Goal: Communication & Community: Answer question/provide support

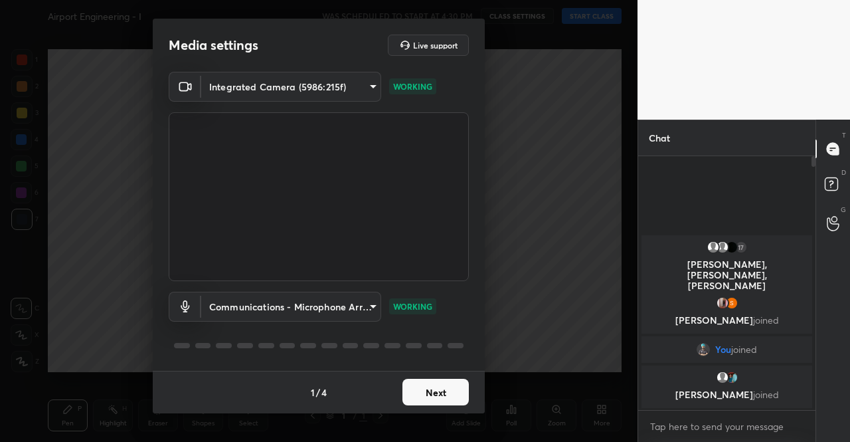
scroll to position [282, 173]
click at [424, 412] on div "1 / 4 Next" at bounding box center [319, 392] width 332 height 43
click at [440, 393] on button "Next" at bounding box center [435, 392] width 66 height 27
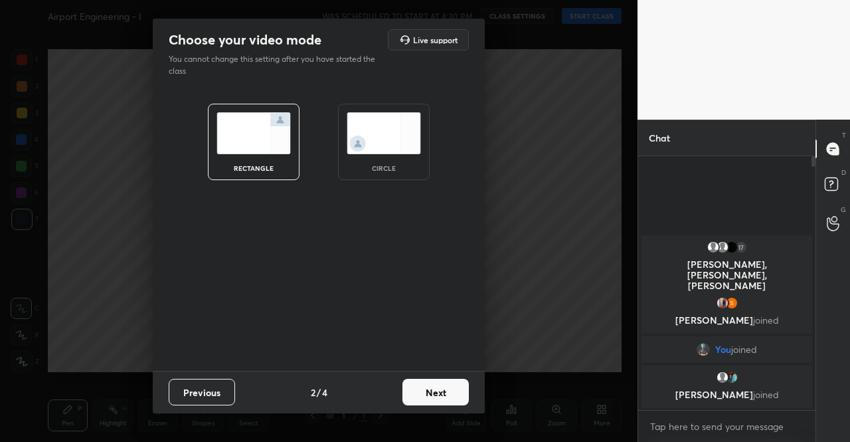
click at [440, 393] on button "Next" at bounding box center [435, 392] width 66 height 27
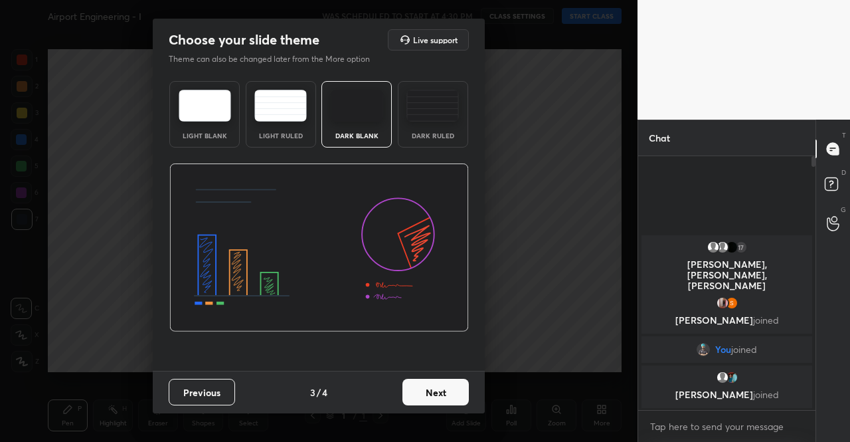
click at [440, 393] on button "Next" at bounding box center [435, 392] width 66 height 27
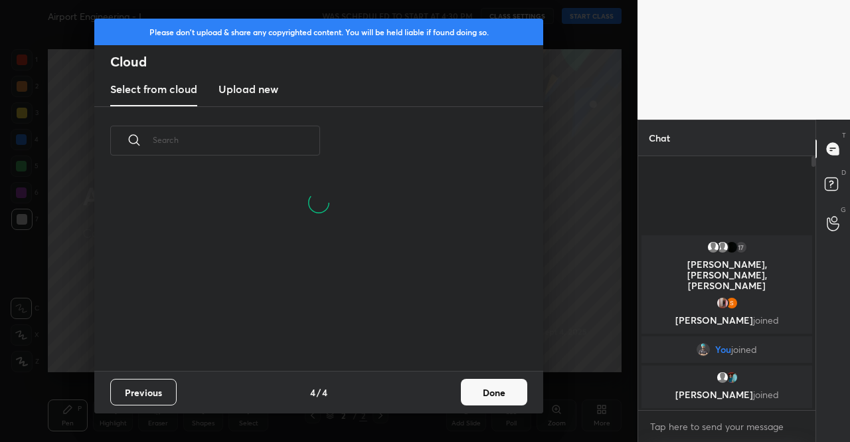
click at [472, 387] on button "Done" at bounding box center [494, 392] width 66 height 27
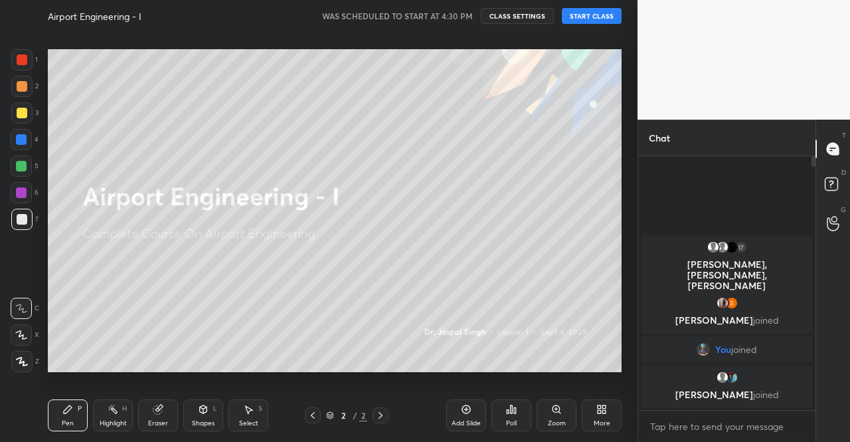
click at [602, 18] on button "START CLASS" at bounding box center [592, 16] width 60 height 16
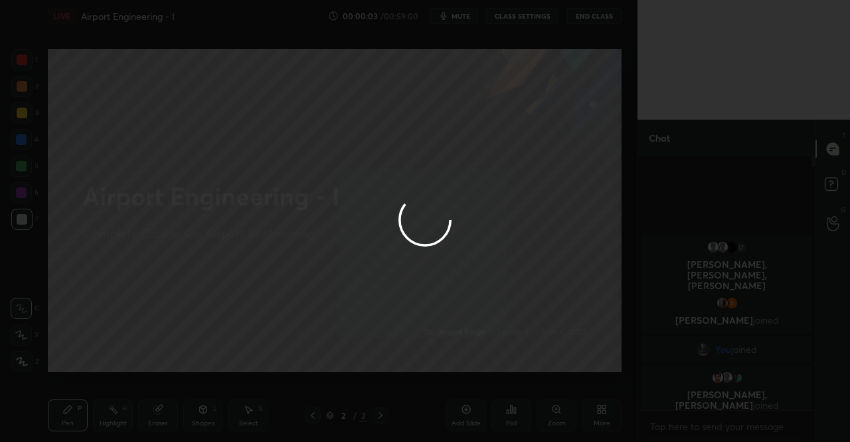
click at [461, 18] on div at bounding box center [425, 221] width 850 height 442
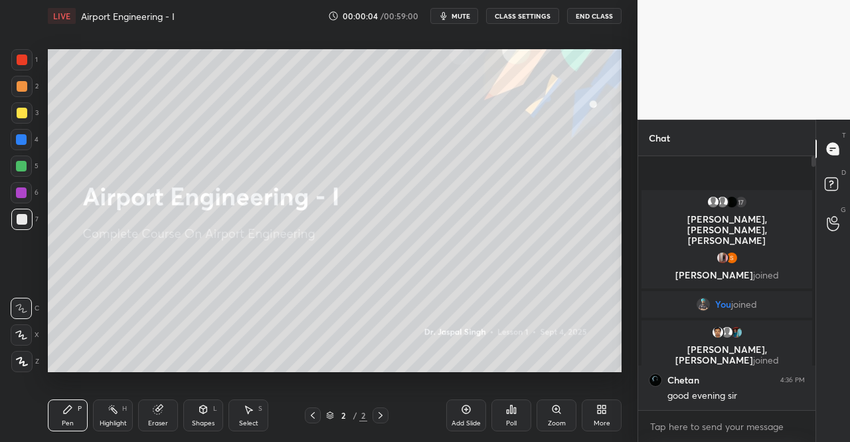
click at [461, 13] on span "mute" at bounding box center [461, 15] width 19 height 9
click at [597, 409] on icon at bounding box center [601, 409] width 11 height 11
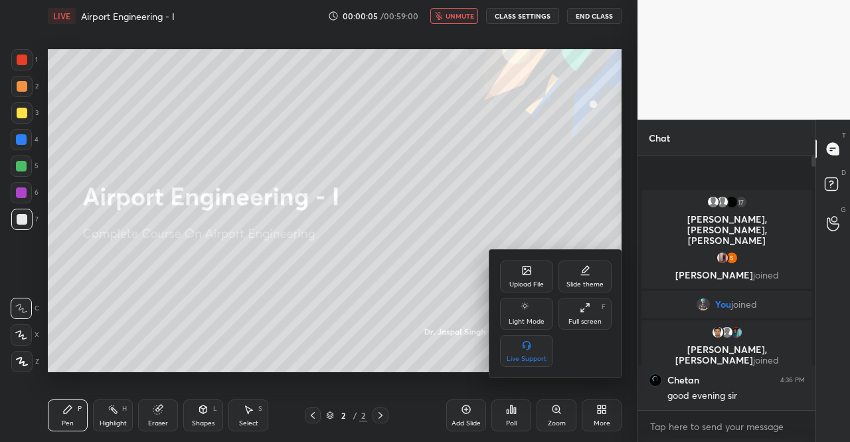
click at [527, 272] on icon at bounding box center [526, 272] width 7 height 5
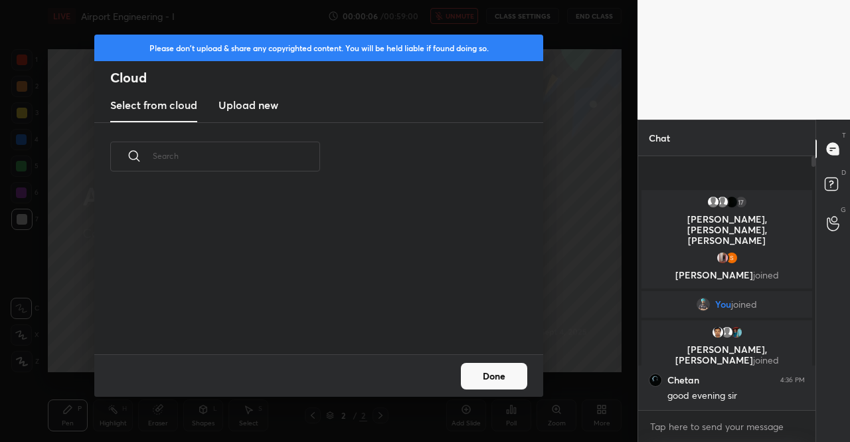
scroll to position [163, 426]
click at [246, 100] on h3 "Upload new" at bounding box center [248, 105] width 60 height 16
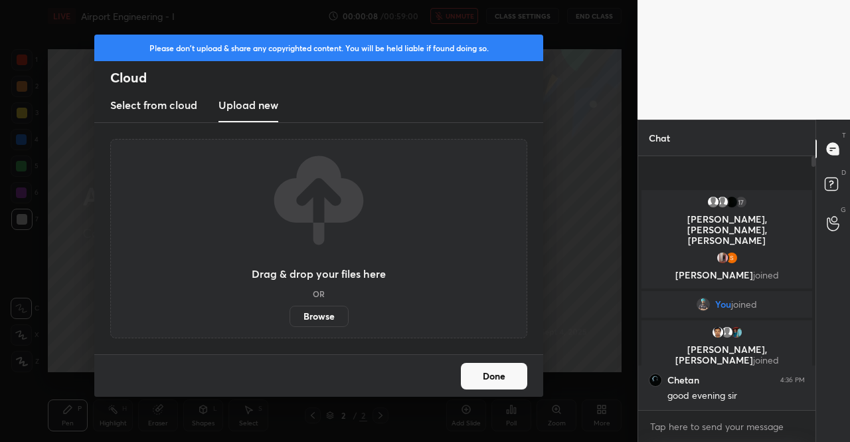
click at [319, 314] on label "Browse" at bounding box center [319, 315] width 59 height 21
click at [290, 314] on input "Browse" at bounding box center [290, 315] width 0 height 21
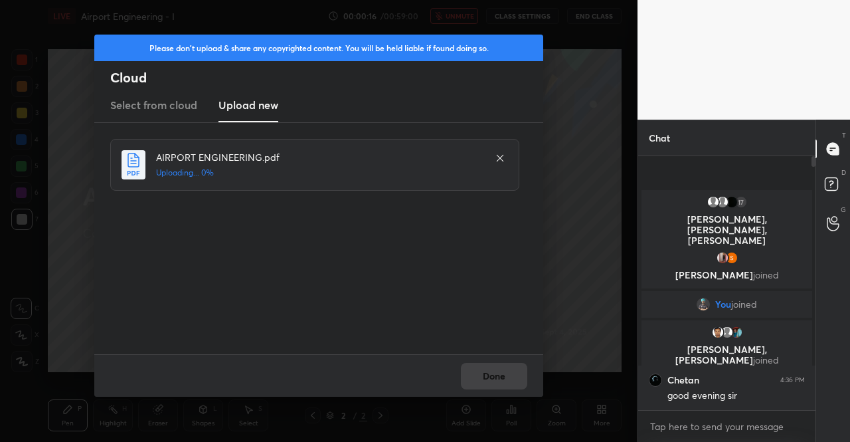
click at [472, 375] on div "Done" at bounding box center [318, 375] width 449 height 43
click at [510, 370] on button "Done" at bounding box center [494, 376] width 66 height 27
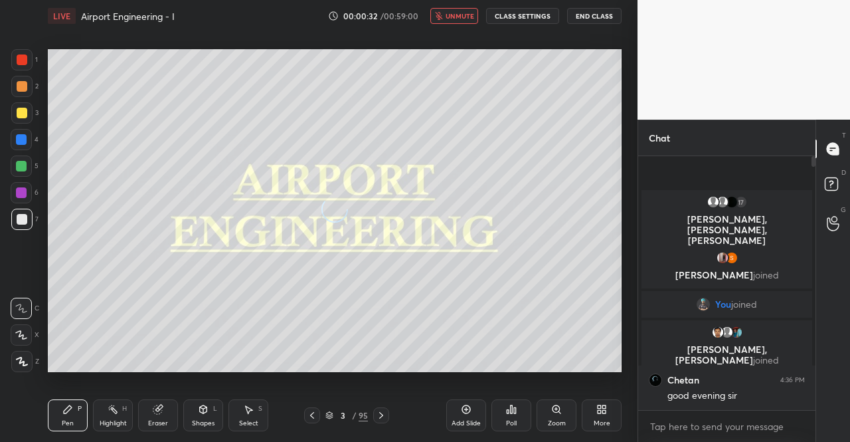
click at [311, 418] on icon at bounding box center [312, 415] width 11 height 11
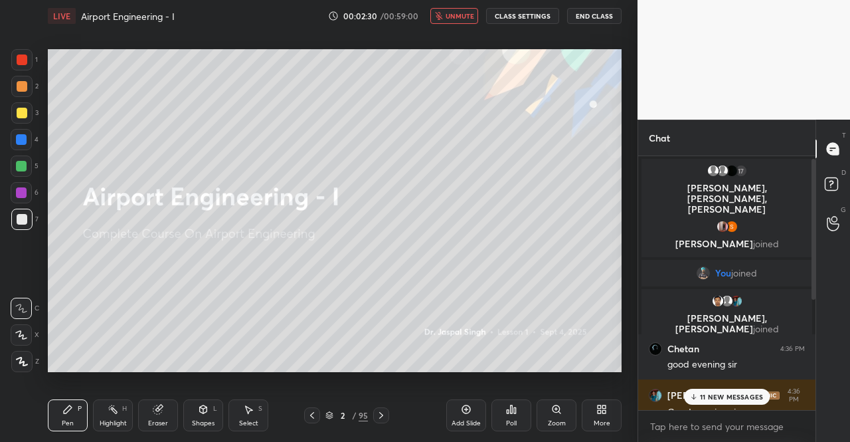
scroll to position [202, 0]
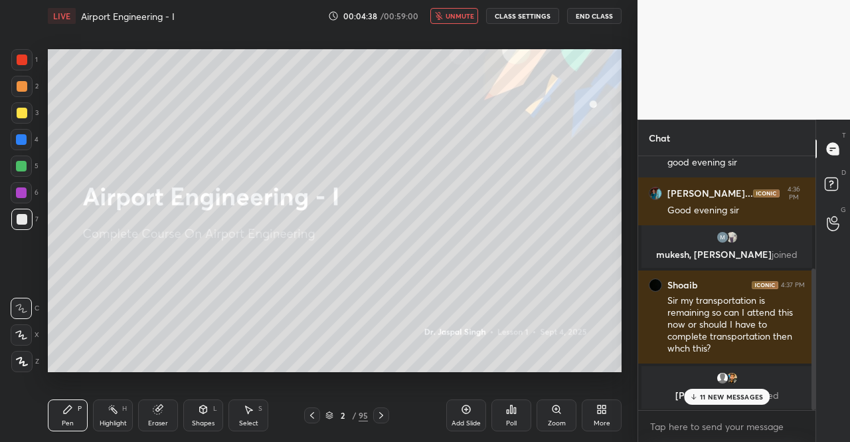
click at [469, 13] on span "unmute" at bounding box center [460, 15] width 29 height 9
click at [28, 112] on div at bounding box center [21, 112] width 21 height 21
click at [718, 403] on div "11 NEW MESSAGES" at bounding box center [727, 397] width 86 height 16
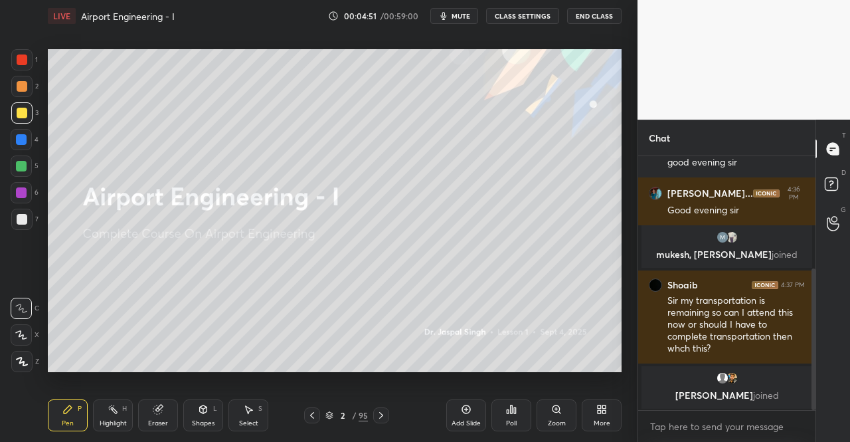
click at [14, 116] on div at bounding box center [21, 112] width 21 height 21
click at [8, 357] on div "1 2 3 4 5 6 7 C X Z C X Z E E Erase all H H" at bounding box center [21, 210] width 43 height 323
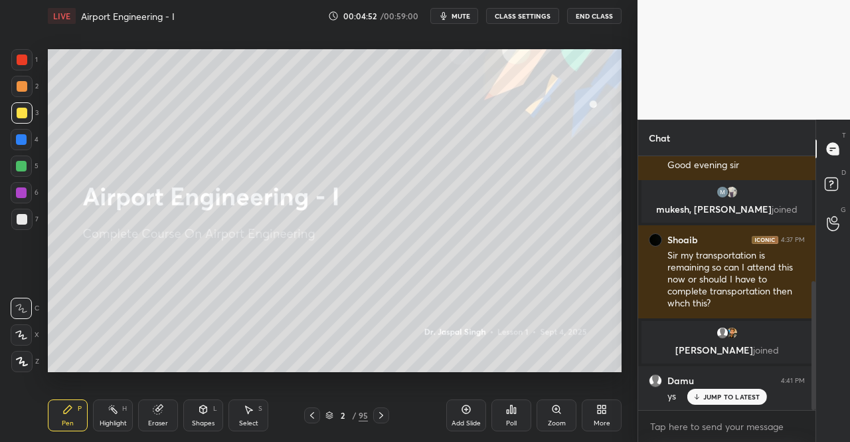
click at [11, 357] on div at bounding box center [21, 361] width 21 height 21
click at [13, 358] on div at bounding box center [21, 361] width 21 height 21
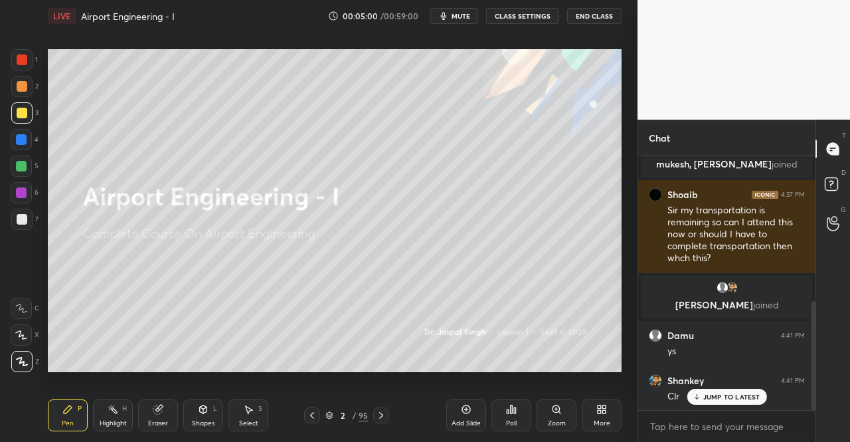
scroll to position [337, 0]
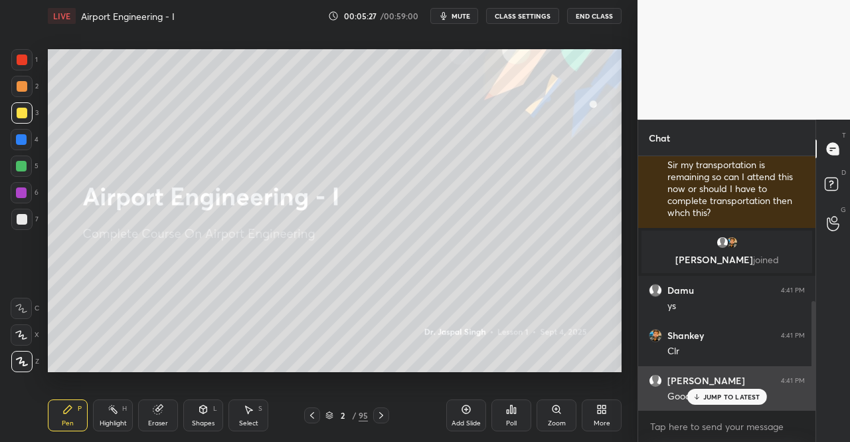
click at [743, 392] on div "JUMP TO LATEST" at bounding box center [727, 397] width 80 height 16
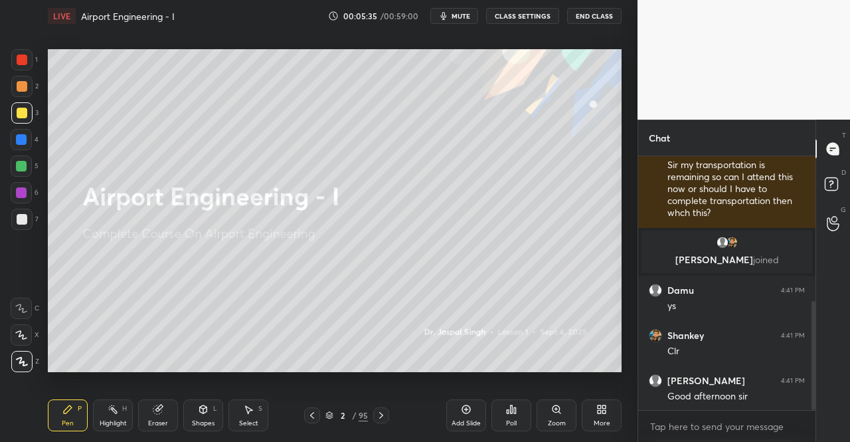
click at [387, 413] on div at bounding box center [381, 415] width 16 height 16
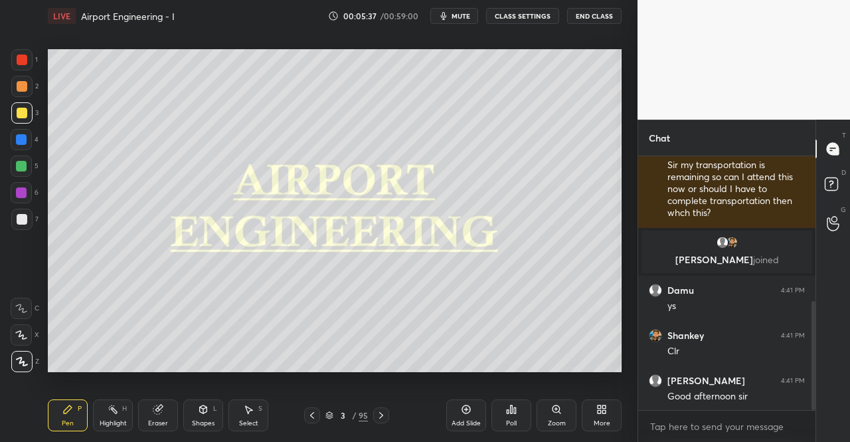
click at [384, 414] on icon at bounding box center [381, 415] width 11 height 11
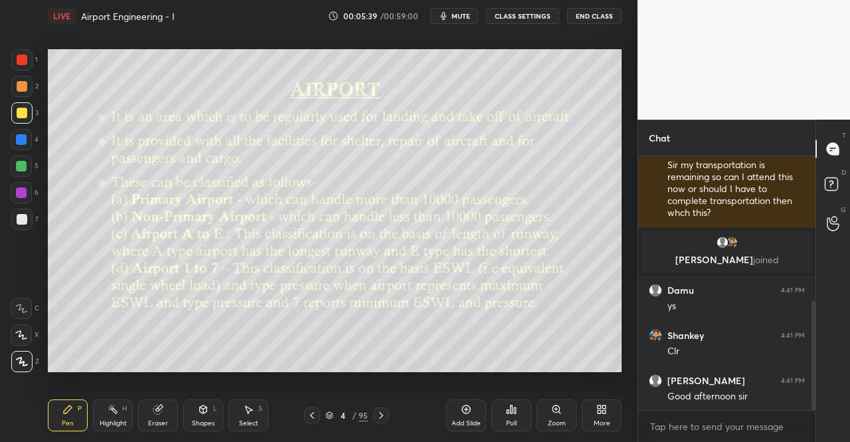
click at [22, 60] on div at bounding box center [22, 59] width 11 height 11
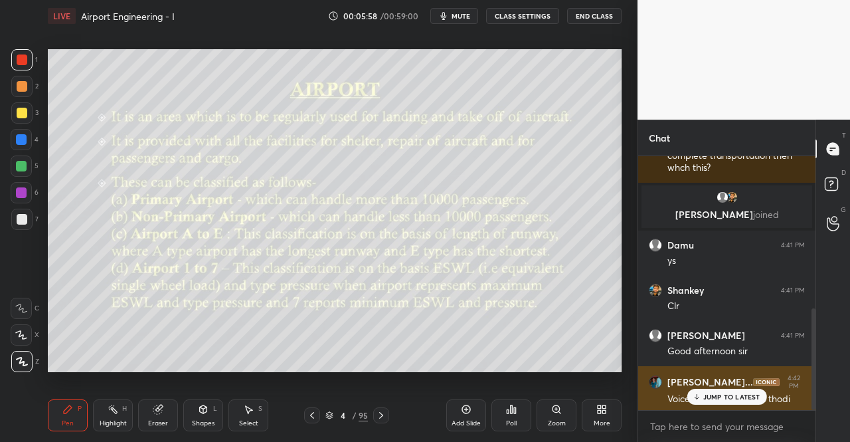
click at [716, 394] on p "JUMP TO LATEST" at bounding box center [731, 396] width 57 height 8
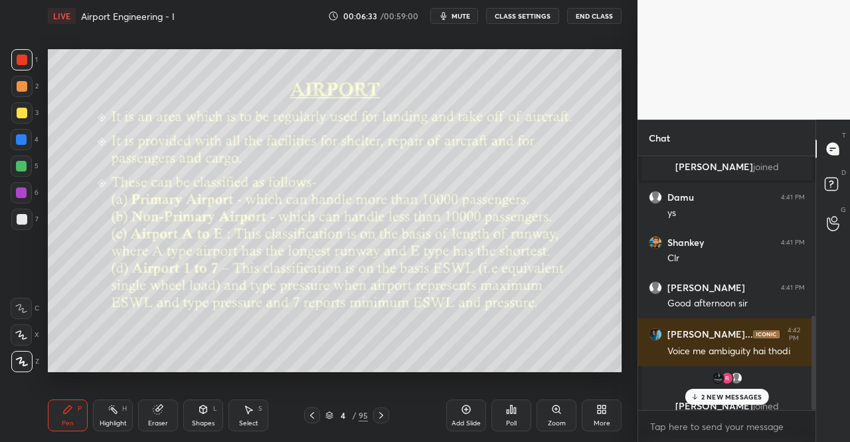
scroll to position [476, 0]
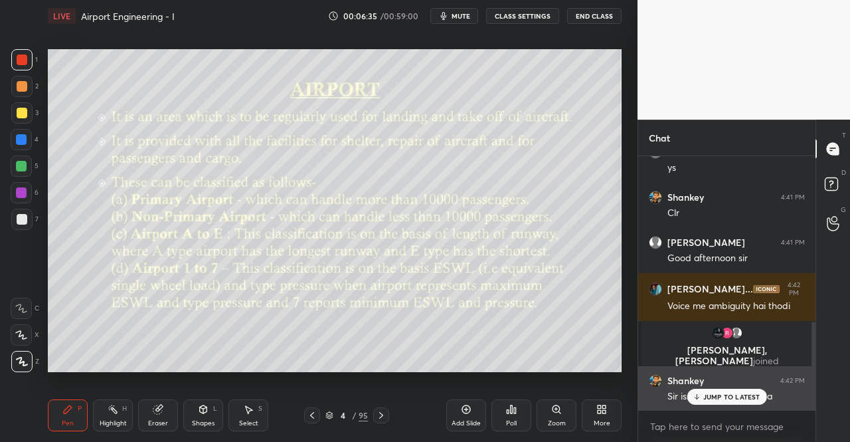
click at [742, 390] on div "JUMP TO LATEST" at bounding box center [727, 397] width 80 height 16
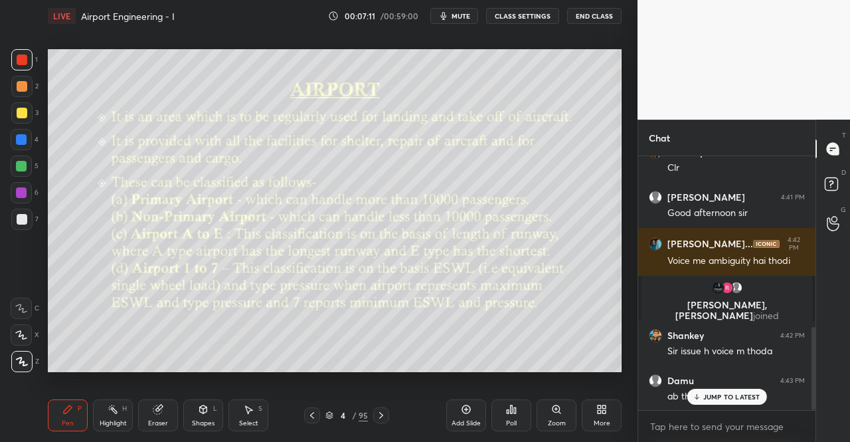
scroll to position [566, 0]
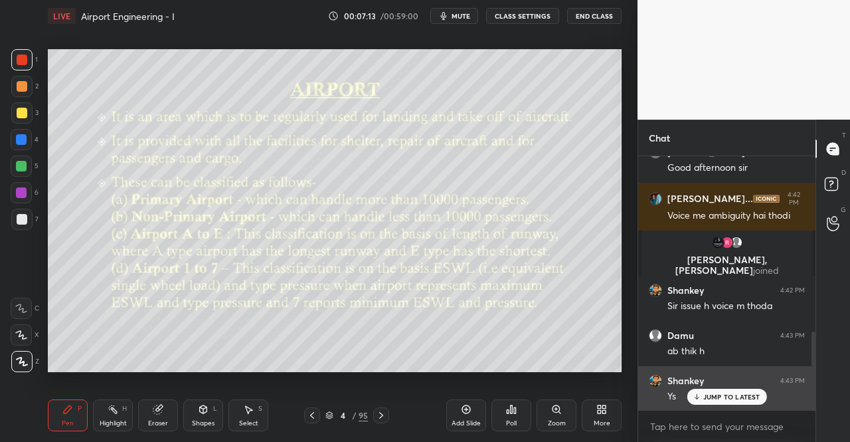
click at [713, 392] on p "JUMP TO LATEST" at bounding box center [731, 396] width 57 height 8
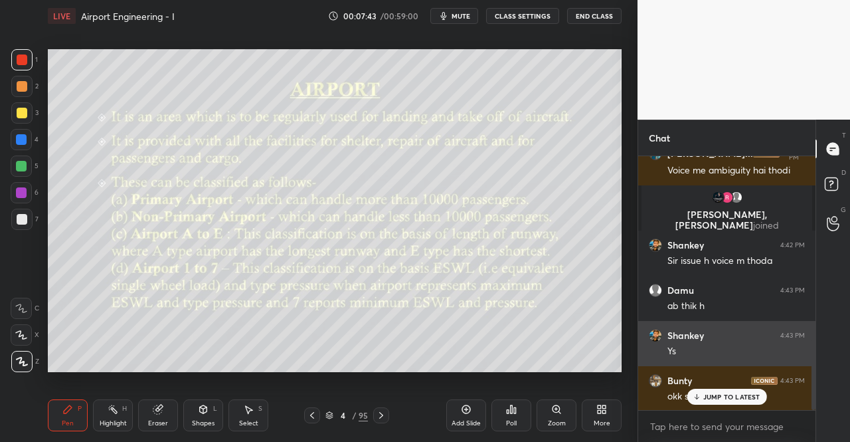
scroll to position [659, 0]
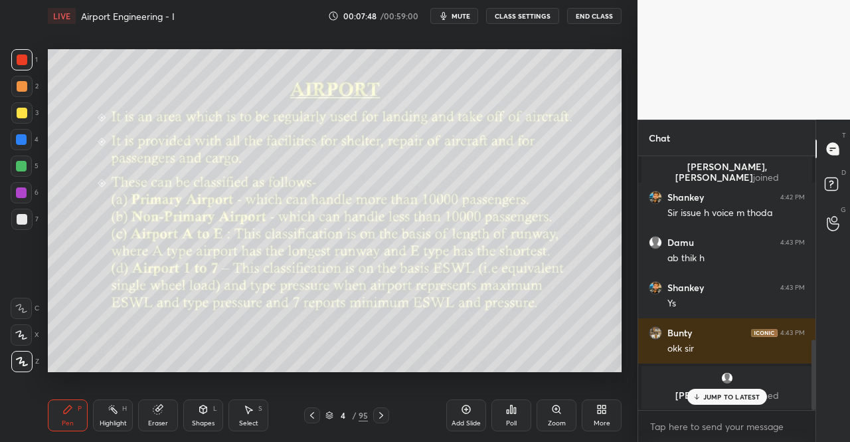
click at [15, 108] on div at bounding box center [21, 112] width 21 height 21
click at [20, 116] on div at bounding box center [22, 113] width 11 height 11
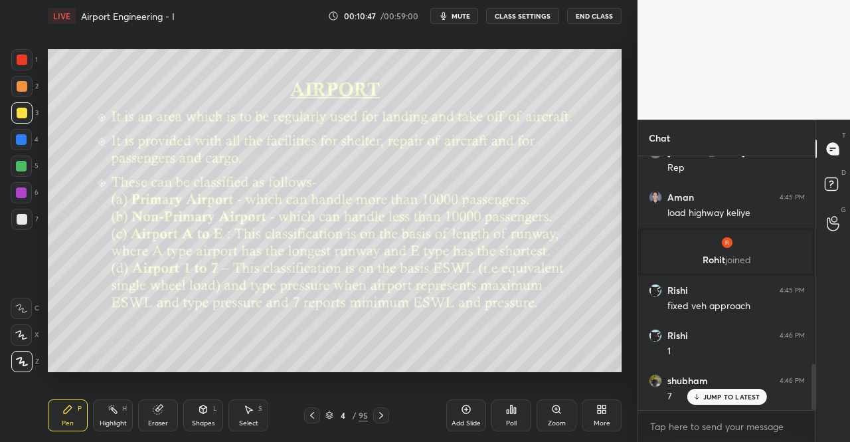
scroll to position [1174, 0]
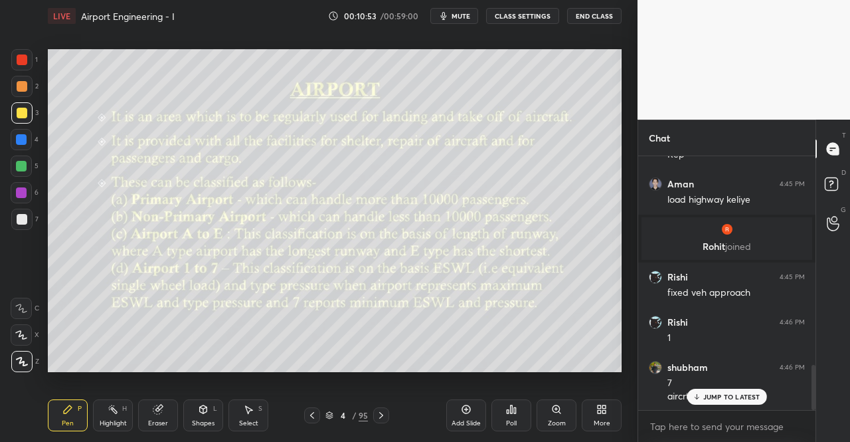
click at [383, 410] on icon at bounding box center [381, 415] width 11 height 11
click at [205, 411] on icon at bounding box center [203, 409] width 7 height 8
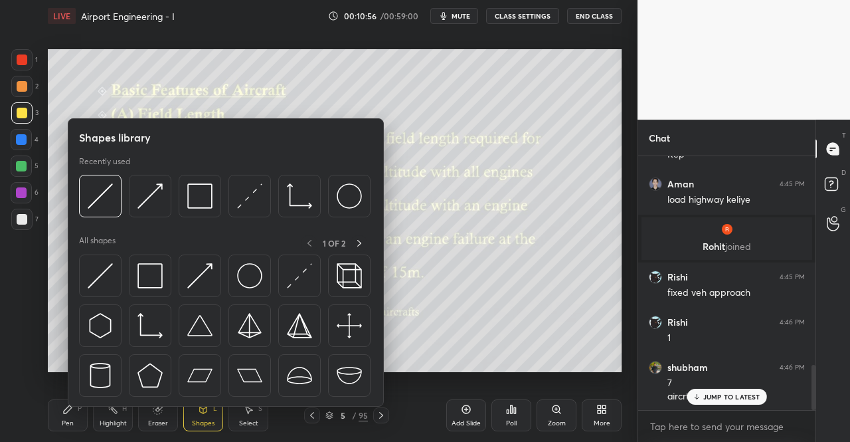
click at [149, 269] on img at bounding box center [149, 275] width 25 height 25
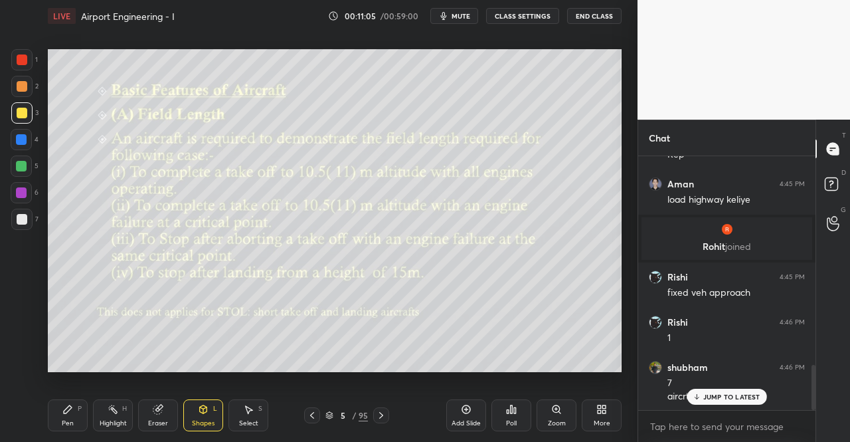
click at [62, 408] on icon at bounding box center [67, 409] width 11 height 11
click at [60, 394] on div "Pen P Highlight H Eraser Shapes L Select S 5 / 95 Add Slide Poll Zoom More" at bounding box center [335, 415] width 574 height 53
click at [193, 411] on div "Shapes L" at bounding box center [203, 415] width 40 height 32
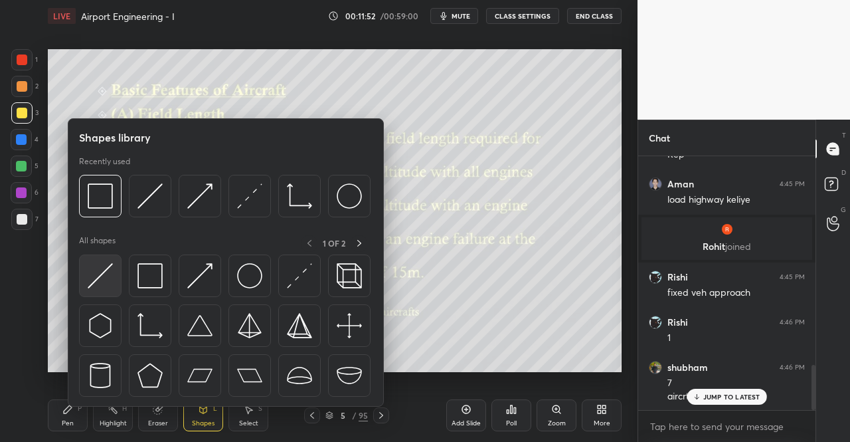
click at [102, 281] on img at bounding box center [100, 275] width 25 height 25
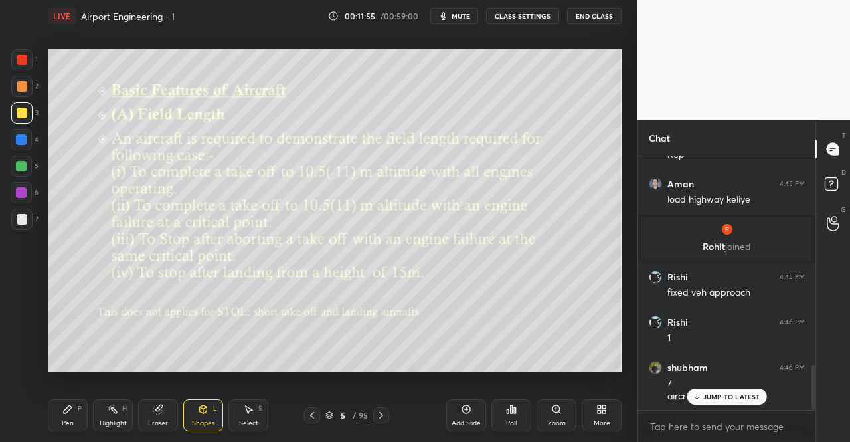
click at [76, 422] on div "Pen P" at bounding box center [68, 415] width 40 height 32
click at [80, 414] on div "Pen P" at bounding box center [68, 415] width 40 height 32
click at [11, 213] on div at bounding box center [21, 219] width 21 height 21
click at [38, 218] on div "7" at bounding box center [24, 219] width 27 height 21
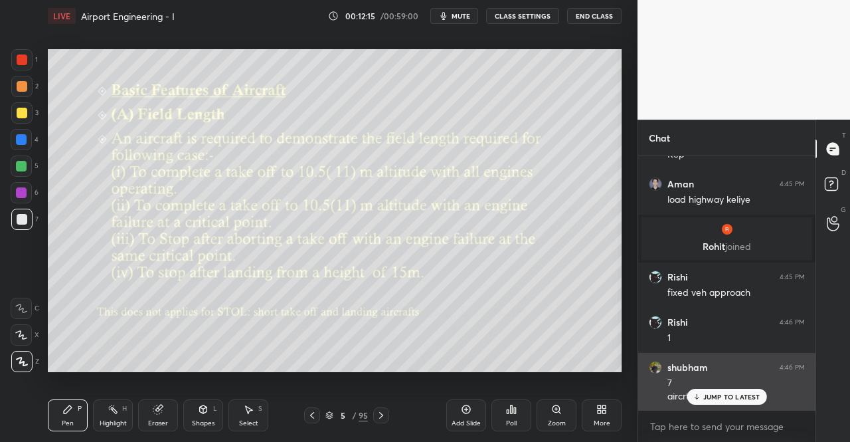
click at [705, 394] on p "JUMP TO LATEST" at bounding box center [731, 396] width 57 height 8
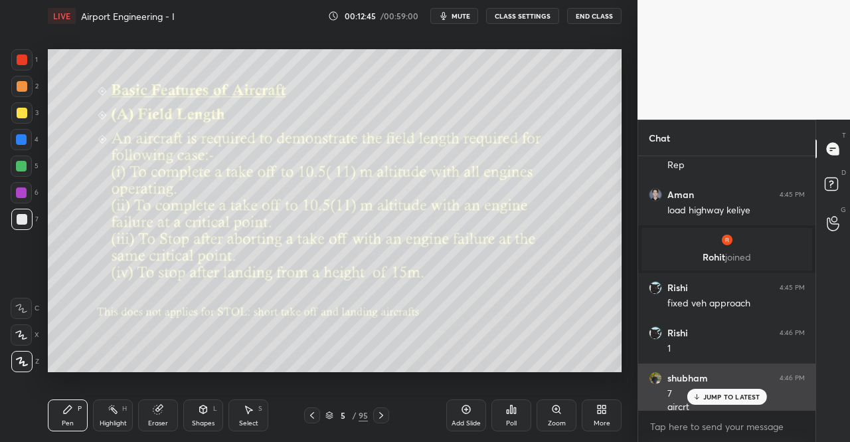
scroll to position [1222, 0]
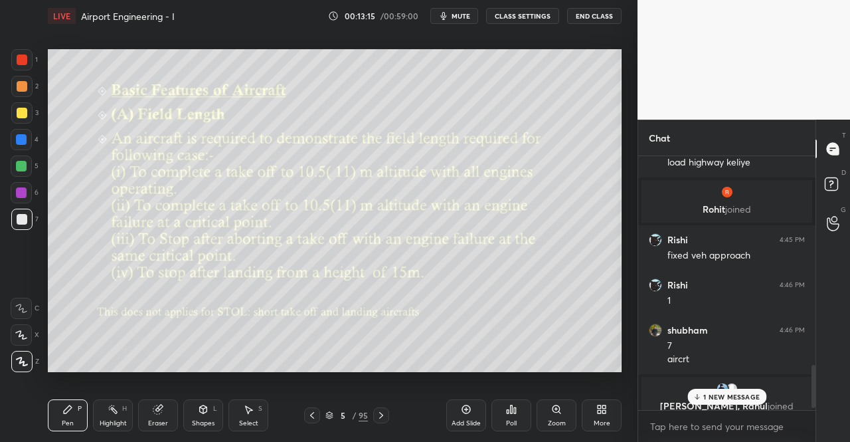
click at [717, 396] on p "1 NEW MESSAGE" at bounding box center [731, 396] width 56 height 8
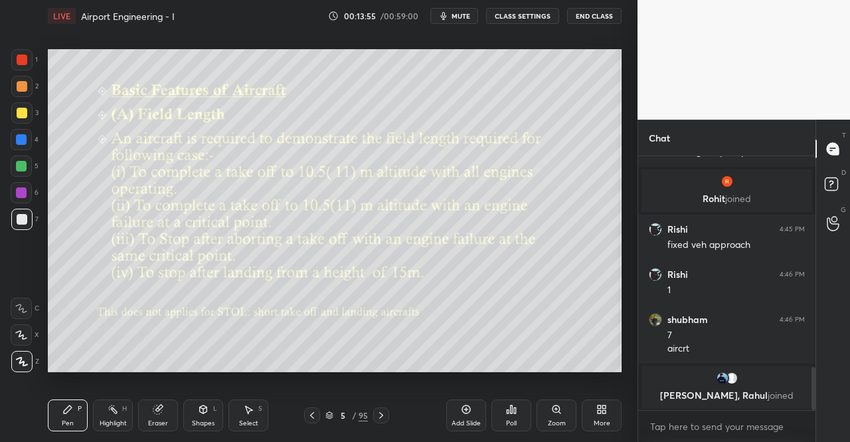
click at [189, 410] on div "Shapes L" at bounding box center [203, 415] width 40 height 32
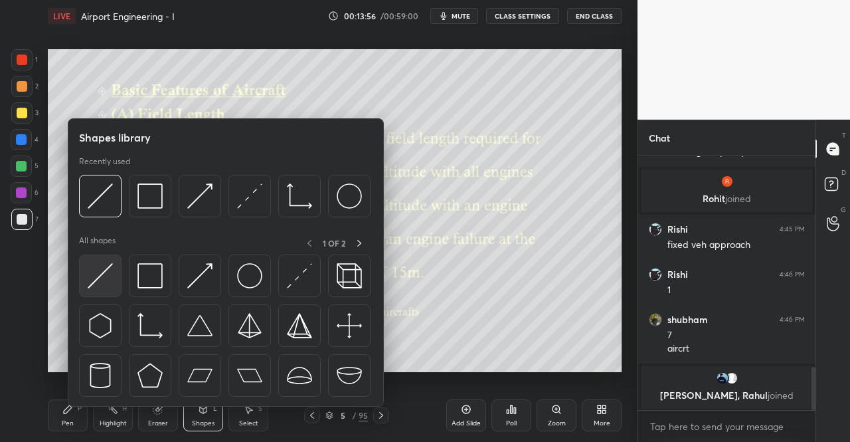
click at [108, 276] on img at bounding box center [100, 275] width 25 height 25
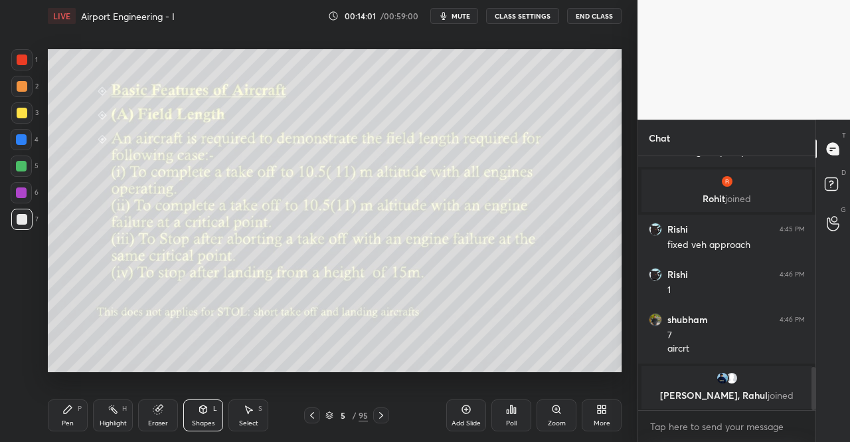
click at [70, 410] on icon at bounding box center [67, 409] width 11 height 11
click at [84, 385] on div "Setting up your live class Poll for secs No correct answer Start poll" at bounding box center [335, 210] width 584 height 357
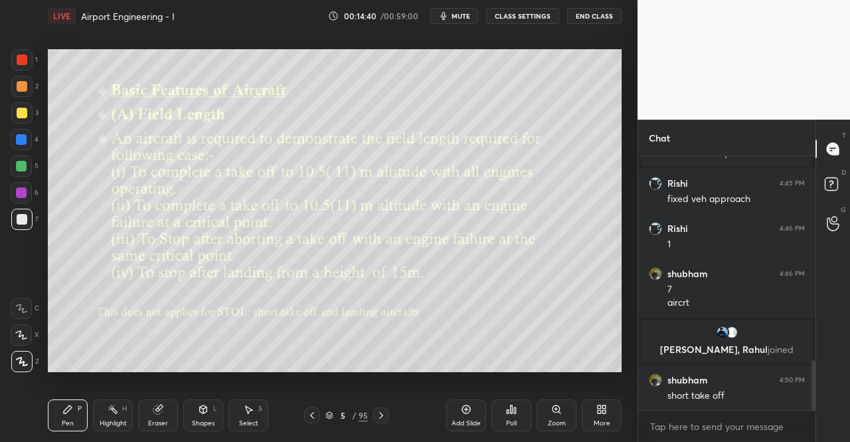
scroll to position [1045, 0]
click at [381, 413] on icon at bounding box center [381, 415] width 11 height 11
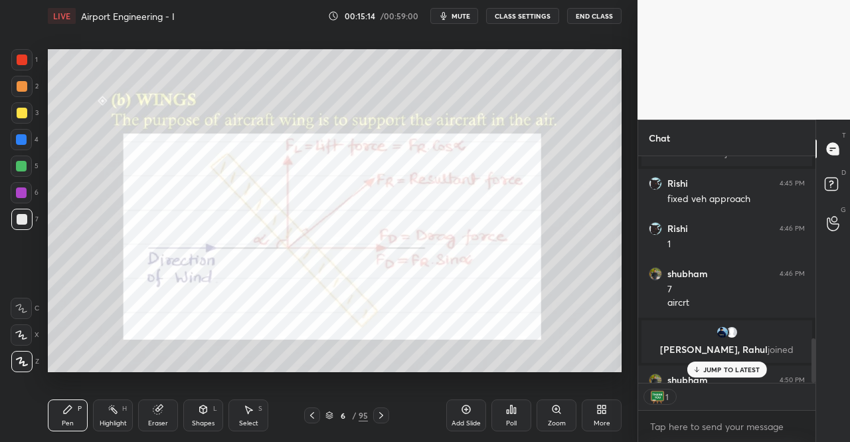
scroll to position [5, 4]
click at [31, 420] on div "1 2 3 4 5 6 7 C X Z C X Z E E Erase all H H LIVE Airport Engineering - I 00:15:…" at bounding box center [313, 221] width 627 height 442
click at [62, 410] on icon at bounding box center [67, 409] width 11 height 11
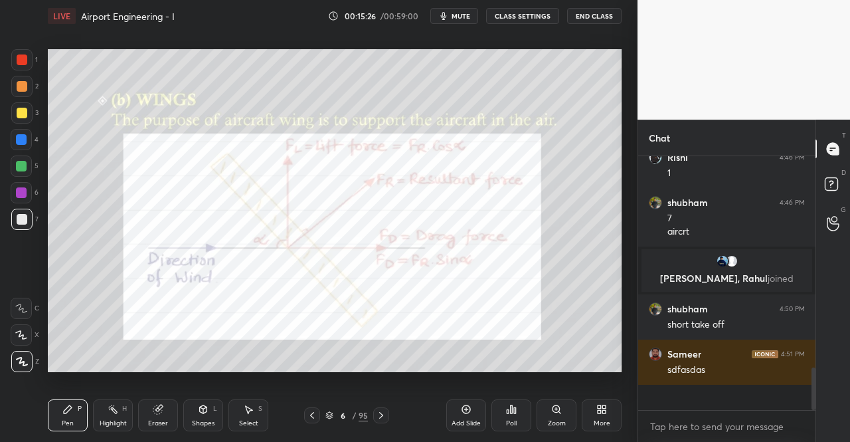
scroll to position [1090, 0]
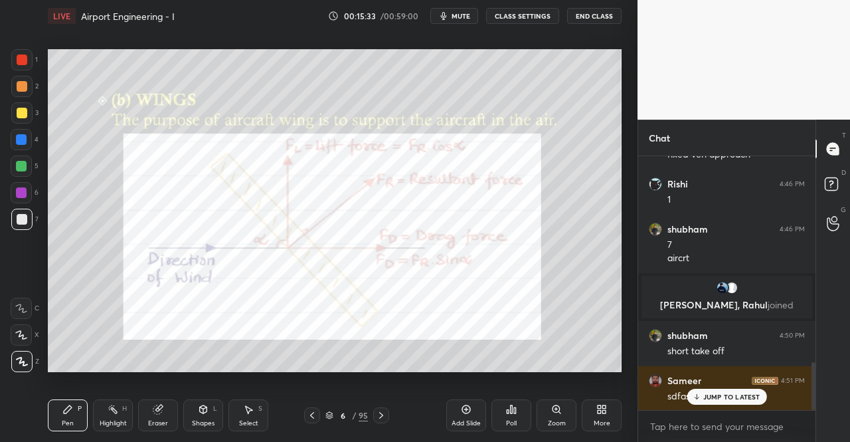
click at [15, 60] on div at bounding box center [21, 59] width 21 height 21
click at [23, 66] on div at bounding box center [21, 59] width 21 height 21
click at [199, 416] on div "Shapes L" at bounding box center [203, 415] width 40 height 32
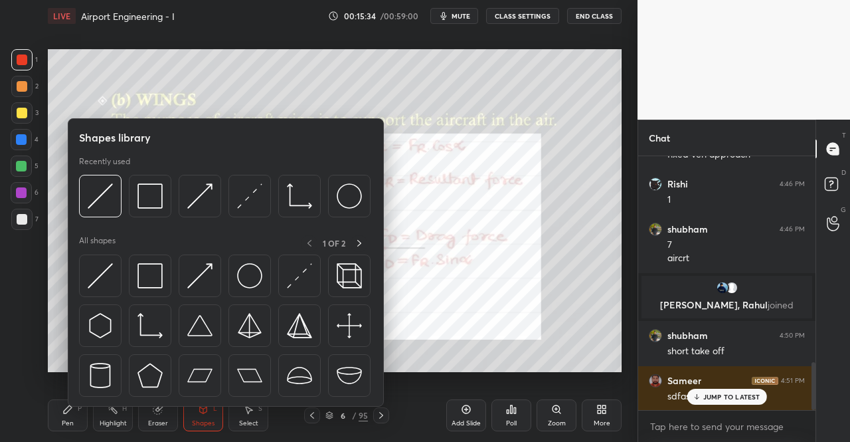
click at [98, 283] on img at bounding box center [100, 275] width 25 height 25
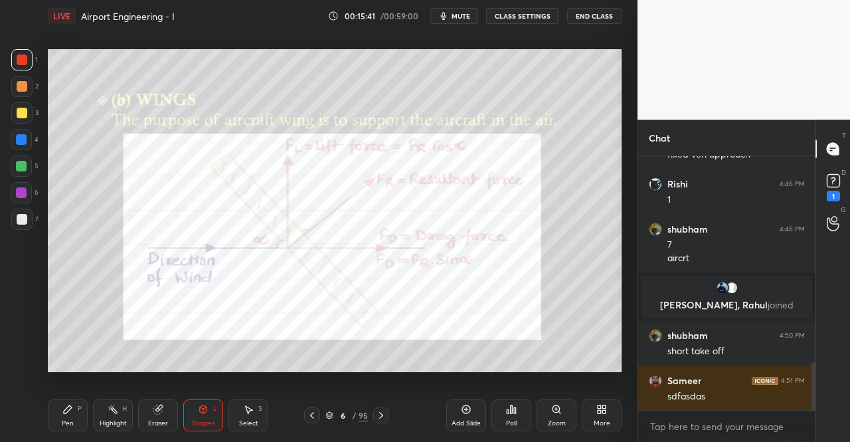
click at [24, 143] on div at bounding box center [21, 139] width 11 height 11
click at [197, 416] on div "Shapes L" at bounding box center [203, 415] width 40 height 32
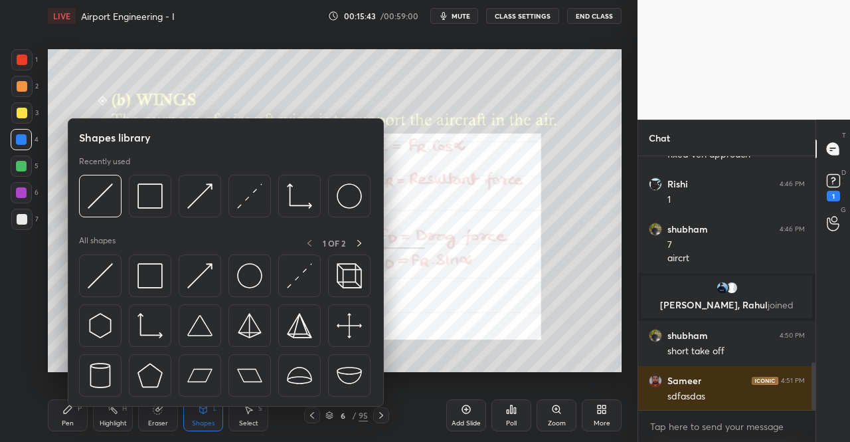
click at [201, 269] on img at bounding box center [199, 275] width 25 height 25
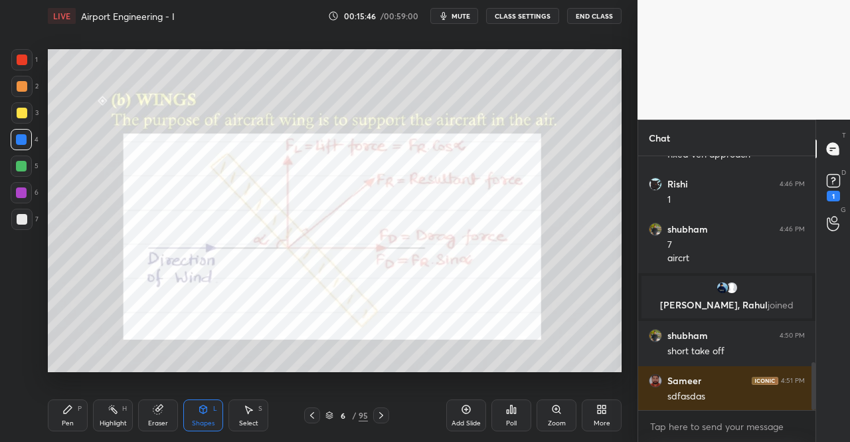
click at [60, 420] on div "Pen P" at bounding box center [68, 415] width 40 height 32
click at [70, 402] on div "Pen P" at bounding box center [68, 415] width 40 height 32
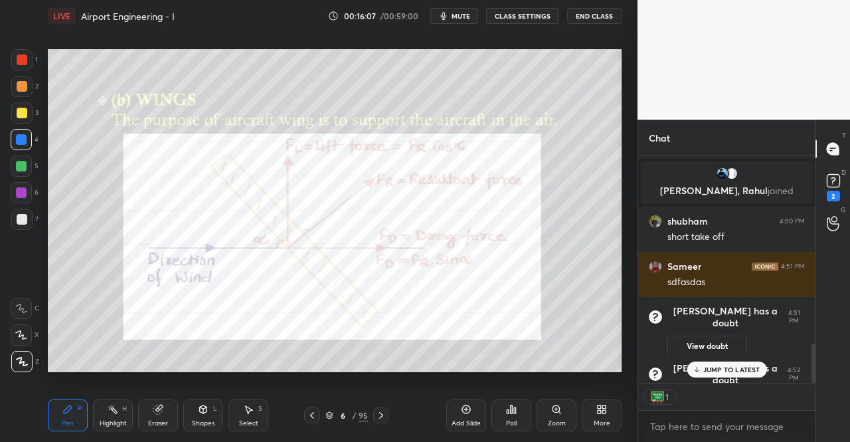
scroll to position [5, 4]
click at [711, 371] on p "JUMP TO LATEST" at bounding box center [731, 369] width 57 height 8
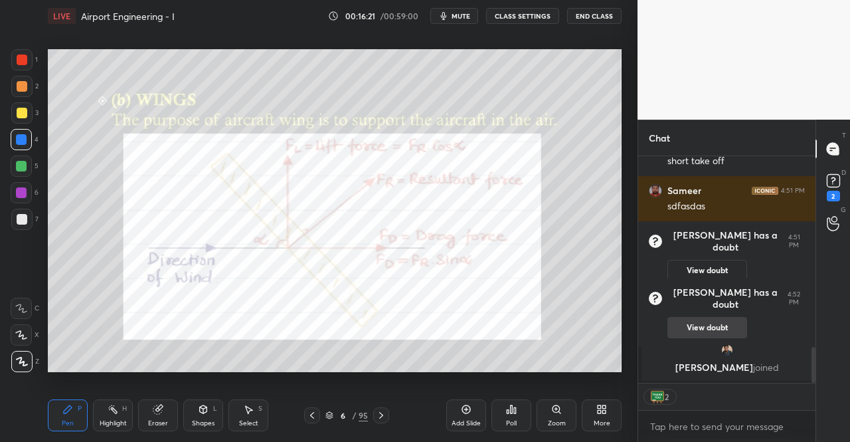
scroll to position [1191, 0]
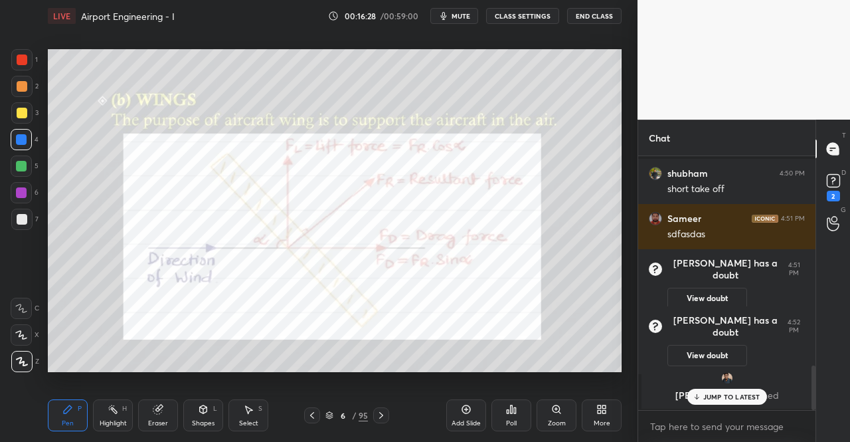
click at [60, 418] on div "Pen P" at bounding box center [68, 415] width 40 height 32
click at [72, 399] on div "Pen P Highlight H Eraser Shapes L Select S 6 / 95 Add Slide Poll Zoom More" at bounding box center [335, 415] width 574 height 53
click at [832, 185] on rect at bounding box center [833, 181] width 13 height 13
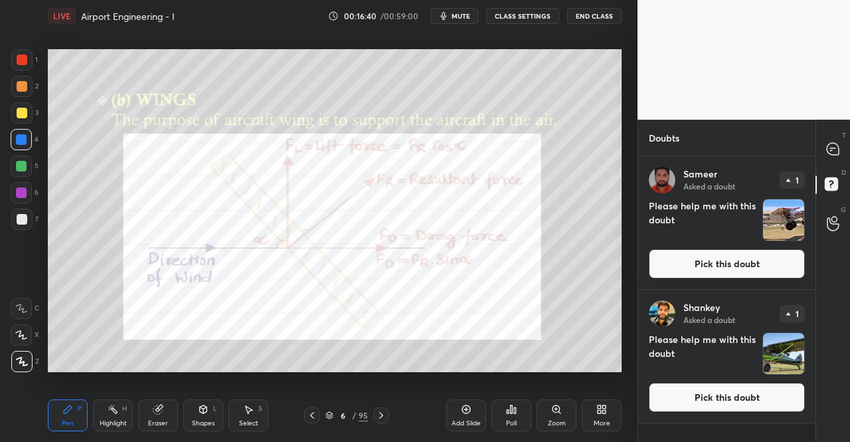
click at [761, 264] on button "Pick this doubt" at bounding box center [727, 263] width 156 height 29
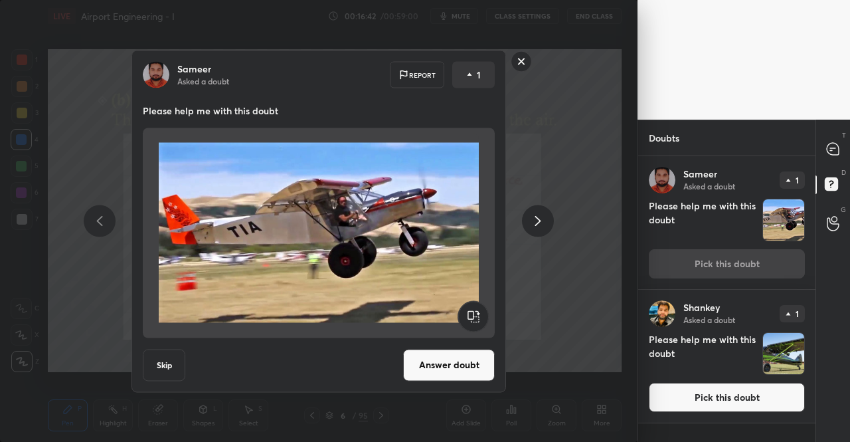
click at [539, 222] on icon at bounding box center [538, 221] width 6 height 10
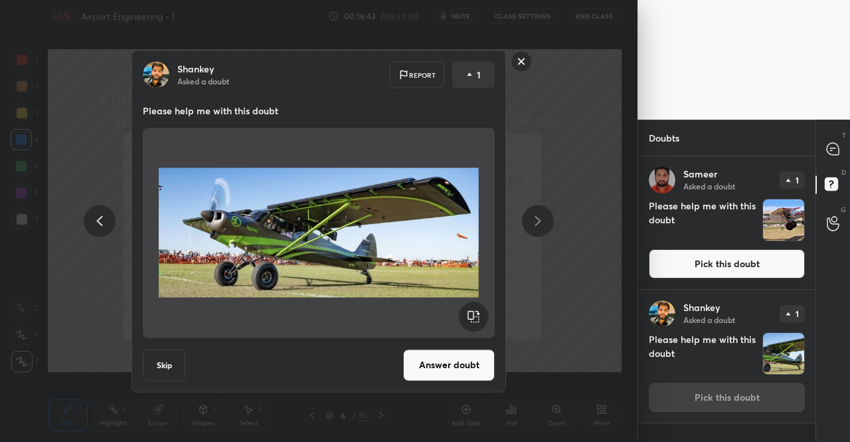
click at [536, 222] on icon at bounding box center [538, 221] width 16 height 16
click at [96, 223] on icon at bounding box center [100, 221] width 16 height 16
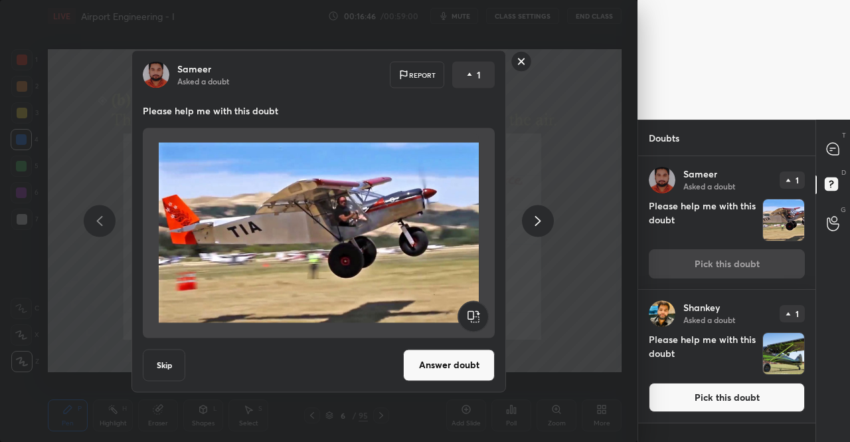
click at [521, 60] on rect at bounding box center [521, 61] width 21 height 21
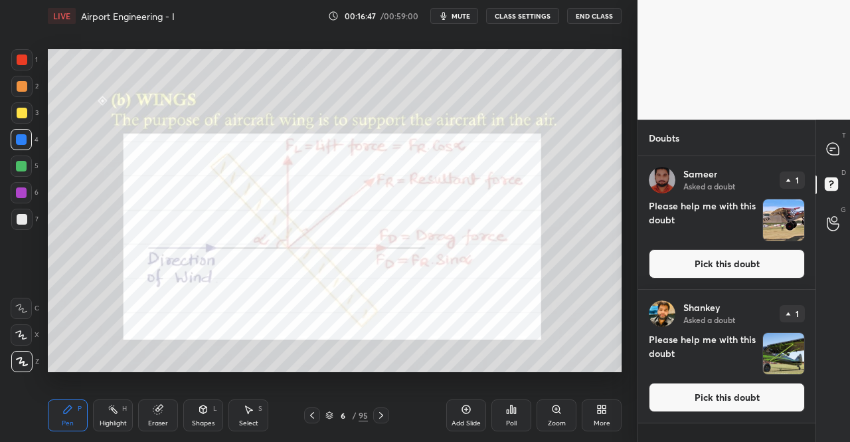
click at [310, 415] on icon at bounding box center [312, 415] width 11 height 11
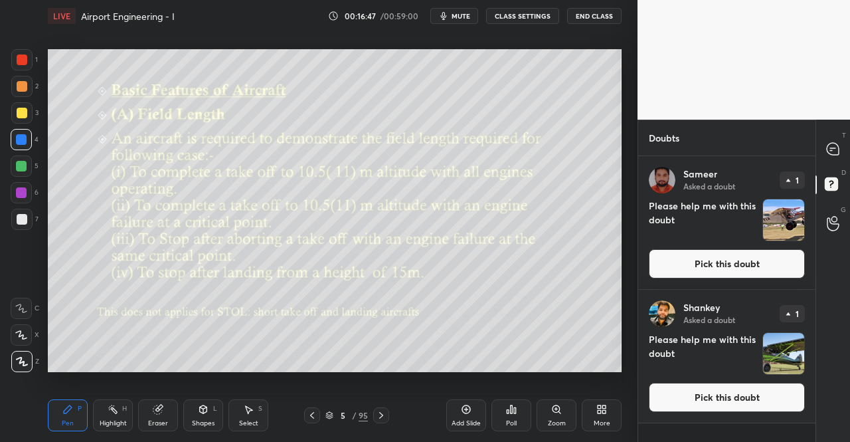
click at [672, 265] on button "Pick this doubt" at bounding box center [727, 263] width 156 height 29
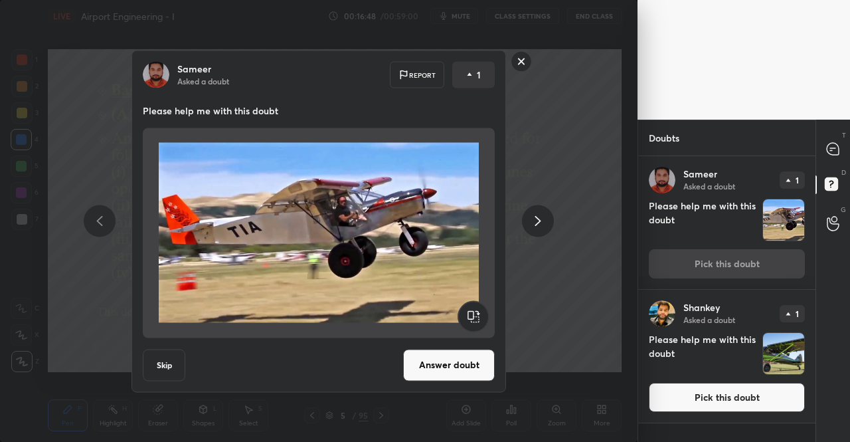
click at [406, 368] on button "Answer doubt" at bounding box center [449, 365] width 92 height 32
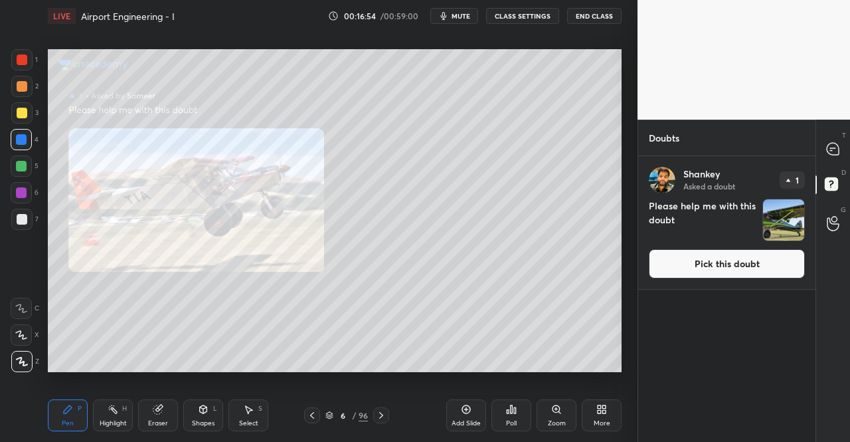
click at [736, 268] on button "Pick this doubt" at bounding box center [727, 263] width 156 height 29
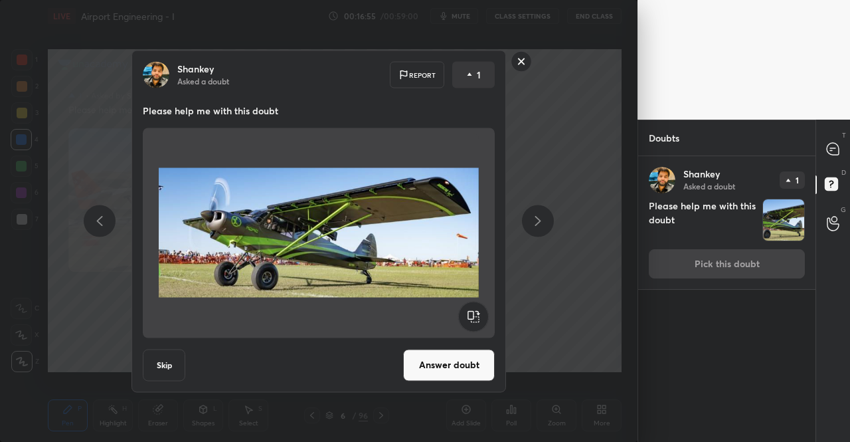
click at [473, 371] on button "Answer doubt" at bounding box center [449, 365] width 92 height 32
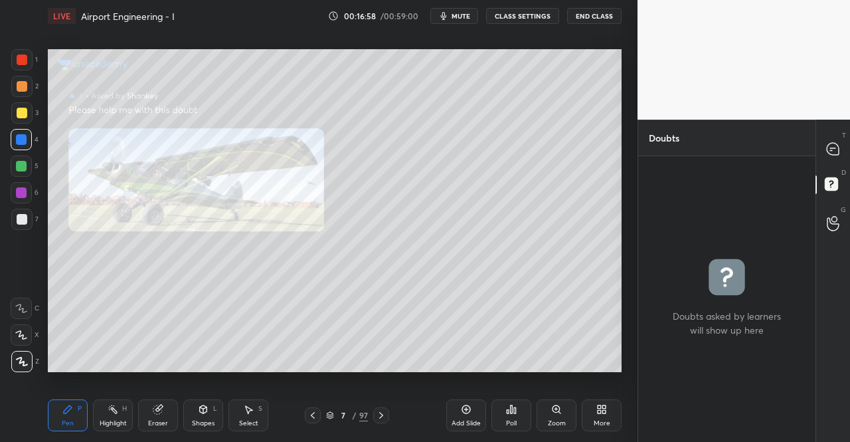
click at [538, 427] on div "Zoom" at bounding box center [557, 415] width 40 height 32
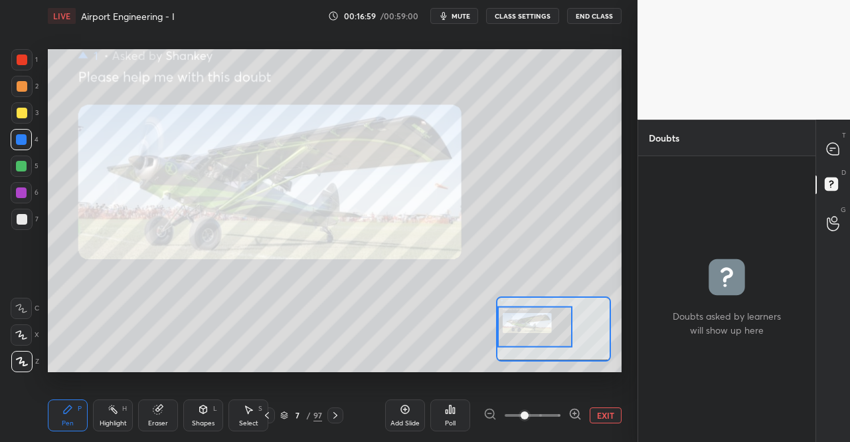
click at [833, 148] on icon at bounding box center [832, 148] width 5 height 0
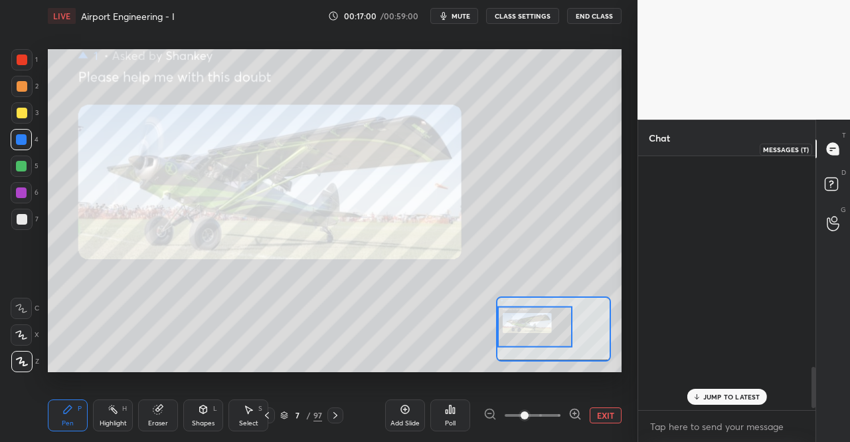
scroll to position [250, 173]
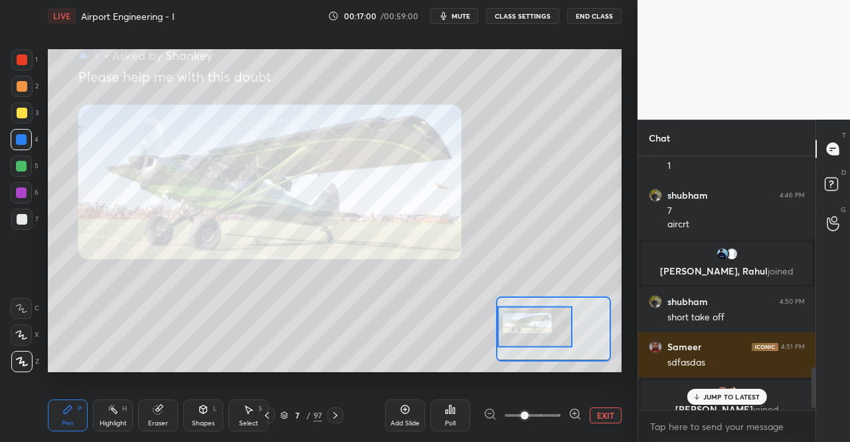
click at [711, 395] on p "JUMP TO LATEST" at bounding box center [731, 396] width 57 height 8
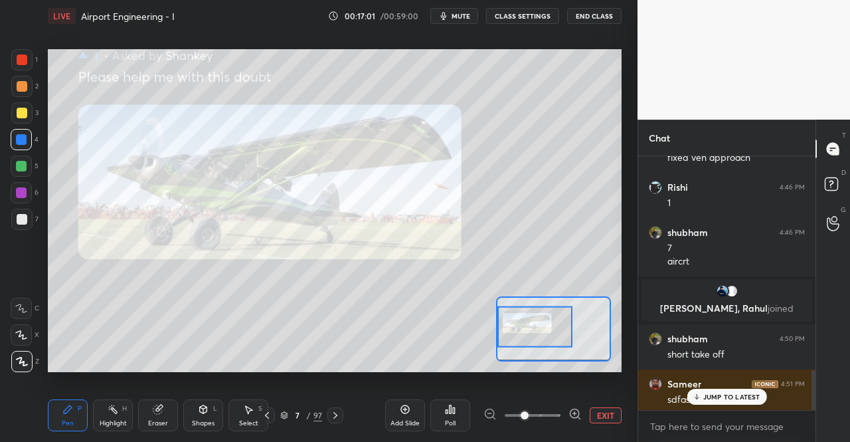
scroll to position [1371, 0]
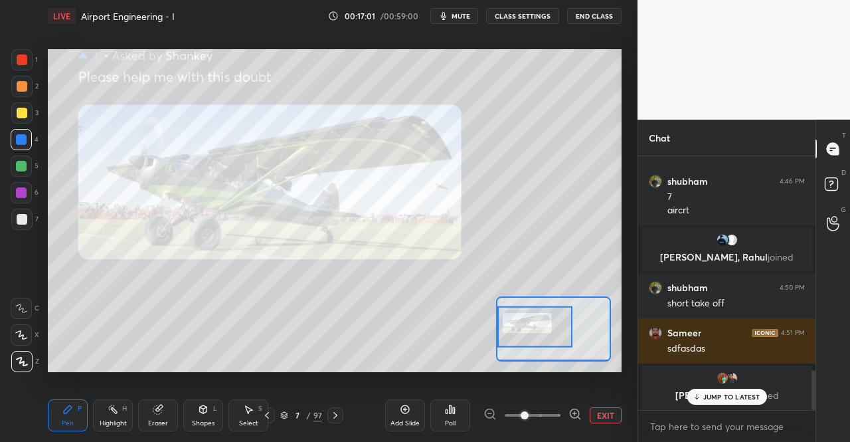
click at [717, 428] on body "1 2 3 4 5 6 7 C X Z C X Z E E Erase all H H LIVE Airport Engineering - I 00:17:…" at bounding box center [425, 221] width 850 height 442
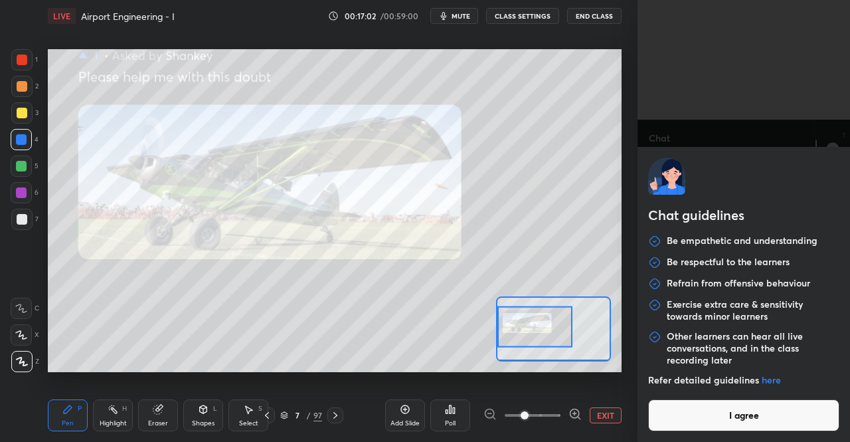
click at [711, 397] on div "Refer detailed guidelines here" at bounding box center [743, 386] width 191 height 25
click at [726, 428] on button "I agree" at bounding box center [743, 415] width 191 height 32
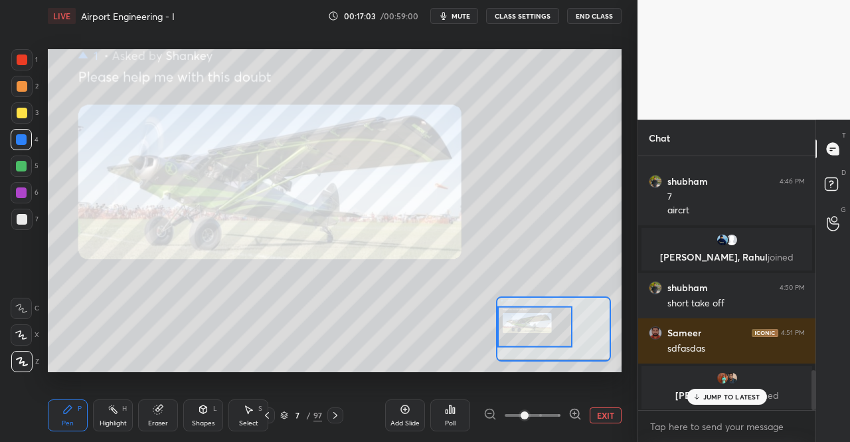
click at [719, 402] on div "JUMP TO LATEST" at bounding box center [727, 397] width 80 height 16
click at [720, 426] on textarea at bounding box center [727, 426] width 156 height 21
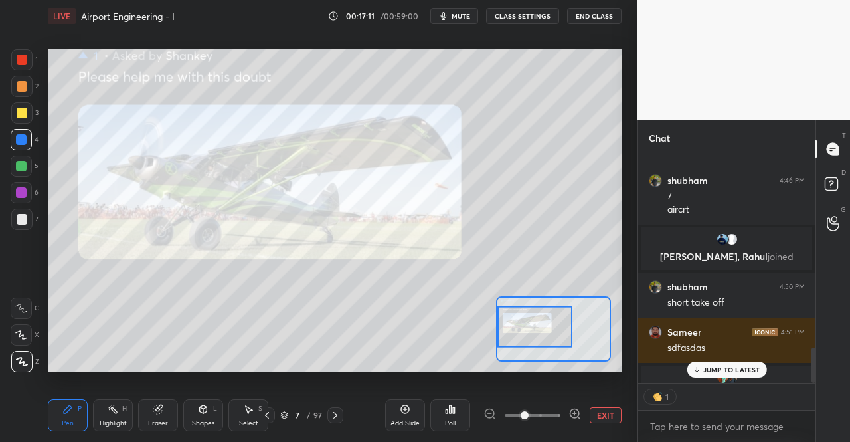
click at [267, 412] on icon at bounding box center [267, 415] width 11 height 11
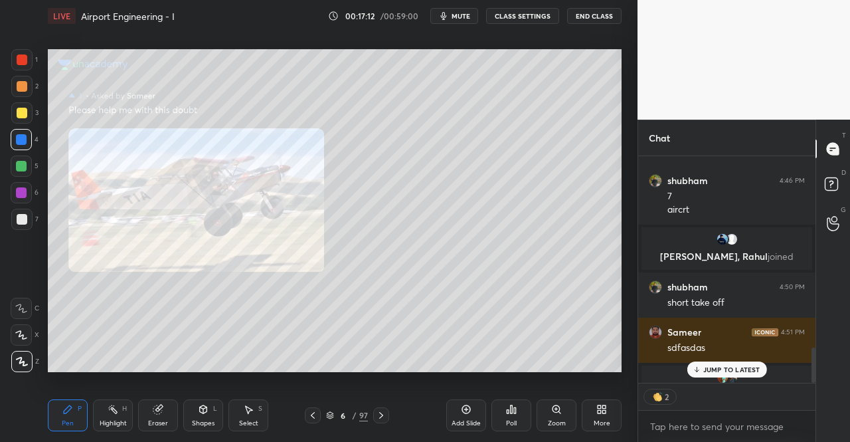
click at [378, 416] on icon at bounding box center [381, 415] width 11 height 11
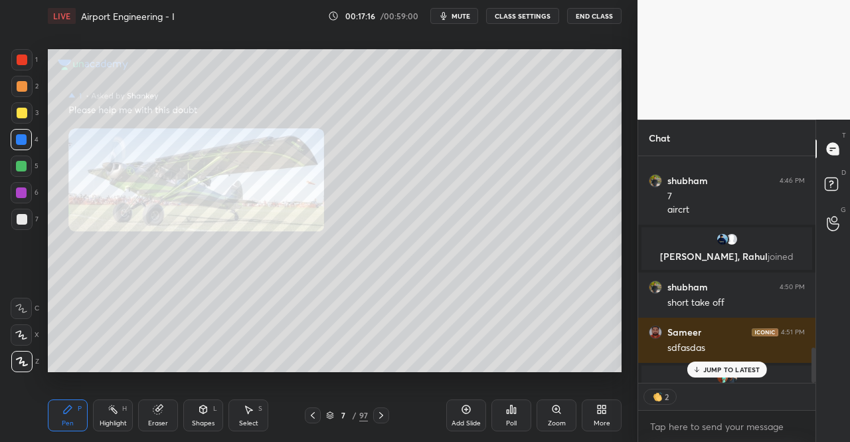
click at [381, 416] on icon at bounding box center [381, 415] width 11 height 11
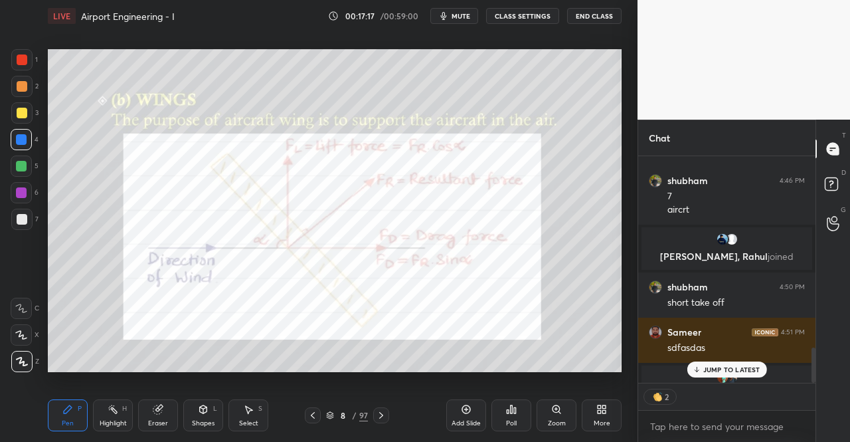
click at [383, 415] on icon at bounding box center [381, 415] width 11 height 11
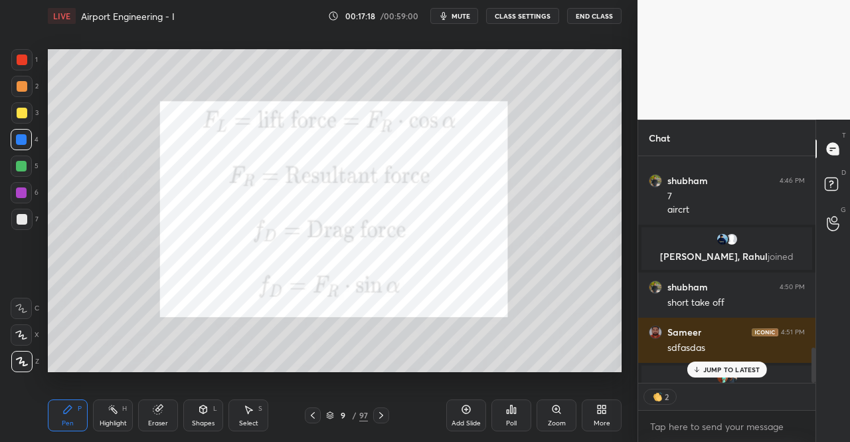
click at [383, 415] on icon at bounding box center [381, 415] width 11 height 11
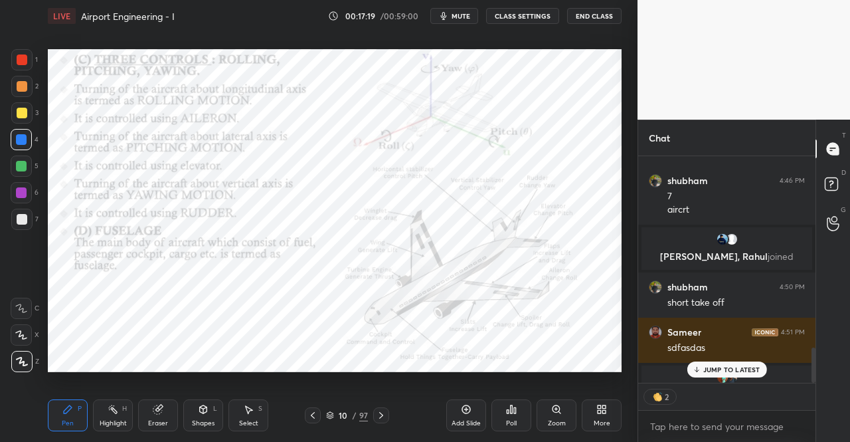
click at [62, 414] on div "Pen P" at bounding box center [68, 415] width 40 height 32
click at [31, 64] on div at bounding box center [21, 59] width 21 height 21
click at [29, 63] on div at bounding box center [21, 59] width 21 height 21
click at [31, 63] on div at bounding box center [21, 59] width 21 height 21
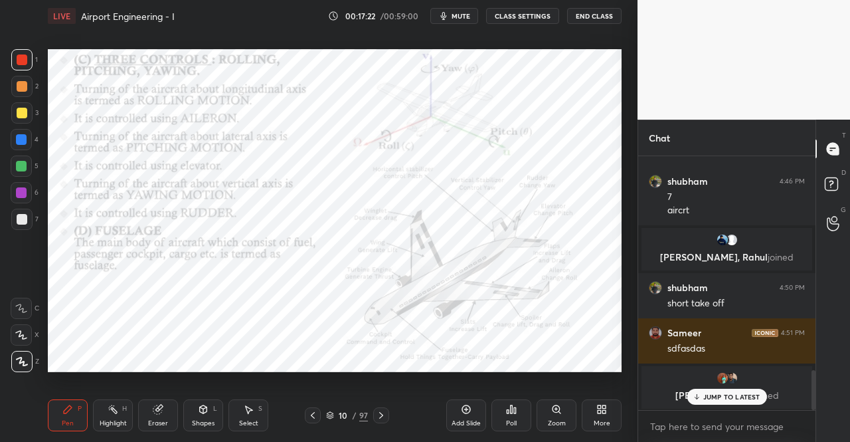
click at [716, 393] on p "JUMP TO LATEST" at bounding box center [731, 396] width 57 height 8
click at [77, 423] on div "Pen P" at bounding box center [68, 415] width 40 height 32
click at [80, 405] on div "P" at bounding box center [80, 408] width 4 height 7
click at [194, 408] on div "Shapes L" at bounding box center [203, 415] width 40 height 32
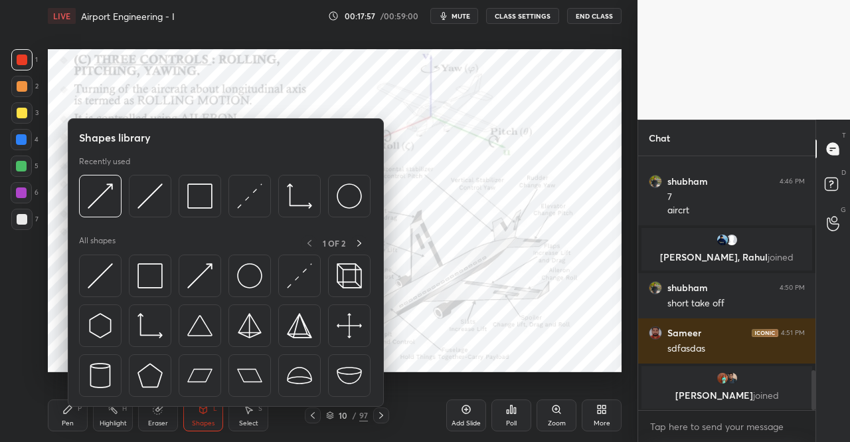
click at [104, 273] on img at bounding box center [100, 275] width 25 height 25
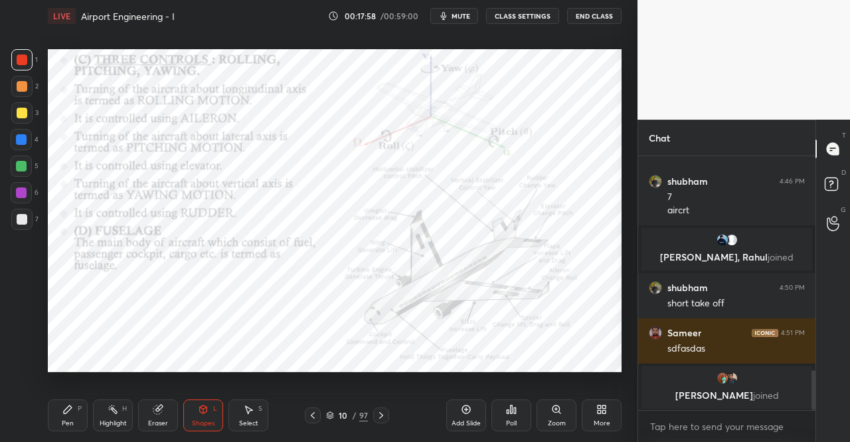
click at [23, 54] on div at bounding box center [21, 59] width 21 height 21
click at [74, 424] on div "Pen P" at bounding box center [68, 415] width 40 height 32
click at [74, 410] on div "Pen P" at bounding box center [68, 415] width 40 height 32
click at [198, 418] on div "Shapes L" at bounding box center [203, 415] width 40 height 32
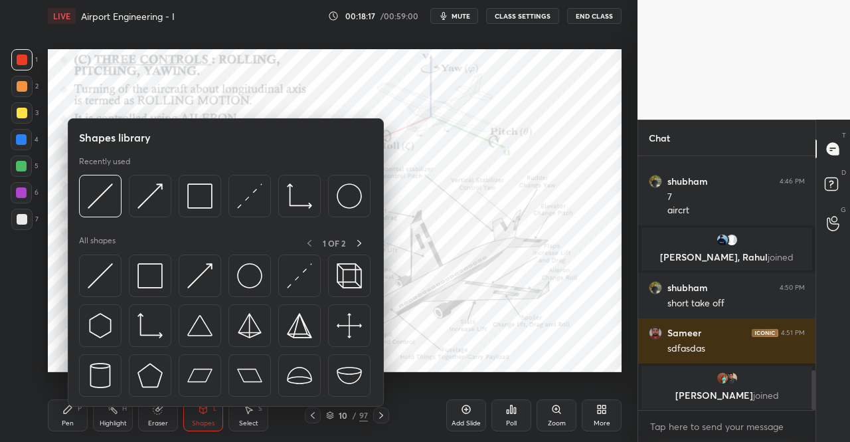
click at [106, 271] on img at bounding box center [100, 275] width 25 height 25
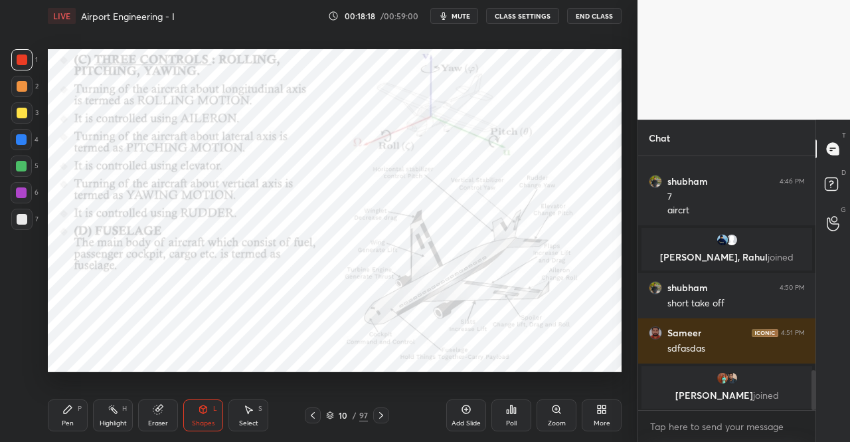
click at [20, 169] on div at bounding box center [21, 166] width 11 height 11
click at [211, 411] on div "Shapes L" at bounding box center [203, 415] width 40 height 32
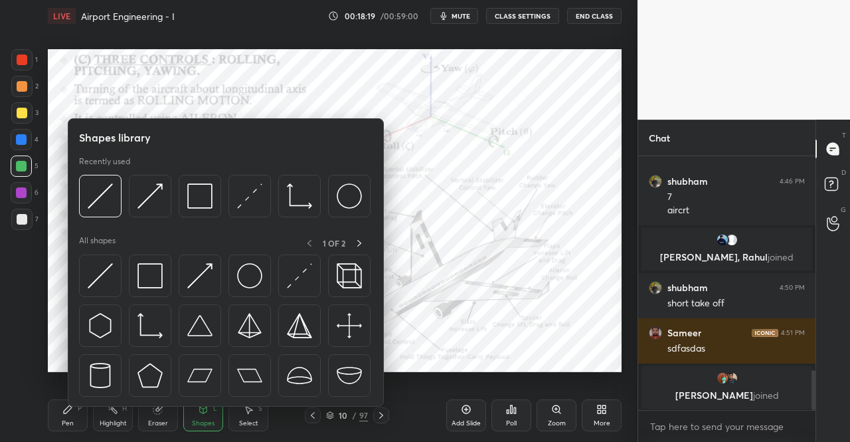
click at [94, 279] on img at bounding box center [100, 275] width 25 height 25
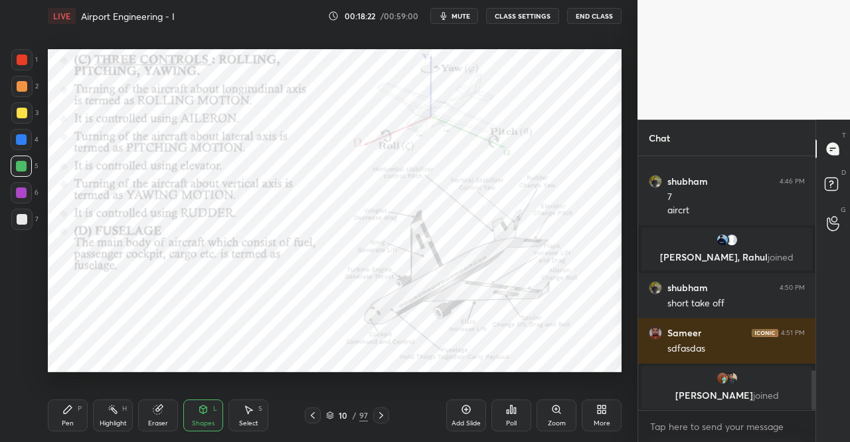
click at [77, 415] on div "Pen P" at bounding box center [68, 415] width 40 height 32
click at [88, 377] on div "Setting up your live class Poll for secs No correct answer Start poll" at bounding box center [335, 210] width 584 height 357
click at [203, 403] on div "Shapes L" at bounding box center [203, 415] width 40 height 32
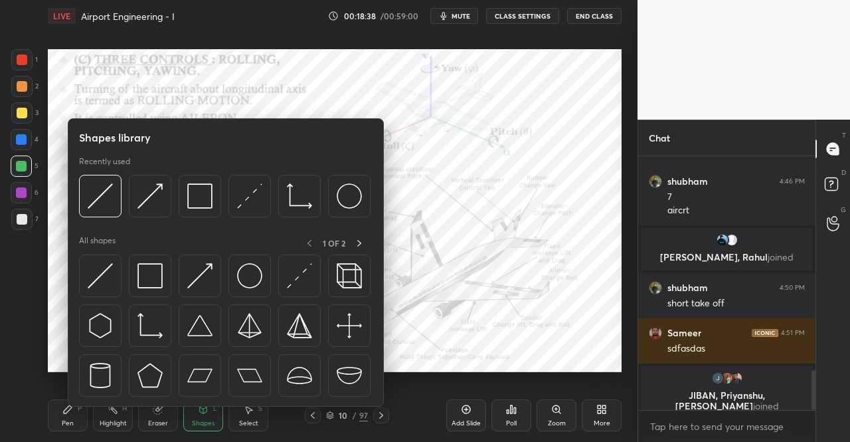
click at [92, 282] on img at bounding box center [100, 275] width 25 height 25
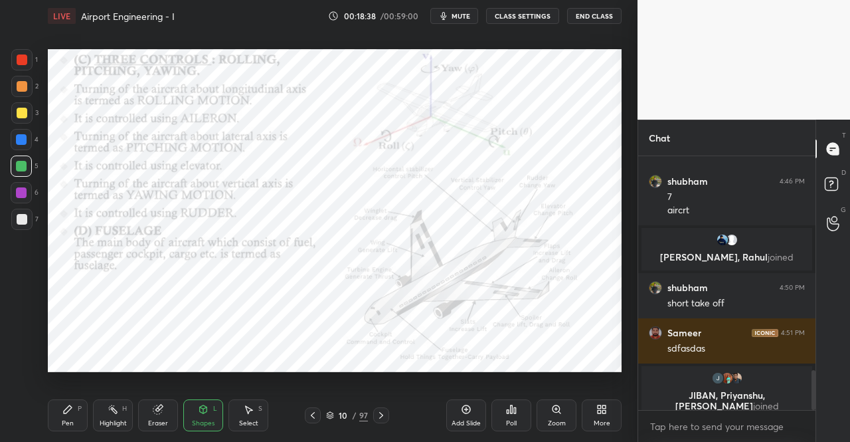
click at [17, 139] on div at bounding box center [21, 139] width 11 height 11
click at [74, 412] on div "Pen P" at bounding box center [68, 415] width 40 height 32
click at [68, 393] on div "Pen P Highlight H Eraser Shapes L Select S 10 / 97 Add Slide Poll Zoom More" at bounding box center [335, 415] width 574 height 53
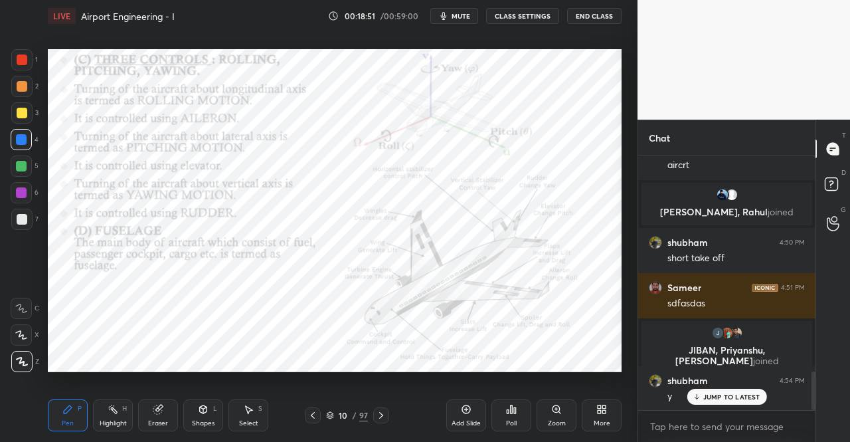
scroll to position [1461, 0]
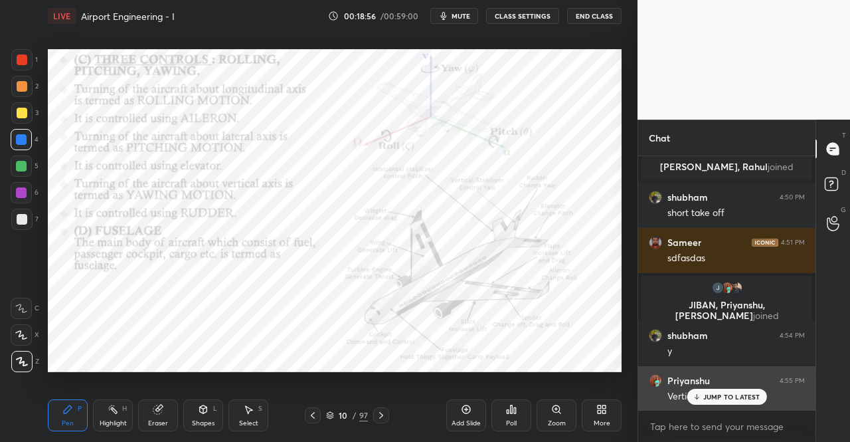
click at [710, 395] on p "JUMP TO LATEST" at bounding box center [731, 396] width 57 height 8
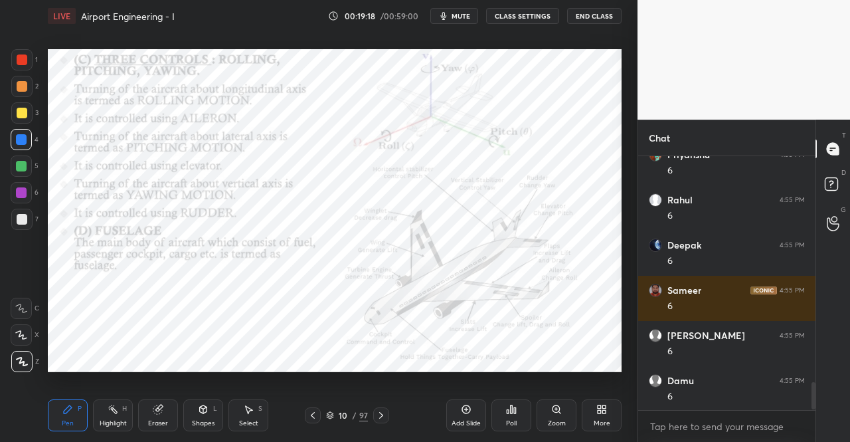
scroll to position [2093, 0]
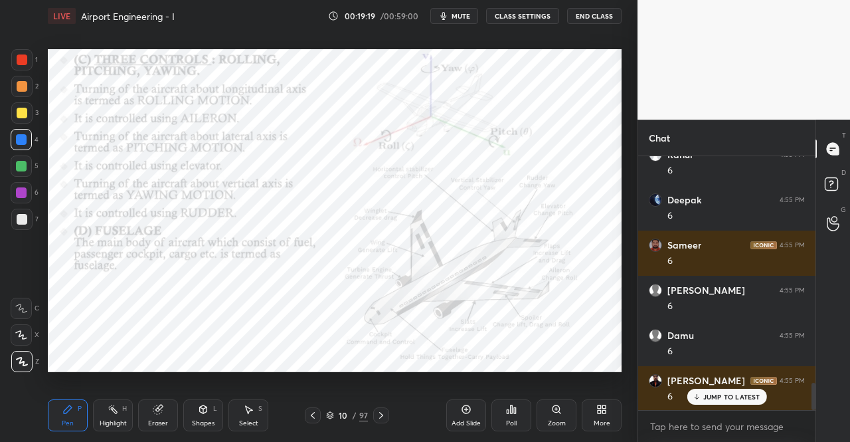
click at [39, 435] on div "1 2 3 4 5 6 7 C X Z C X Z E E Erase all H H LIVE Airport Engineering - I 00:19:…" at bounding box center [313, 221] width 627 height 442
click at [78, 398] on div "Pen P Highlight H Eraser Shapes L Select S 10 / 97 Add Slide Poll Zoom More" at bounding box center [335, 415] width 574 height 53
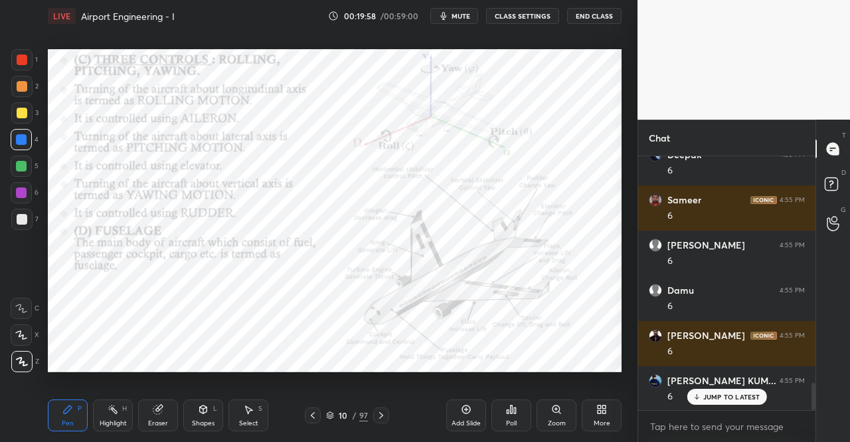
click at [67, 410] on icon at bounding box center [68, 409] width 8 height 8
click at [16, 53] on div at bounding box center [21, 59] width 21 height 21
click at [20, 64] on div at bounding box center [22, 59] width 11 height 11
click at [16, 107] on div at bounding box center [21, 112] width 21 height 21
click at [19, 108] on div at bounding box center [22, 113] width 11 height 11
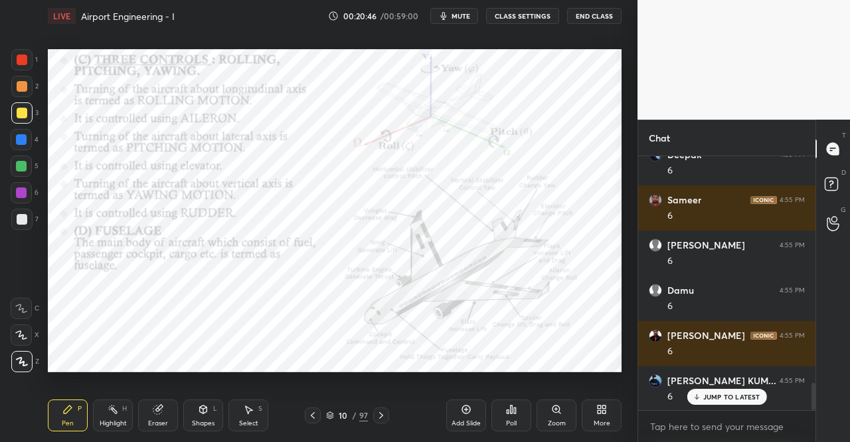
click at [23, 110] on div at bounding box center [22, 113] width 11 height 11
click at [17, 192] on div at bounding box center [21, 192] width 11 height 11
click at [23, 193] on div at bounding box center [21, 192] width 11 height 11
click at [381, 413] on icon at bounding box center [381, 415] width 11 height 11
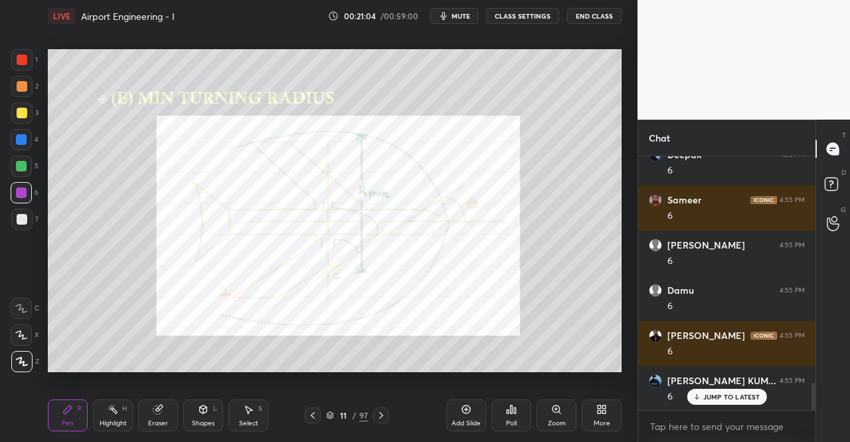
click at [60, 414] on div "Pen P" at bounding box center [68, 415] width 40 height 32
click at [65, 404] on icon at bounding box center [67, 409] width 11 height 11
click at [21, 51] on div at bounding box center [21, 59] width 21 height 21
click at [17, 54] on div at bounding box center [21, 59] width 21 height 21
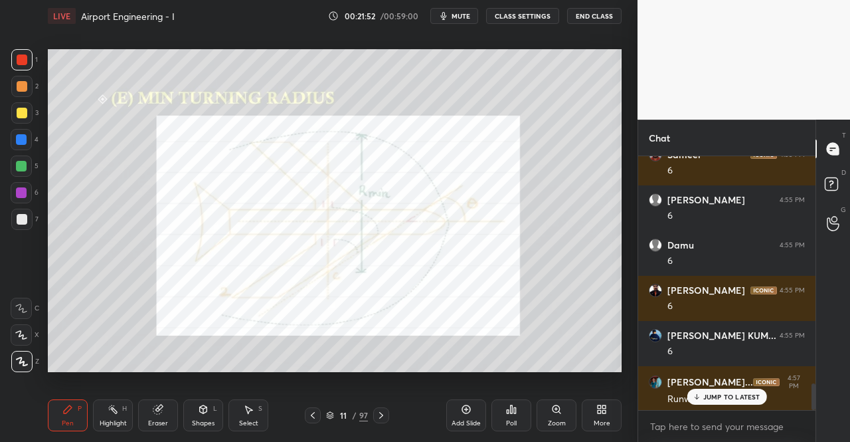
click at [16, 133] on div at bounding box center [21, 139] width 21 height 21
click at [20, 139] on div at bounding box center [21, 139] width 11 height 11
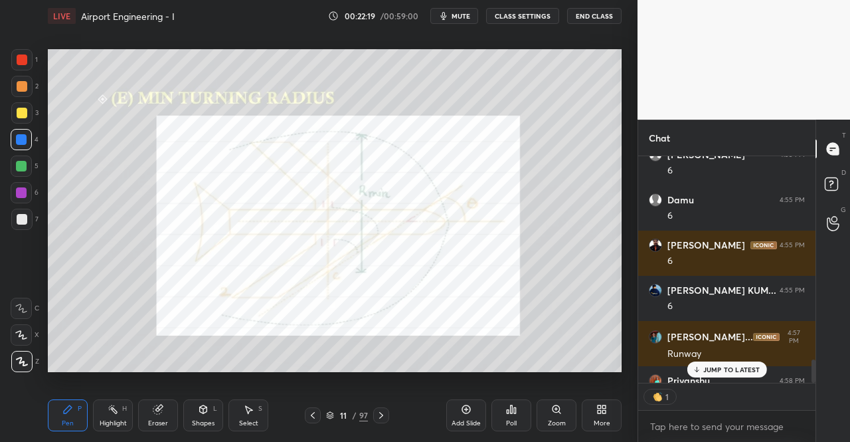
scroll to position [5, 4]
click at [12, 114] on div at bounding box center [21, 112] width 21 height 21
click at [31, 123] on div "3" at bounding box center [24, 112] width 27 height 21
click at [711, 370] on p "JUMP TO LATEST" at bounding box center [731, 369] width 57 height 8
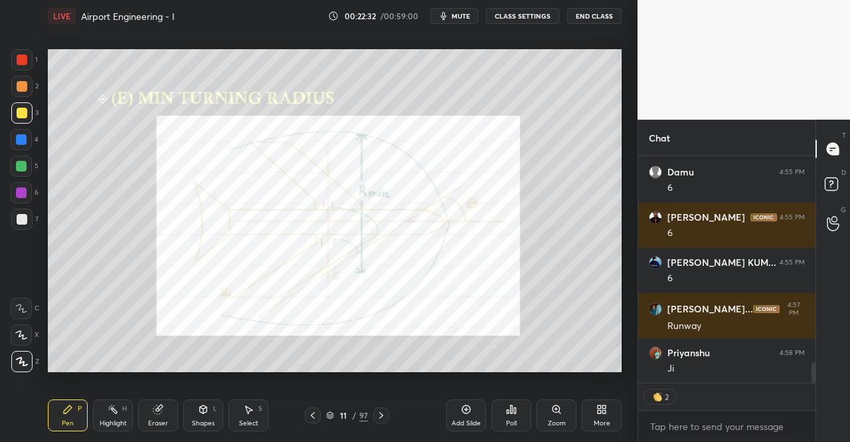
scroll to position [2229, 0]
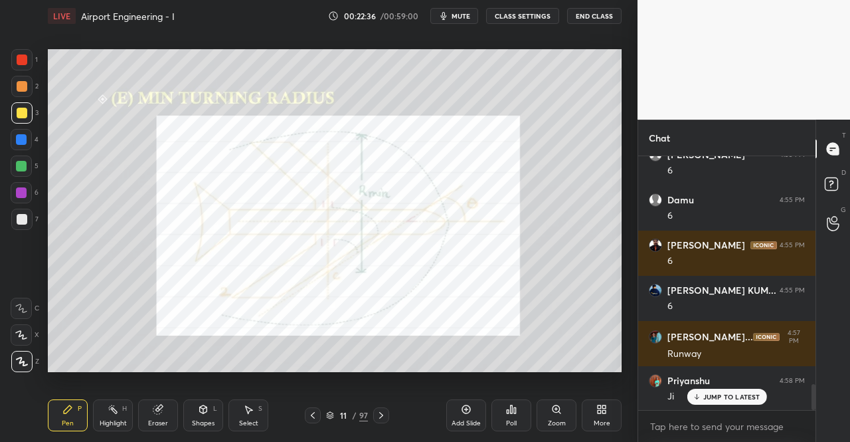
click at [379, 415] on icon at bounding box center [381, 415] width 11 height 11
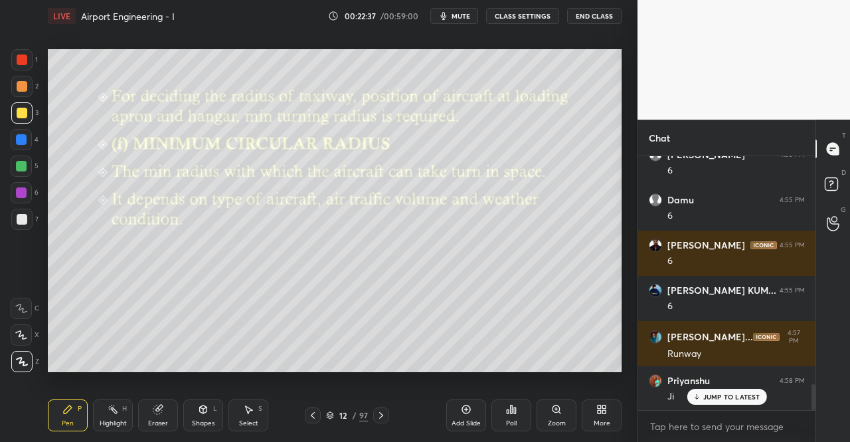
click at [65, 412] on icon at bounding box center [68, 409] width 8 height 8
click at [65, 398] on div "Pen P Highlight H Eraser Shapes L Select S 12 / 97 Add Slide Poll Zoom More" at bounding box center [335, 415] width 574 height 53
click at [10, 121] on div "1 2 3 4 5 6 7 C X Z C X Z E E Erase all H H" at bounding box center [21, 210] width 43 height 323
click at [17, 116] on div at bounding box center [22, 113] width 11 height 11
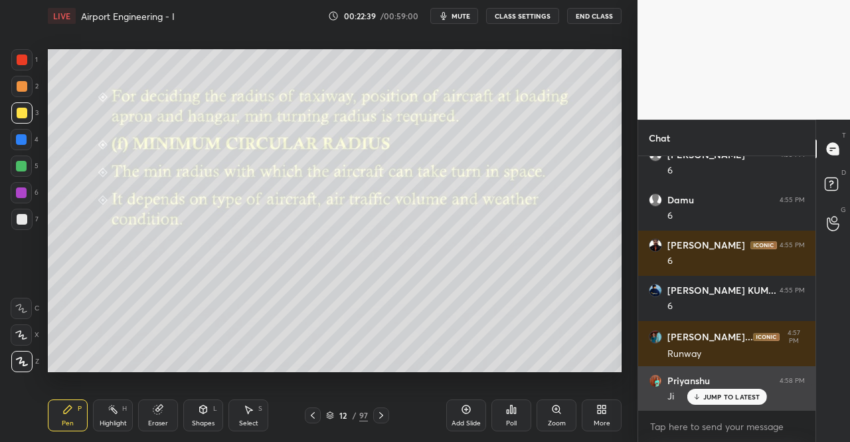
click at [711, 394] on p "JUMP TO LATEST" at bounding box center [731, 396] width 57 height 8
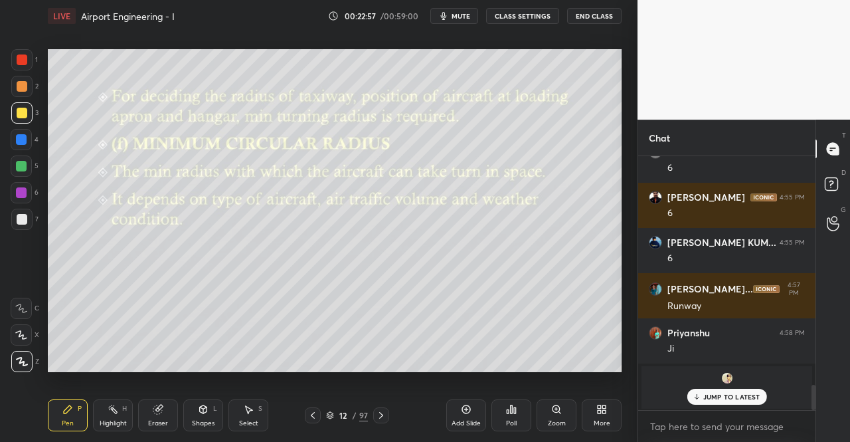
click at [199, 414] on icon at bounding box center [203, 409] width 11 height 11
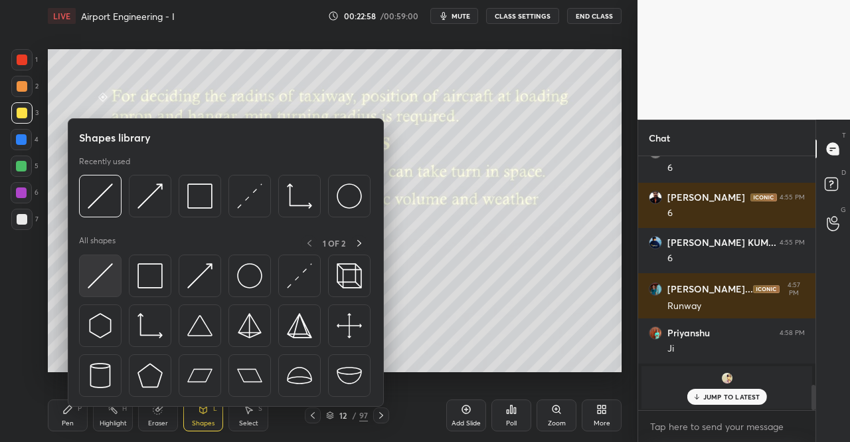
click at [102, 274] on img at bounding box center [100, 275] width 25 height 25
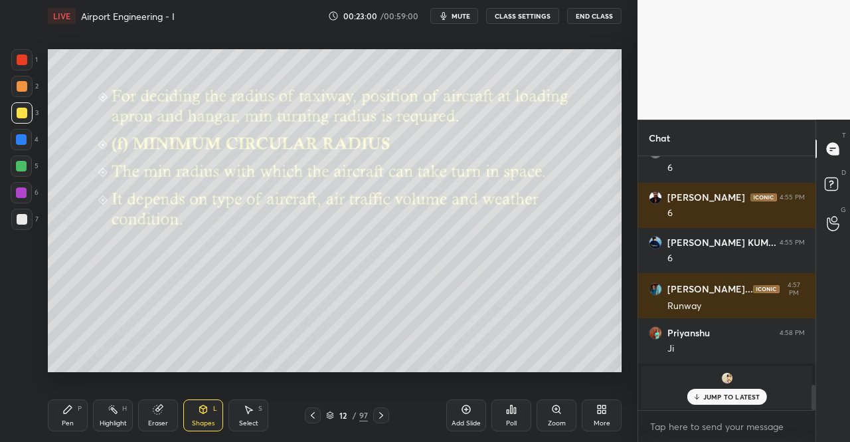
click at [82, 408] on div "Pen P" at bounding box center [68, 415] width 40 height 32
click at [202, 400] on div "Shapes L" at bounding box center [203, 415] width 40 height 32
click at [50, 424] on div "Pen P" at bounding box center [68, 415] width 40 height 32
click at [72, 407] on icon at bounding box center [67, 409] width 11 height 11
click at [21, 63] on div at bounding box center [22, 59] width 11 height 11
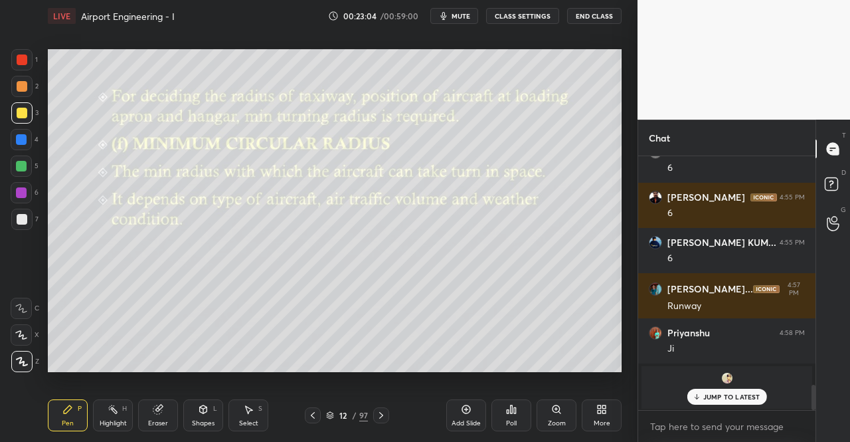
click at [24, 65] on div at bounding box center [21, 59] width 21 height 21
click at [20, 122] on div at bounding box center [21, 112] width 21 height 21
click at [20, 118] on div at bounding box center [22, 113] width 11 height 11
click at [201, 426] on div "Shapes" at bounding box center [203, 423] width 23 height 7
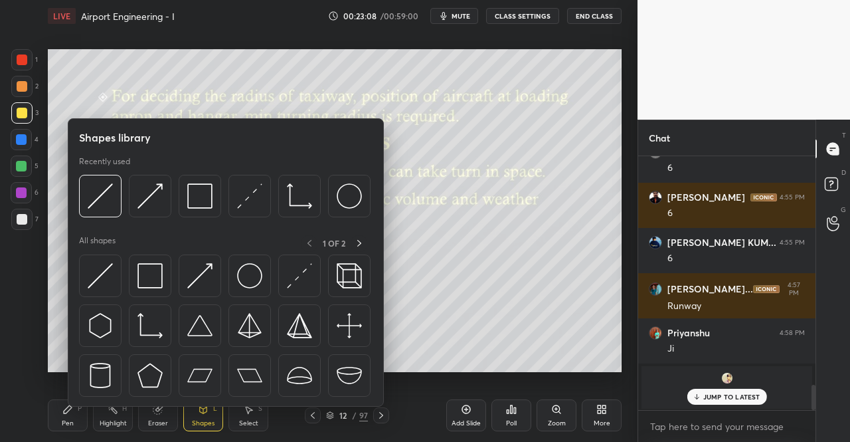
click at [203, 276] on img at bounding box center [199, 275] width 25 height 25
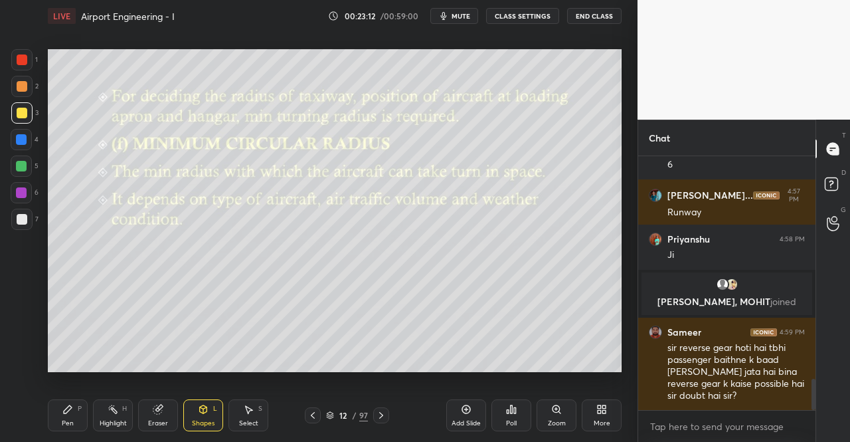
scroll to position [1825, 0]
click at [64, 424] on div "Pen" at bounding box center [68, 423] width 12 height 7
click at [67, 415] on div "Pen P" at bounding box center [68, 415] width 40 height 32
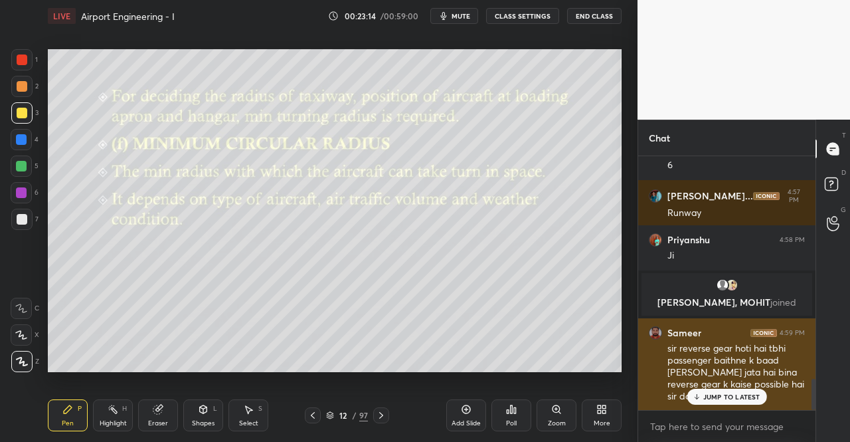
click at [729, 396] on p "JUMP TO LATEST" at bounding box center [731, 396] width 57 height 8
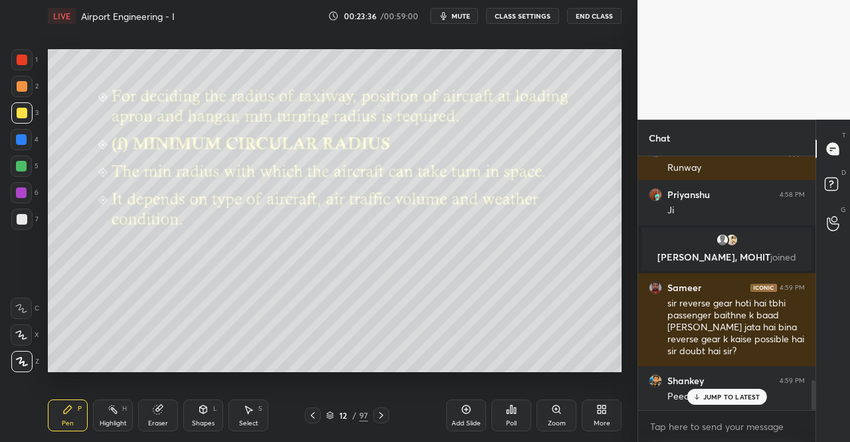
scroll to position [1915, 0]
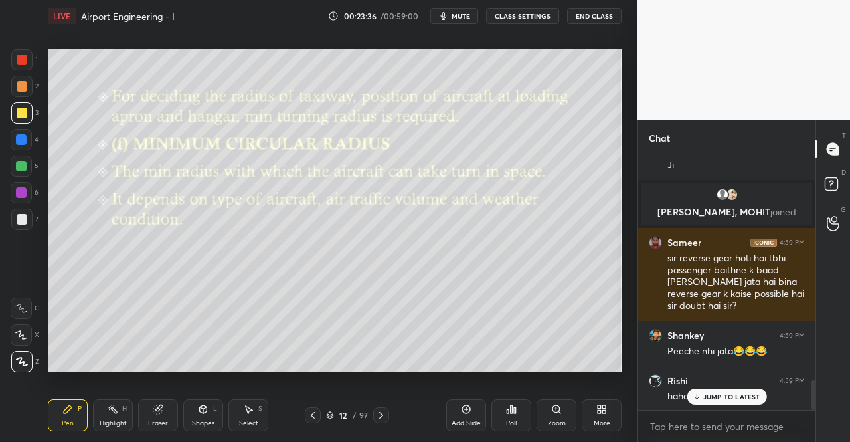
click at [698, 380] on div "Rishi 4:59 PM" at bounding box center [727, 380] width 156 height 13
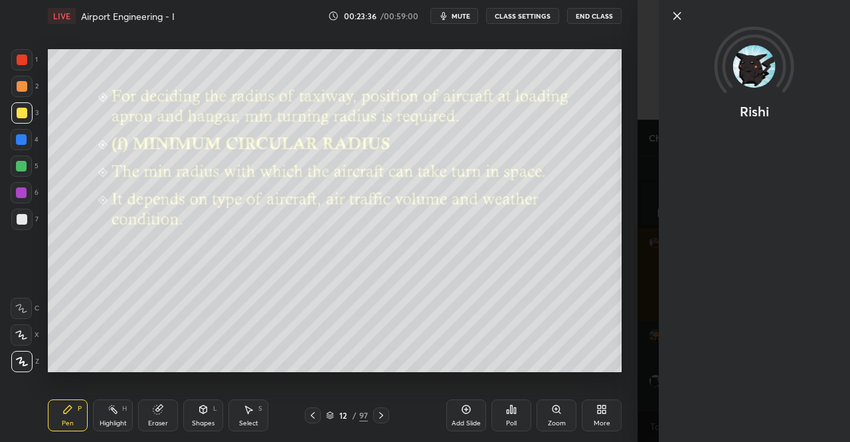
click at [707, 398] on div "Rishi" at bounding box center [754, 221] width 191 height 442
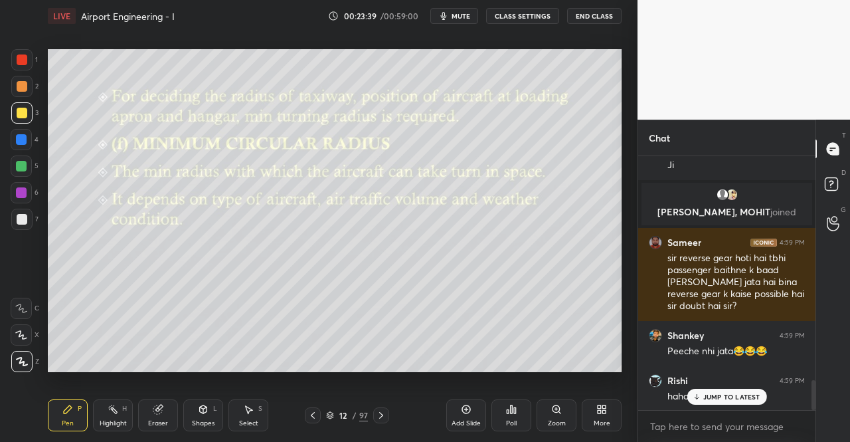
click at [19, 59] on div at bounding box center [22, 59] width 11 height 11
click at [19, 60] on div at bounding box center [22, 59] width 11 height 11
click at [702, 398] on div "JUMP TO LATEST" at bounding box center [727, 397] width 80 height 16
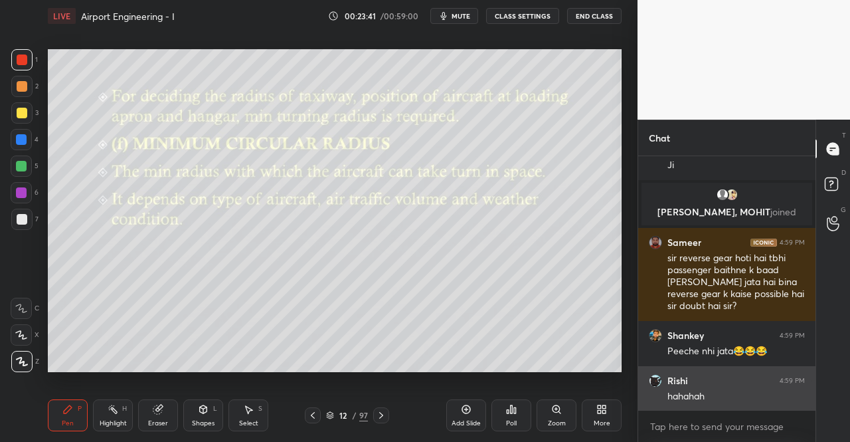
scroll to position [1960, 0]
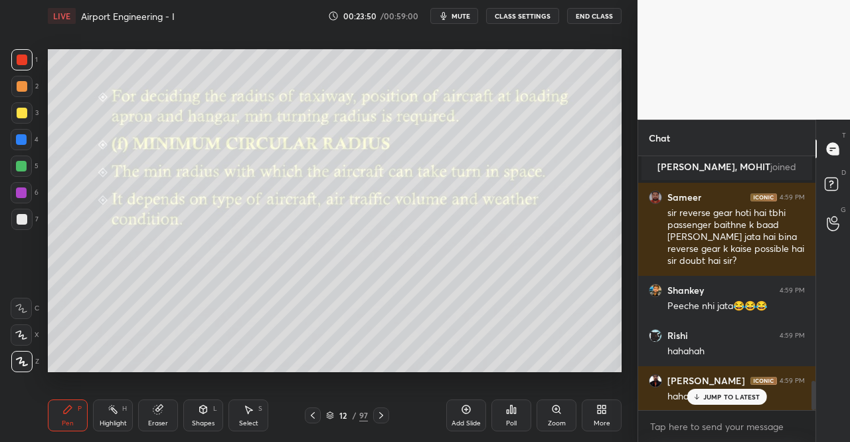
click at [721, 398] on p "JUMP TO LATEST" at bounding box center [731, 396] width 57 height 8
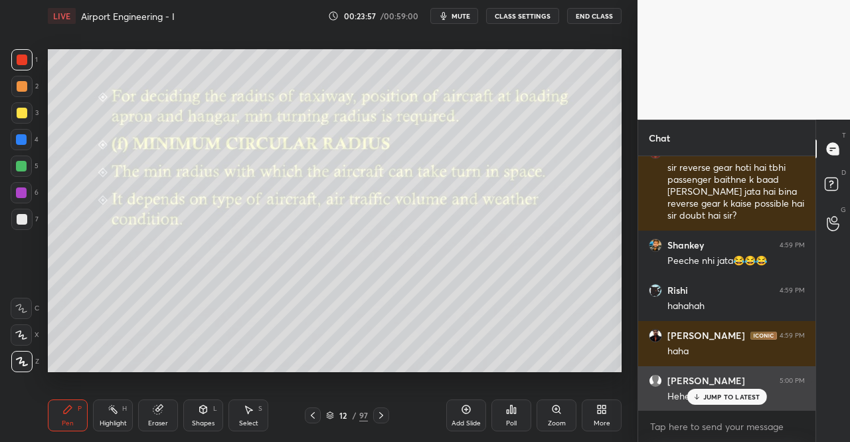
click at [723, 399] on p "JUMP TO LATEST" at bounding box center [731, 396] width 57 height 8
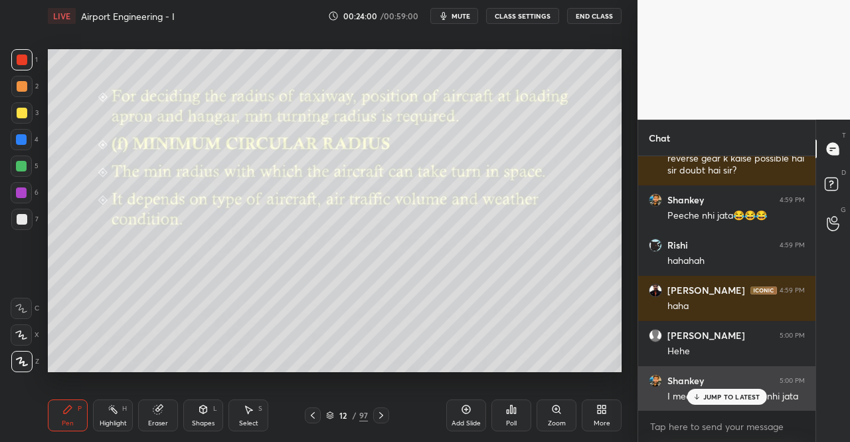
click at [714, 400] on p "JUMP TO LATEST" at bounding box center [731, 396] width 57 height 8
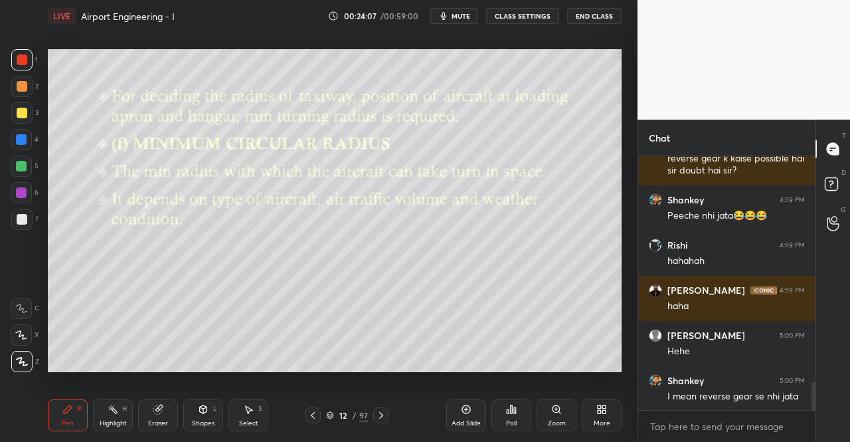
click at [195, 417] on div "Shapes L" at bounding box center [203, 415] width 40 height 32
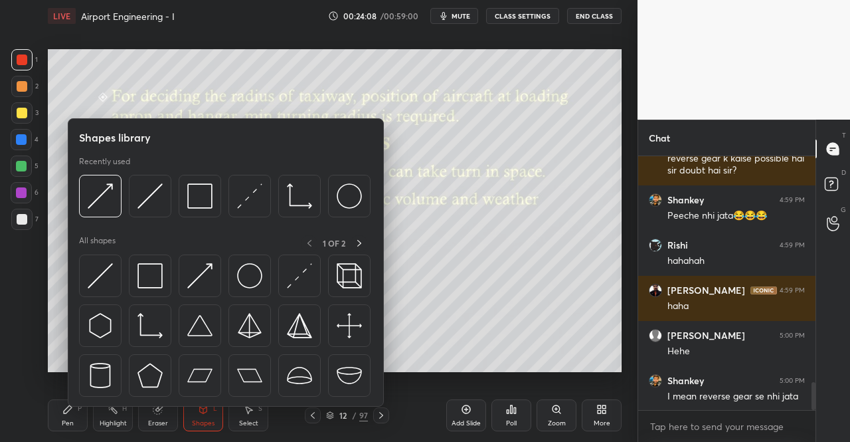
click at [147, 250] on div "All shapes 1 OF 2" at bounding box center [226, 243] width 294 height 17
click at [163, 268] on img at bounding box center [149, 275] width 25 height 25
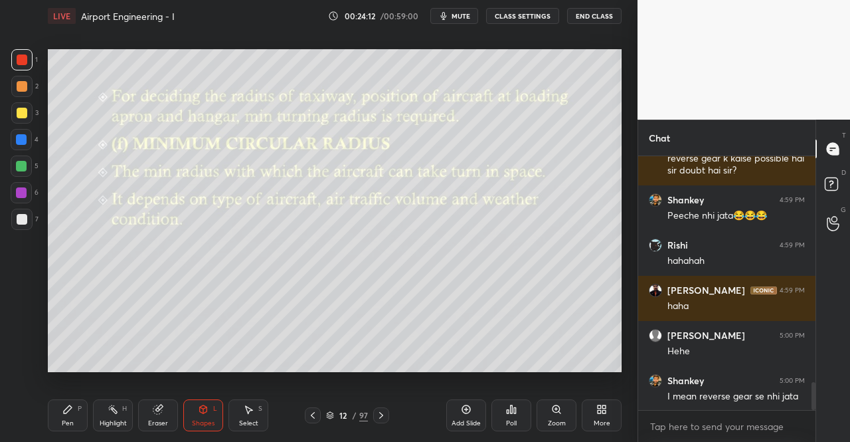
click at [62, 412] on icon at bounding box center [67, 409] width 11 height 11
click at [17, 70] on div at bounding box center [21, 59] width 21 height 21
click at [28, 76] on div at bounding box center [21, 86] width 21 height 21
click at [205, 420] on div "Shapes" at bounding box center [203, 423] width 23 height 7
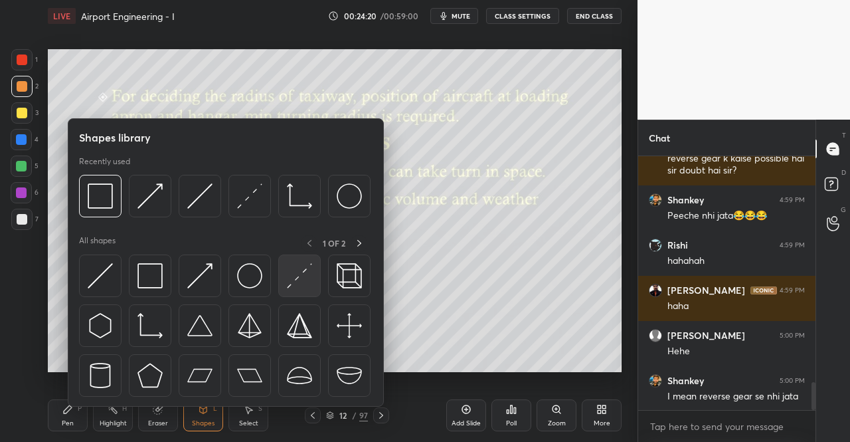
click at [291, 278] on img at bounding box center [299, 275] width 25 height 25
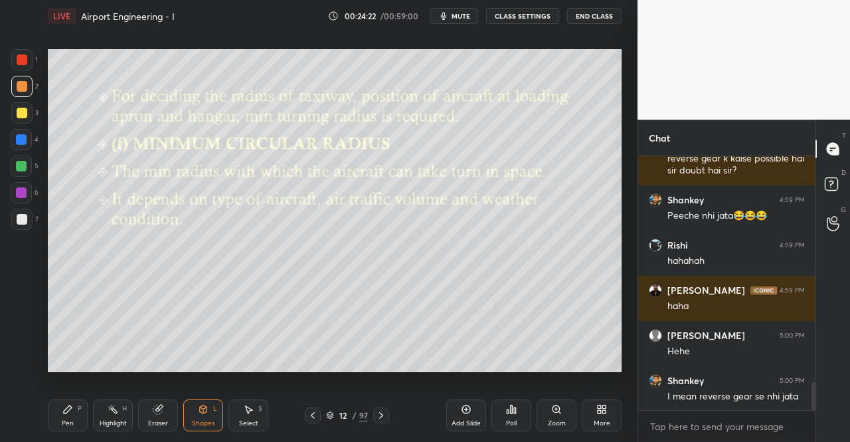
click at [23, 92] on div at bounding box center [21, 86] width 21 height 21
click at [200, 412] on icon at bounding box center [203, 409] width 11 height 11
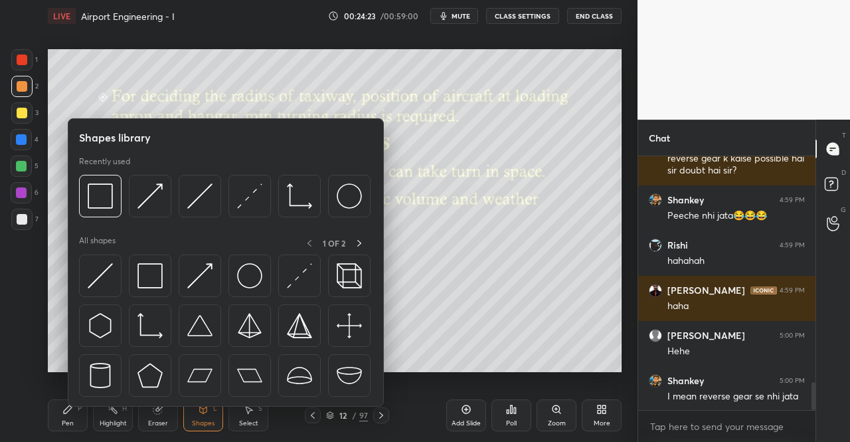
click at [109, 271] on img at bounding box center [100, 275] width 25 height 25
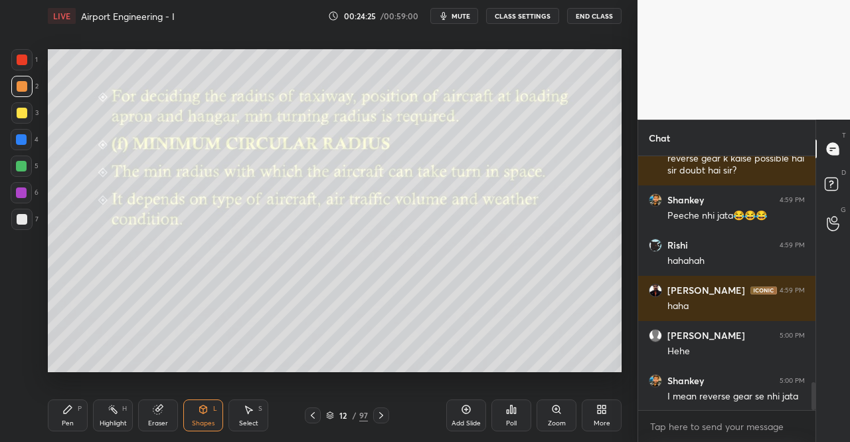
click at [76, 411] on div "Pen P" at bounding box center [68, 415] width 40 height 32
click at [85, 398] on div "Pen P Highlight H Eraser Shapes L Select S 12 / 97 Add Slide Poll Zoom More" at bounding box center [335, 415] width 574 height 53
click at [206, 415] on div "Shapes L" at bounding box center [203, 415] width 40 height 32
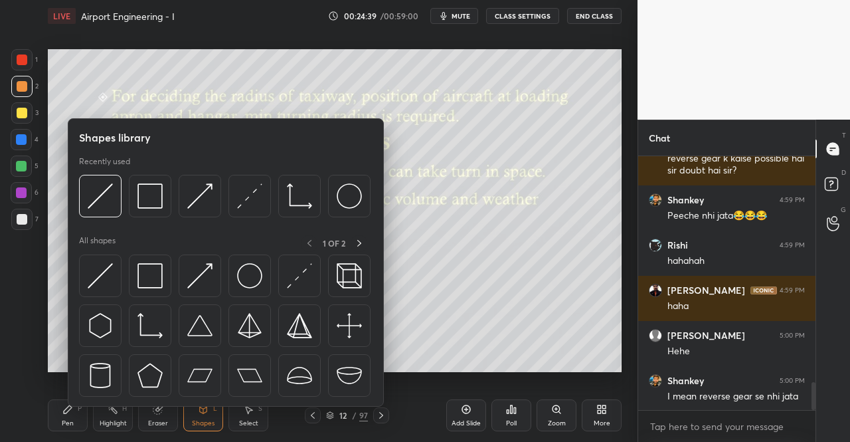
click at [250, 282] on img at bounding box center [249, 275] width 25 height 25
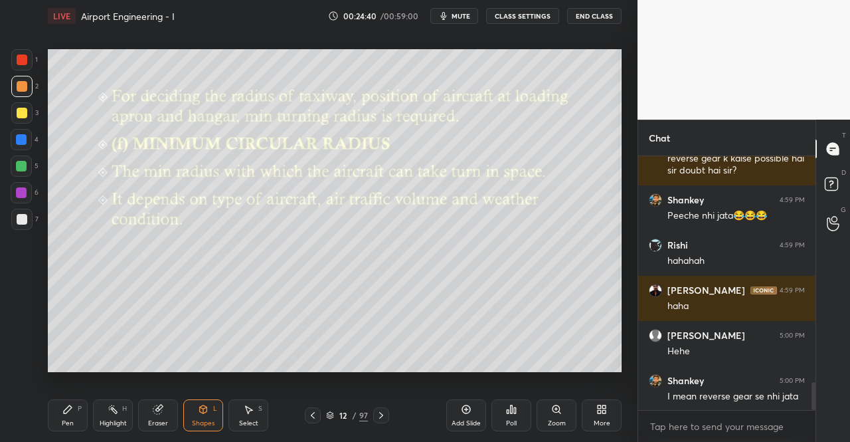
click at [460, 416] on div "Add Slide" at bounding box center [466, 415] width 40 height 32
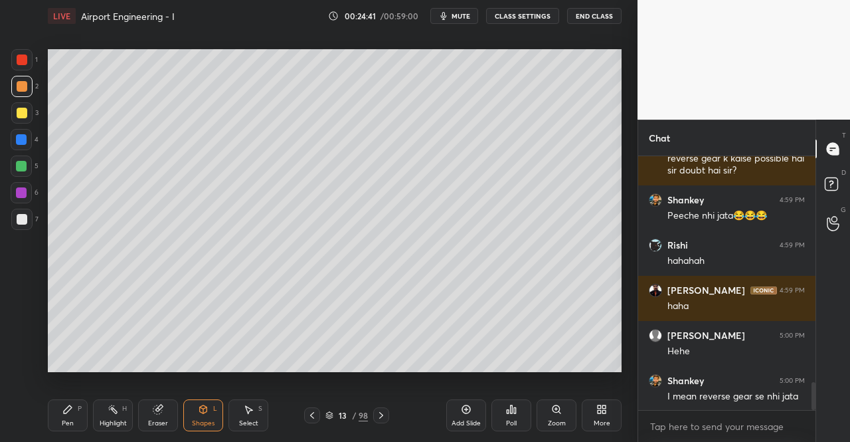
click at [213, 418] on div "Shapes L" at bounding box center [203, 415] width 40 height 32
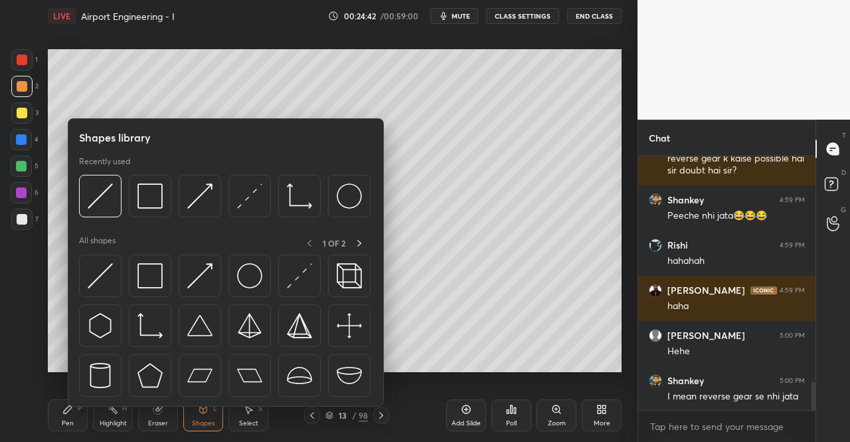
click at [258, 280] on img at bounding box center [249, 275] width 25 height 25
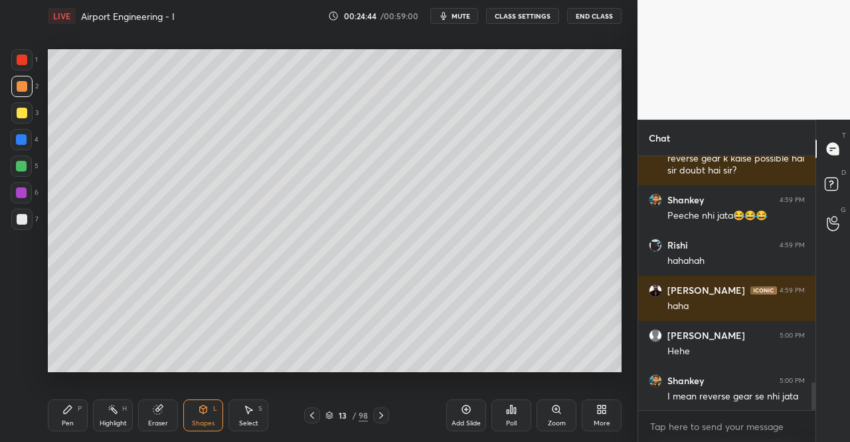
click at [65, 430] on div "Pen P" at bounding box center [68, 415] width 40 height 32
click at [70, 411] on icon at bounding box center [67, 409] width 11 height 11
click at [21, 116] on div at bounding box center [22, 113] width 11 height 11
click at [33, 129] on div "4" at bounding box center [25, 139] width 28 height 21
click at [24, 82] on div at bounding box center [22, 86] width 11 height 11
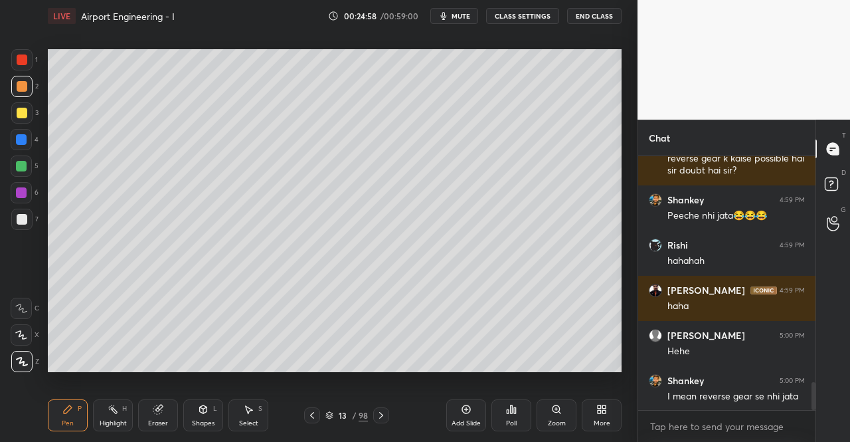
click at [205, 408] on icon at bounding box center [203, 408] width 7 height 2
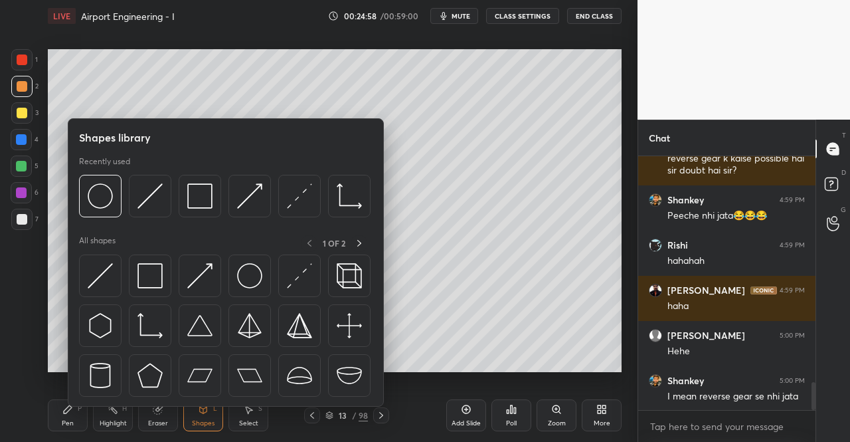
click at [216, 267] on div at bounding box center [200, 275] width 43 height 43
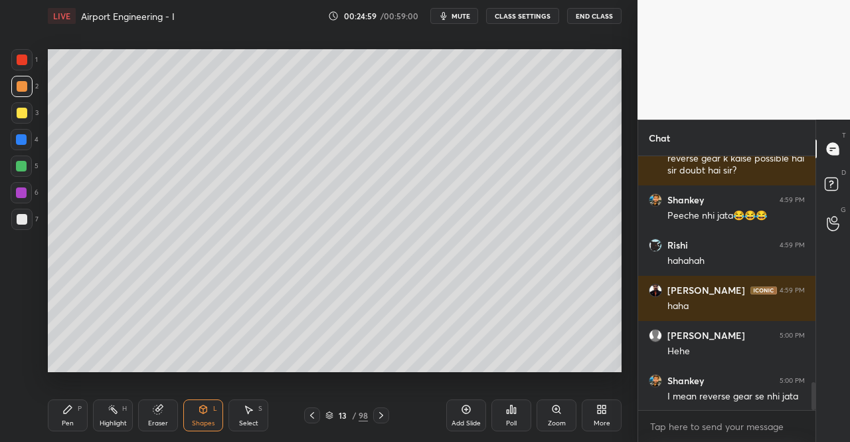
scroll to position [2108, 0]
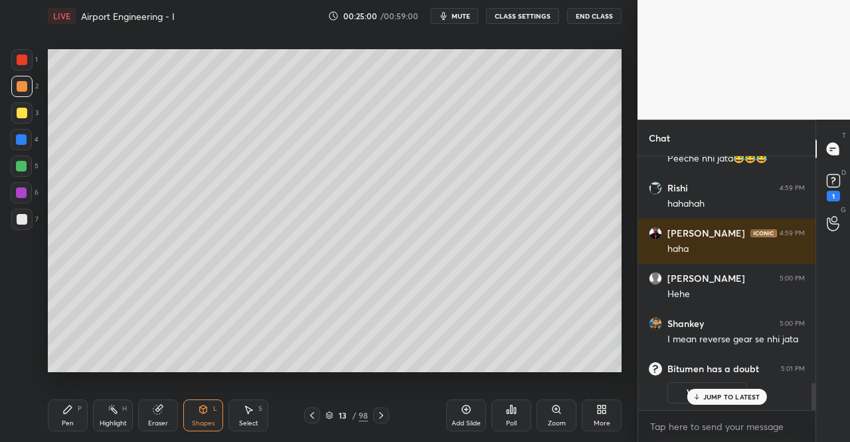
click at [74, 403] on div "Pen P" at bounding box center [68, 415] width 40 height 32
click at [831, 193] on div "1" at bounding box center [833, 196] width 13 height 11
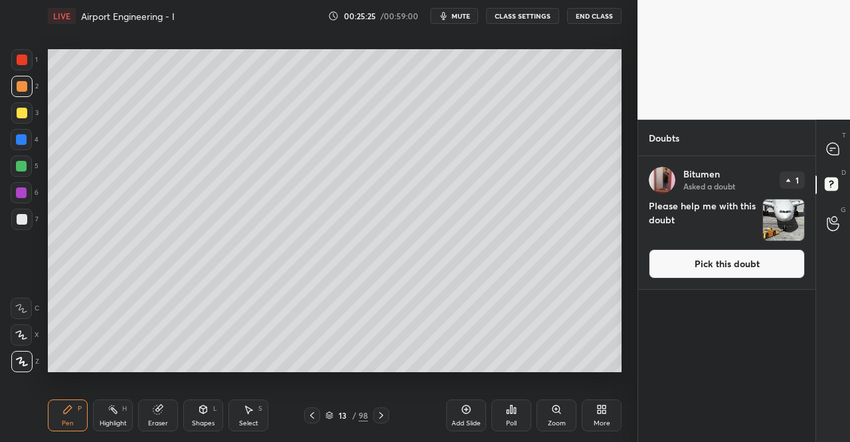
click at [764, 272] on button "Pick this doubt" at bounding box center [727, 263] width 156 height 29
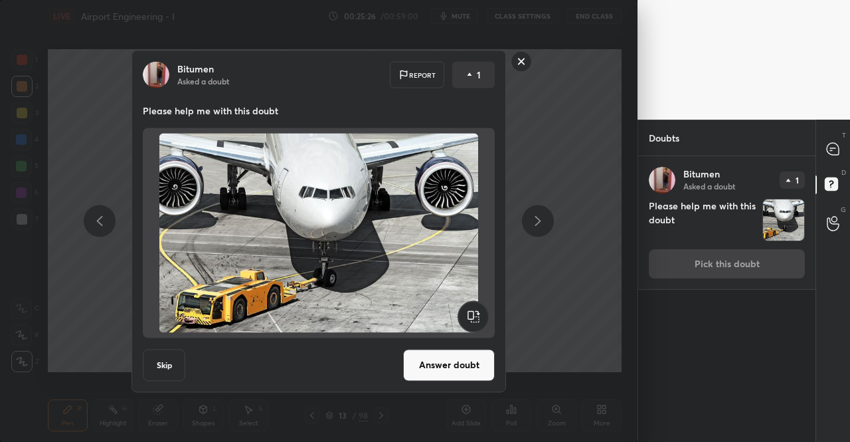
click at [454, 350] on button "Answer doubt" at bounding box center [449, 365] width 92 height 32
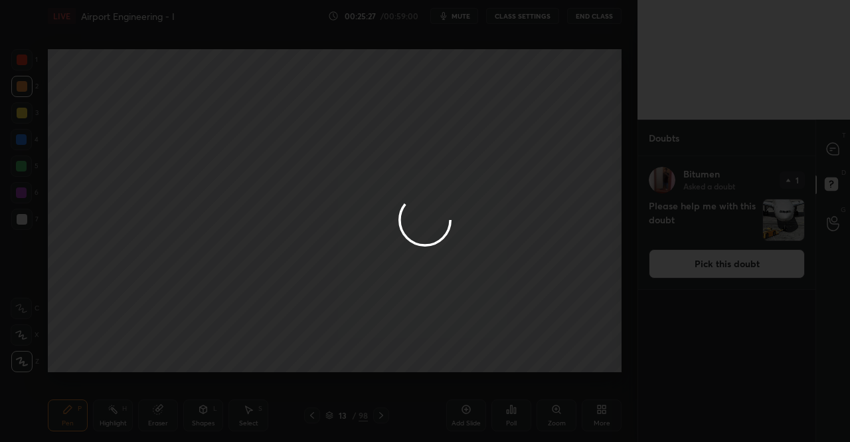
click at [843, 142] on div at bounding box center [425, 221] width 850 height 442
click at [837, 151] on div at bounding box center [425, 221] width 850 height 442
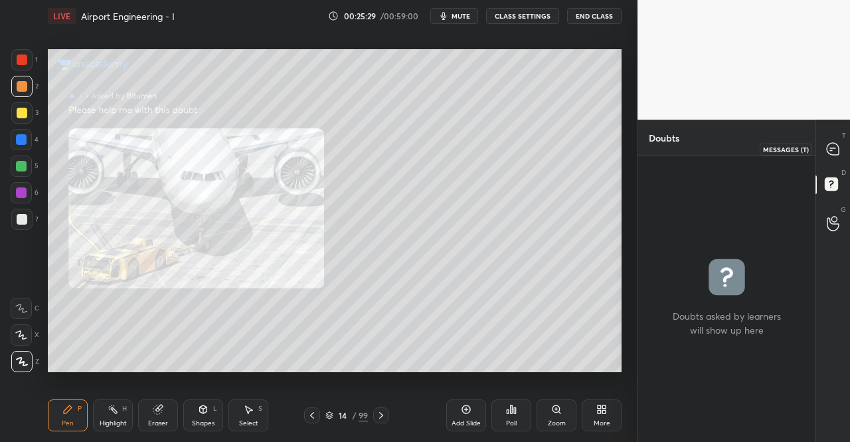
click at [832, 147] on icon at bounding box center [833, 149] width 12 height 12
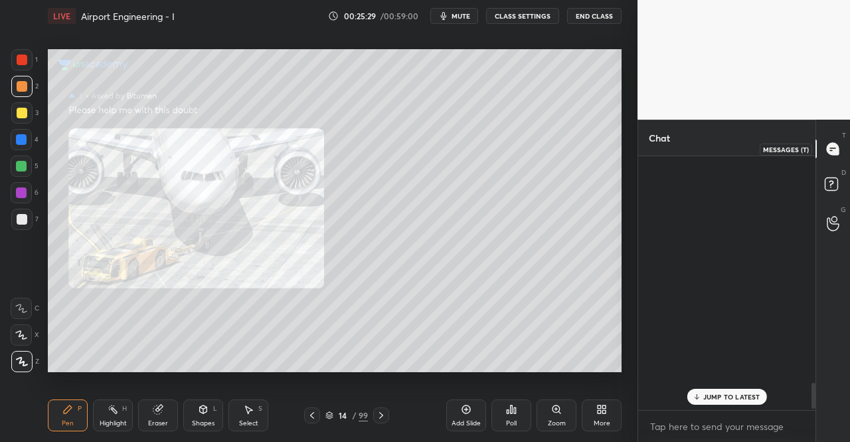
scroll to position [250, 173]
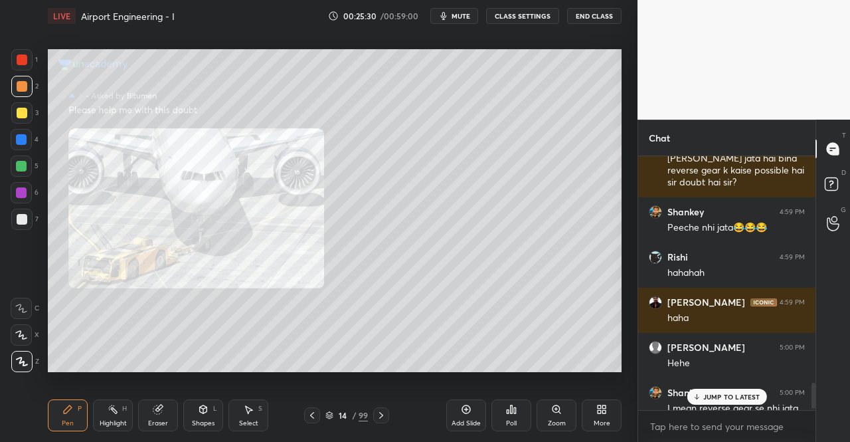
click at [733, 392] on p "JUMP TO LATEST" at bounding box center [731, 396] width 57 height 8
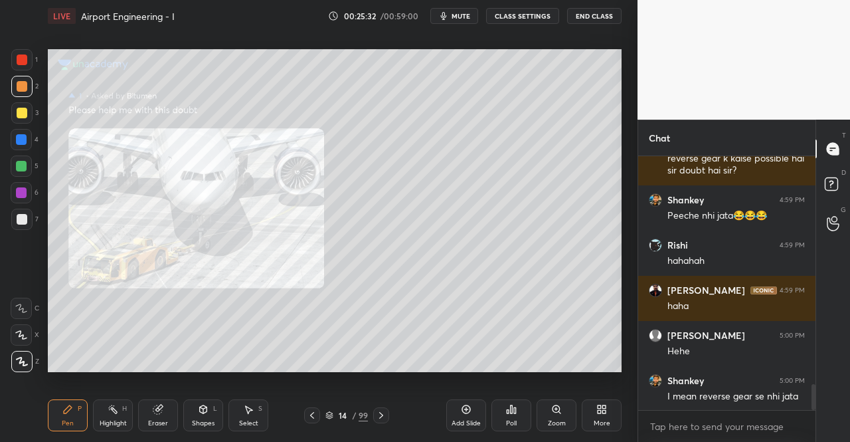
scroll to position [2304, 0]
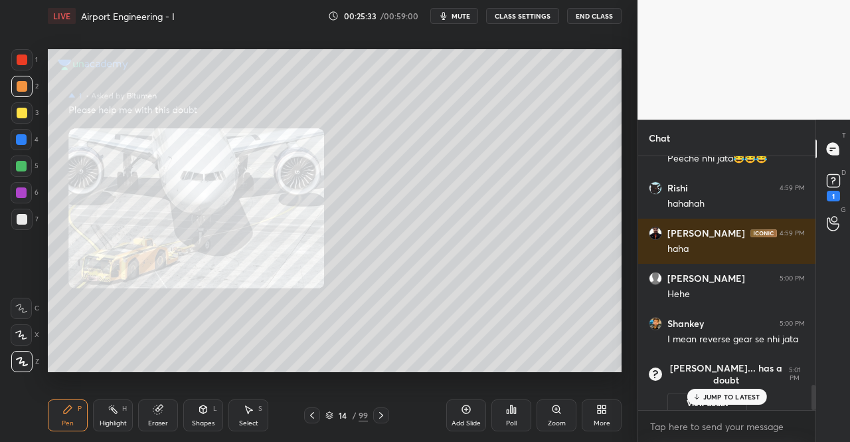
click at [750, 404] on div "JUMP TO LATEST" at bounding box center [727, 397] width 80 height 16
click at [725, 375] on div "JUMP TO LATEST" at bounding box center [727, 369] width 80 height 16
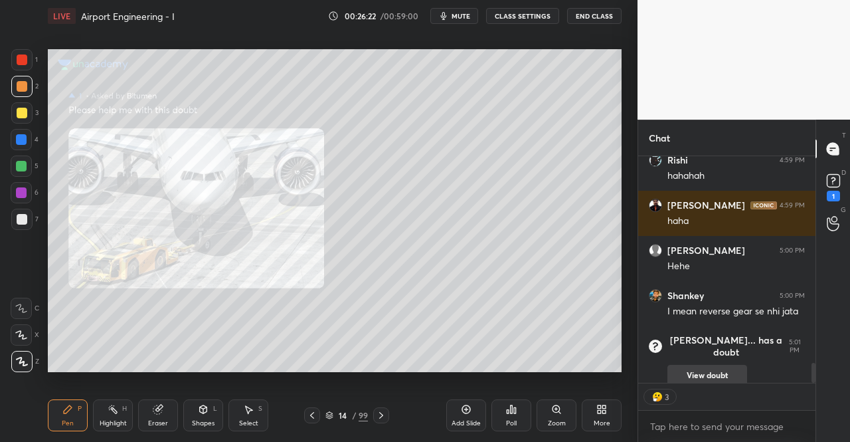
scroll to position [2097, 0]
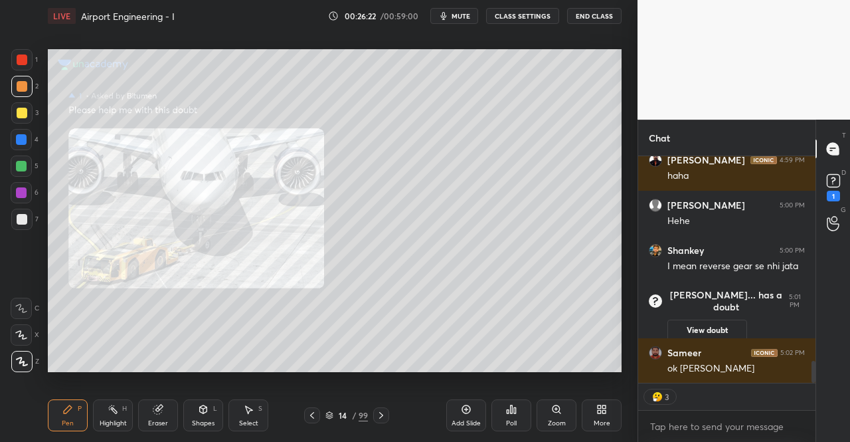
click at [830, 191] on div "1" at bounding box center [833, 196] width 13 height 11
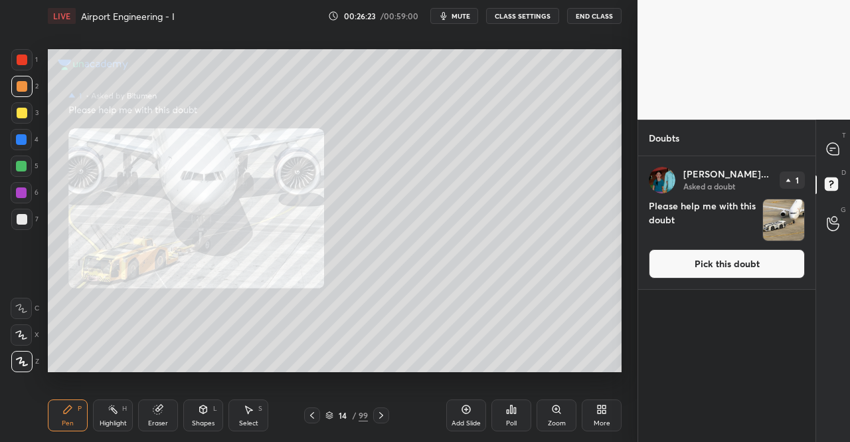
click at [790, 266] on button "Pick this doubt" at bounding box center [727, 263] width 156 height 29
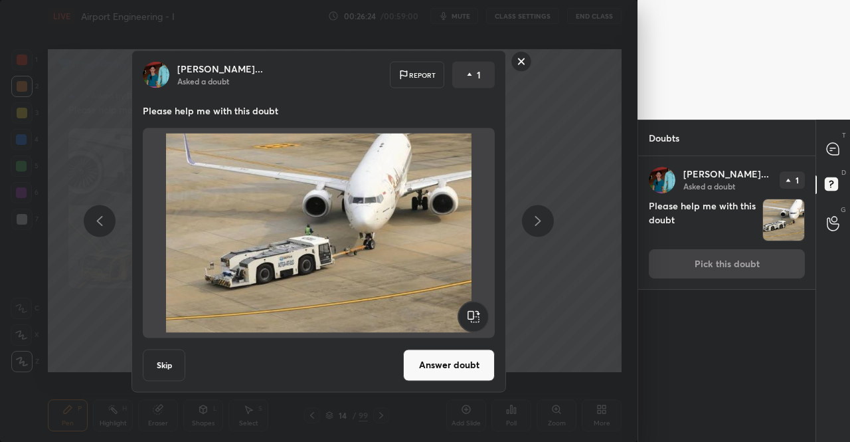
click at [450, 369] on button "Answer doubt" at bounding box center [449, 365] width 92 height 32
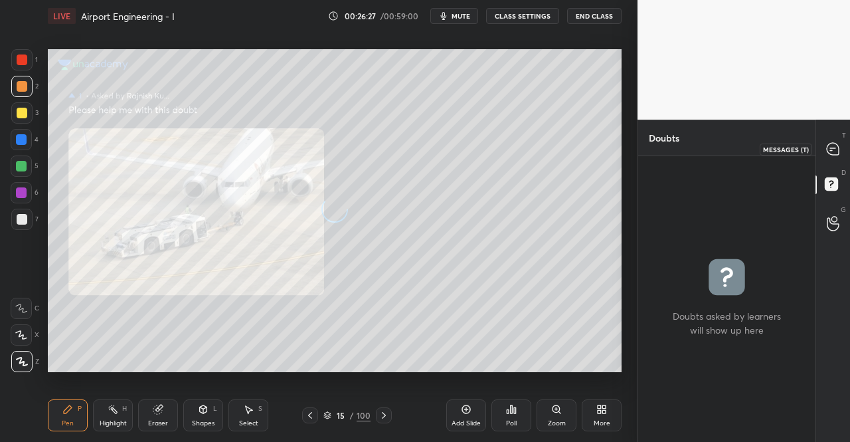
click at [833, 148] on icon at bounding box center [833, 149] width 12 height 12
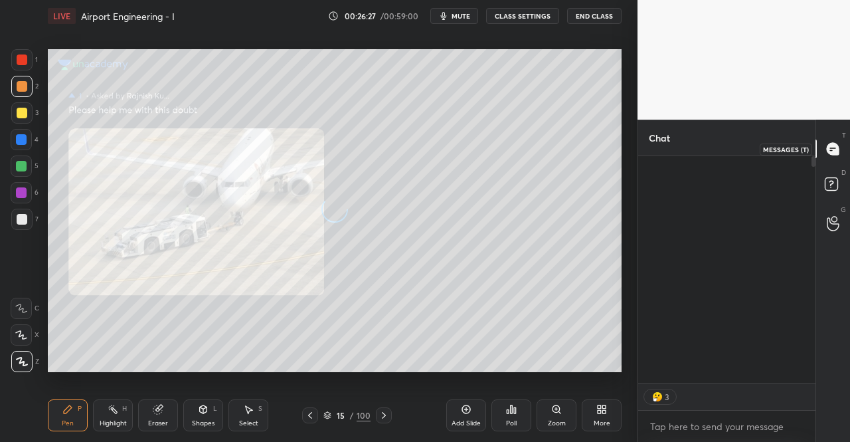
scroll to position [222, 173]
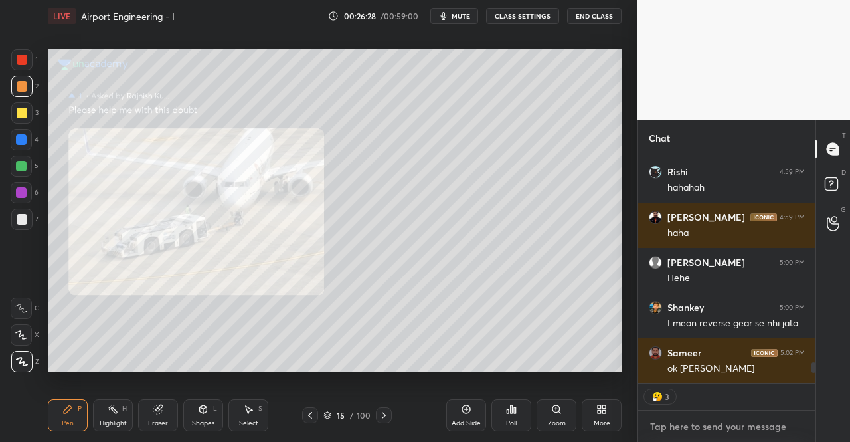
click at [695, 433] on textarea at bounding box center [727, 426] width 156 height 21
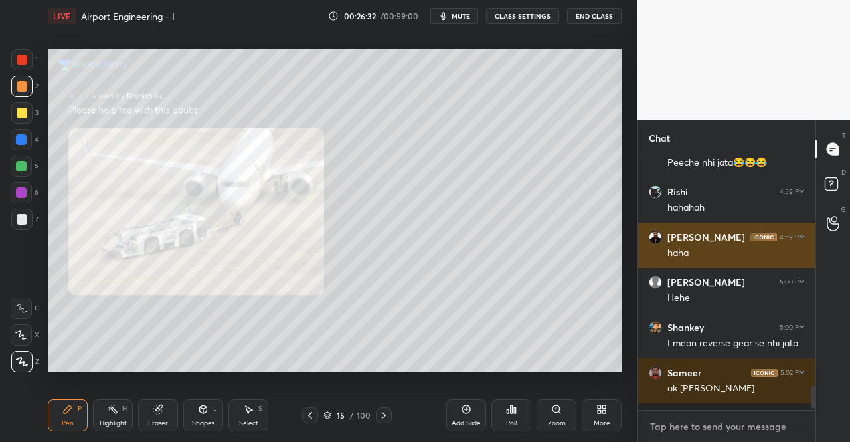
scroll to position [2269, 0]
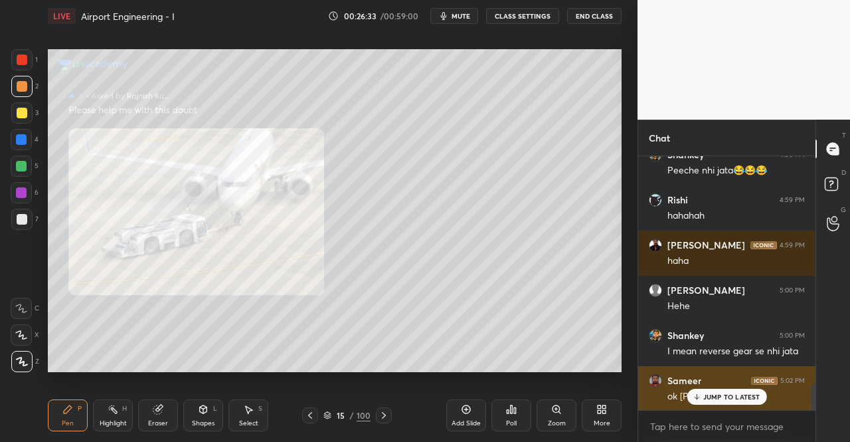
click at [713, 398] on p "JUMP TO LATEST" at bounding box center [731, 396] width 57 height 8
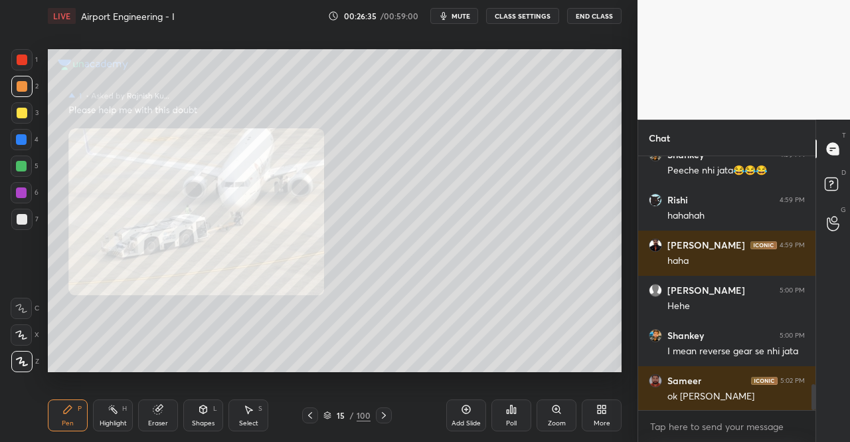
click at [306, 416] on icon at bounding box center [310, 415] width 11 height 11
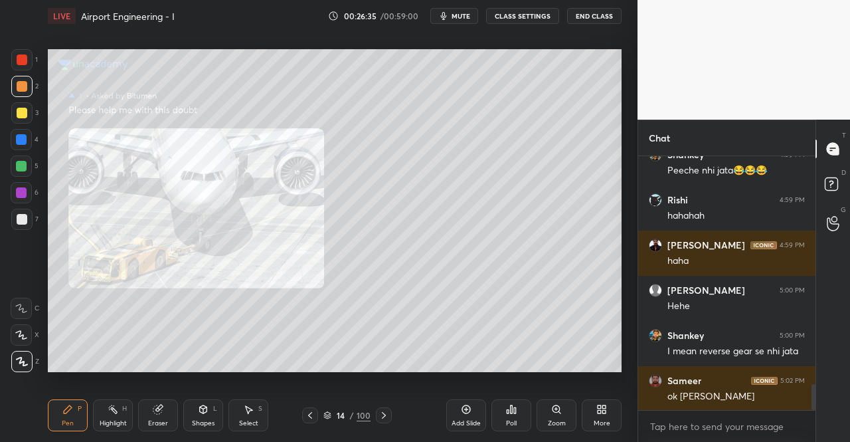
click at [307, 415] on icon at bounding box center [310, 415] width 11 height 11
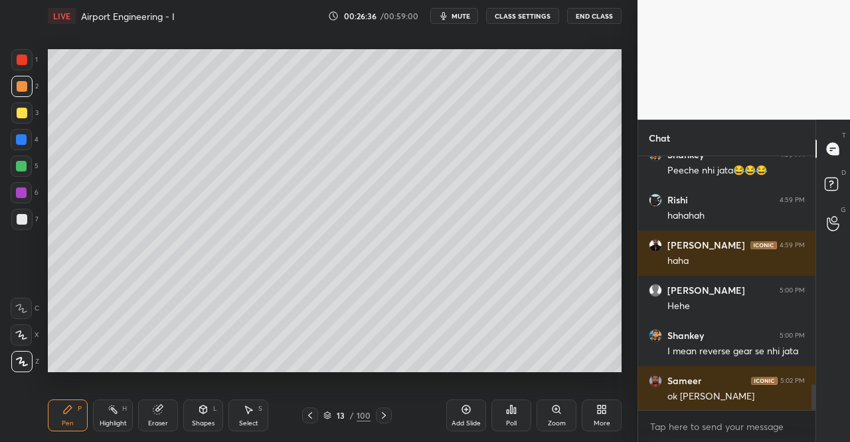
click at [306, 414] on icon at bounding box center [310, 415] width 11 height 11
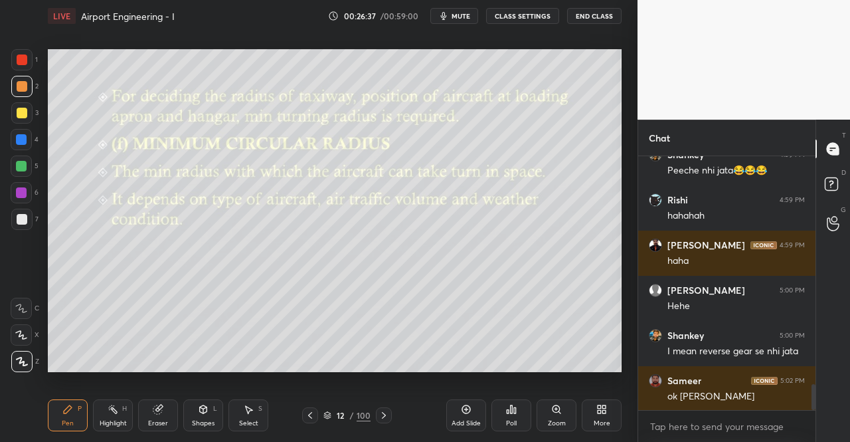
click at [388, 408] on div at bounding box center [384, 415] width 16 height 16
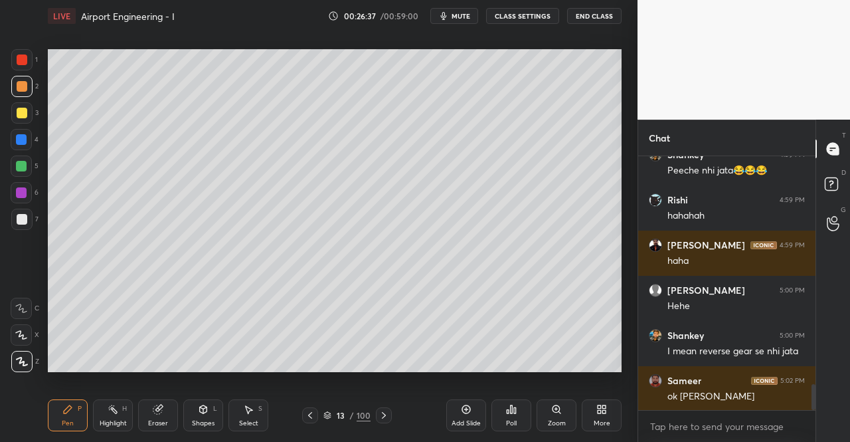
click at [380, 410] on icon at bounding box center [384, 415] width 11 height 11
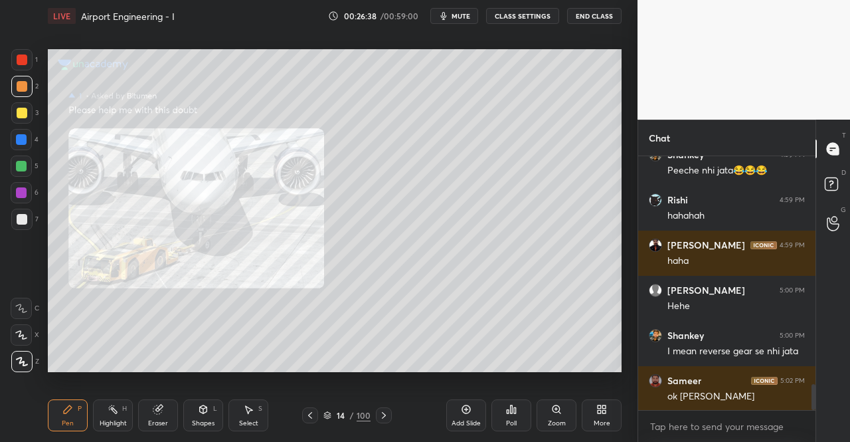
click at [381, 410] on div at bounding box center [384, 415] width 16 height 16
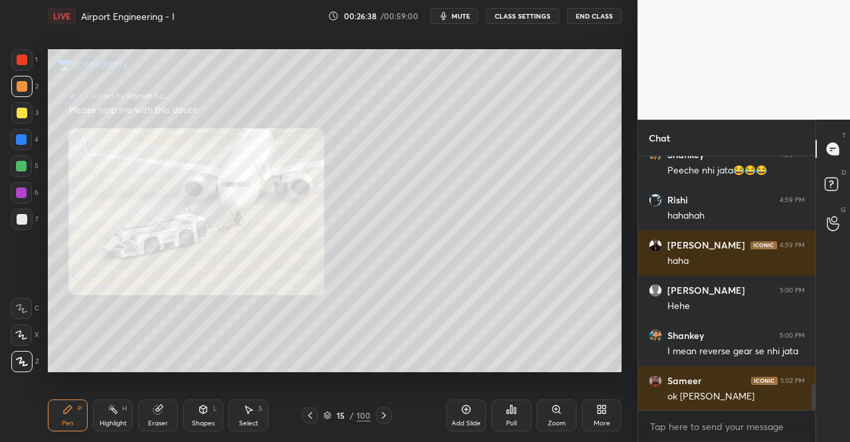
click at [383, 410] on div at bounding box center [384, 415] width 16 height 16
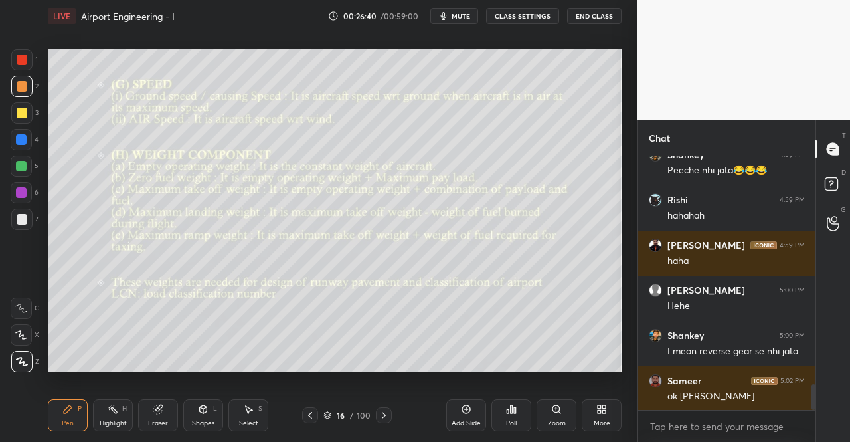
click at [56, 426] on div "Pen P" at bounding box center [68, 415] width 40 height 32
click at [75, 391] on div "Pen P Highlight H Eraser Shapes L Select S 16 / 100 Add Slide Poll Zoom More" at bounding box center [335, 415] width 574 height 53
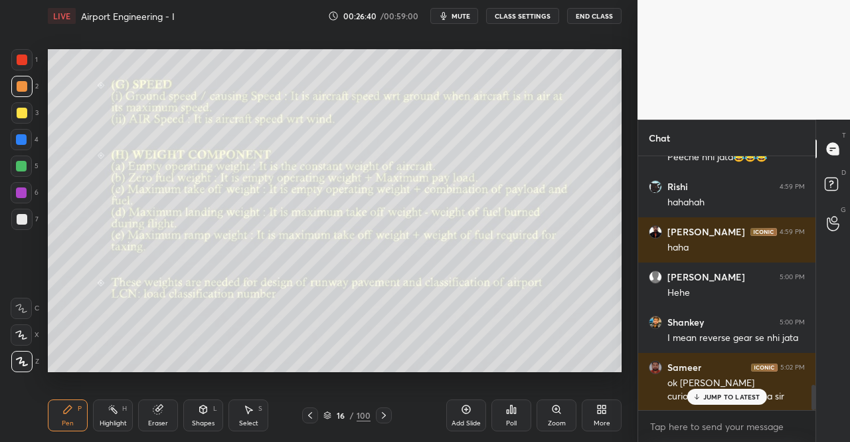
click at [22, 106] on div at bounding box center [21, 112] width 21 height 21
click at [25, 125] on div "3" at bounding box center [24, 115] width 27 height 27
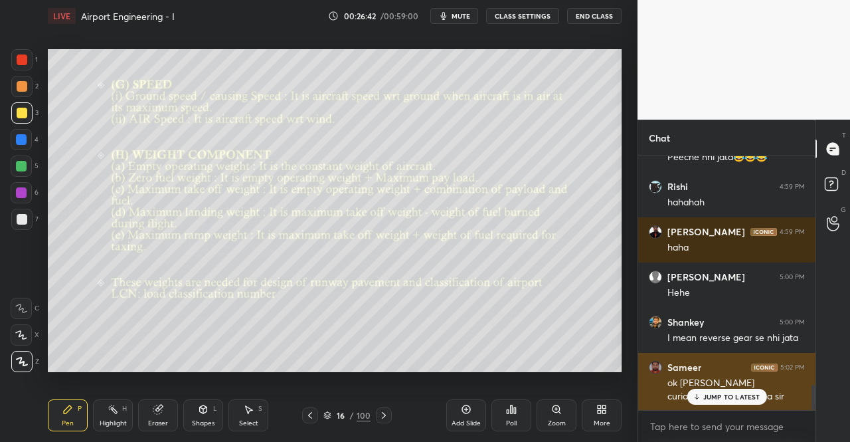
click at [710, 400] on p "JUMP TO LATEST" at bounding box center [731, 396] width 57 height 8
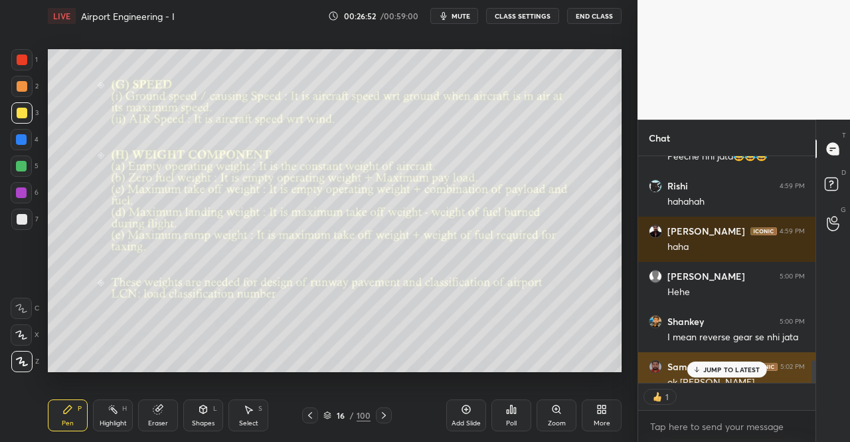
scroll to position [5, 4]
click at [703, 370] on div "JUMP TO LATEST" at bounding box center [727, 369] width 80 height 16
click at [729, 370] on p "JUMP TO LATEST" at bounding box center [731, 369] width 57 height 8
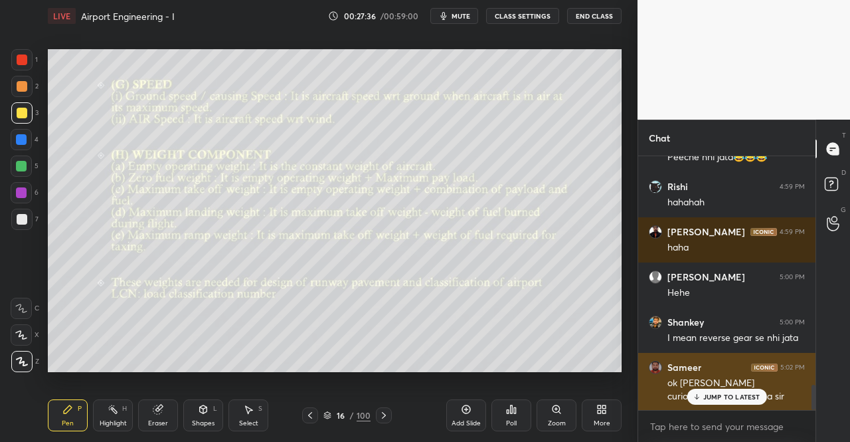
scroll to position [2282, 0]
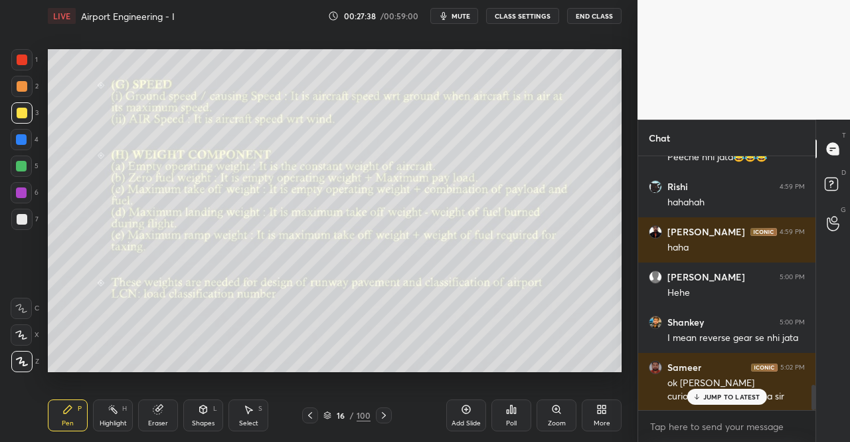
click at [61, 426] on div "Pen P" at bounding box center [68, 415] width 40 height 32
click at [56, 424] on div "Pen P" at bounding box center [68, 415] width 40 height 32
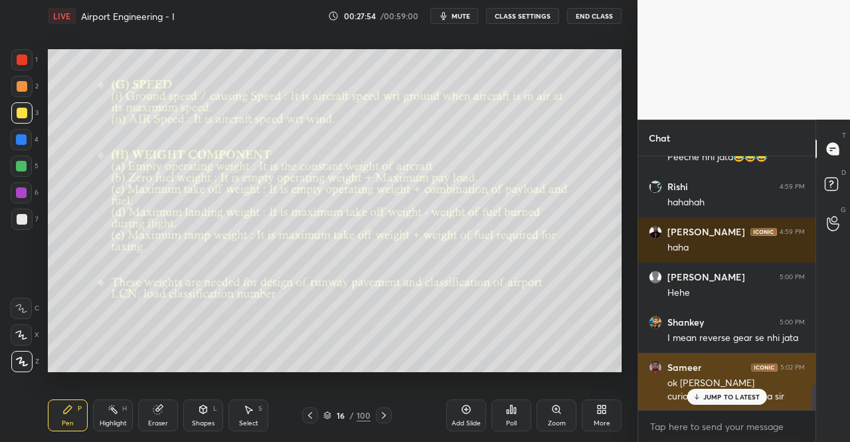
click at [705, 395] on p "JUMP TO LATEST" at bounding box center [731, 396] width 57 height 8
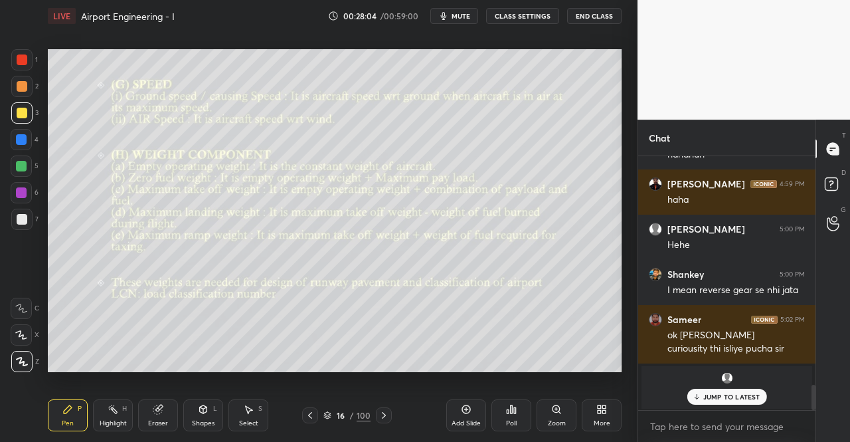
click at [68, 411] on icon at bounding box center [68, 409] width 8 height 8
click at [69, 392] on div "Pen P Highlight H Eraser Shapes L Select S 16 / 100 Add Slide Poll Zoom More" at bounding box center [335, 415] width 574 height 53
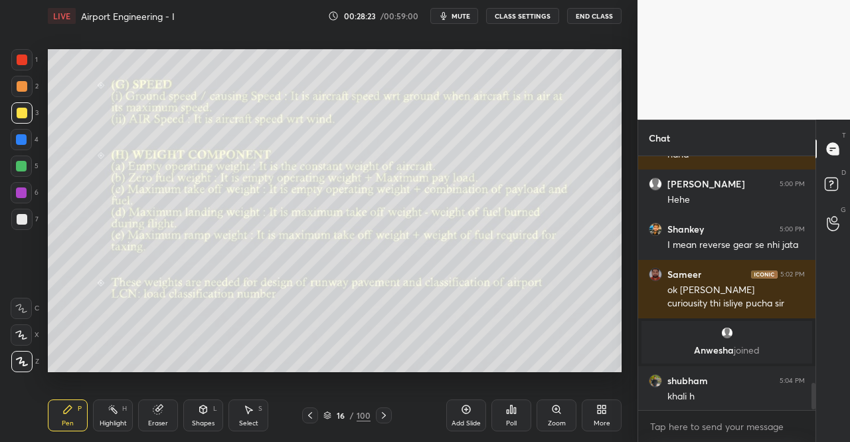
scroll to position [2152, 0]
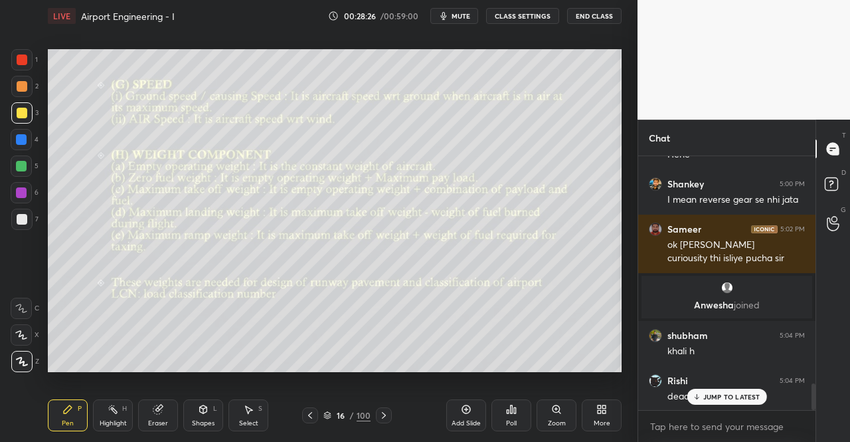
click at [713, 401] on div "JUMP TO LATEST" at bounding box center [727, 397] width 80 height 16
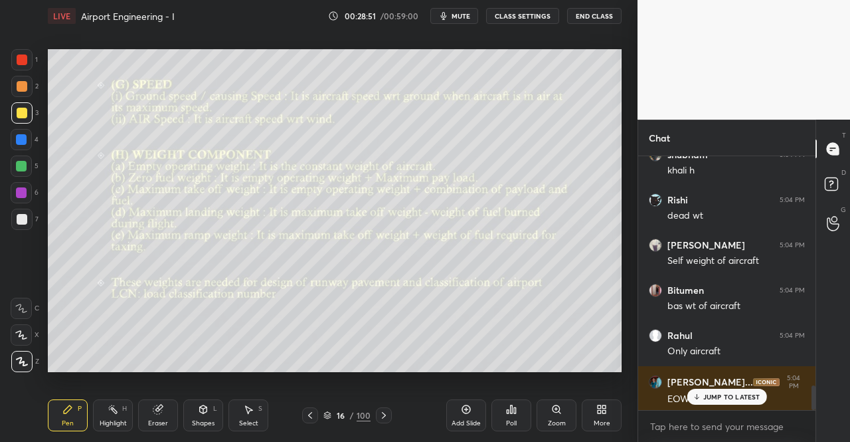
scroll to position [2378, 0]
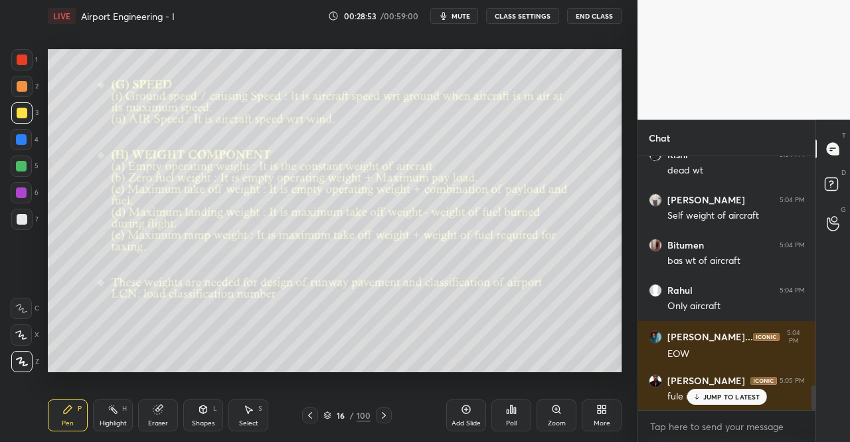
click at [707, 396] on p "JUMP TO LATEST" at bounding box center [731, 396] width 57 height 8
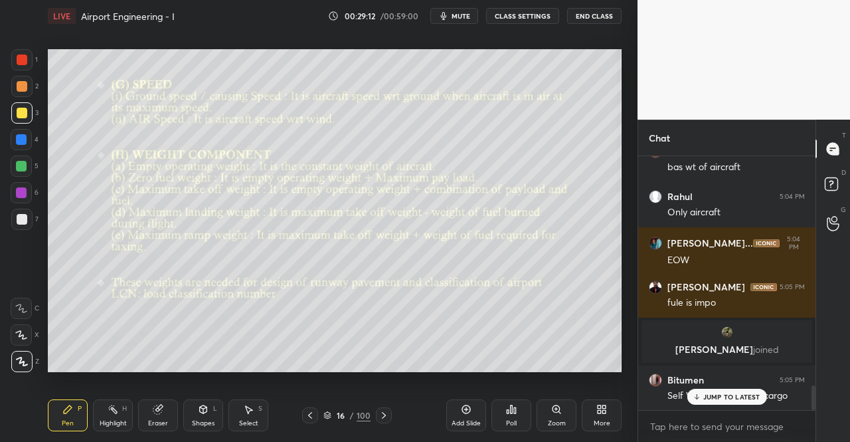
scroll to position [2372, 0]
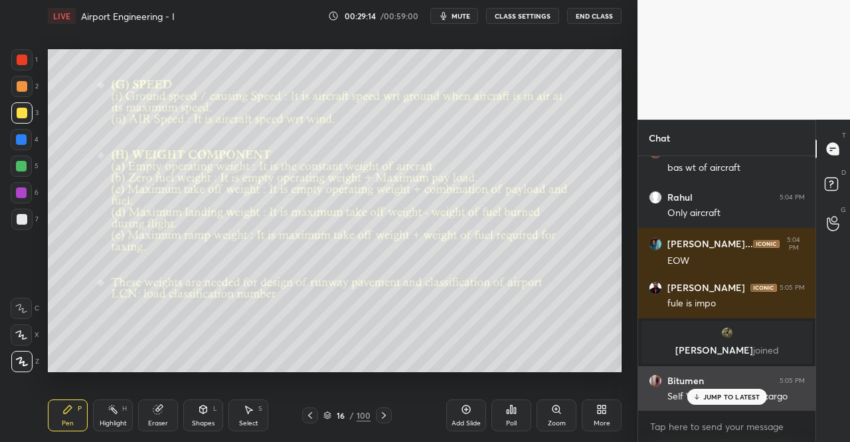
click at [701, 396] on div "JUMP TO LATEST" at bounding box center [727, 397] width 80 height 16
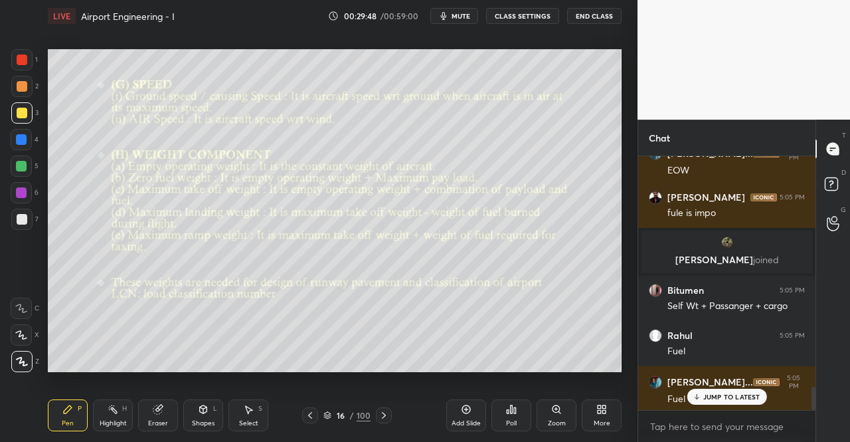
scroll to position [2508, 0]
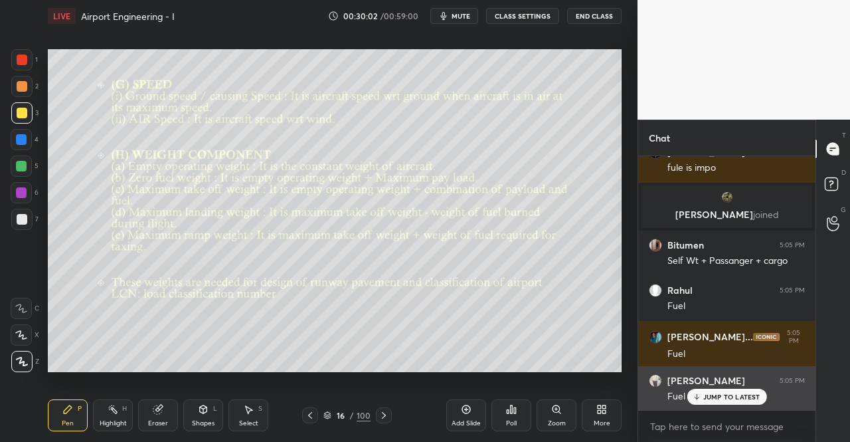
click at [723, 398] on p "JUMP TO LATEST" at bounding box center [731, 396] width 57 height 8
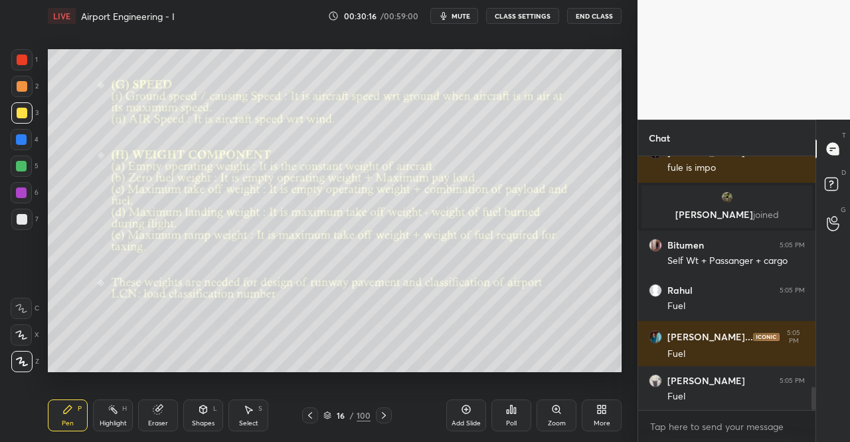
scroll to position [2553, 0]
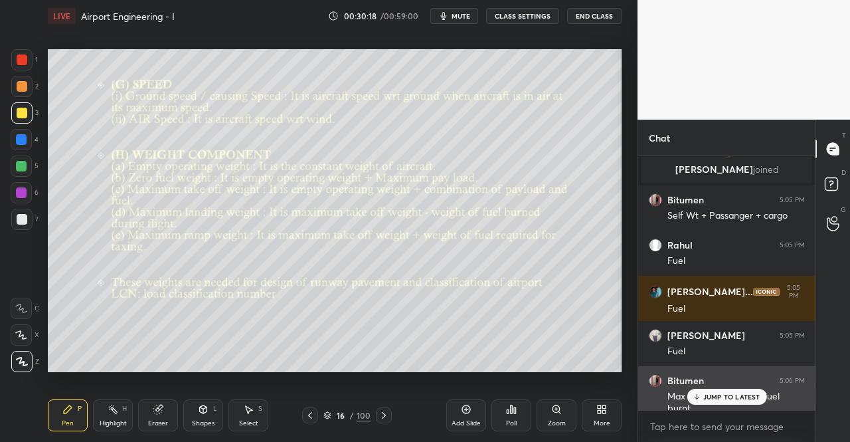
click at [704, 394] on p "JUMP TO LATEST" at bounding box center [731, 396] width 57 height 8
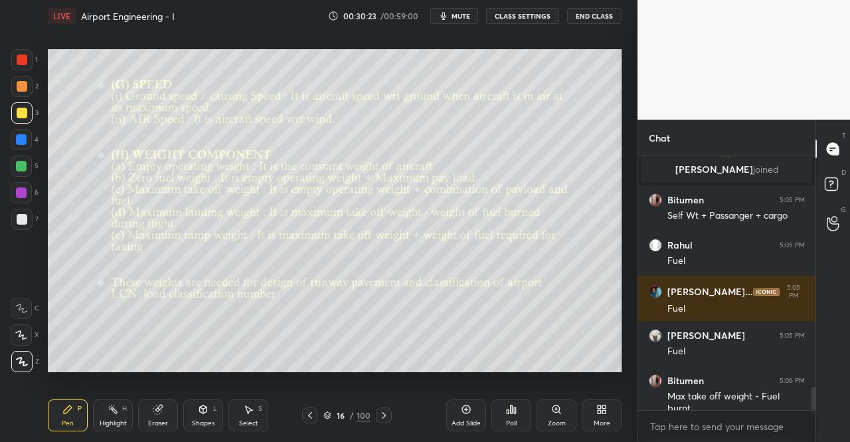
click at [464, 17] on span "mute" at bounding box center [461, 15] width 19 height 9
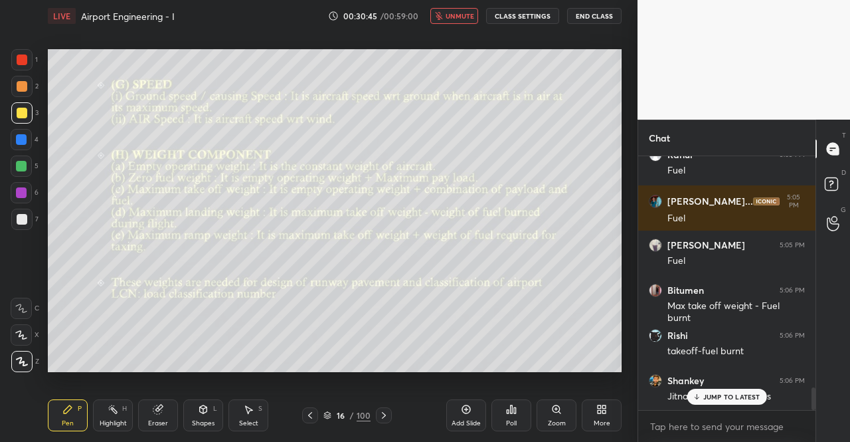
scroll to position [2691, 0]
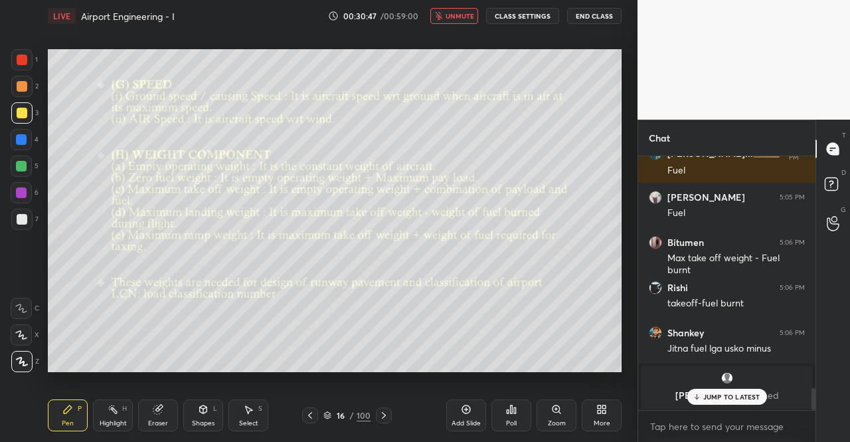
click at [731, 399] on p "JUMP TO LATEST" at bounding box center [731, 396] width 57 height 8
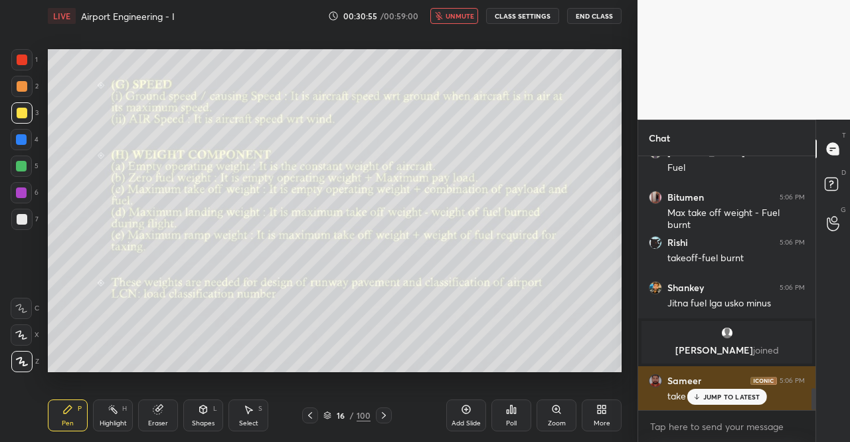
click at [723, 399] on p "JUMP TO LATEST" at bounding box center [731, 396] width 57 height 8
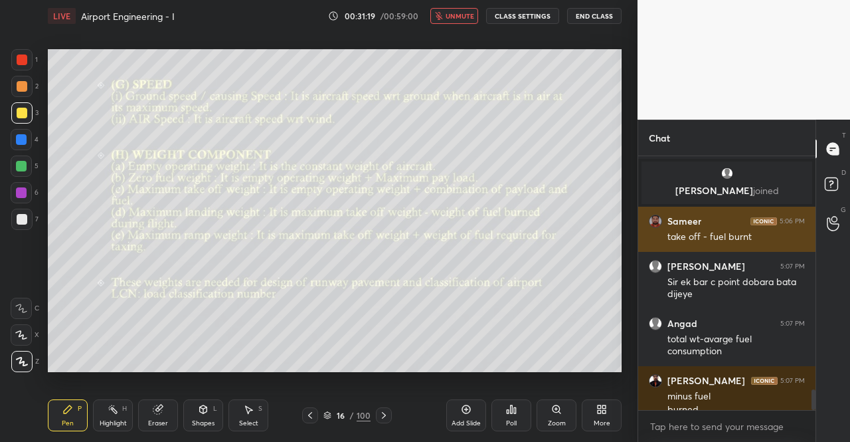
scroll to position [2909, 0]
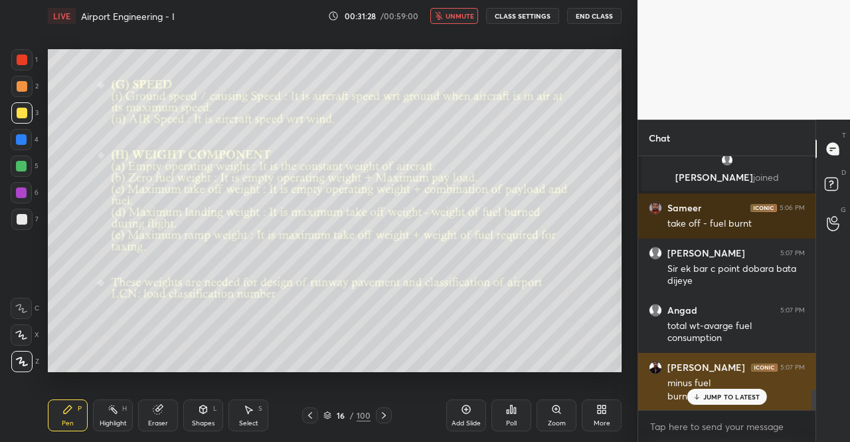
click at [737, 400] on p "JUMP TO LATEST" at bounding box center [731, 396] width 57 height 8
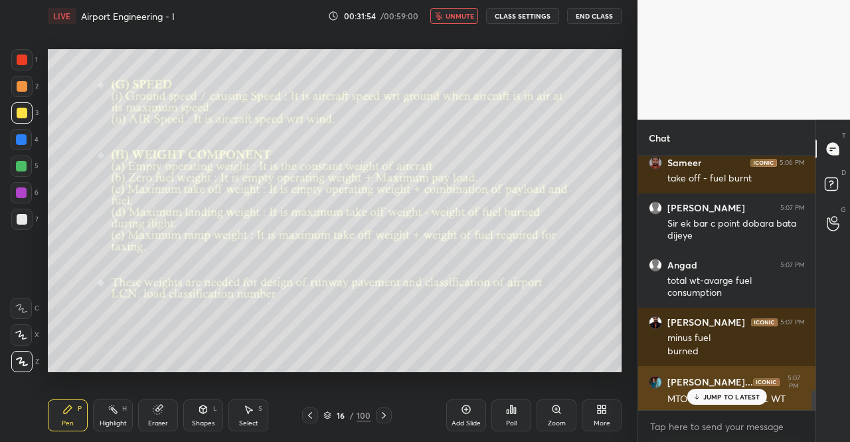
click at [724, 399] on p "JUMP TO LATEST" at bounding box center [731, 396] width 57 height 8
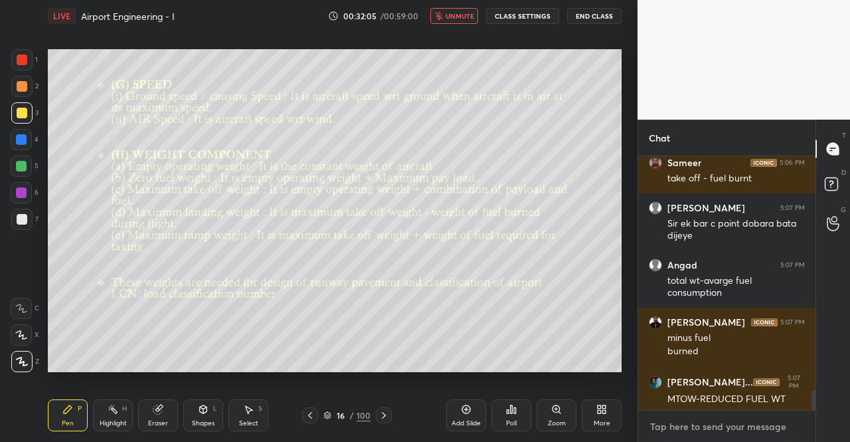
click at [713, 427] on textarea at bounding box center [727, 426] width 156 height 21
click at [725, 423] on textarea at bounding box center [727, 426] width 156 height 21
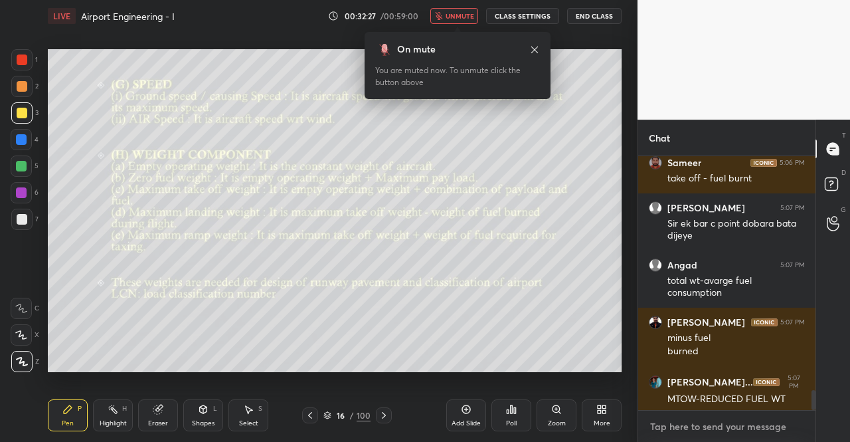
click at [684, 428] on textarea at bounding box center [727, 426] width 156 height 21
type textarea "x"
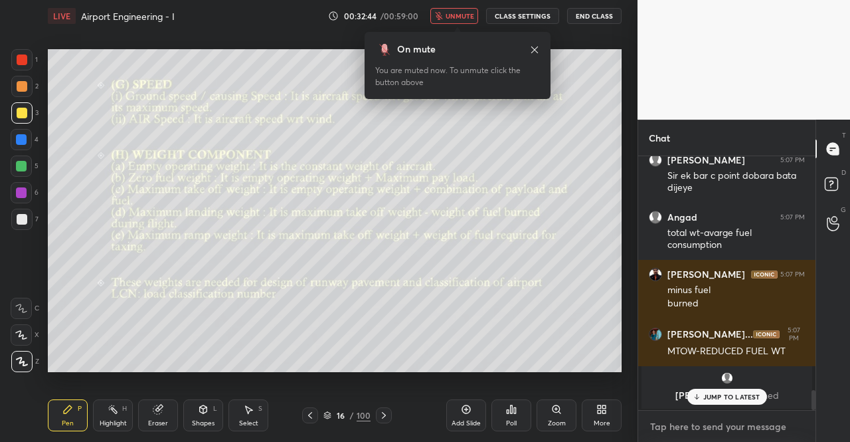
click at [671, 429] on textarea at bounding box center [727, 426] width 156 height 21
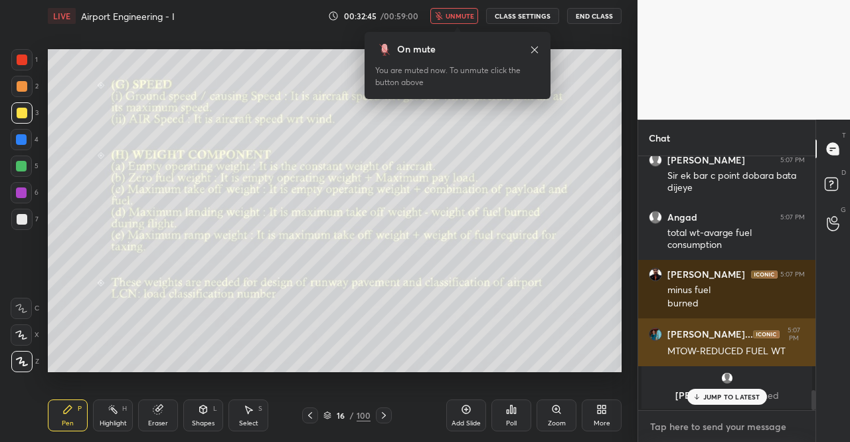
type textarea "W"
type textarea "x"
type textarea "WA"
type textarea "x"
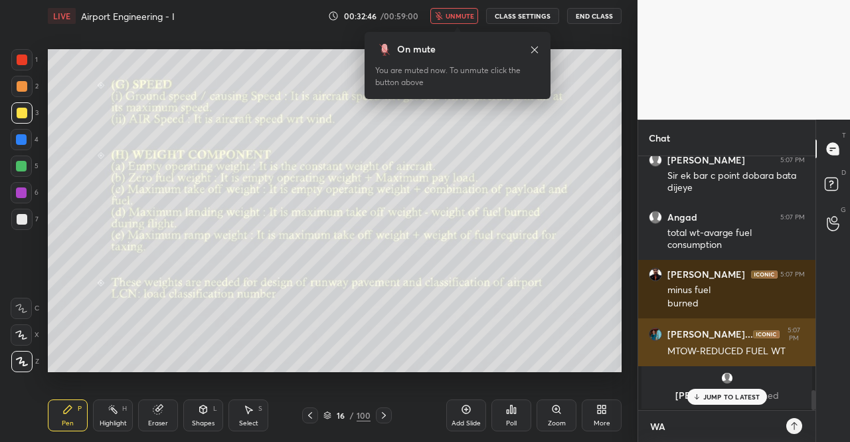
type textarea "WAI"
type textarea "x"
type textarea "WAIT"
type textarea "x"
type textarea "WAIT"
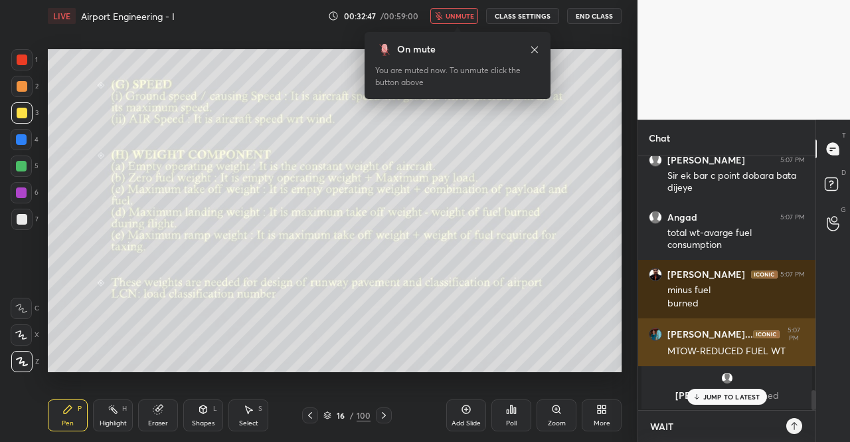
type textarea "x"
type textarea "WAIT"
type textarea "x"
type textarea "WAI"
type textarea "x"
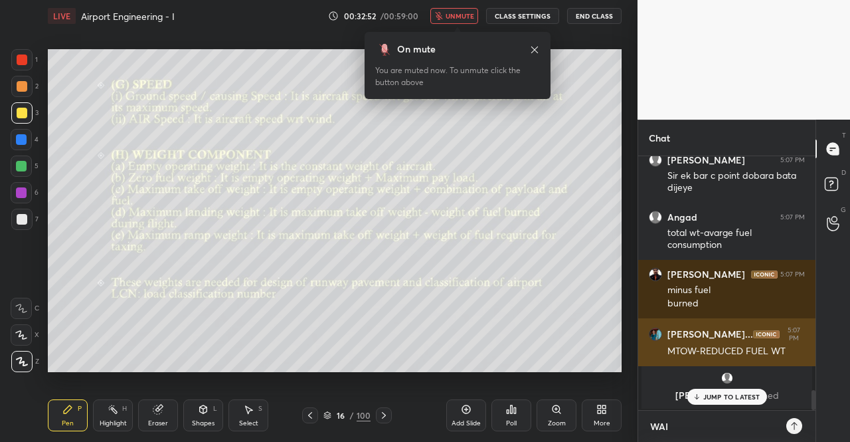
type textarea "WA"
type textarea "x"
type textarea "W"
type textarea "x"
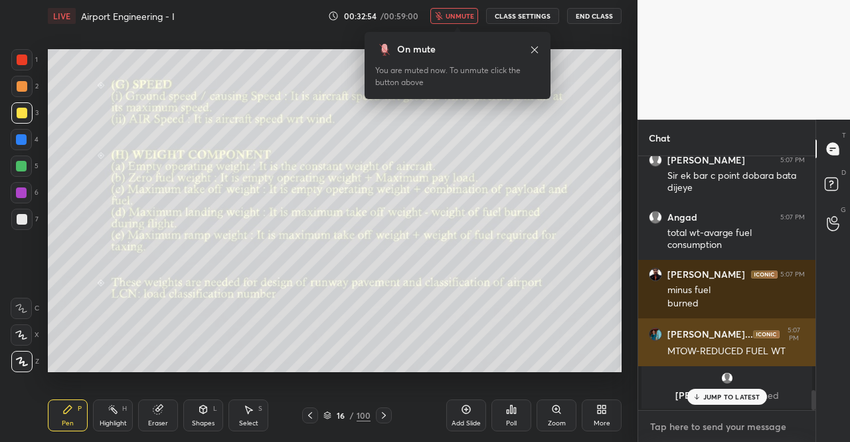
type textarea "W"
type textarea "x"
type textarea "WA"
type textarea "x"
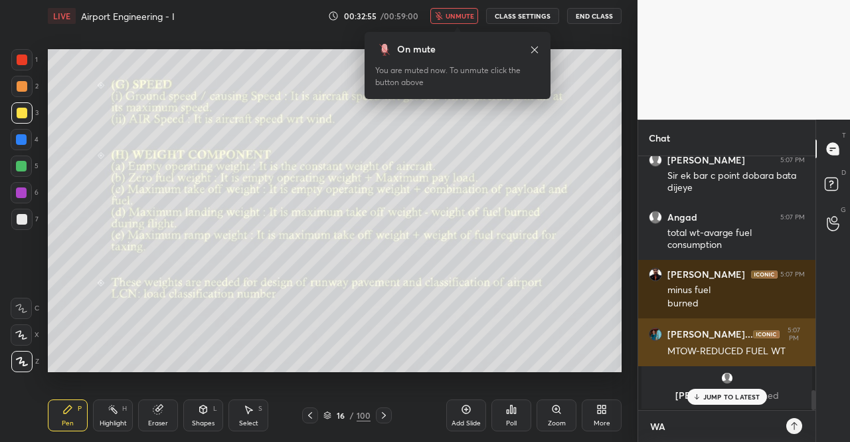
scroll to position [282, 173]
type textarea "WAI"
type textarea "x"
type textarea "WAIT"
type textarea "x"
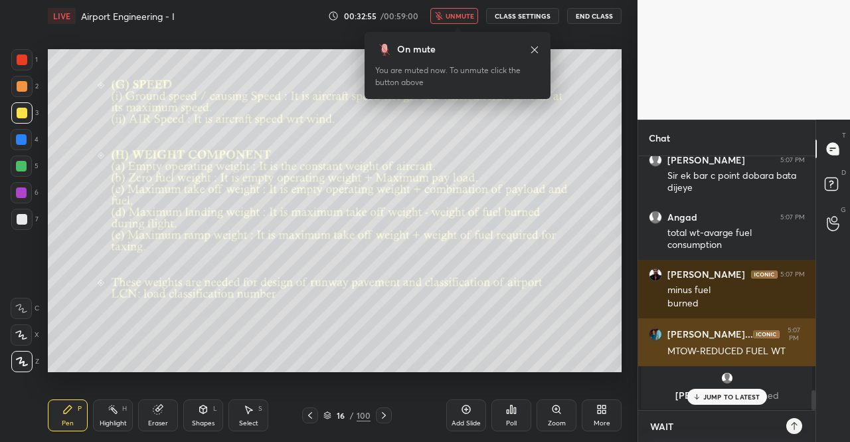
type textarea "WAIT"
type textarea "x"
type textarea "WAIT"
type textarea "x"
type textarea "WAI"
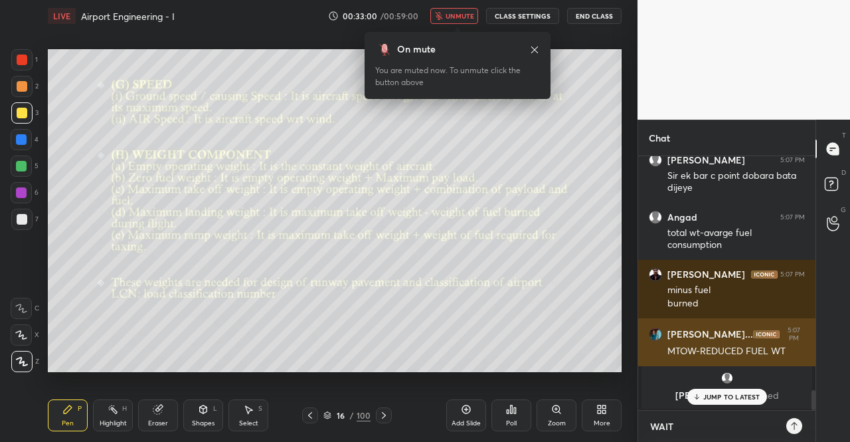
type textarea "x"
type textarea "WA"
type textarea "x"
type textarea "W"
type textarea "x"
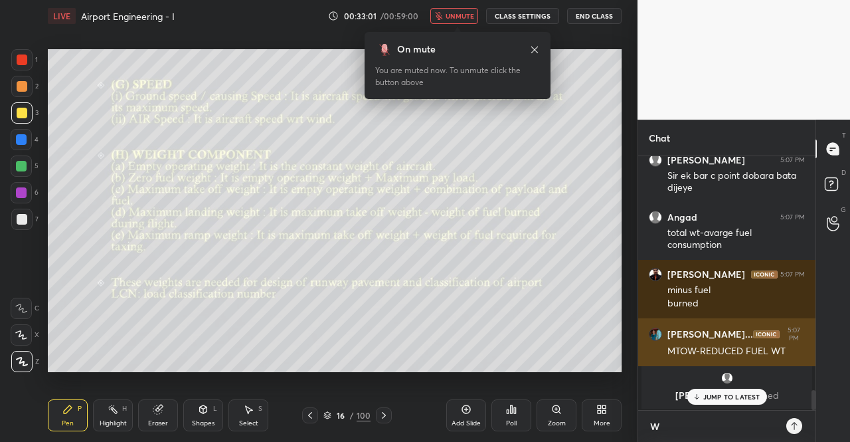
type textarea "x"
type textarea "W"
type textarea "x"
type textarea "WA"
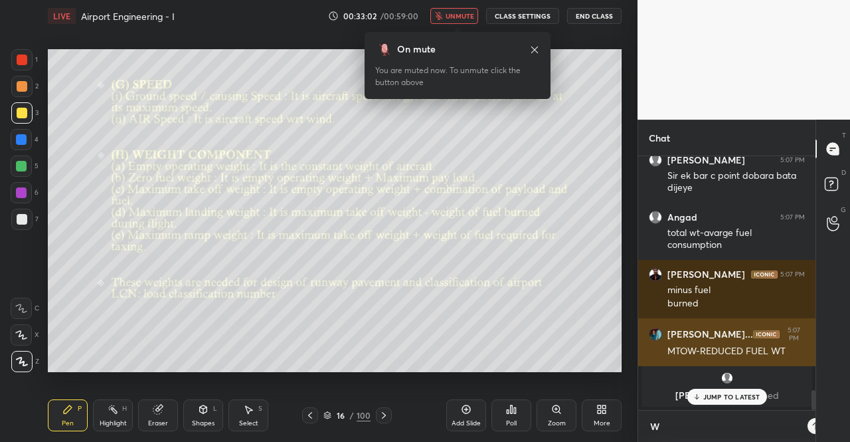
type textarea "x"
type textarea "WAI"
type textarea "x"
type textarea "WAIT"
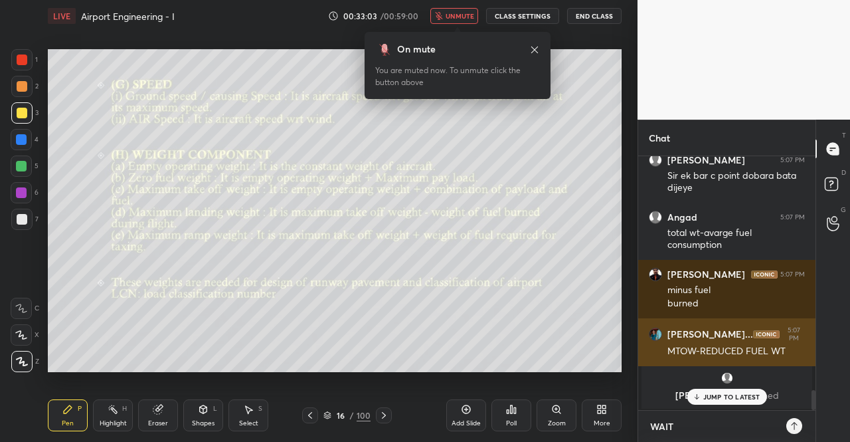
type textarea "x"
type textarea "WAIT"
type textarea "x"
type textarea "WAIT ?"
type textarea "x"
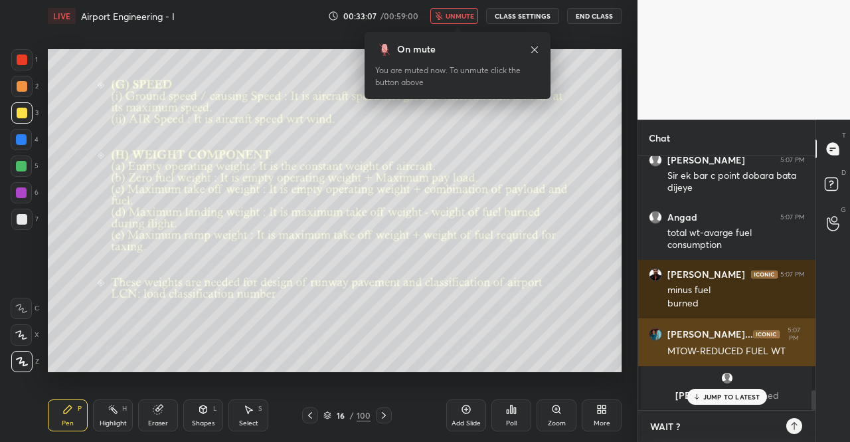
type textarea "WAIT ?"
type textarea "x"
type textarea "WAIT ? C"
type textarea "x"
type textarea "WAIT ? CH"
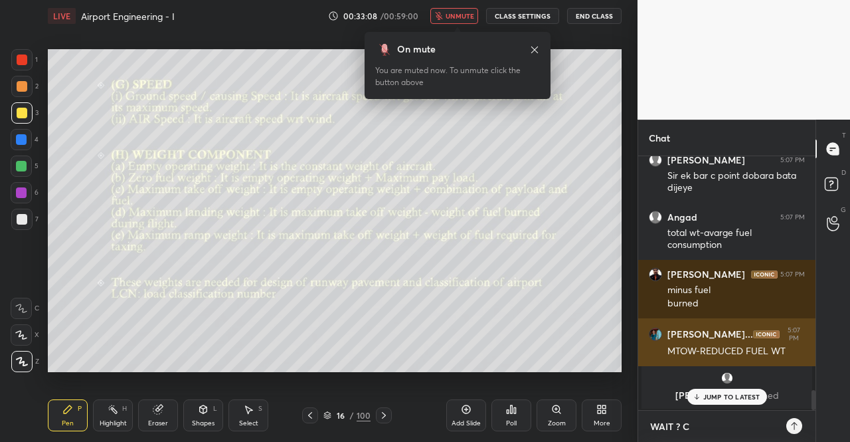
type textarea "x"
type textarea "WAIT ? CHE"
type textarea "x"
type textarea "WAIT ? CHEC"
type textarea "x"
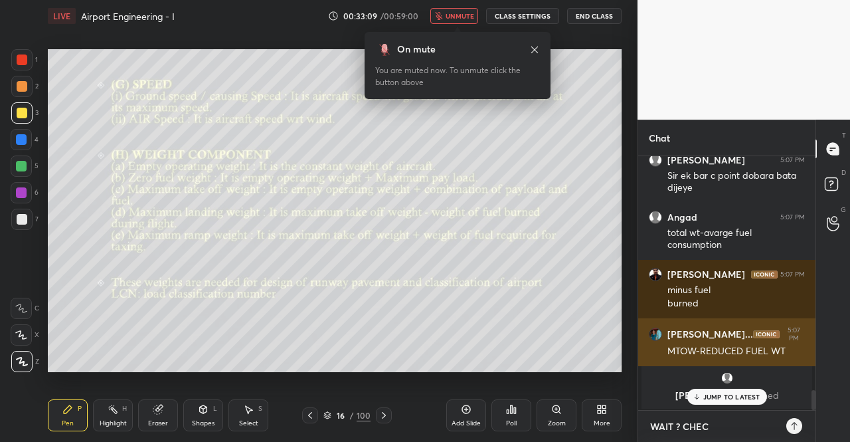
type textarea "WAIT ? CHECK"
type textarea "x"
type textarea "WAIT ? [PERSON_NAME]"
type textarea "x"
type textarea "WAIT ? CHECKIN"
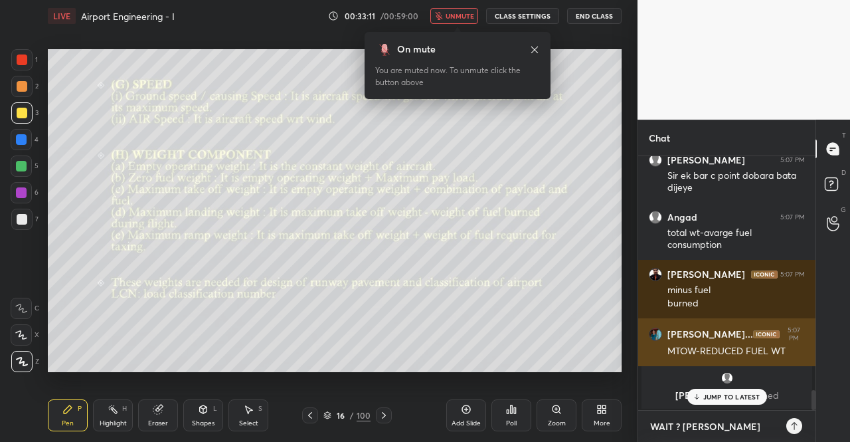
type textarea "x"
type textarea "WAIT ? CHECKING"
type textarea "x"
type textarea "WAIT ? CHECKING"
type textarea "x"
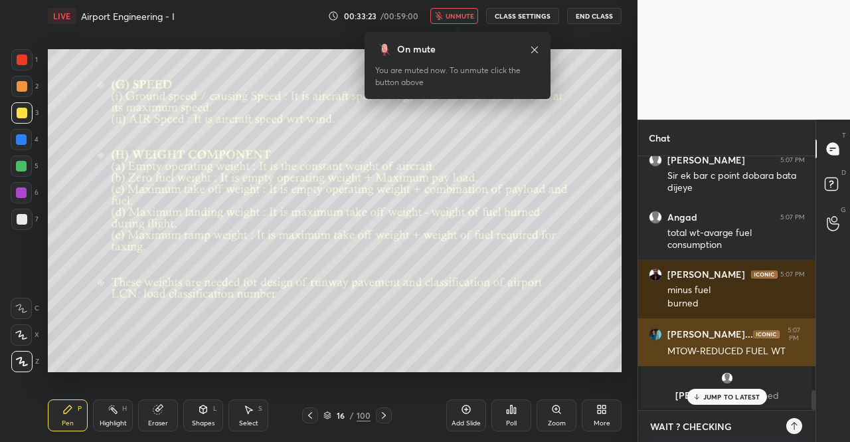
type textarea "WAIT ? CHECKING ."
type textarea "x"
type textarea "WAIT ? CHECKING .."
type textarea "x"
type textarea "WAIT ? CHECKING ..."
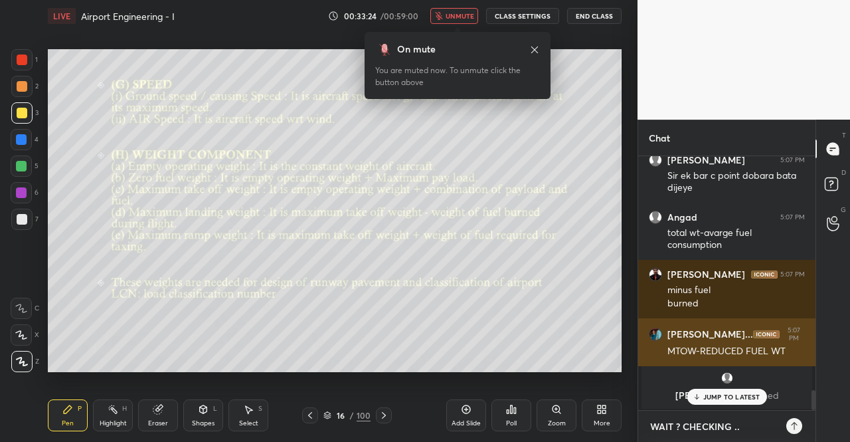
type textarea "x"
type textarea "WAIT ? CHECKING ...."
type textarea "x"
type textarea "WAIT ? CHECKING ....."
type textarea "x"
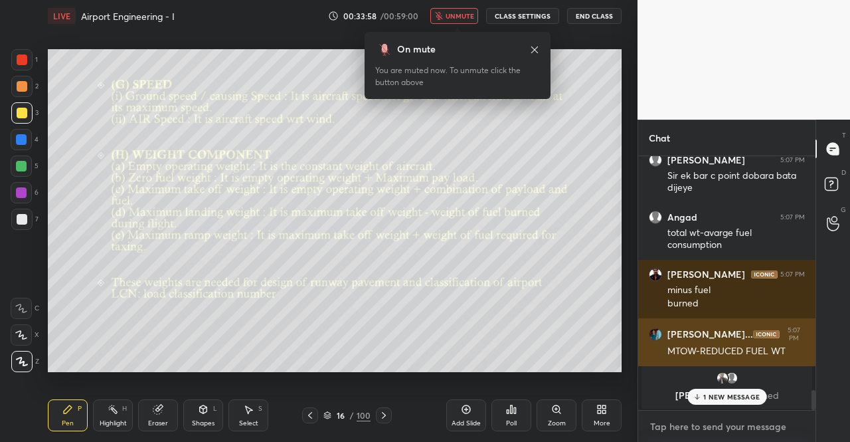
scroll to position [2833, 0]
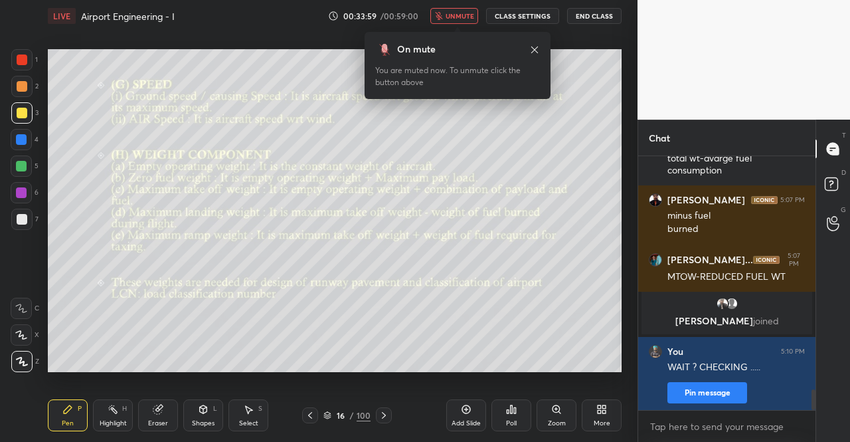
click at [461, 21] on button "unmute" at bounding box center [454, 16] width 48 height 16
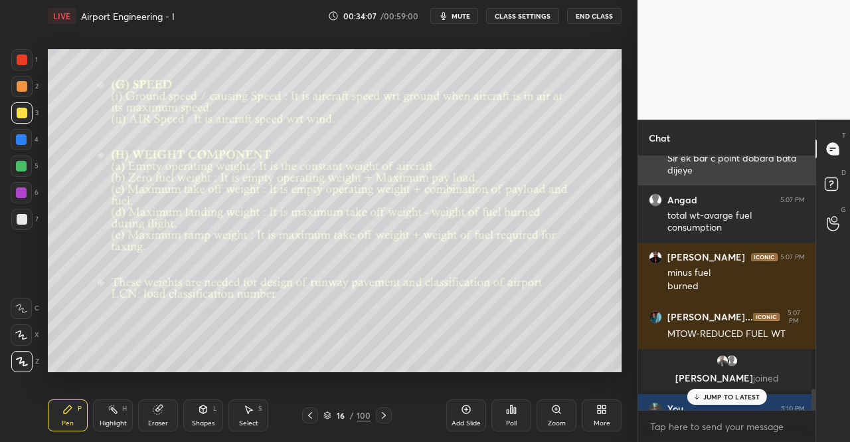
scroll to position [2857, 0]
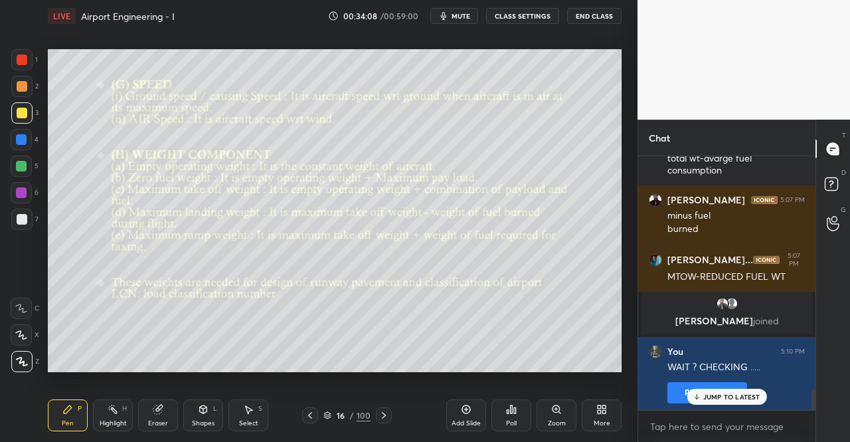
click at [744, 403] on div "JUMP TO LATEST" at bounding box center [727, 397] width 80 height 16
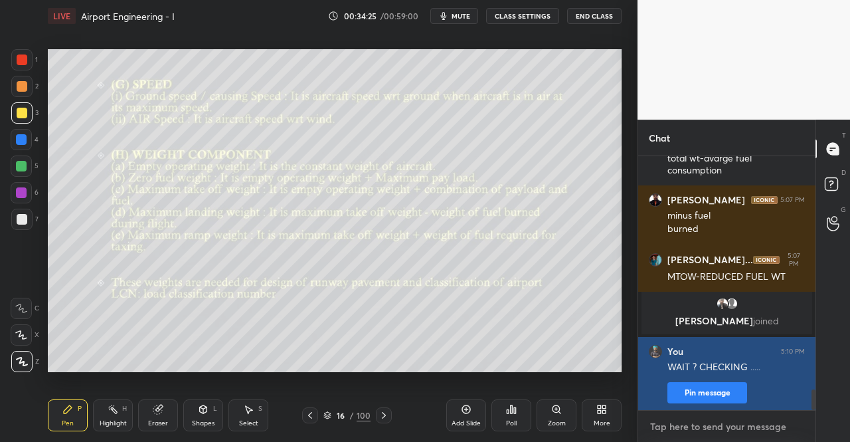
click at [687, 422] on textarea at bounding box center [727, 426] width 156 height 21
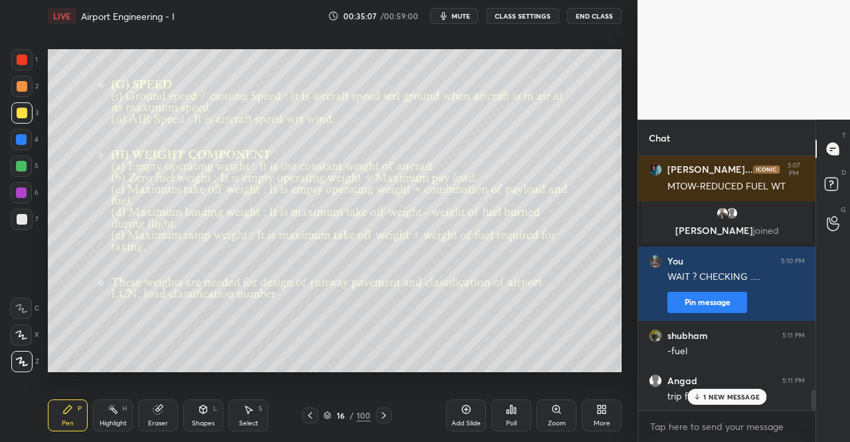
scroll to position [2992, 0]
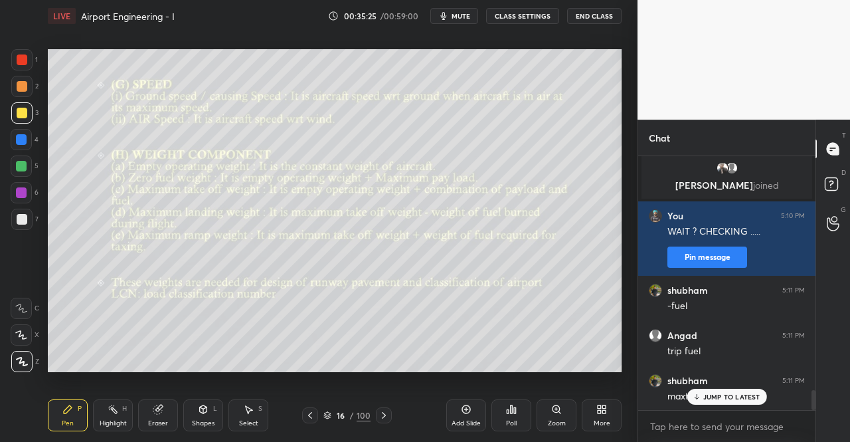
click at [713, 395] on p "JUMP TO LATEST" at bounding box center [731, 396] width 57 height 8
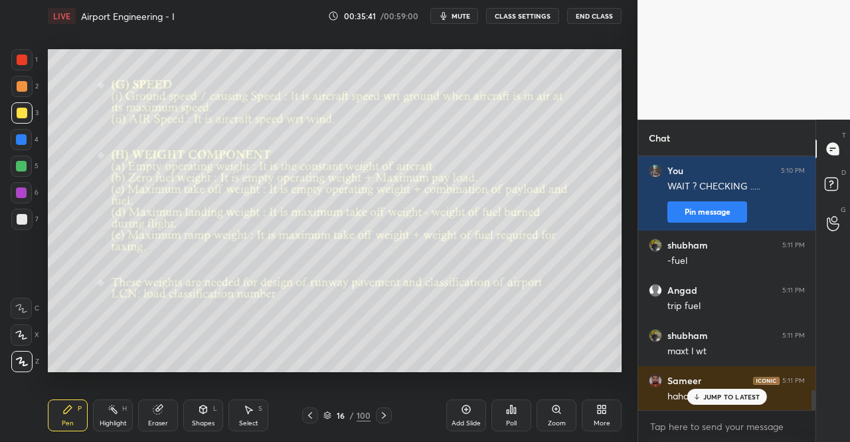
scroll to position [3083, 0]
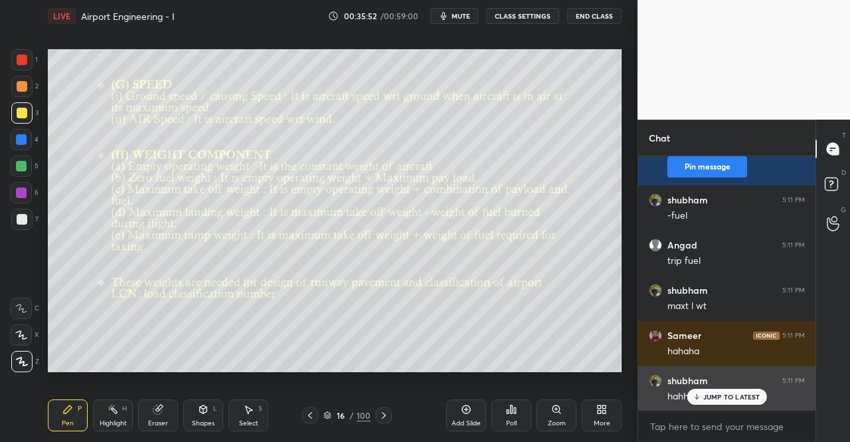
click at [756, 394] on p "JUMP TO LATEST" at bounding box center [731, 396] width 57 height 8
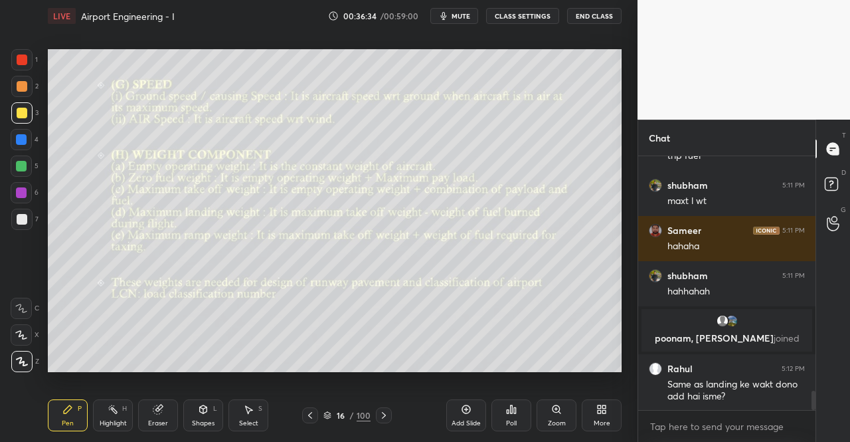
scroll to position [3135, 0]
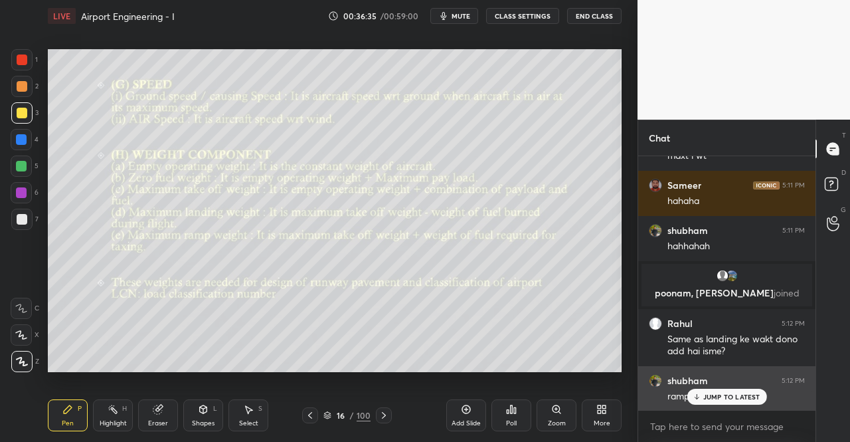
click at [715, 399] on p "JUMP TO LATEST" at bounding box center [731, 396] width 57 height 8
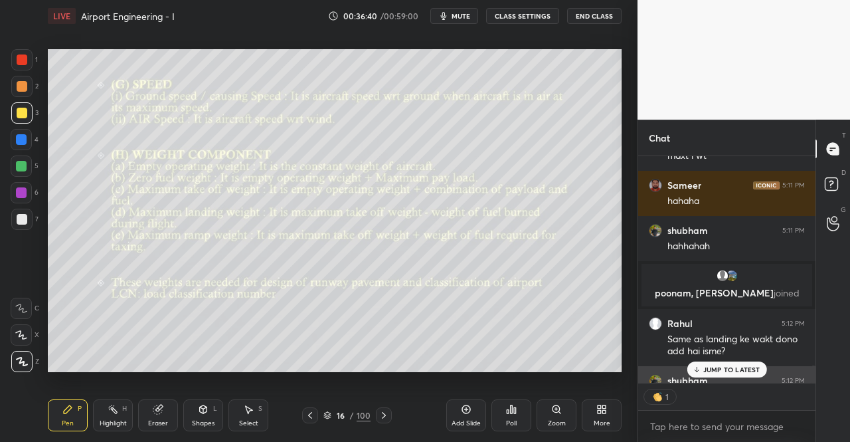
scroll to position [5, 4]
click at [717, 370] on p "JUMP TO LATEST" at bounding box center [731, 369] width 57 height 8
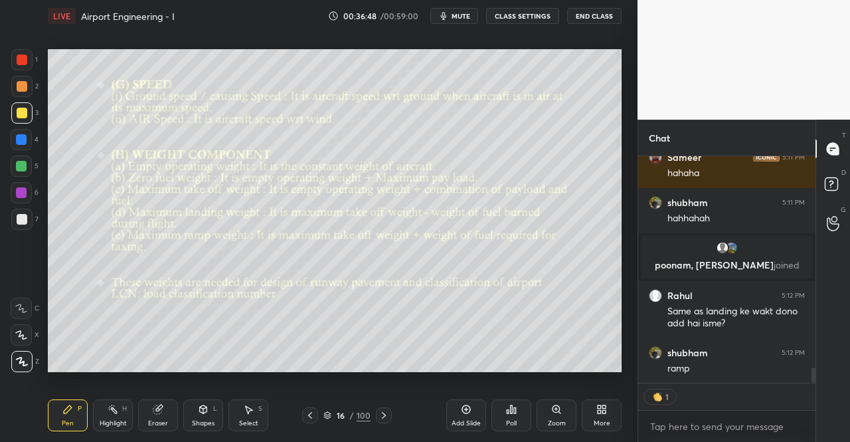
click at [160, 420] on div "Eraser" at bounding box center [158, 423] width 20 height 7
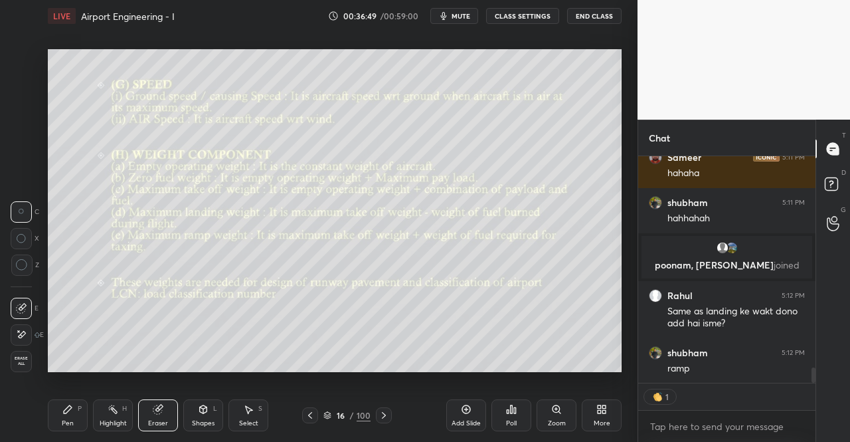
click at [14, 335] on div at bounding box center [21, 334] width 21 height 21
click at [63, 415] on div "Pen P" at bounding box center [68, 415] width 40 height 32
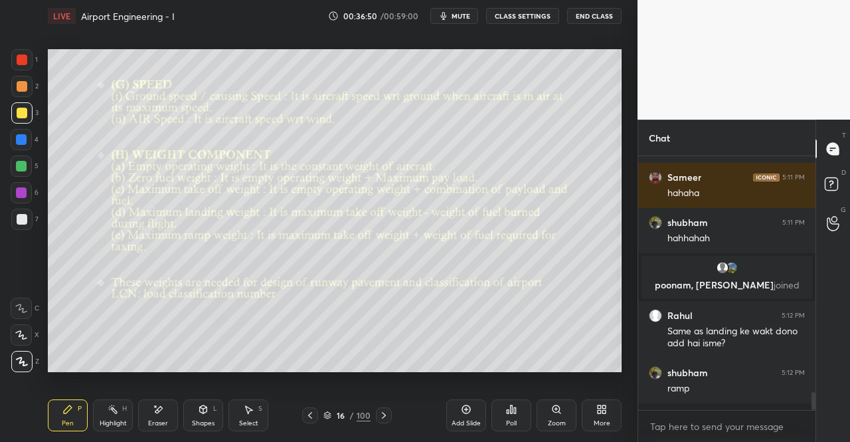
scroll to position [3135, 0]
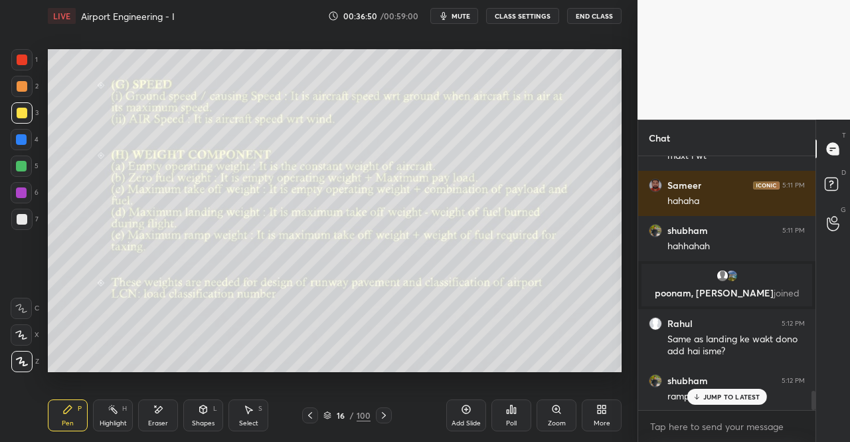
click at [64, 410] on icon at bounding box center [67, 409] width 11 height 11
click at [153, 418] on div "Eraser" at bounding box center [158, 415] width 40 height 32
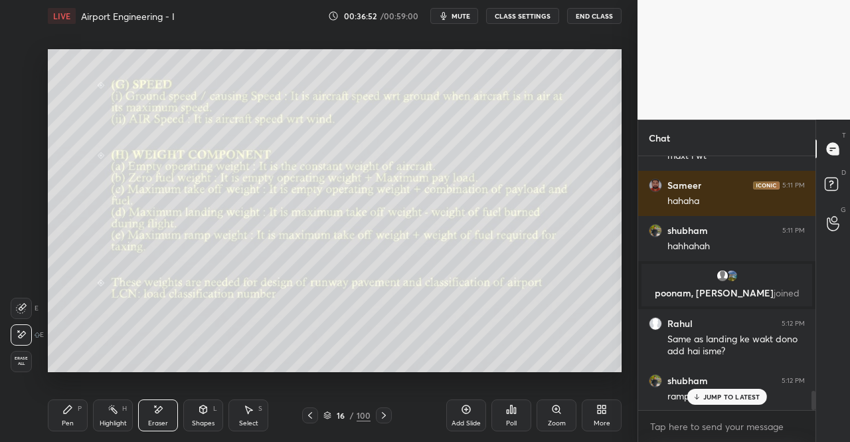
click at [19, 357] on span "Erase all" at bounding box center [21, 360] width 20 height 9
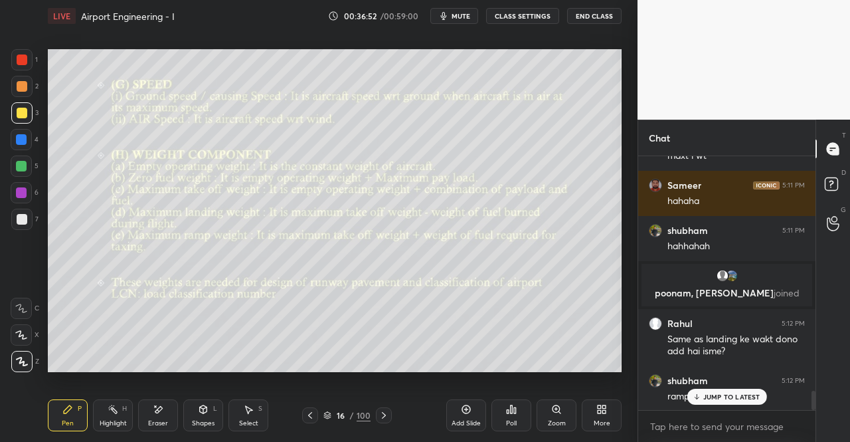
click at [73, 418] on div "Pen P" at bounding box center [68, 415] width 40 height 32
click at [18, 106] on div at bounding box center [21, 112] width 21 height 21
click at [20, 118] on div at bounding box center [22, 113] width 11 height 11
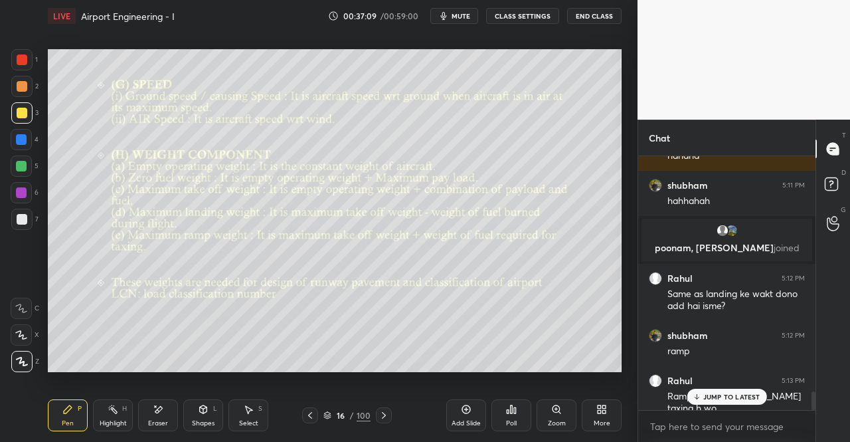
scroll to position [3249, 0]
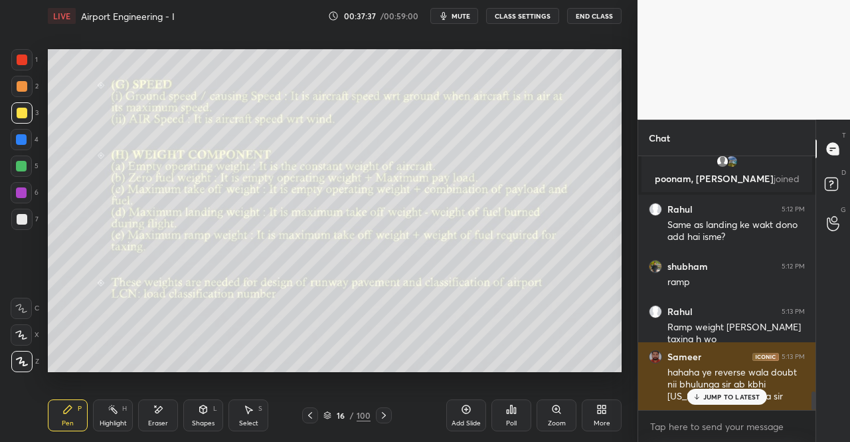
click at [724, 398] on p "JUMP TO LATEST" at bounding box center [731, 396] width 57 height 8
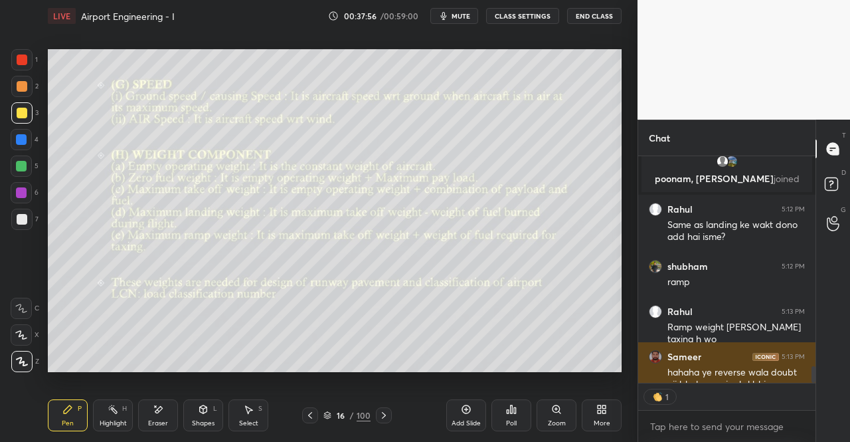
scroll to position [5, 4]
click at [715, 373] on p "JUMP TO LATEST" at bounding box center [731, 369] width 57 height 8
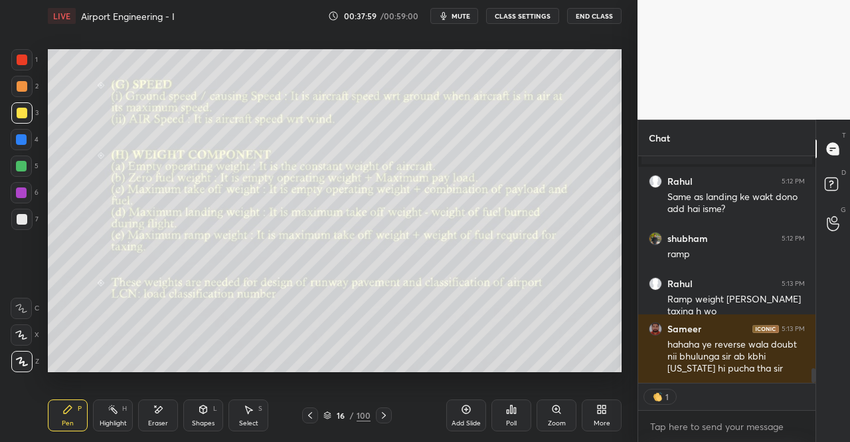
click at [385, 417] on icon at bounding box center [384, 415] width 11 height 11
click at [64, 415] on div "Pen P" at bounding box center [68, 415] width 40 height 32
click at [63, 416] on div "Pen P" at bounding box center [68, 415] width 40 height 32
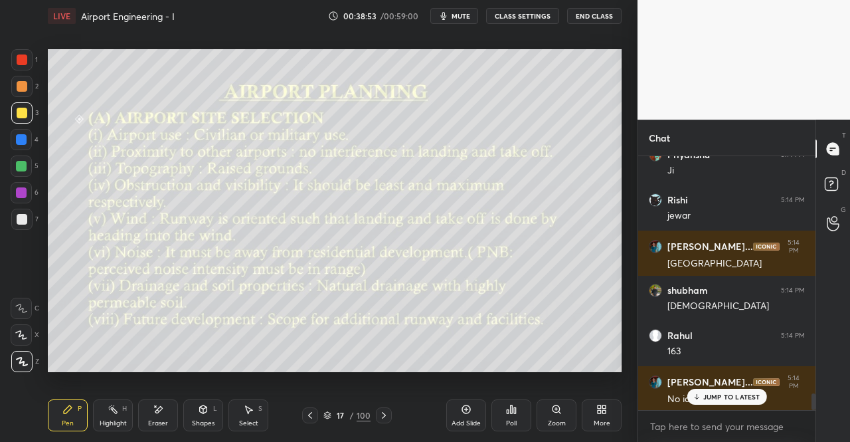
scroll to position [3610, 0]
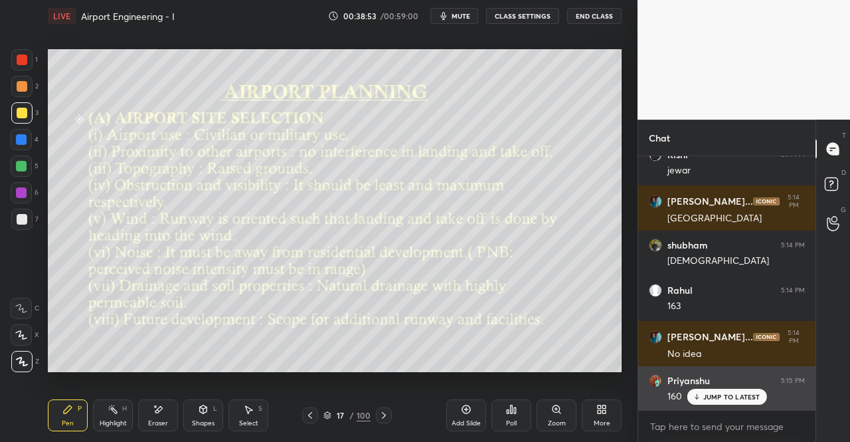
click at [747, 402] on div "JUMP TO LATEST" at bounding box center [727, 397] width 80 height 16
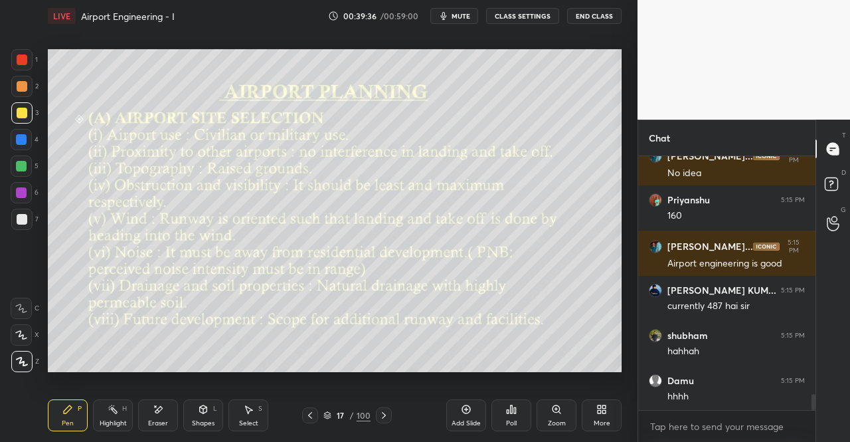
scroll to position [3836, 0]
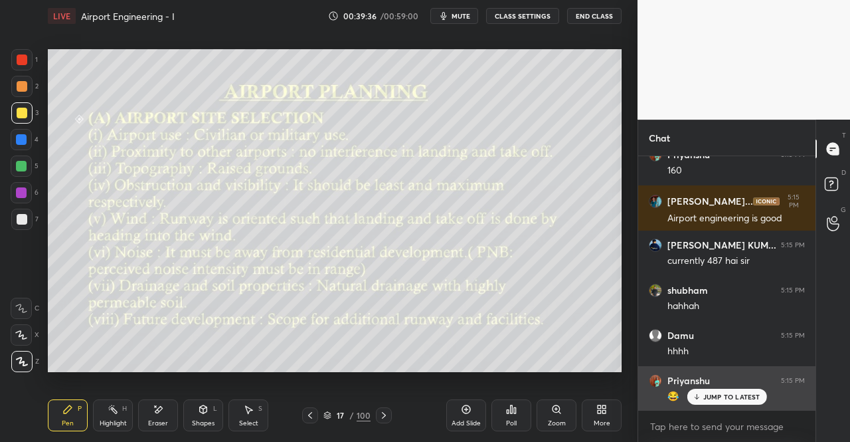
click at [718, 395] on p "JUMP TO LATEST" at bounding box center [731, 396] width 57 height 8
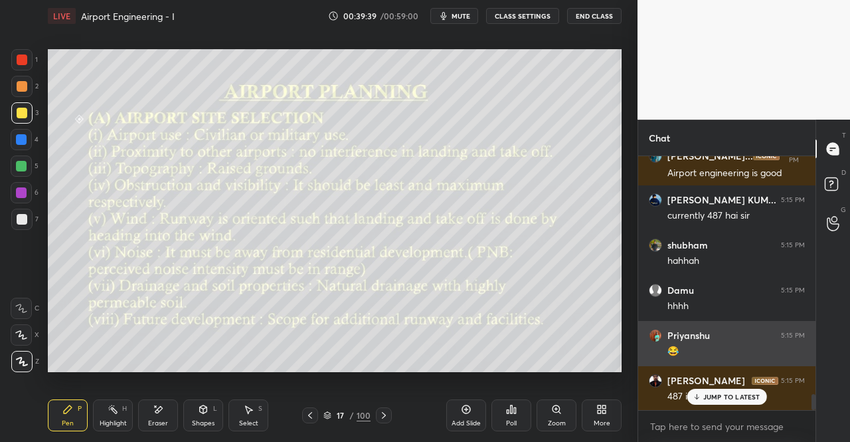
scroll to position [3971, 0]
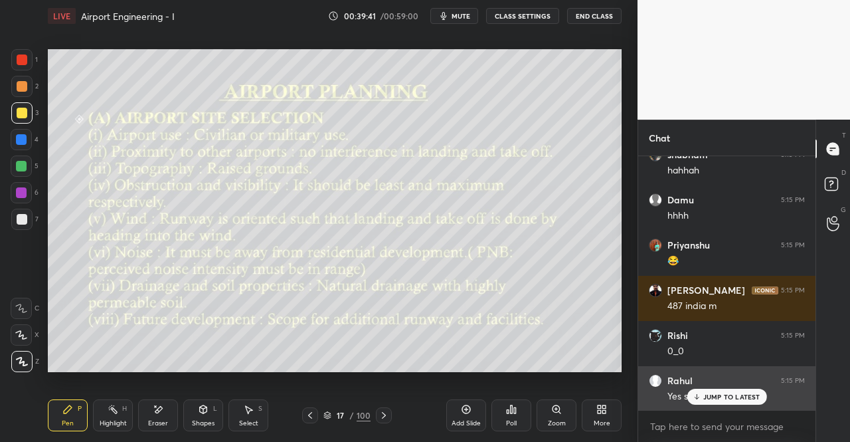
click at [724, 396] on p "JUMP TO LATEST" at bounding box center [731, 396] width 57 height 8
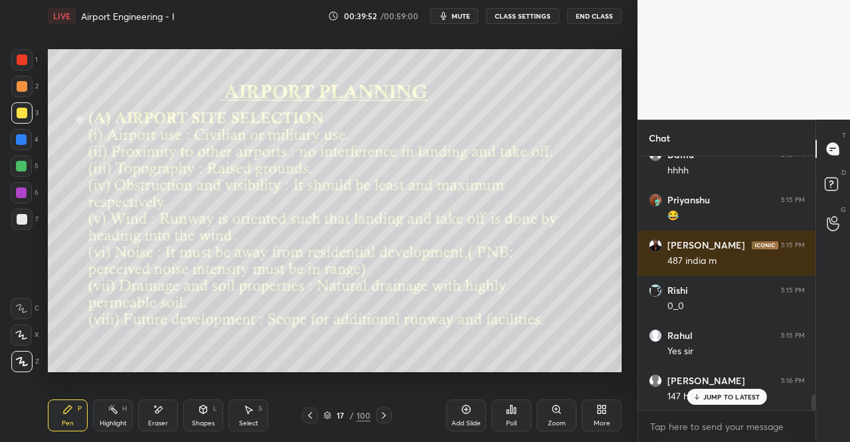
click at [733, 398] on p "JUMP TO LATEST" at bounding box center [731, 396] width 57 height 8
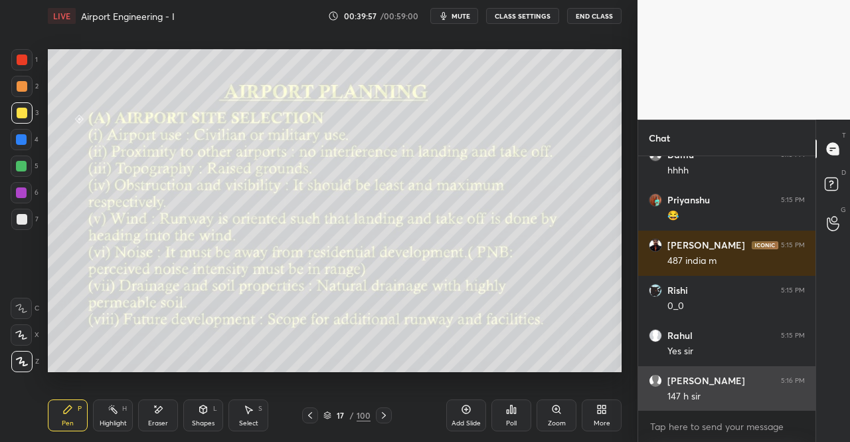
scroll to position [4062, 0]
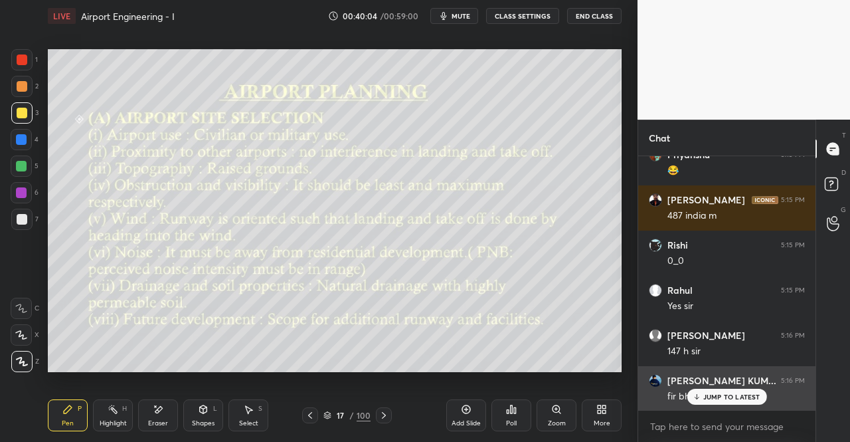
click at [708, 395] on p "JUMP TO LATEST" at bounding box center [731, 396] width 57 height 8
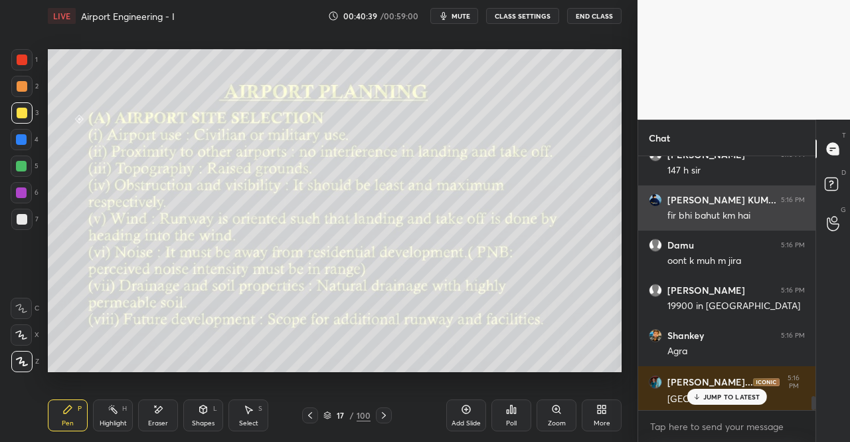
scroll to position [4287, 0]
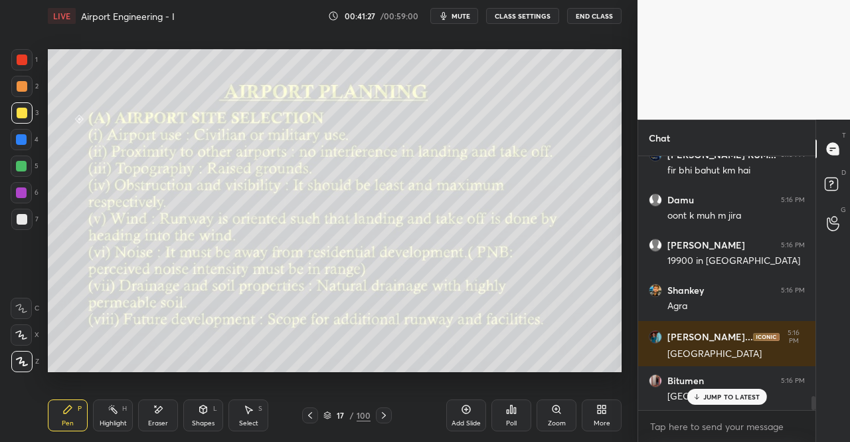
click at [712, 398] on p "JUMP TO LATEST" at bounding box center [731, 396] width 57 height 8
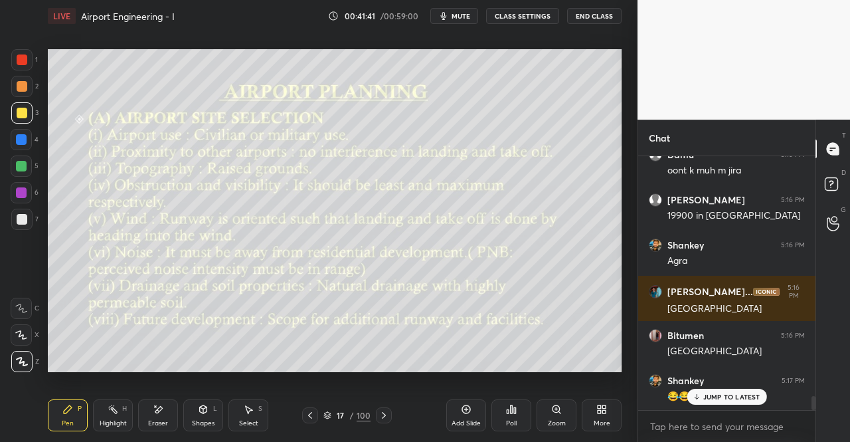
scroll to position [4378, 0]
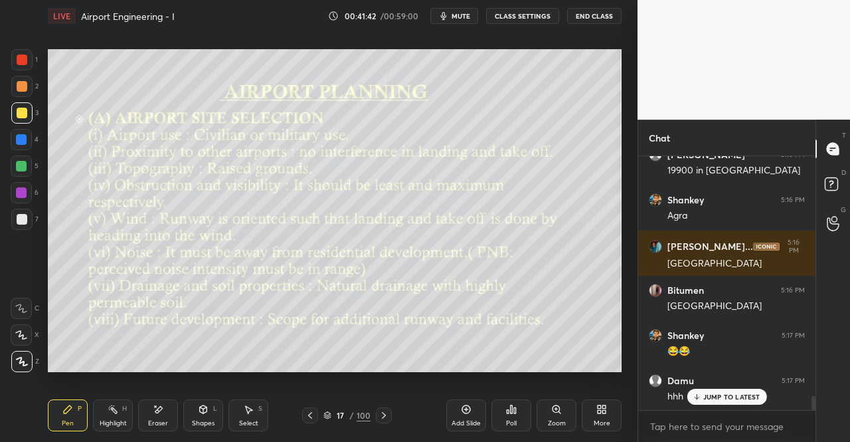
click at [246, 413] on icon at bounding box center [248, 409] width 11 height 11
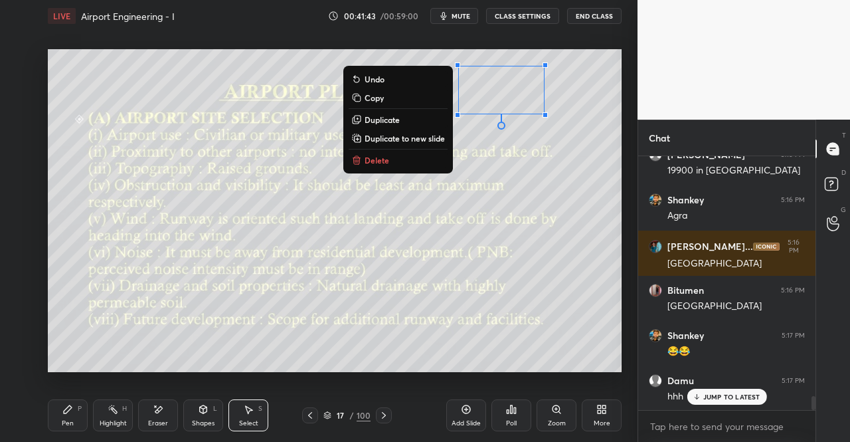
click at [394, 163] on button "Delete" at bounding box center [398, 160] width 99 height 16
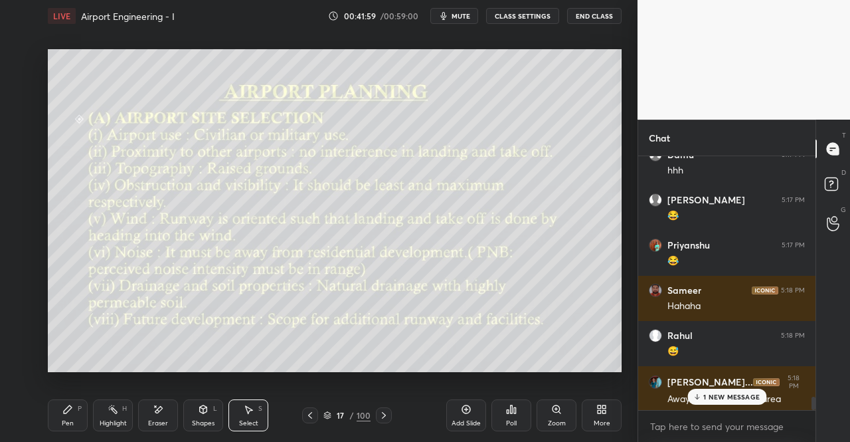
scroll to position [4649, 0]
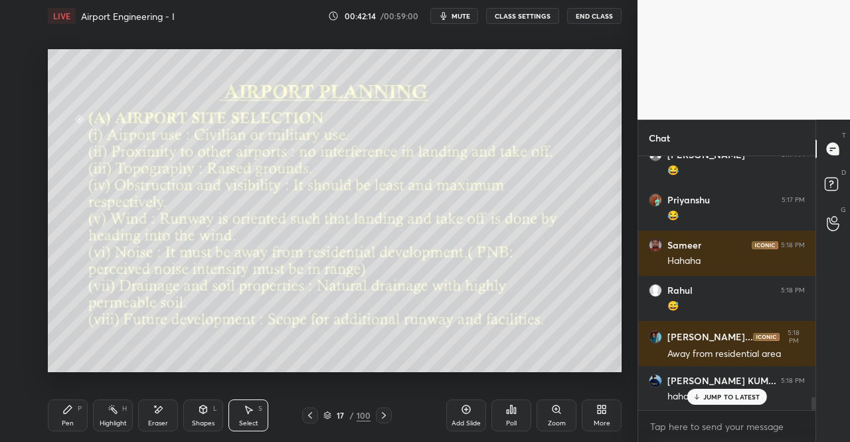
click at [88, 407] on div "Pen P Highlight H Eraser Shapes L Select S" at bounding box center [147, 415] width 199 height 32
click at [71, 430] on div "Pen P" at bounding box center [68, 415] width 40 height 32
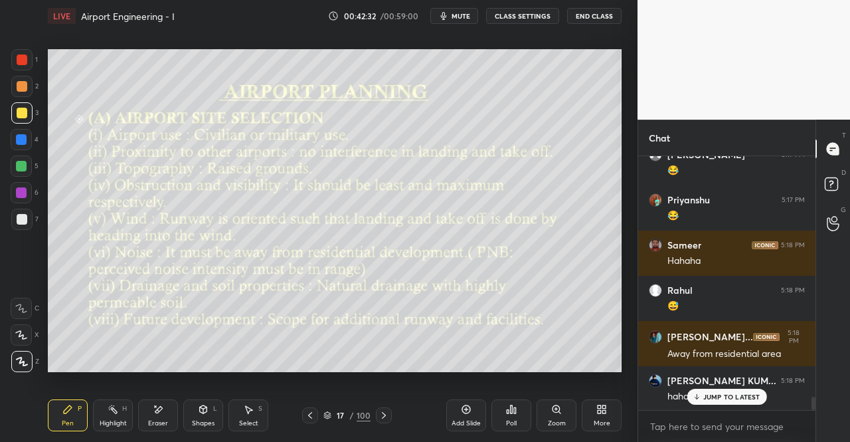
scroll to position [4694, 0]
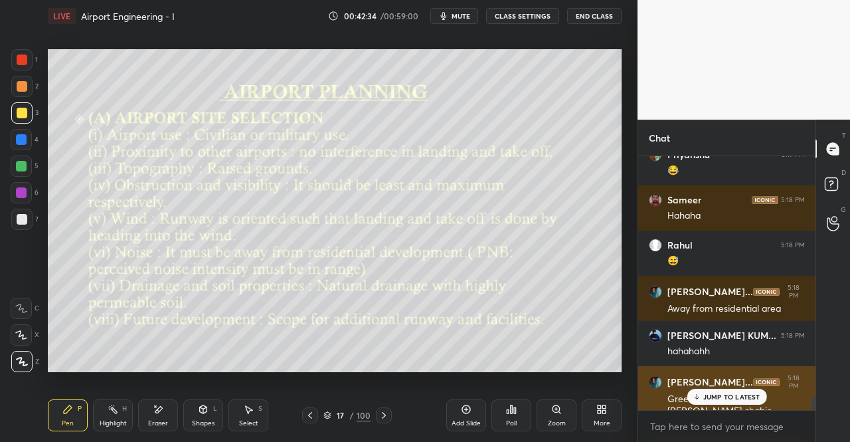
click at [708, 398] on p "JUMP TO LATEST" at bounding box center [731, 396] width 57 height 8
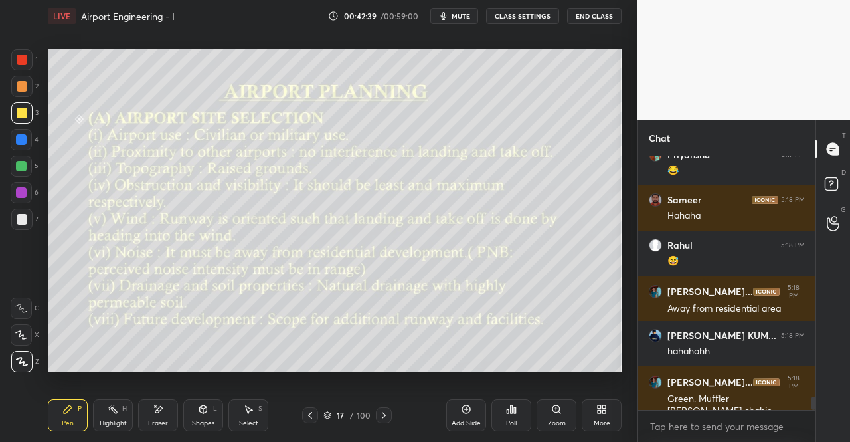
click at [386, 410] on icon at bounding box center [384, 415] width 11 height 11
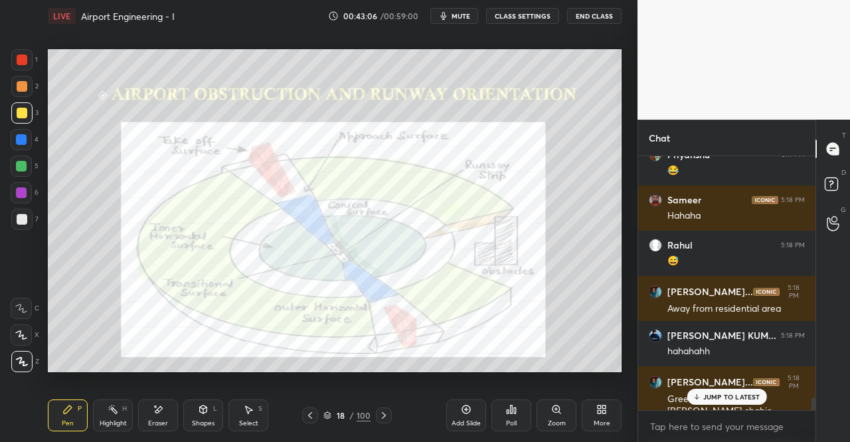
scroll to position [4775, 0]
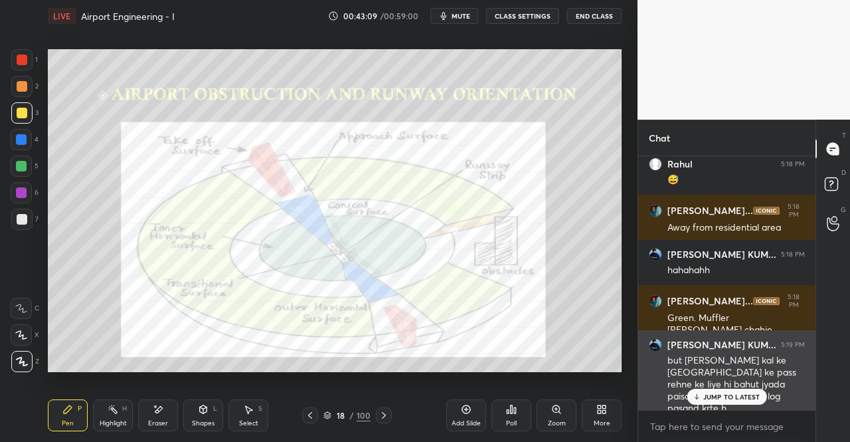
click at [740, 394] on p "JUMP TO LATEST" at bounding box center [731, 396] width 57 height 8
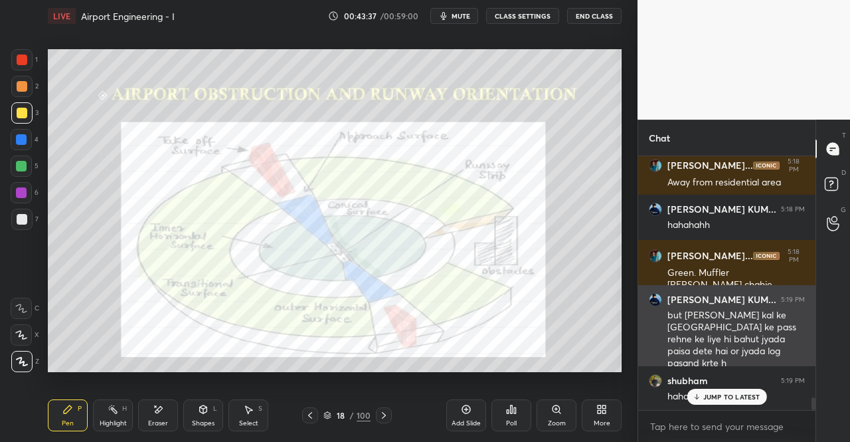
scroll to position [4865, 0]
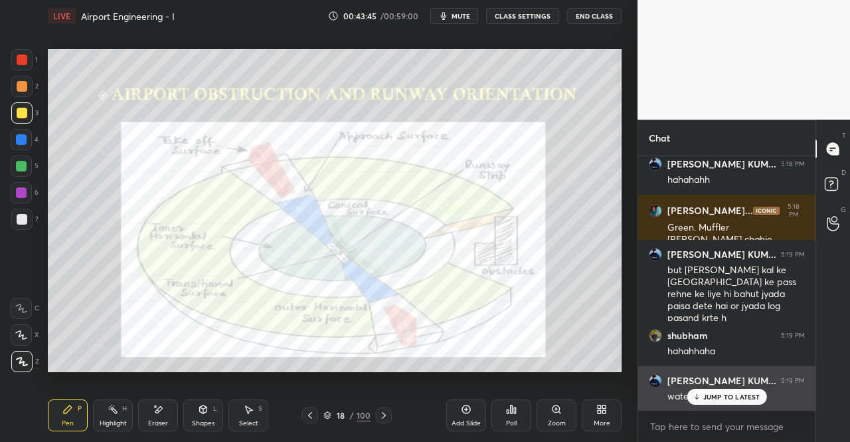
click at [720, 396] on p "JUMP TO LATEST" at bounding box center [731, 396] width 57 height 8
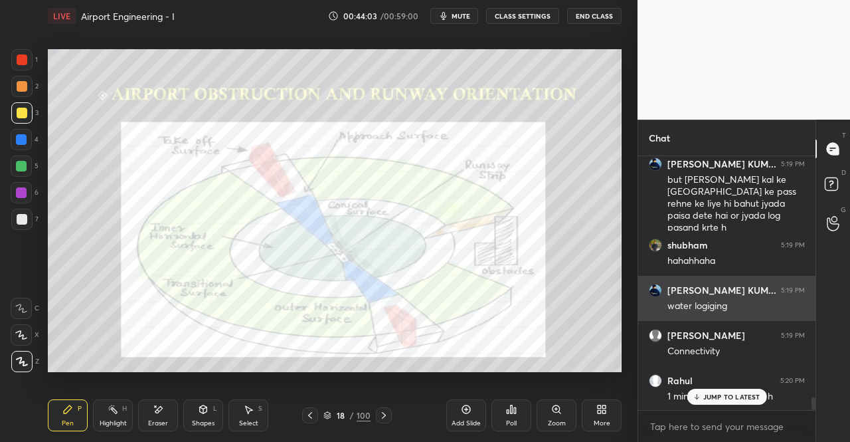
scroll to position [5001, 0]
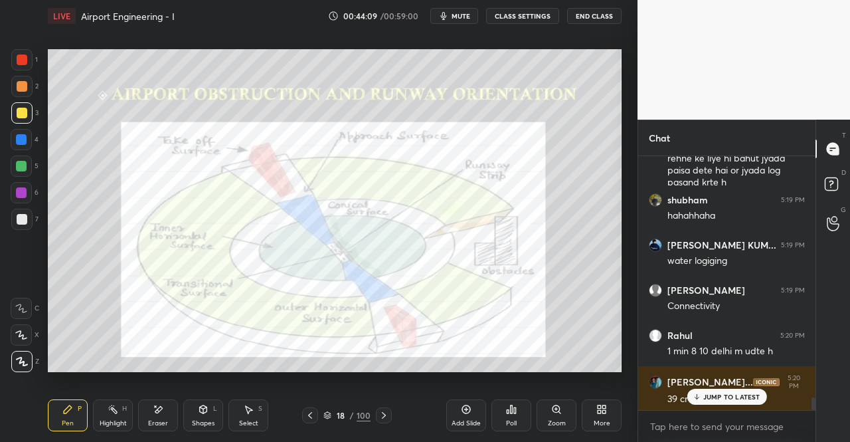
click at [250, 431] on div "Pen P Highlight H Eraser Shapes L Select S 18 / 100 Add Slide Poll Zoom More" at bounding box center [335, 415] width 574 height 53
click at [245, 411] on icon at bounding box center [248, 409] width 11 height 11
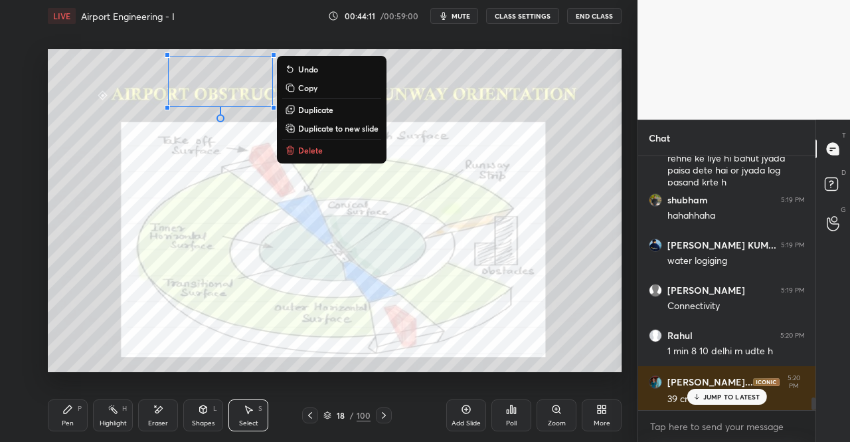
click at [291, 153] on icon at bounding box center [291, 151] width 6 height 6
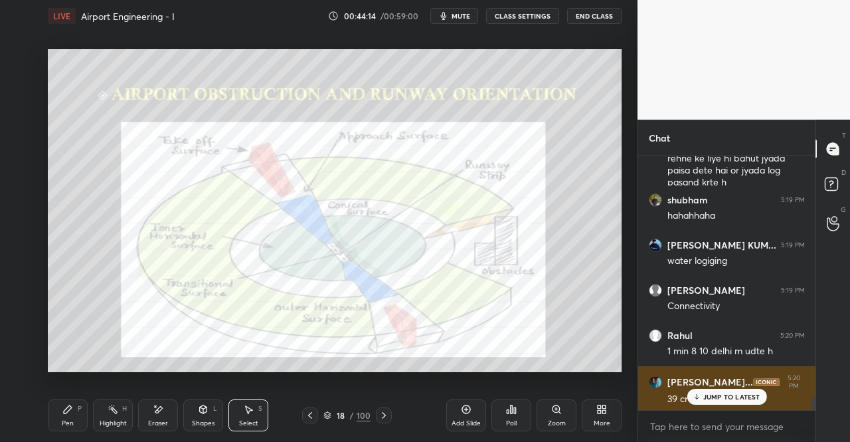
click at [707, 394] on p "JUMP TO LATEST" at bounding box center [731, 396] width 57 height 8
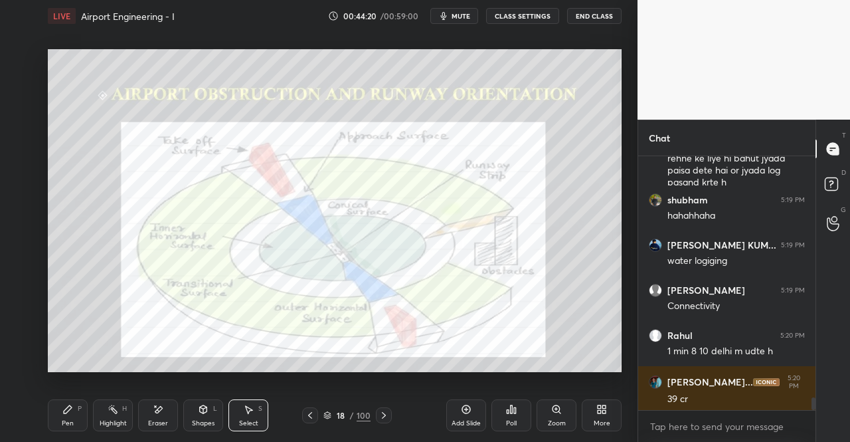
click at [159, 183] on div "0 ° Undo Copy Duplicate Duplicate to new slide Delete" at bounding box center [335, 210] width 574 height 323
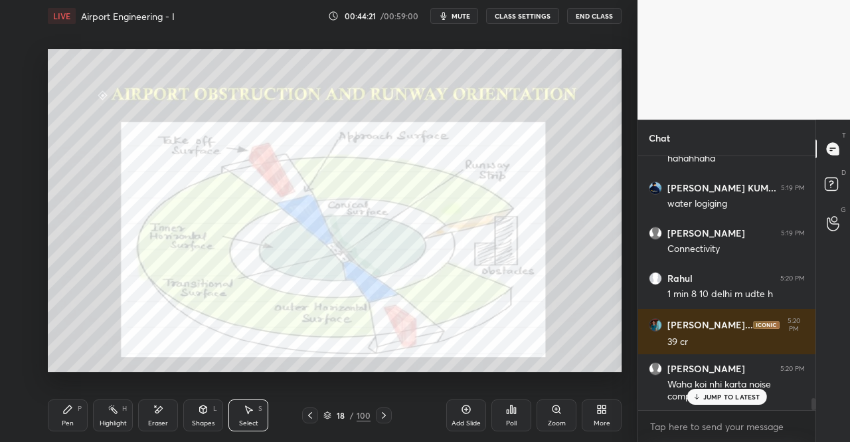
click at [66, 412] on icon at bounding box center [68, 409] width 8 height 8
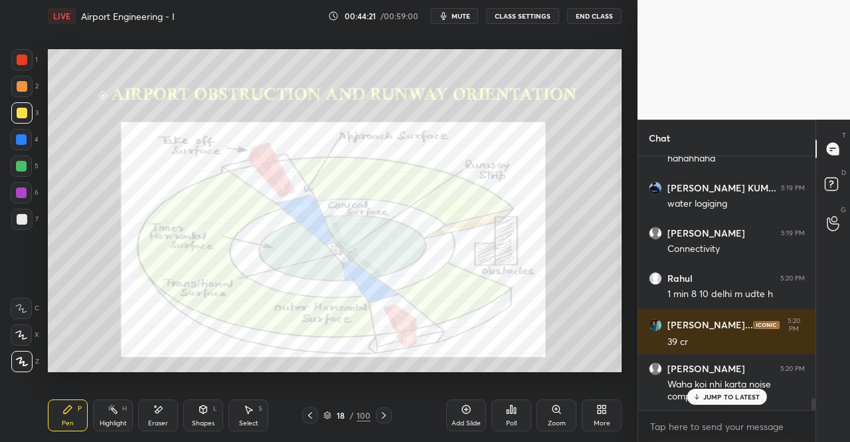
click at [64, 408] on icon at bounding box center [67, 409] width 11 height 11
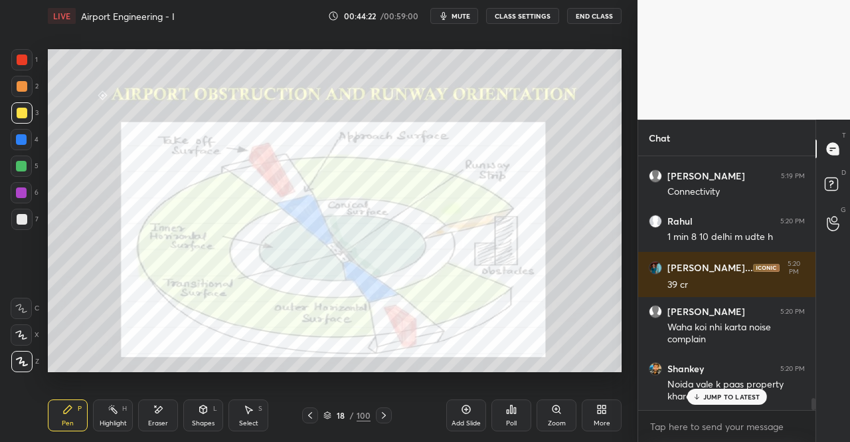
click at [15, 114] on div at bounding box center [21, 112] width 21 height 21
click at [19, 120] on div at bounding box center [21, 112] width 21 height 21
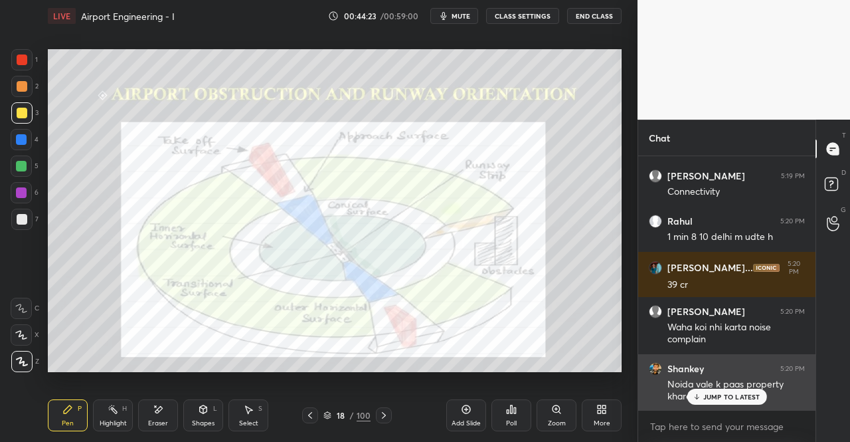
click at [724, 400] on p "JUMP TO LATEST" at bounding box center [731, 396] width 57 height 8
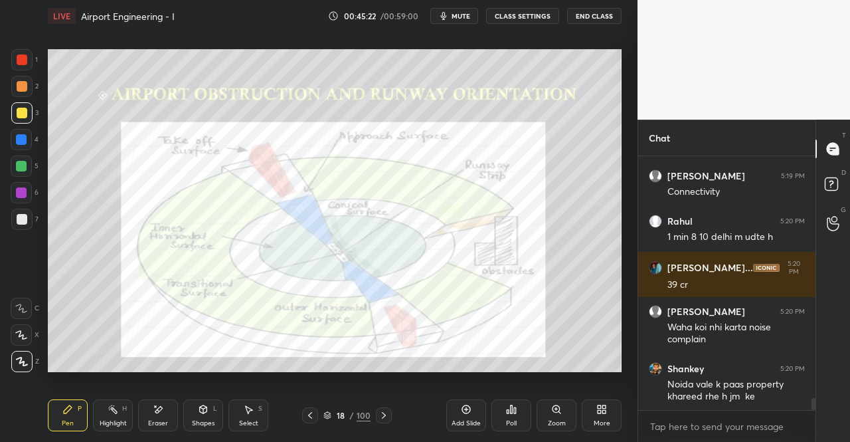
click at [11, 64] on div "1 2 3 4 5 6 7" at bounding box center [25, 142] width 28 height 186
click at [20, 58] on div at bounding box center [22, 59] width 11 height 11
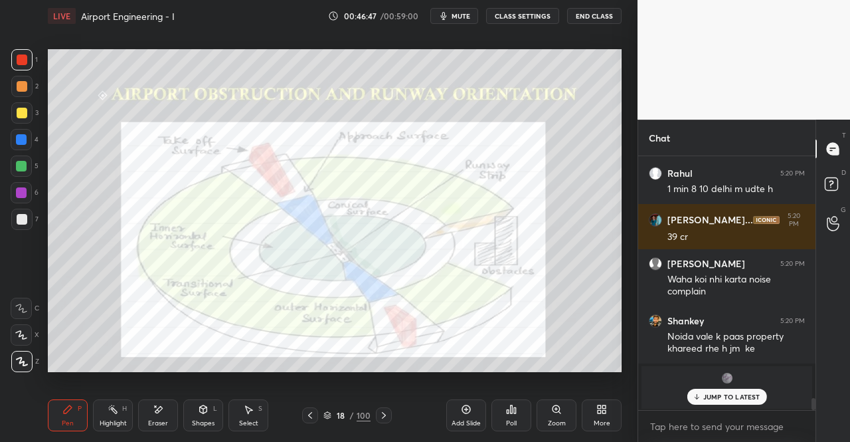
click at [155, 412] on icon at bounding box center [158, 409] width 11 height 11
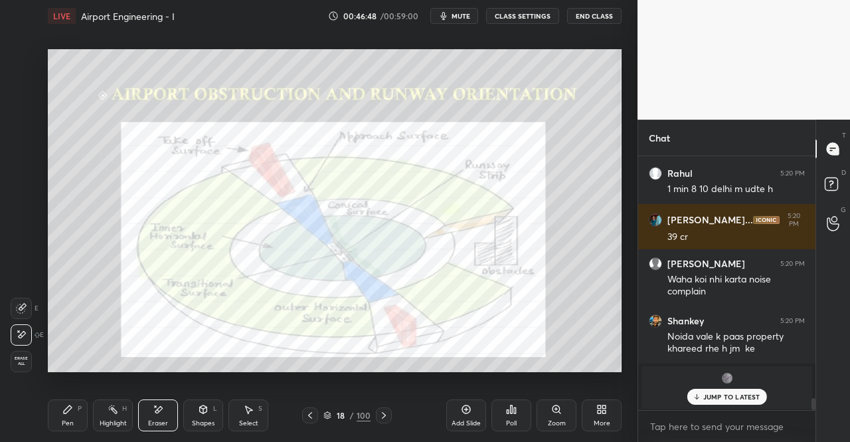
click at [20, 365] on span "Erase all" at bounding box center [21, 360] width 20 height 9
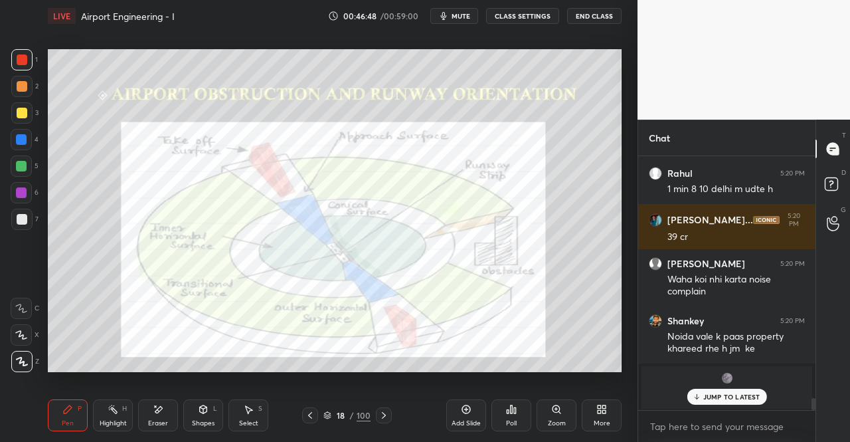
click at [64, 418] on div "Pen P" at bounding box center [68, 415] width 40 height 32
click at [71, 412] on icon at bounding box center [67, 409] width 11 height 11
click at [17, 60] on div at bounding box center [22, 59] width 11 height 11
click at [57, 424] on div "Pen P" at bounding box center [68, 415] width 40 height 32
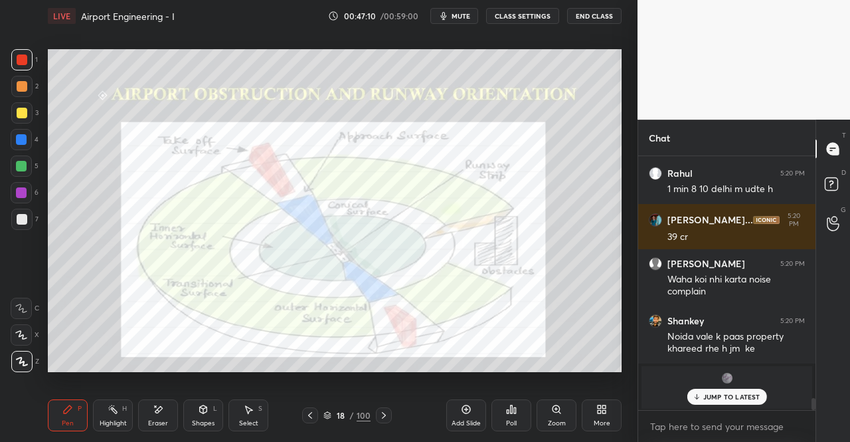
click at [5, 54] on div "1 2 3 4 5 6 7 C X Z E E Erase all H H" at bounding box center [21, 210] width 43 height 323
click at [5, 62] on div "1 2 3 4 5 6 7 C X Z E E Erase all H H" at bounding box center [21, 210] width 43 height 323
click at [727, 395] on p "JUMP TO LATEST" at bounding box center [731, 396] width 57 height 8
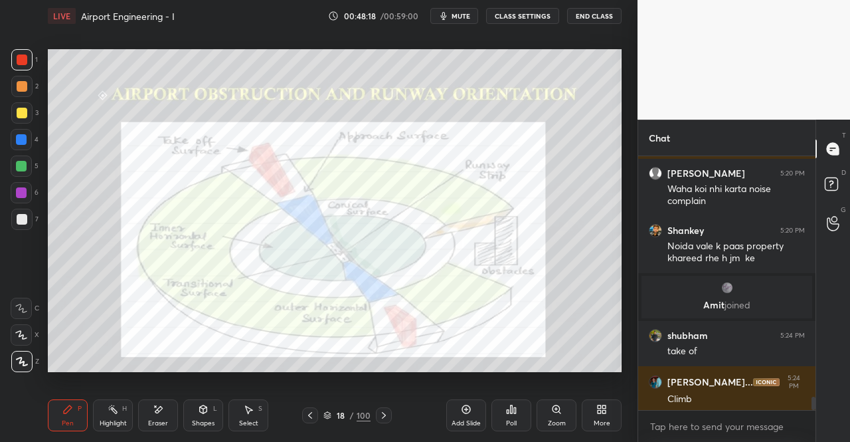
scroll to position [4650, 0]
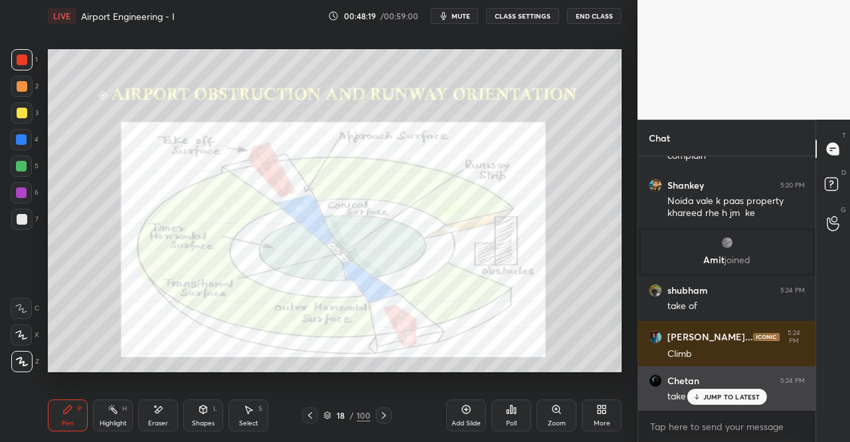
click at [723, 395] on p "JUMP TO LATEST" at bounding box center [731, 396] width 57 height 8
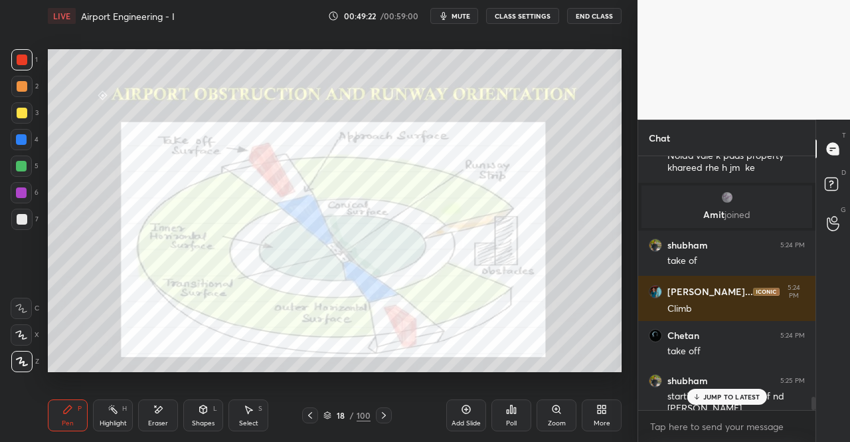
click at [725, 392] on p "JUMP TO LATEST" at bounding box center [731, 396] width 57 height 8
click at [384, 413] on icon at bounding box center [384, 415] width 11 height 11
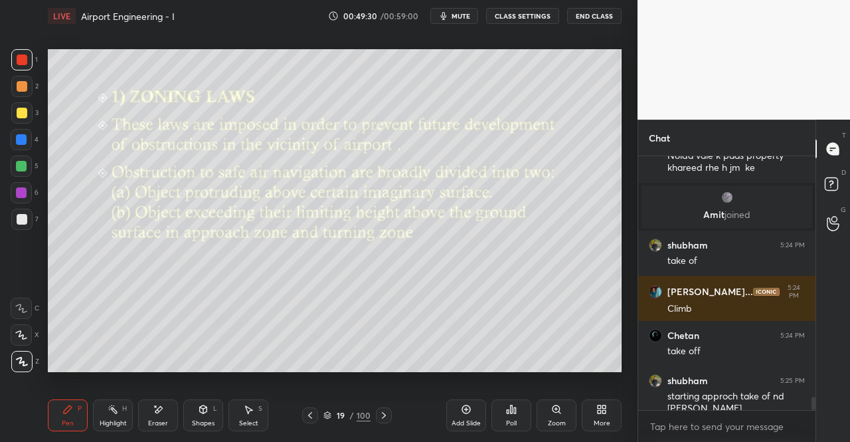
click at [391, 413] on div "19 / 100" at bounding box center [346, 415] width 199 height 16
click at [383, 412] on icon at bounding box center [384, 415] width 11 height 11
click at [385, 414] on icon at bounding box center [384, 415] width 11 height 11
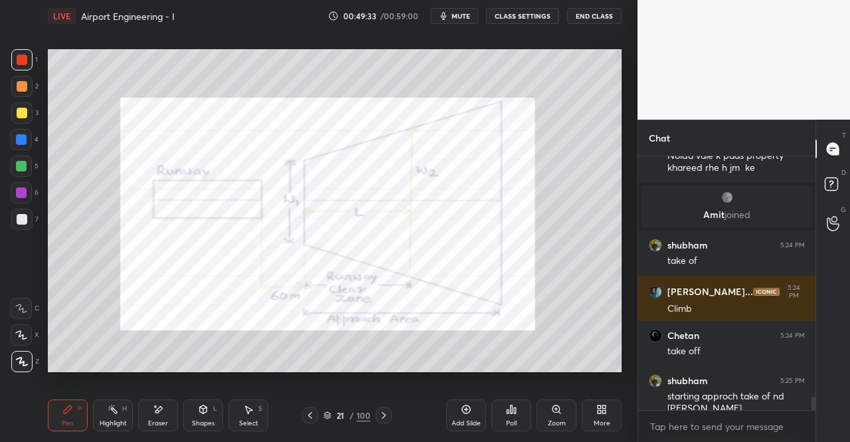
click at [61, 429] on div "Pen P" at bounding box center [68, 415] width 40 height 32
click at [110, 392] on div "Pen P Highlight H Eraser Shapes L Select S 21 / 100 Add Slide Poll Zoom More" at bounding box center [335, 415] width 574 height 53
click at [76, 396] on div "Pen P Highlight H Eraser Shapes L Select S 21 / 100 Add Slide Poll Zoom More" at bounding box center [335, 415] width 574 height 53
click at [16, 54] on div at bounding box center [21, 59] width 21 height 21
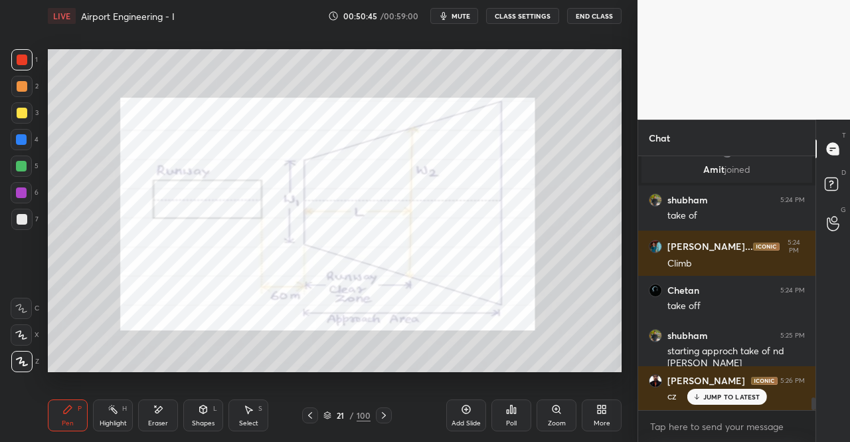
scroll to position [4786, 0]
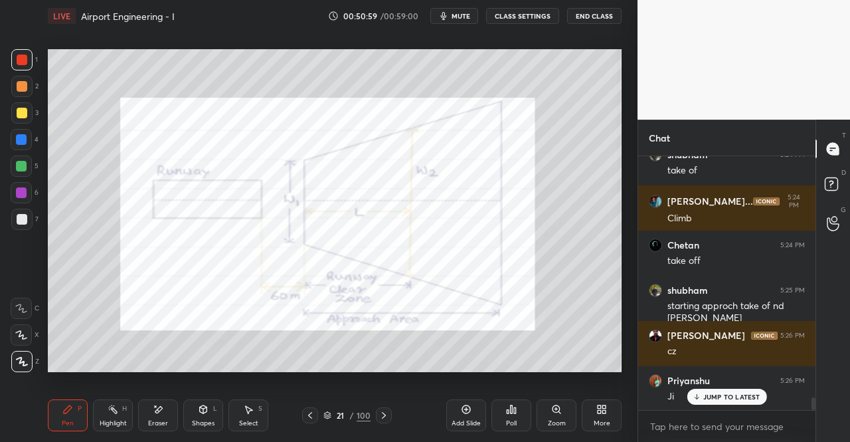
click at [384, 411] on icon at bounding box center [384, 415] width 11 height 11
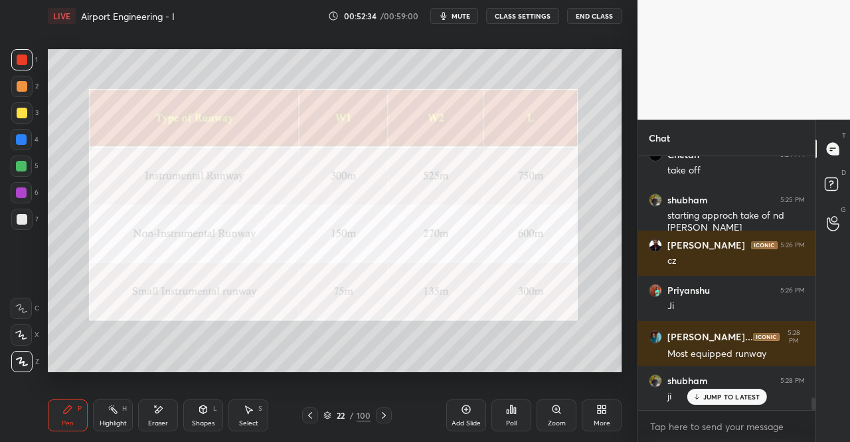
scroll to position [4921, 0]
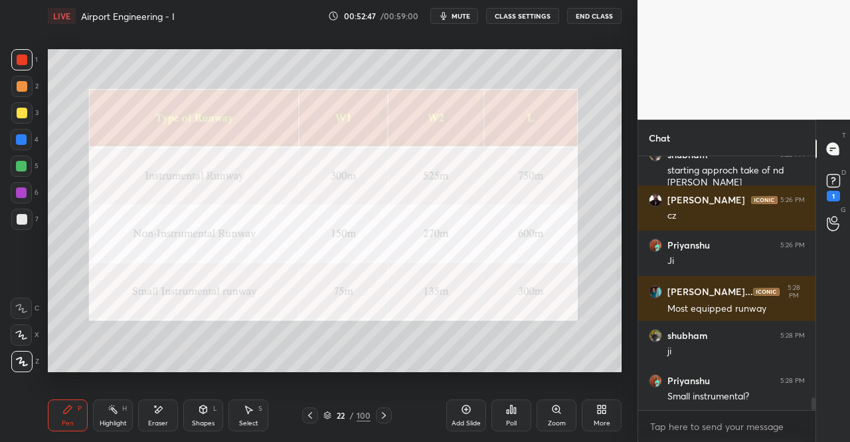
click at [825, 195] on div "1" at bounding box center [833, 186] width 20 height 31
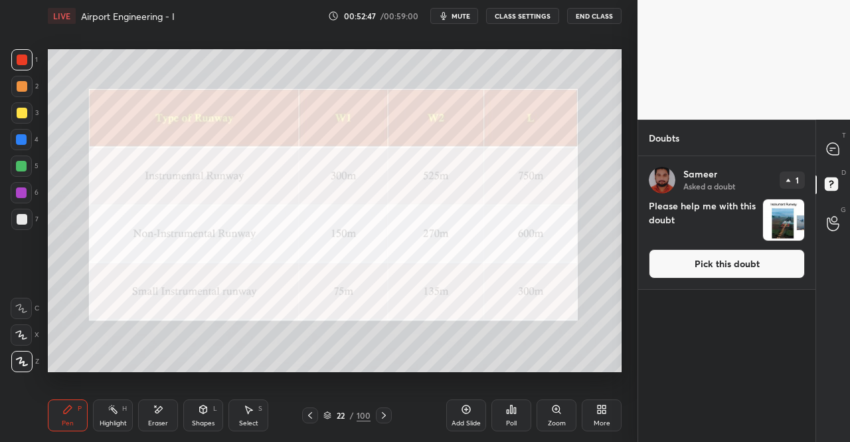
click at [768, 278] on div "[PERSON_NAME] Asked a doubt 1 Please help me with this doubt Pick this doubt" at bounding box center [726, 222] width 177 height 133
click at [737, 263] on button "Pick this doubt" at bounding box center [727, 263] width 156 height 29
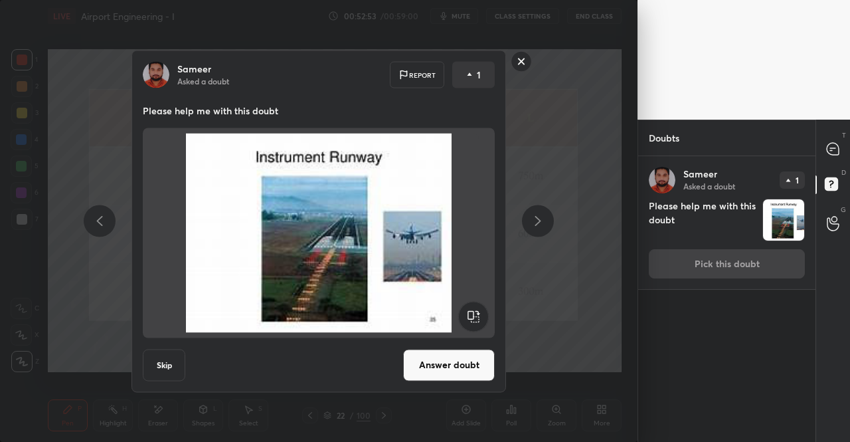
click at [494, 361] on button "Answer doubt" at bounding box center [449, 365] width 92 height 32
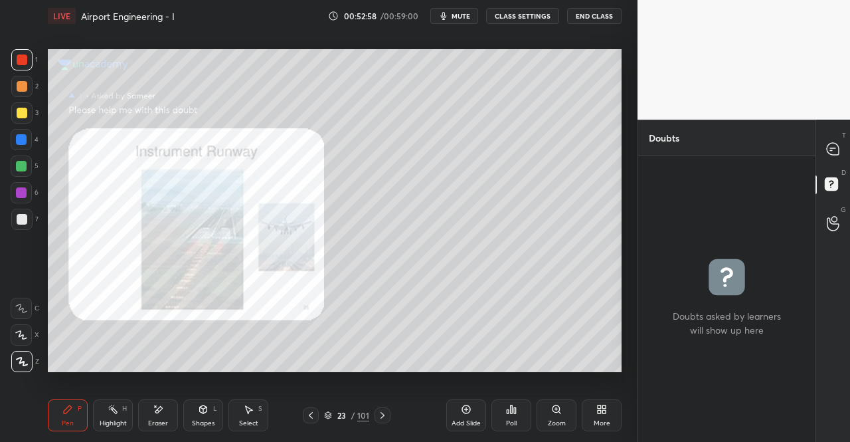
click at [842, 144] on div at bounding box center [833, 149] width 27 height 24
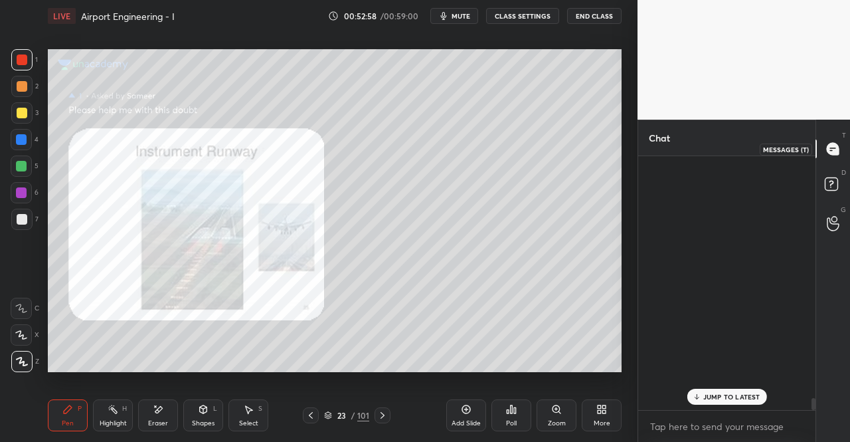
scroll to position [250, 173]
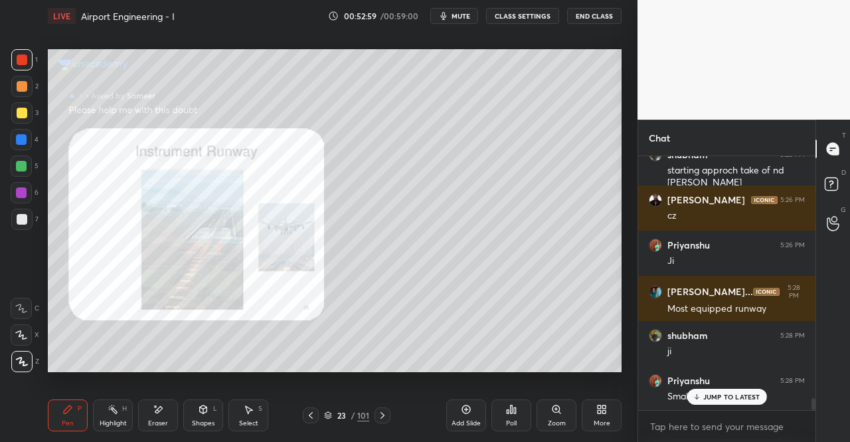
click at [731, 402] on div "JUMP TO LATEST" at bounding box center [727, 397] width 80 height 16
click at [548, 410] on div "Zoom" at bounding box center [557, 415] width 40 height 32
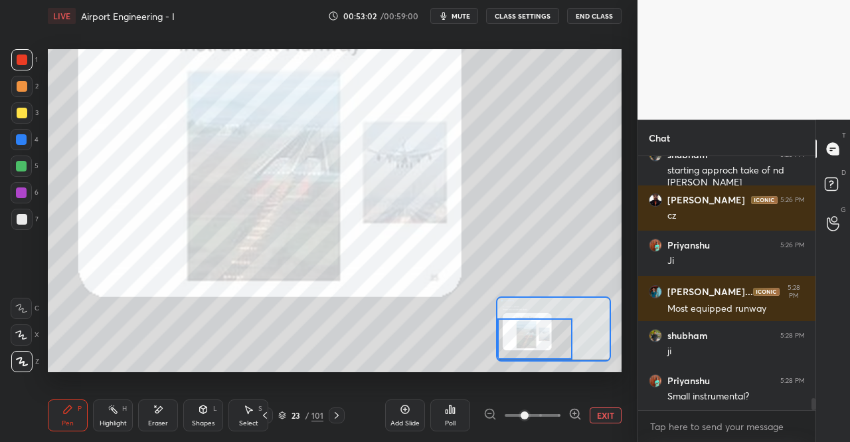
click at [527, 333] on div at bounding box center [534, 338] width 75 height 41
click at [74, 412] on div "Pen P" at bounding box center [68, 415] width 40 height 32
click at [70, 413] on icon at bounding box center [67, 409] width 11 height 11
click at [266, 412] on icon at bounding box center [265, 415] width 11 height 11
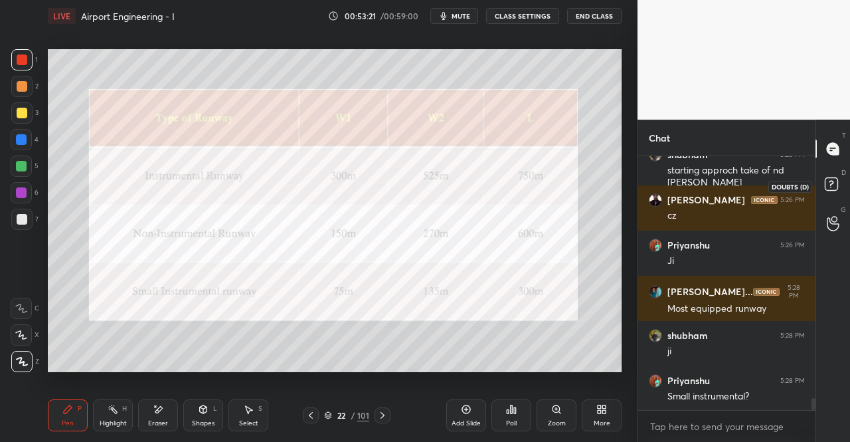
click at [834, 183] on rect at bounding box center [831, 184] width 13 height 13
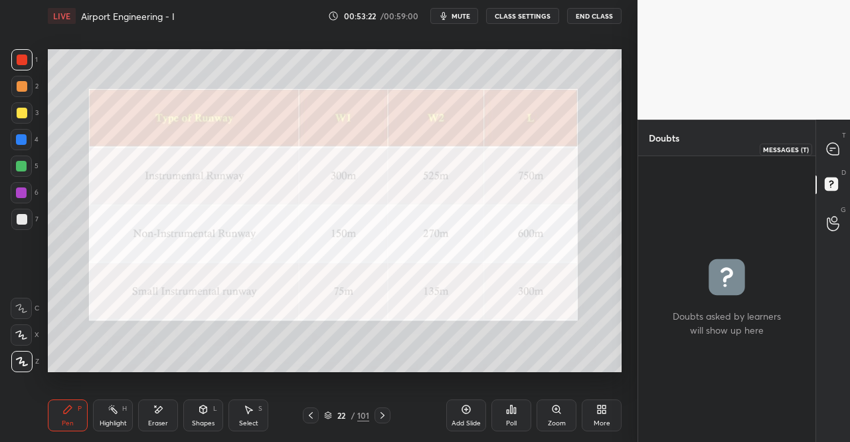
click at [826, 142] on icon at bounding box center [833, 149] width 14 height 14
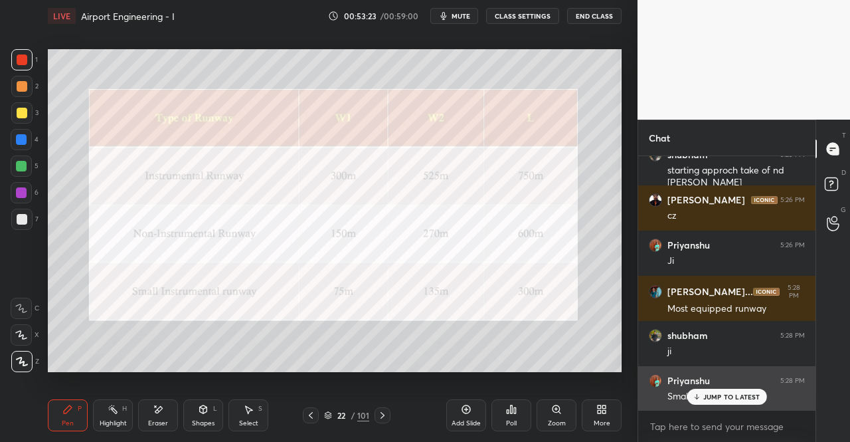
click at [717, 407] on div "[PERSON_NAME] 5:28 PM Small instrumental?" at bounding box center [726, 388] width 177 height 45
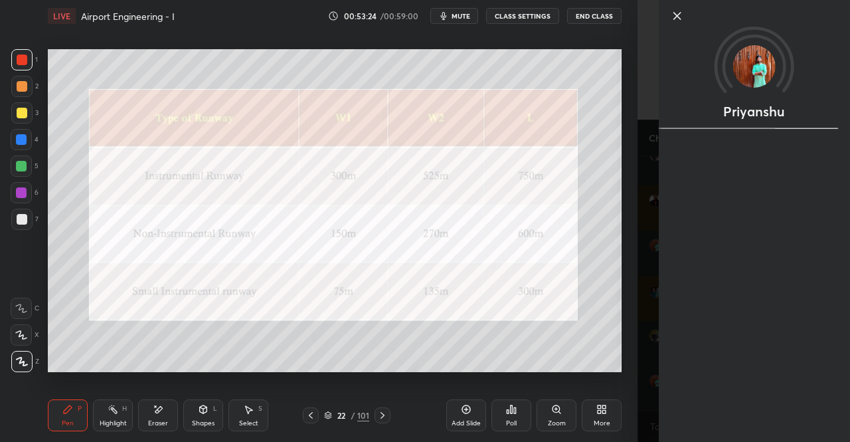
click at [630, 363] on div "1 2 3 4 5 6 7 C X Z E E Erase all H H LIVE Airport Engineering - I 00:53:24 / 0…" at bounding box center [319, 221] width 638 height 442
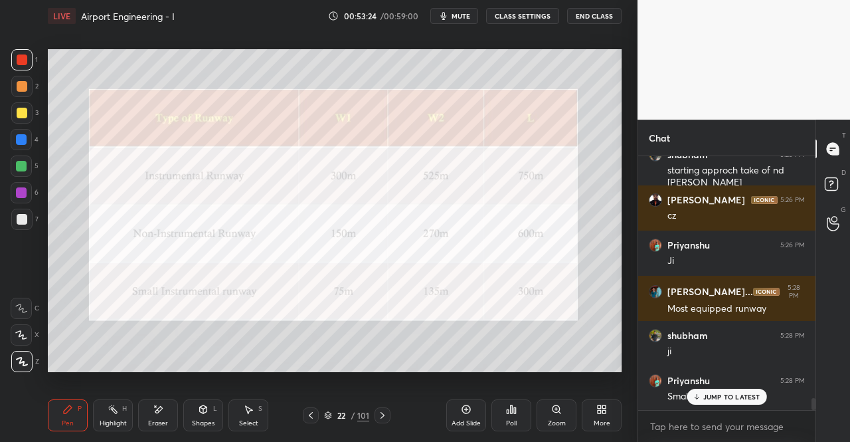
click at [709, 398] on p "JUMP TO LATEST" at bounding box center [731, 396] width 57 height 8
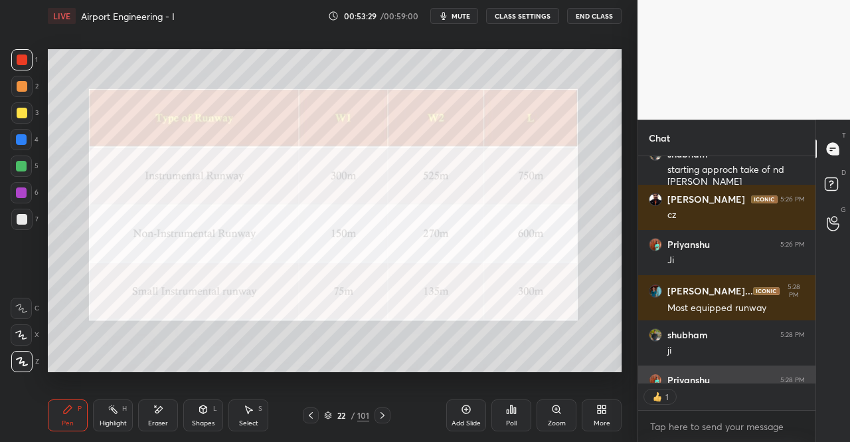
scroll to position [5262, 0]
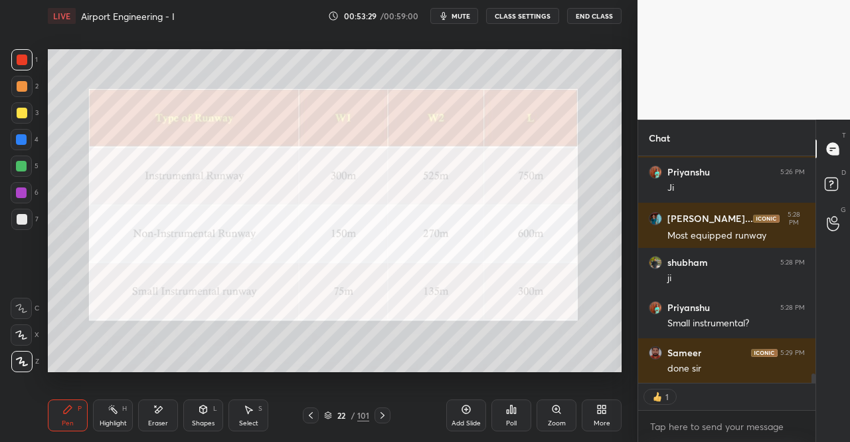
click at [312, 410] on icon at bounding box center [310, 415] width 11 height 11
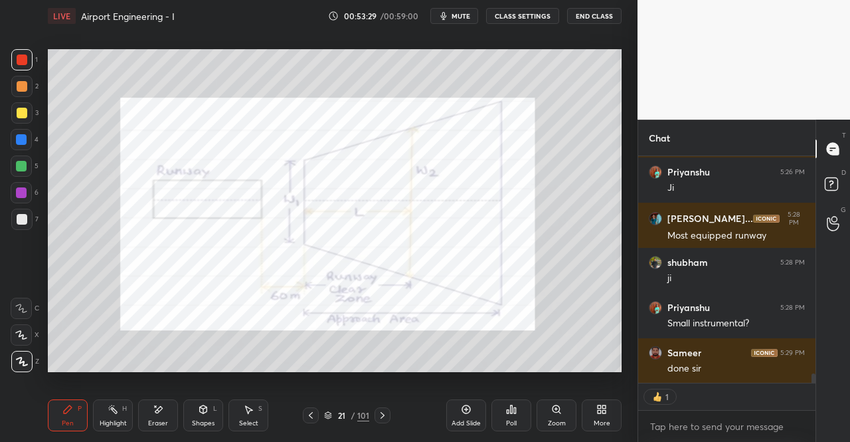
click at [311, 414] on icon at bounding box center [311, 415] width 4 height 7
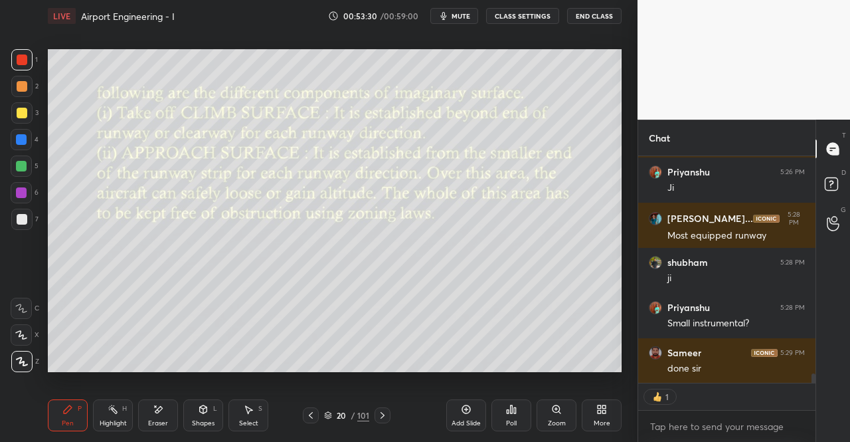
click at [312, 416] on icon at bounding box center [310, 415] width 11 height 11
click at [313, 415] on icon at bounding box center [310, 415] width 11 height 11
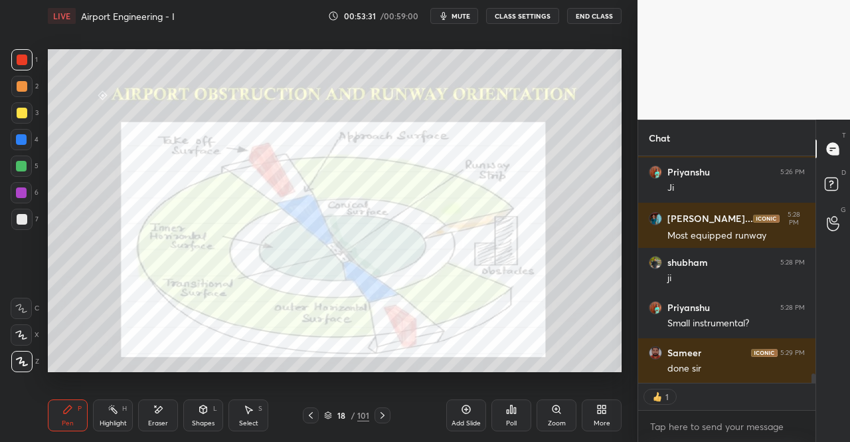
click at [35, 418] on div "1 2 3 4 5 6 7 C X Z E E Erase all H H LIVE Airport Engineering - I 00:53:31 / 0…" at bounding box center [313, 221] width 627 height 442
click at [45, 415] on div "LIVE Airport Engineering - I 00:53:31 / 00:59:00 mute CLASS SETTINGS End Class …" at bounding box center [335, 221] width 584 height 442
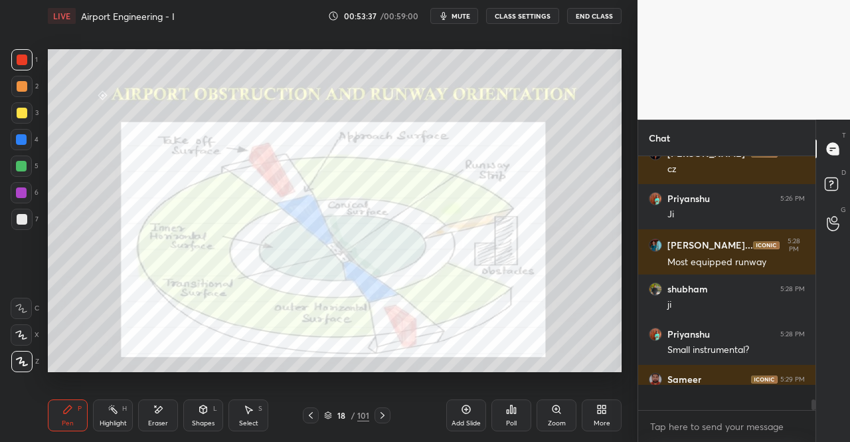
click at [149, 414] on div "Eraser" at bounding box center [158, 415] width 40 height 32
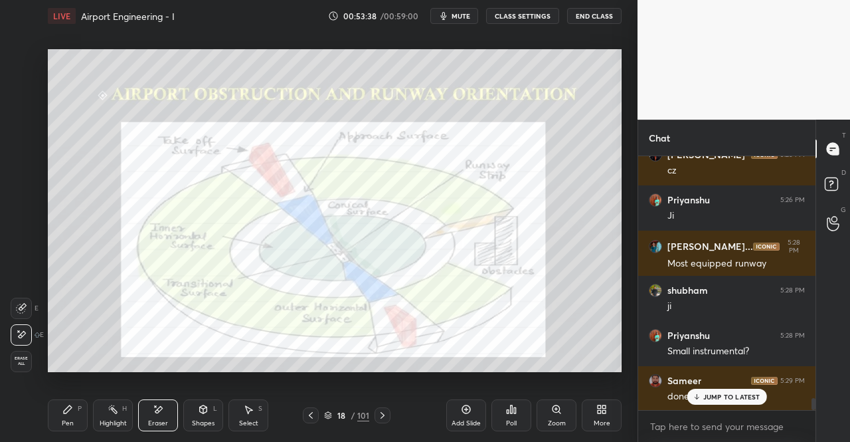
click at [13, 357] on span "Erase all" at bounding box center [21, 360] width 20 height 9
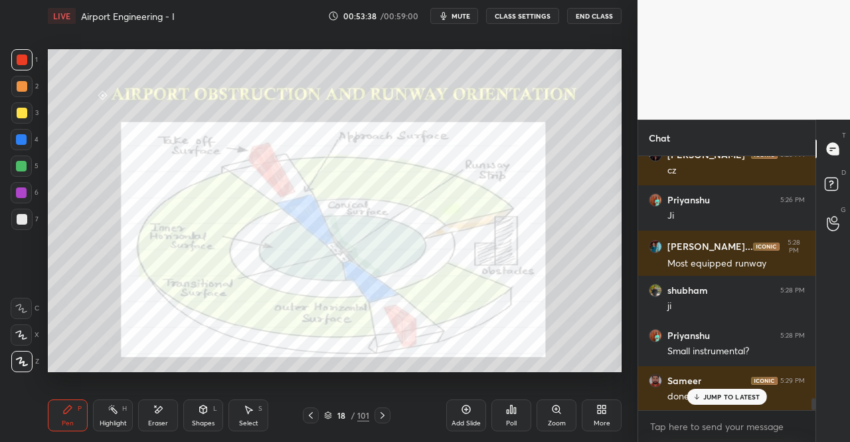
click at [58, 432] on div "Pen P Highlight H Eraser Shapes L Select S 18 / 101 Add Slide Poll Zoom More" at bounding box center [335, 415] width 574 height 53
click at [54, 419] on div "Pen P" at bounding box center [68, 415] width 40 height 32
click at [15, 164] on div at bounding box center [21, 165] width 21 height 21
click at [16, 165] on div at bounding box center [21, 166] width 11 height 11
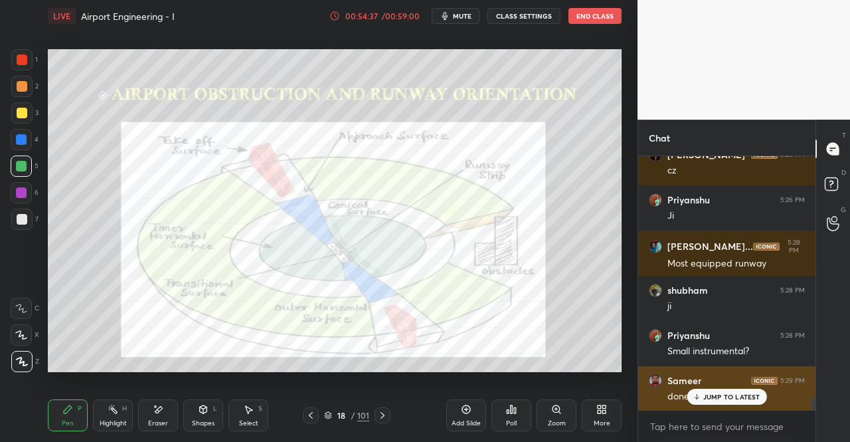
click at [712, 396] on p "JUMP TO LATEST" at bounding box center [731, 396] width 57 height 8
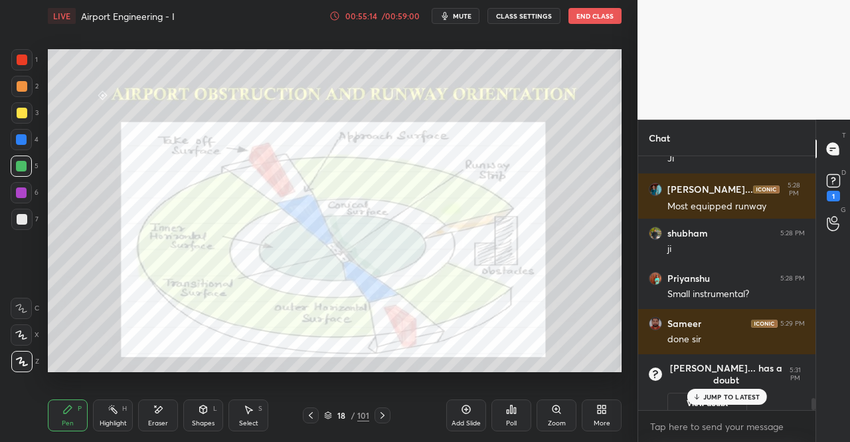
click at [16, 215] on div at bounding box center [21, 219] width 21 height 21
click at [17, 197] on div at bounding box center [21, 192] width 11 height 11
click at [19, 195] on div at bounding box center [21, 192] width 11 height 11
click at [70, 400] on div "Pen P" at bounding box center [68, 415] width 40 height 32
click at [69, 402] on div "Pen P" at bounding box center [68, 415] width 40 height 32
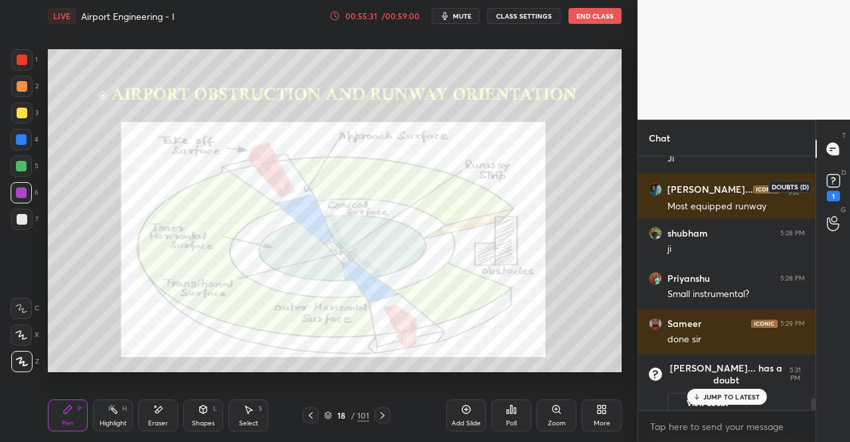
click at [829, 187] on rect at bounding box center [833, 181] width 13 height 13
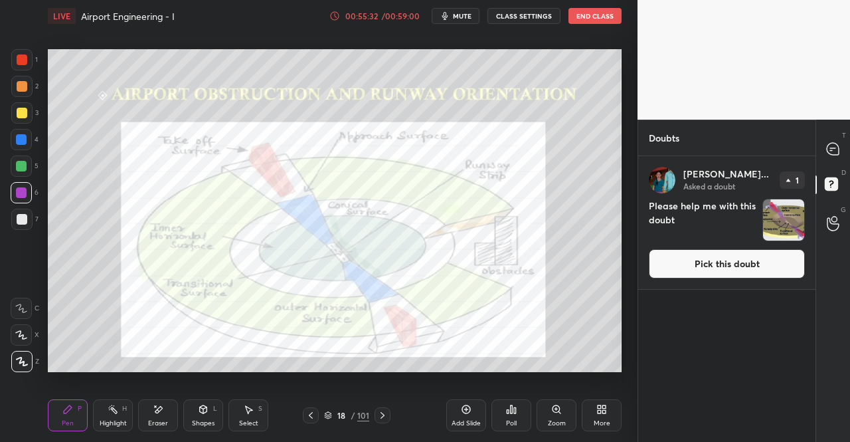
click at [773, 256] on button "Pick this doubt" at bounding box center [727, 263] width 156 height 29
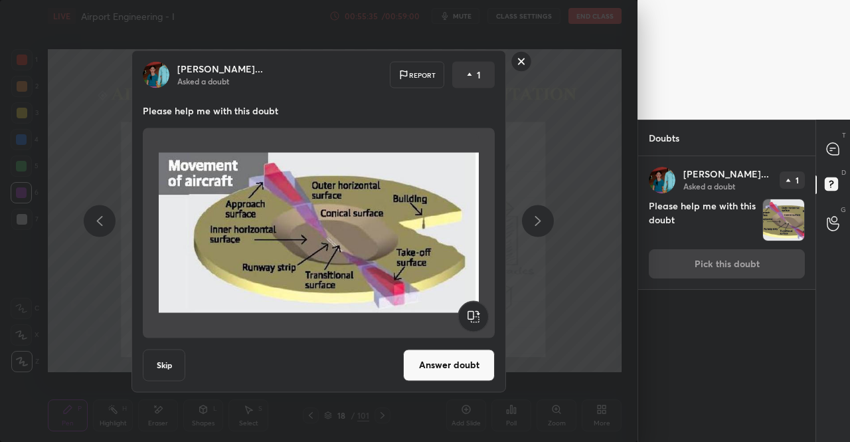
click at [470, 373] on button "Answer doubt" at bounding box center [449, 365] width 92 height 32
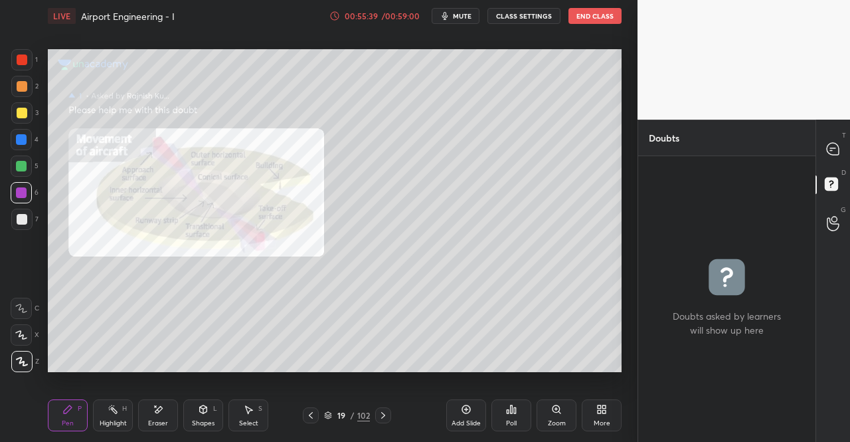
click at [557, 416] on div "Zoom" at bounding box center [557, 415] width 40 height 32
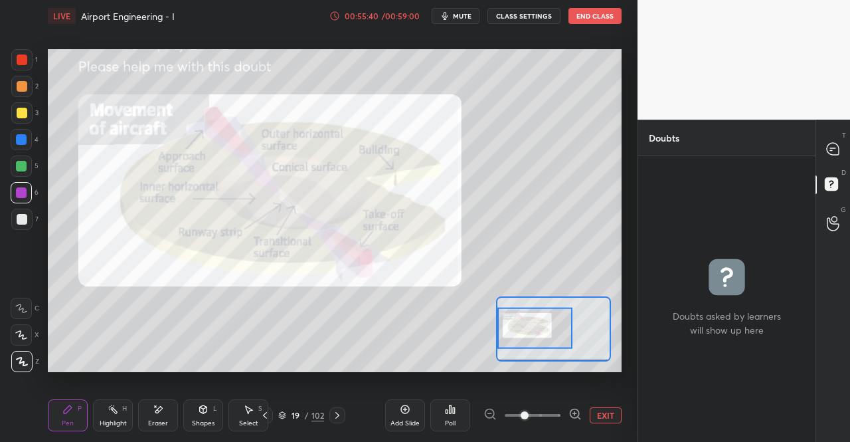
click at [574, 412] on icon at bounding box center [574, 413] width 13 height 13
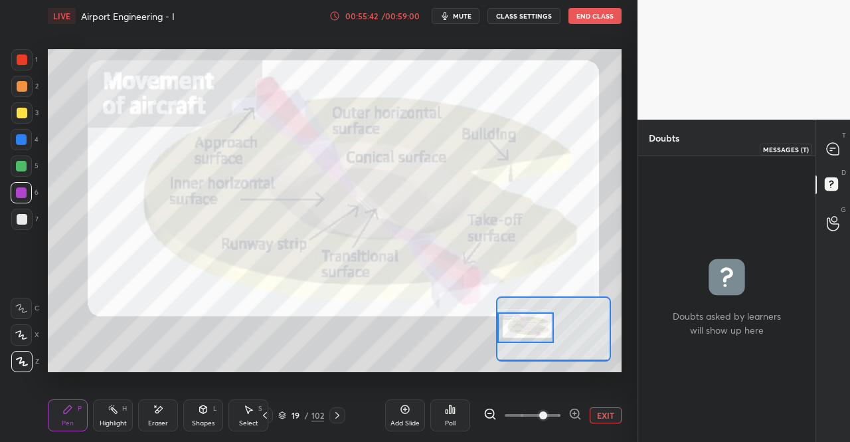
click at [837, 144] on icon at bounding box center [833, 149] width 12 height 12
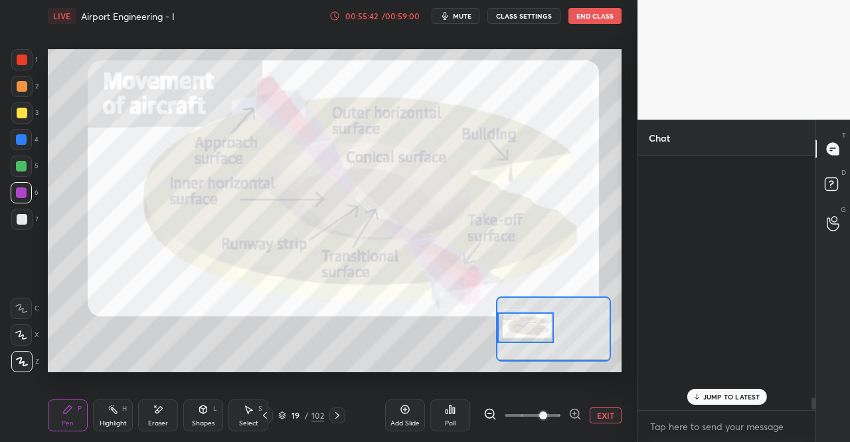
scroll to position [250, 173]
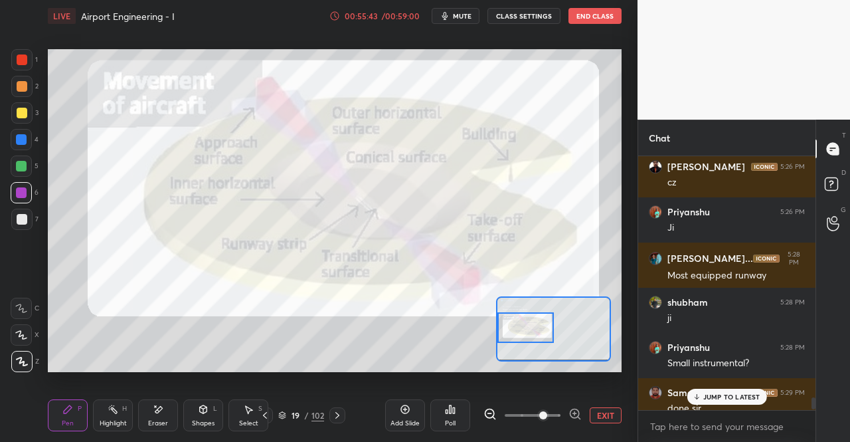
click at [78, 424] on div "Pen P" at bounding box center [68, 415] width 40 height 32
click at [74, 420] on div "Pen P" at bounding box center [68, 415] width 40 height 32
click at [8, 54] on div "1 2 3 4 5 6 7 C X Z E E Erase all H H" at bounding box center [21, 210] width 43 height 323
click at [16, 58] on div at bounding box center [21, 59] width 21 height 21
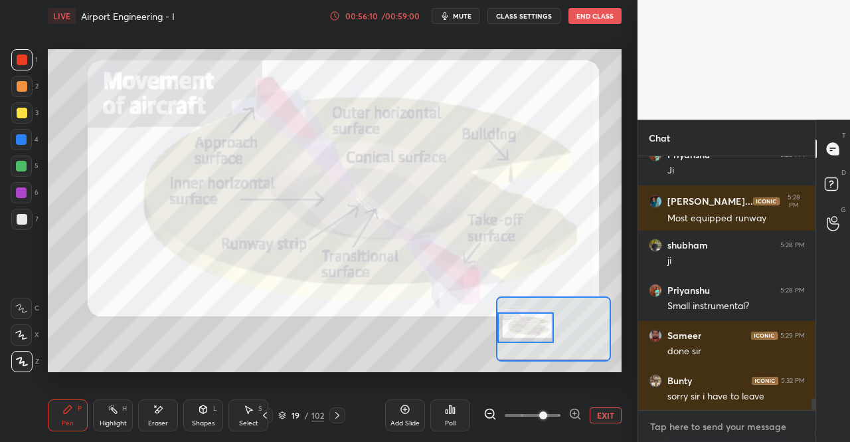
click at [694, 416] on textarea at bounding box center [727, 426] width 156 height 21
click at [266, 415] on icon at bounding box center [265, 415] width 11 height 11
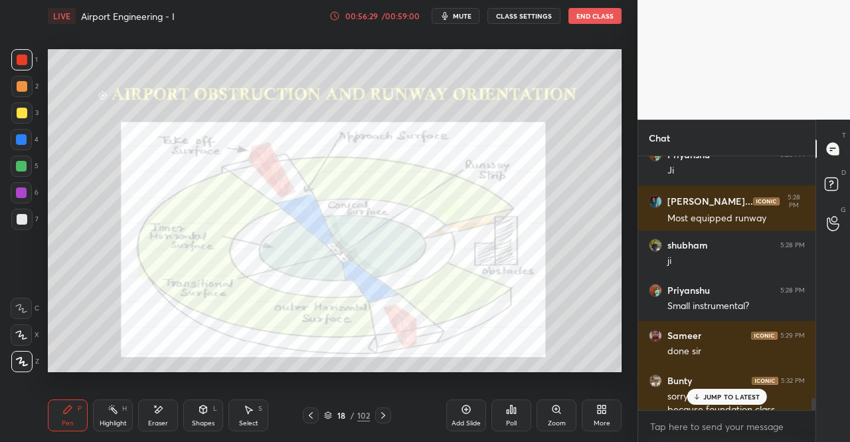
scroll to position [5138, 0]
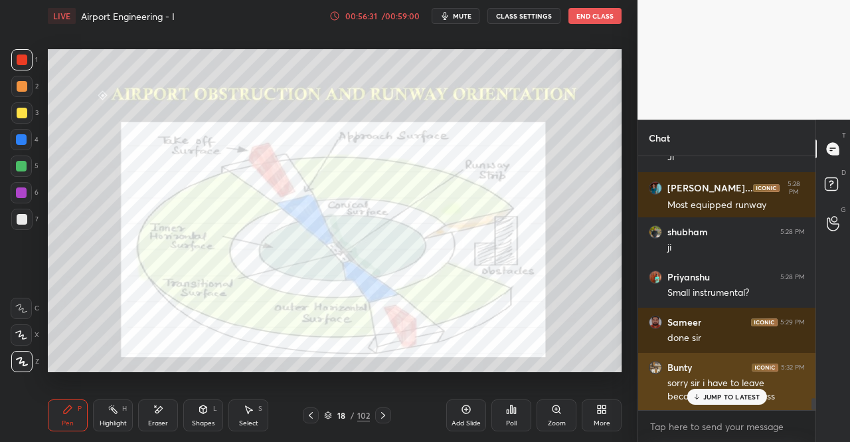
click at [722, 394] on p "JUMP TO LATEST" at bounding box center [731, 396] width 57 height 8
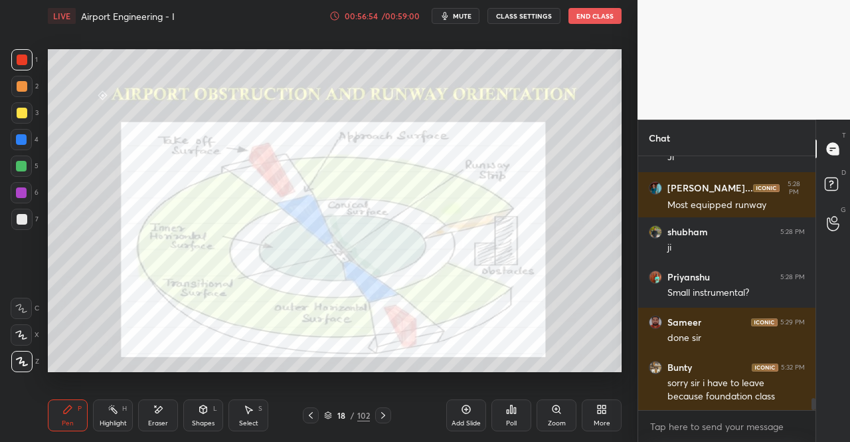
click at [384, 416] on icon at bounding box center [383, 415] width 11 height 11
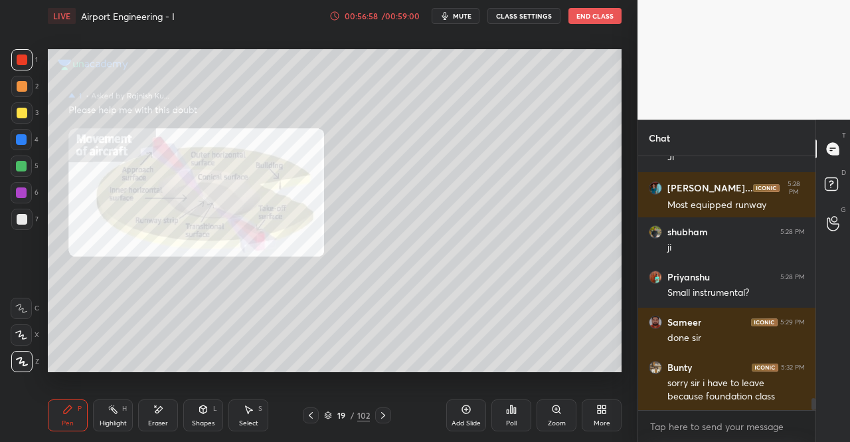
click at [161, 412] on icon at bounding box center [158, 409] width 11 height 11
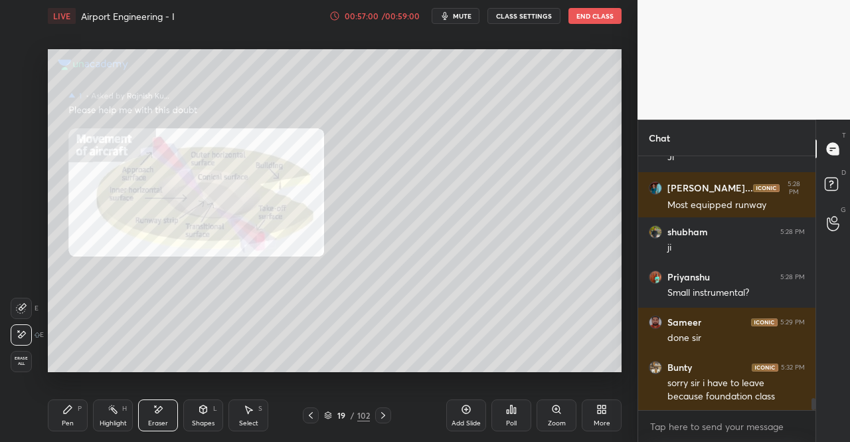
click at [553, 417] on div "Zoom" at bounding box center [557, 415] width 40 height 32
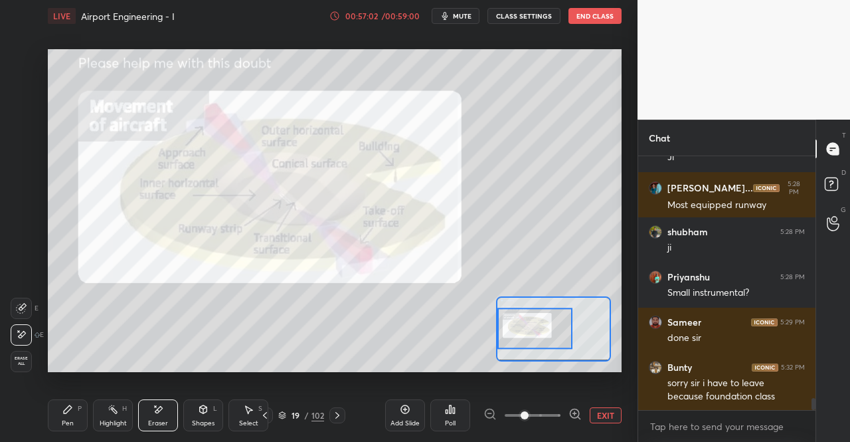
click at [577, 414] on icon at bounding box center [574, 413] width 13 height 13
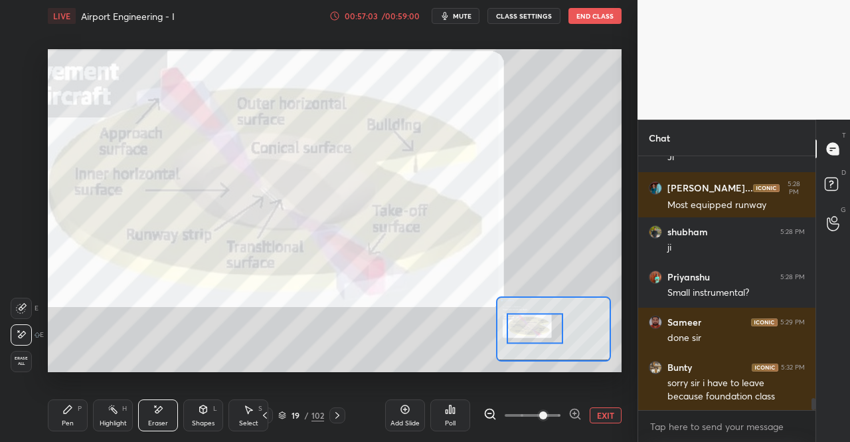
click at [84, 418] on div "Pen P" at bounding box center [68, 415] width 40 height 32
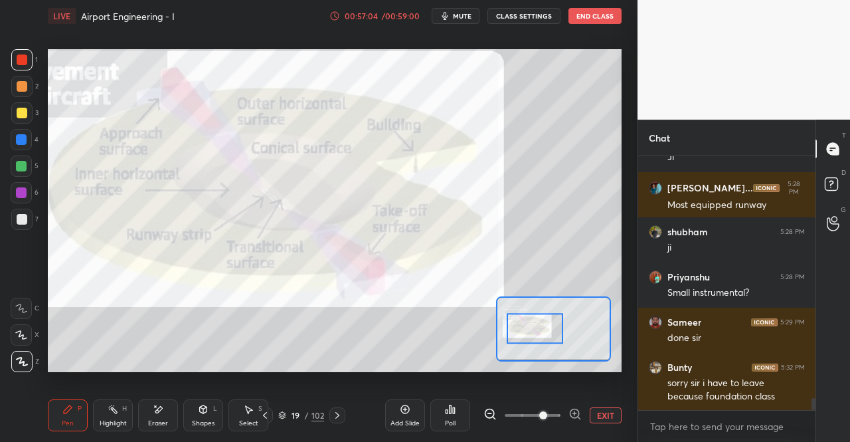
click at [70, 424] on div "Pen" at bounding box center [68, 423] width 12 height 7
click at [16, 56] on div at bounding box center [21, 59] width 21 height 21
click at [17, 220] on div at bounding box center [22, 219] width 11 height 11
click at [29, 217] on div at bounding box center [21, 219] width 21 height 21
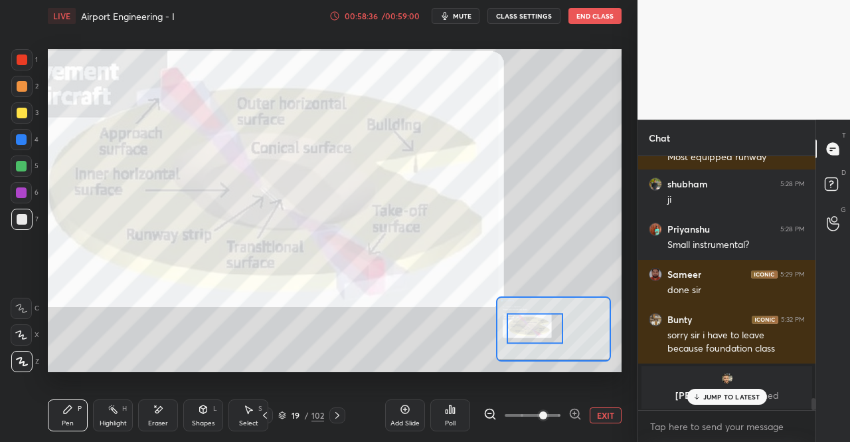
click at [265, 412] on icon at bounding box center [265, 415] width 11 height 11
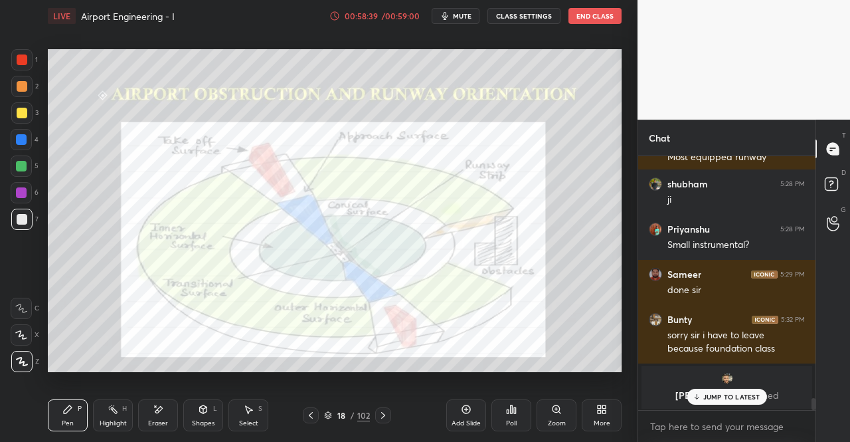
click at [27, 56] on div at bounding box center [22, 59] width 11 height 11
click at [36, 71] on div "1" at bounding box center [24, 62] width 27 height 27
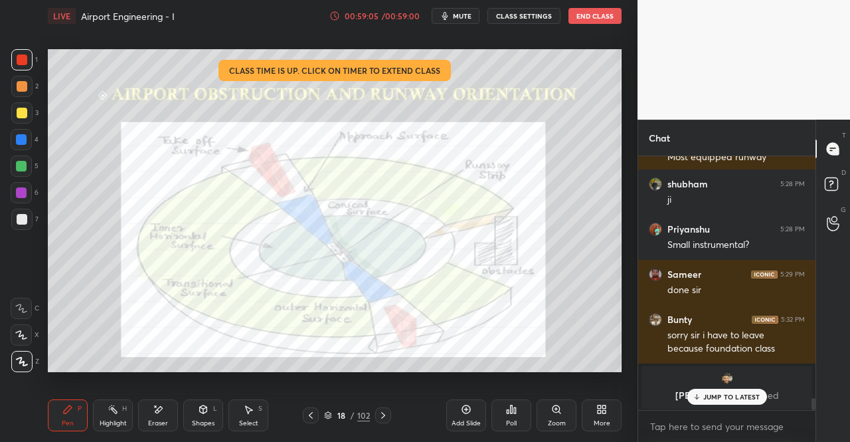
scroll to position [4938, 0]
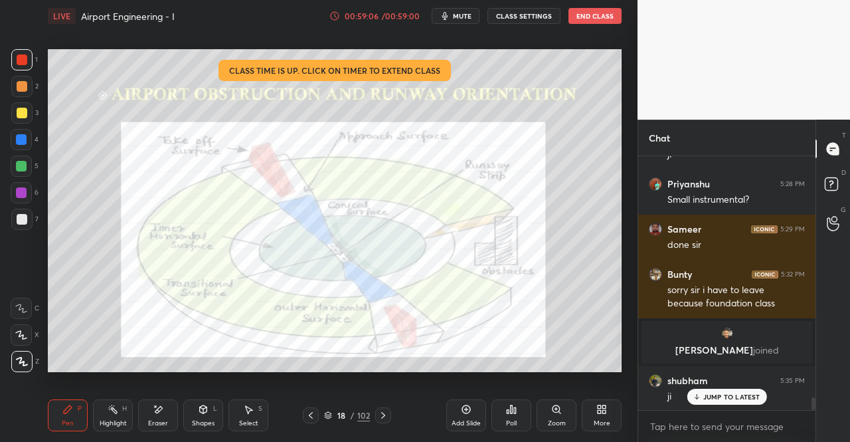
click at [725, 396] on p "JUMP TO LATEST" at bounding box center [731, 396] width 57 height 8
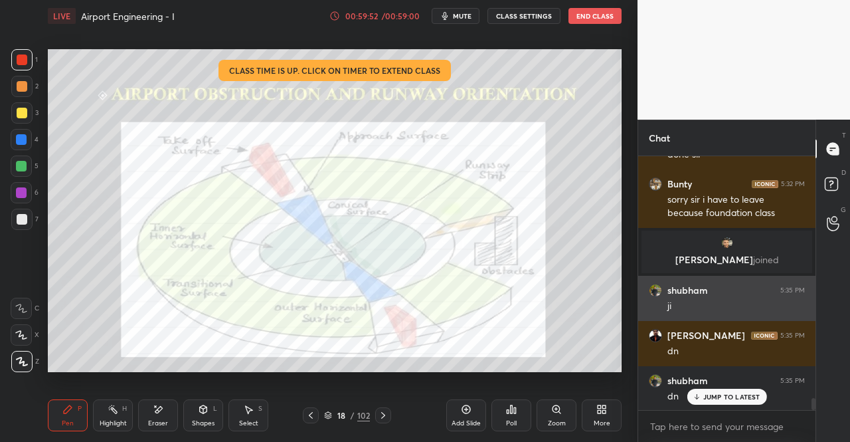
scroll to position [5086, 0]
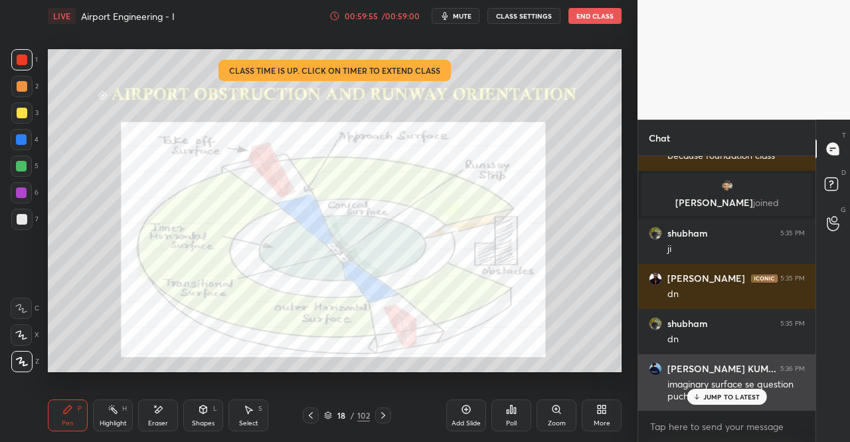
click at [721, 394] on p "JUMP TO LATEST" at bounding box center [731, 396] width 57 height 8
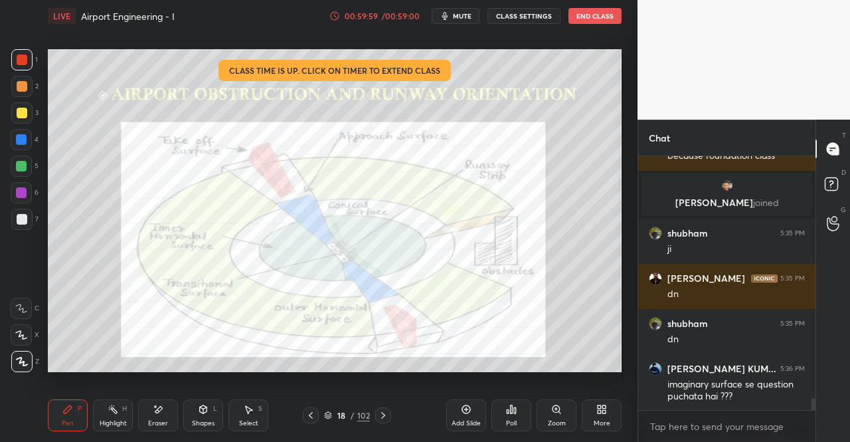
click at [381, 418] on icon at bounding box center [383, 415] width 11 height 11
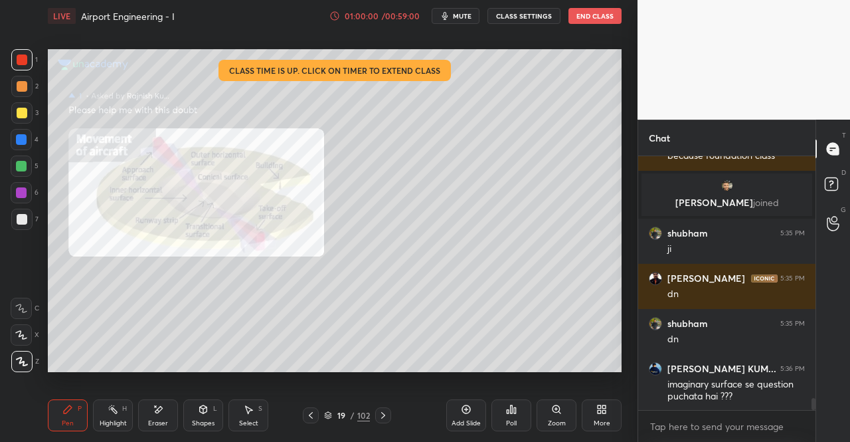
click at [384, 412] on icon at bounding box center [383, 415] width 11 height 11
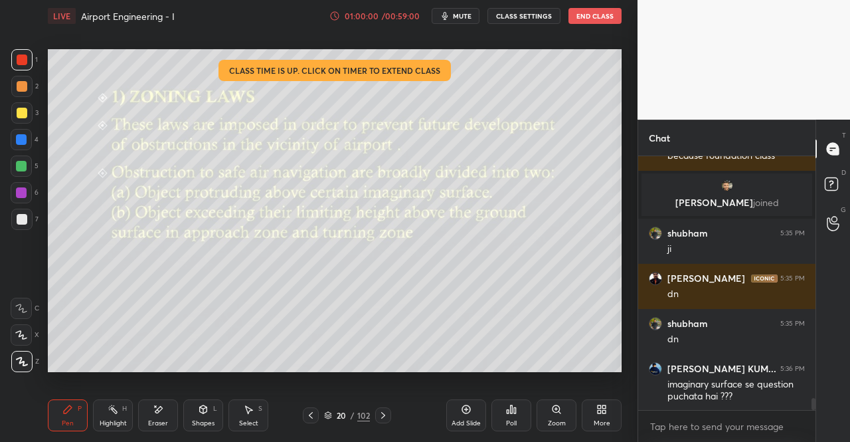
click at [385, 408] on div at bounding box center [383, 415] width 16 height 16
click at [385, 414] on icon at bounding box center [383, 415] width 11 height 11
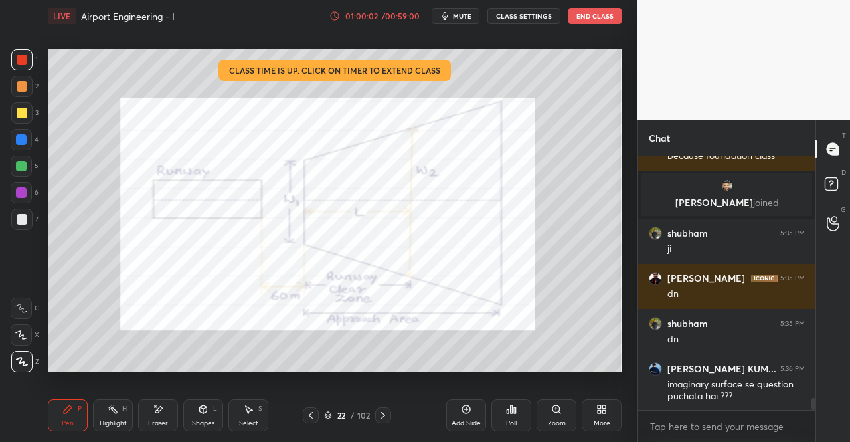
click at [387, 412] on icon at bounding box center [383, 415] width 11 height 11
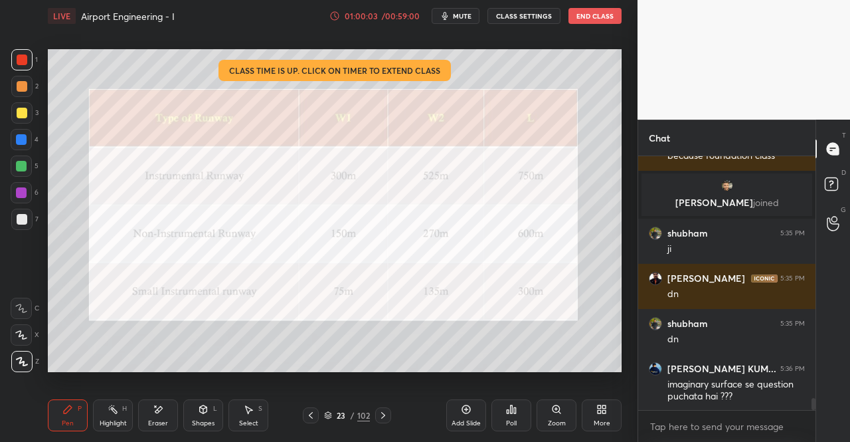
click at [387, 414] on icon at bounding box center [383, 415] width 11 height 11
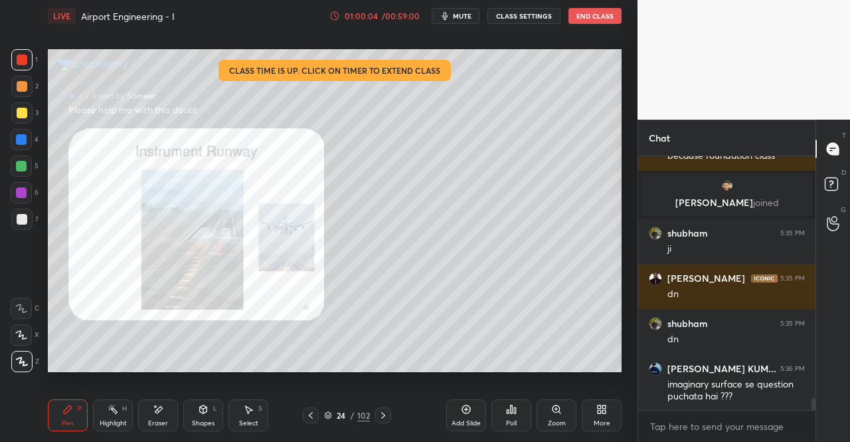
click at [388, 416] on div at bounding box center [383, 415] width 16 height 16
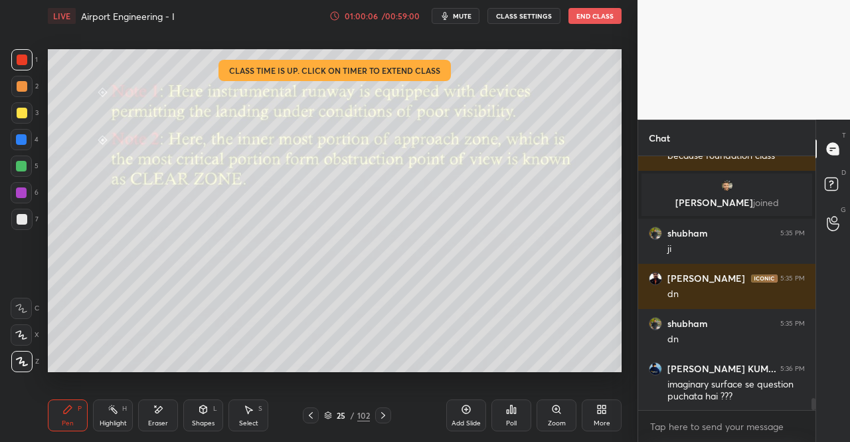
click at [387, 414] on icon at bounding box center [383, 415] width 11 height 11
click at [387, 410] on div at bounding box center [383, 415] width 16 height 16
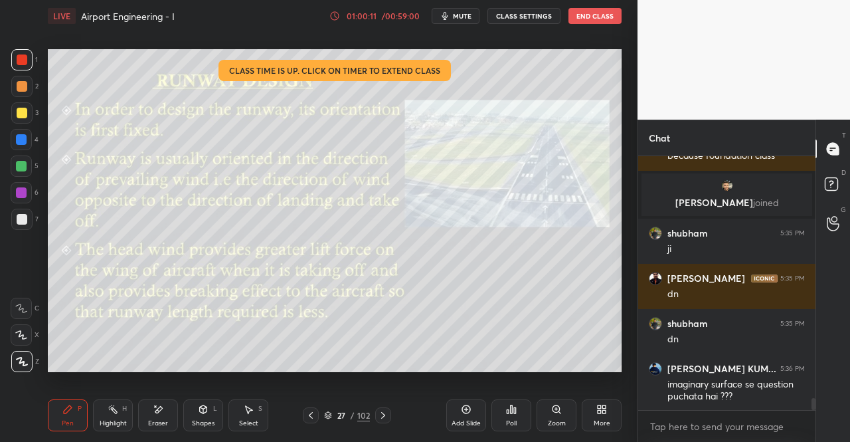
click at [208, 411] on icon at bounding box center [203, 409] width 11 height 11
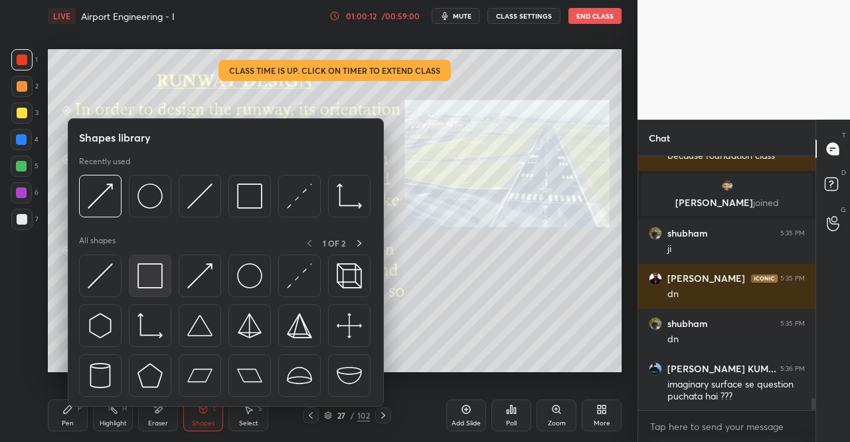
click at [142, 244] on div "All shapes 1 OF 2" at bounding box center [226, 243] width 294 height 17
click at [146, 274] on img at bounding box center [149, 275] width 25 height 25
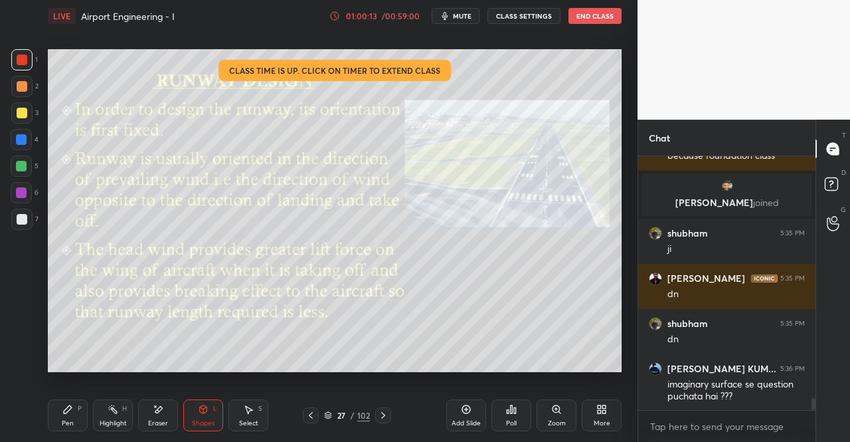
click at [17, 116] on div at bounding box center [22, 113] width 11 height 11
click at [209, 408] on div "Shapes L" at bounding box center [203, 415] width 40 height 32
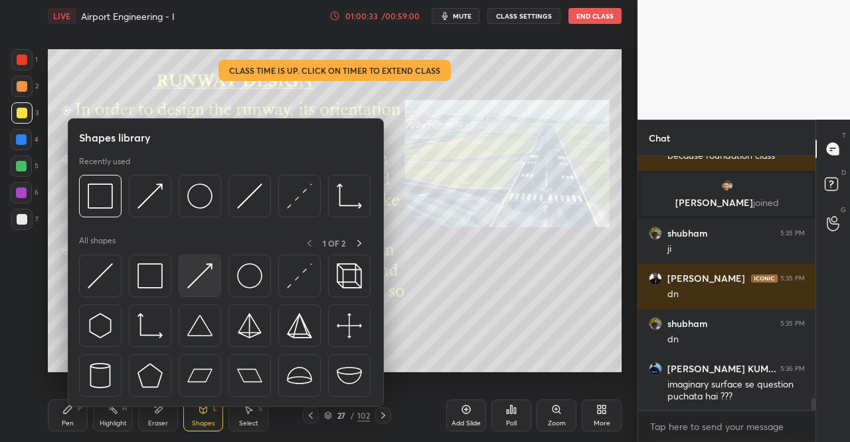
click at [192, 282] on img at bounding box center [199, 275] width 25 height 25
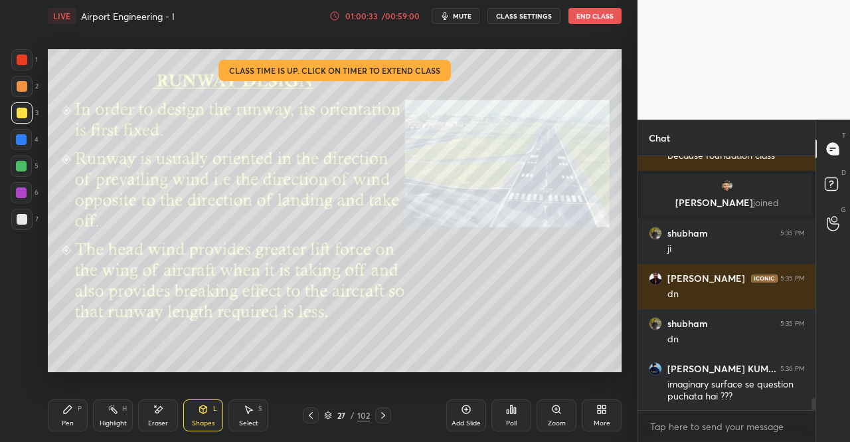
click at [19, 51] on div at bounding box center [21, 59] width 21 height 21
click at [33, 59] on div "1" at bounding box center [24, 59] width 27 height 21
click at [63, 416] on div "Pen P" at bounding box center [68, 415] width 40 height 32
click at [78, 405] on div "P" at bounding box center [80, 408] width 4 height 7
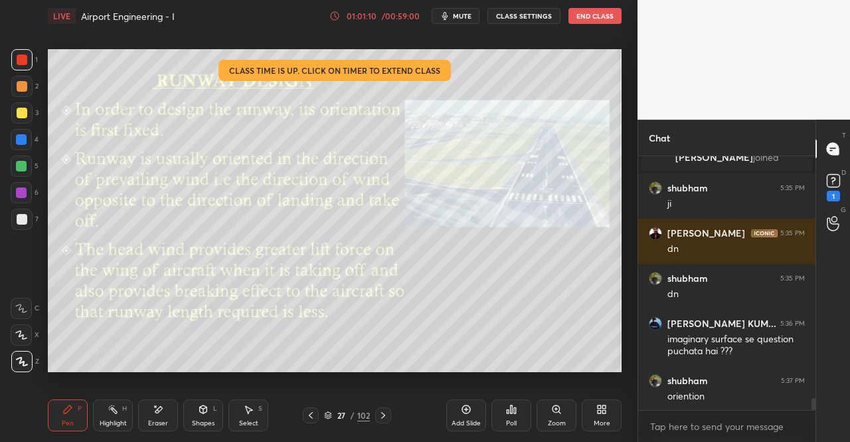
click at [378, 412] on icon at bounding box center [383, 415] width 11 height 11
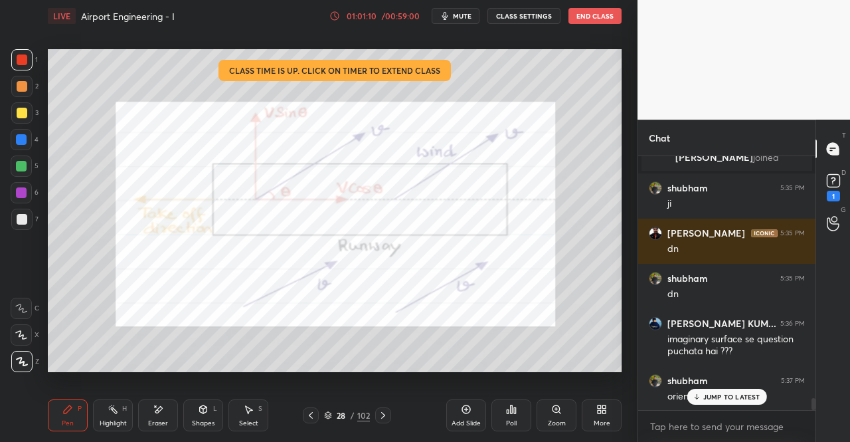
scroll to position [5236, 0]
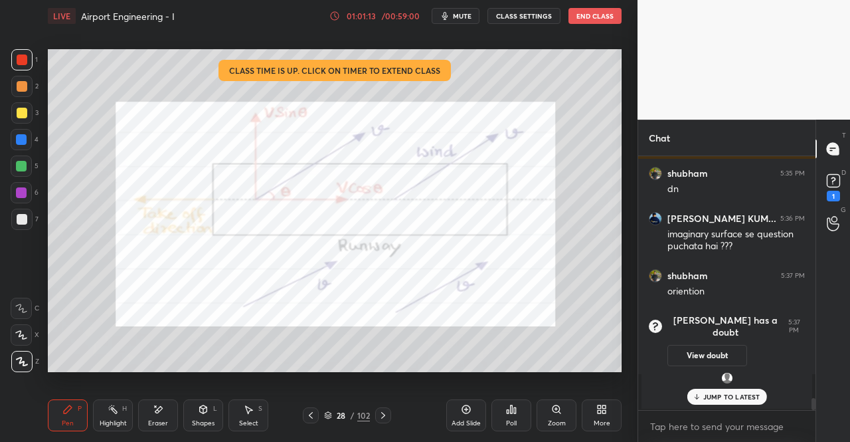
click at [201, 412] on icon at bounding box center [203, 409] width 7 height 8
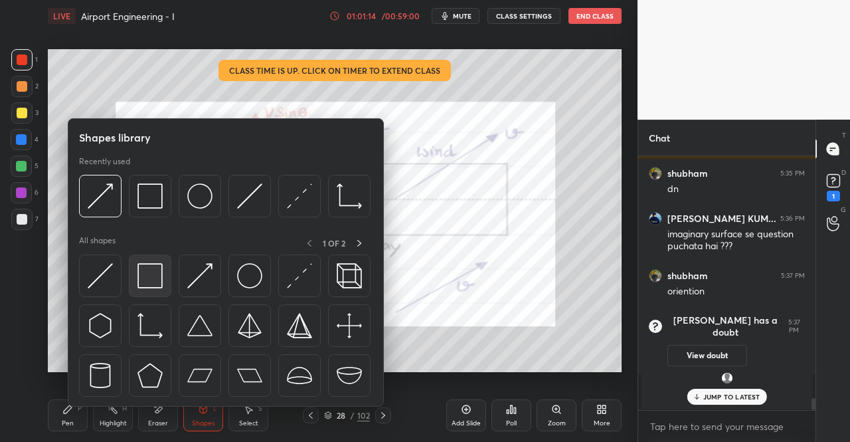
click at [151, 274] on img at bounding box center [149, 275] width 25 height 25
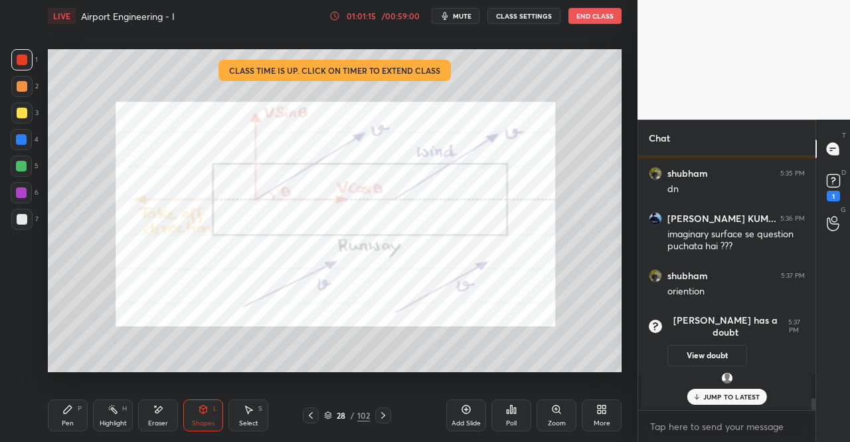
click at [19, 67] on div at bounding box center [21, 59] width 21 height 21
click at [845, 147] on div at bounding box center [833, 149] width 27 height 24
click at [837, 160] on div at bounding box center [833, 149] width 27 height 24
click at [68, 424] on div "Pen" at bounding box center [68, 423] width 12 height 7
click at [69, 420] on div "Pen" at bounding box center [68, 423] width 12 height 7
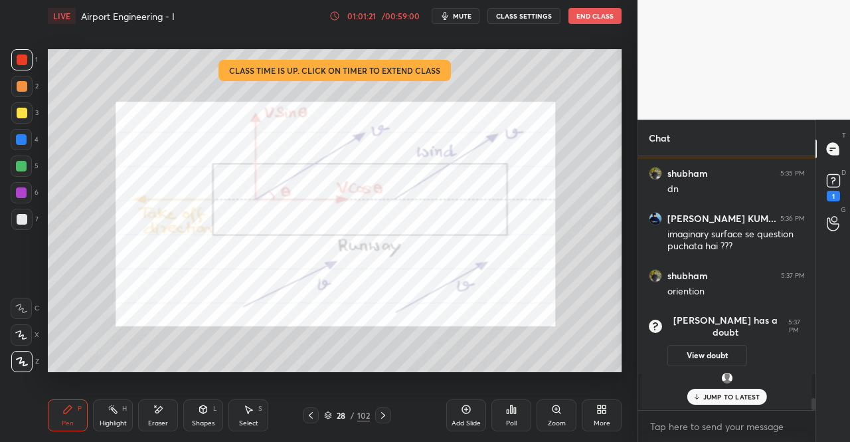
click at [13, 57] on div at bounding box center [21, 59] width 21 height 21
click at [17, 65] on div at bounding box center [21, 59] width 21 height 21
click at [18, 66] on div at bounding box center [21, 59] width 21 height 21
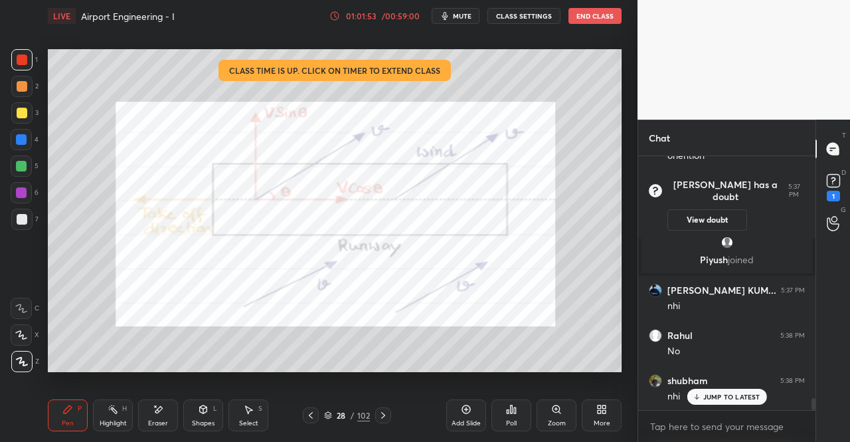
scroll to position [5306, 0]
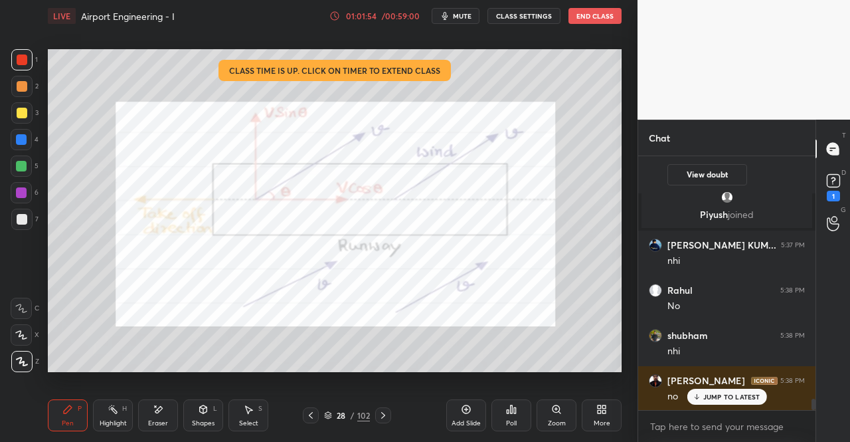
click at [147, 404] on div "Eraser" at bounding box center [158, 415] width 40 height 32
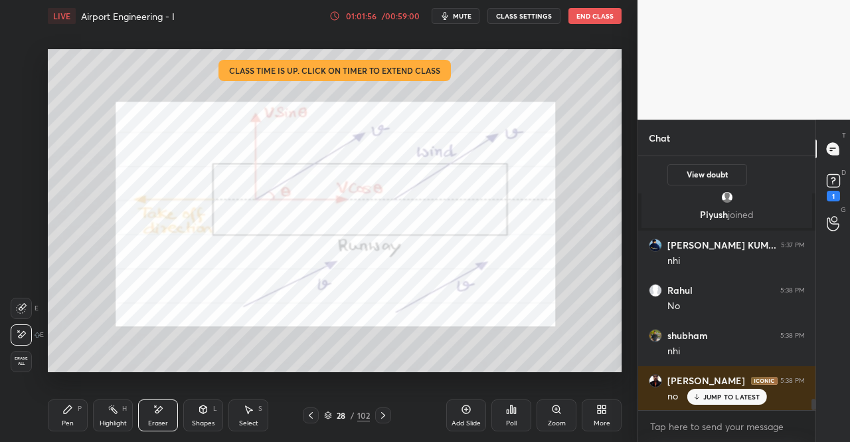
click at [49, 425] on div "Pen P" at bounding box center [68, 415] width 40 height 32
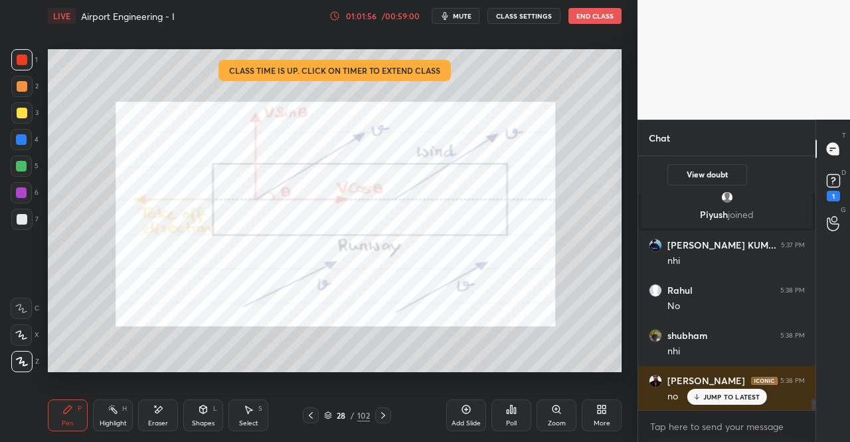
click at [58, 428] on div "Pen P" at bounding box center [68, 415] width 40 height 32
click at [205, 418] on div "Shapes L" at bounding box center [203, 415] width 40 height 32
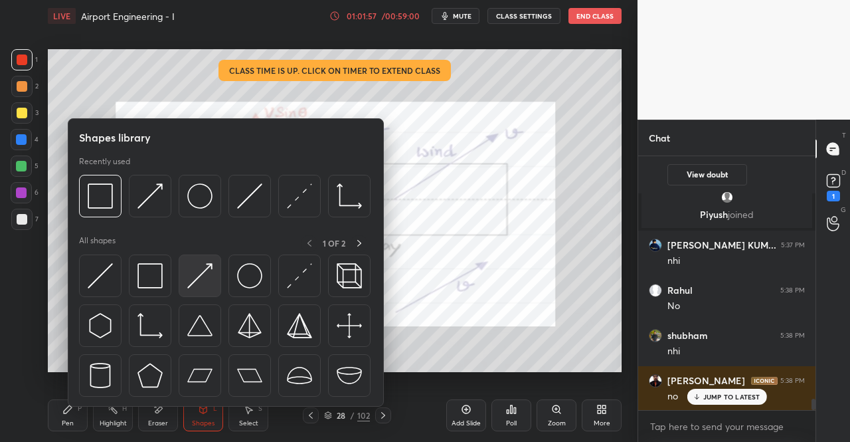
click at [198, 271] on img at bounding box center [199, 275] width 25 height 25
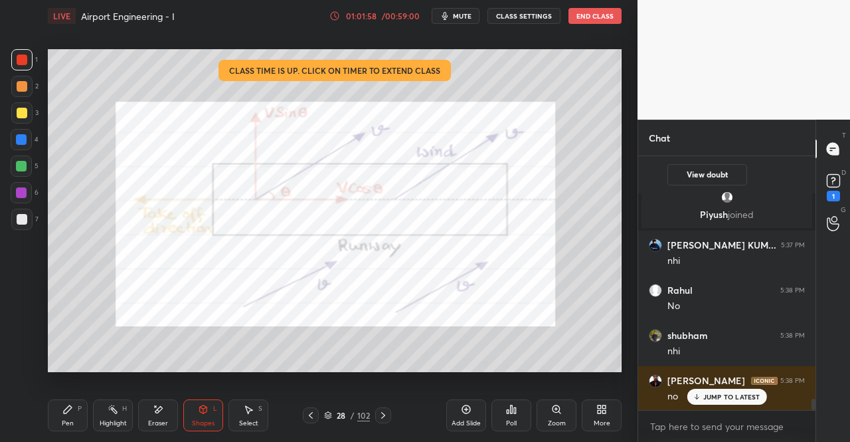
click at [19, 58] on div at bounding box center [22, 59] width 11 height 11
click at [23, 137] on div at bounding box center [21, 139] width 11 height 11
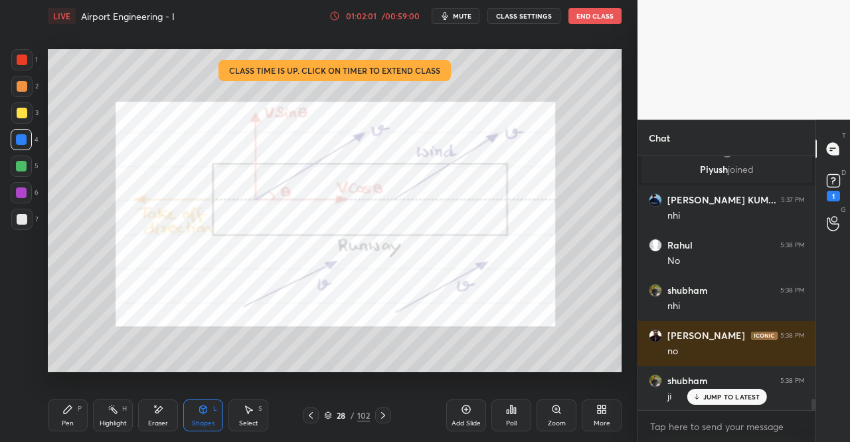
click at [70, 416] on div "Pen P" at bounding box center [68, 415] width 40 height 32
click at [78, 411] on div "P" at bounding box center [80, 408] width 4 height 7
click at [79, 405] on div "P" at bounding box center [80, 408] width 4 height 7
click at [16, 141] on div at bounding box center [21, 139] width 11 height 11
click at [41, 145] on div "1 2 3 4 5 6 7 C X Z E E Erase all H H" at bounding box center [21, 210] width 43 height 323
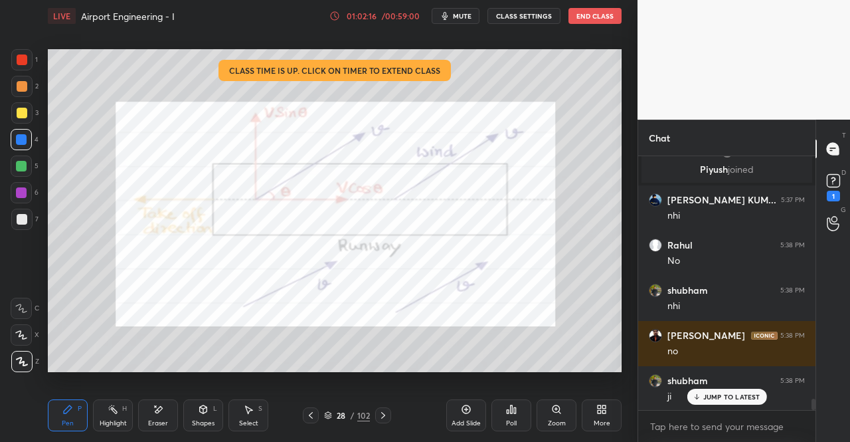
click at [191, 407] on div "Shapes L" at bounding box center [203, 415] width 40 height 32
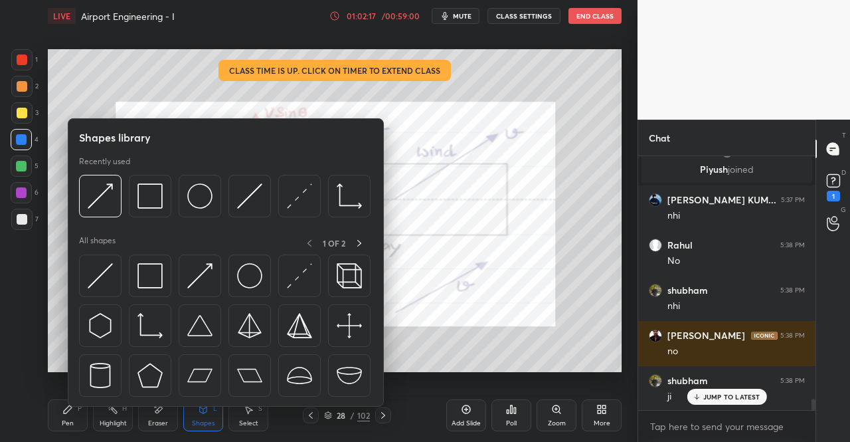
click at [205, 286] on img at bounding box center [199, 275] width 25 height 25
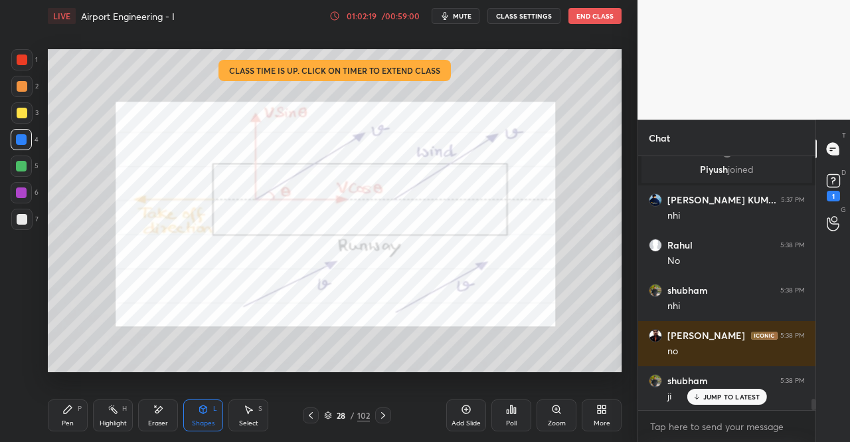
click at [66, 410] on icon at bounding box center [68, 409] width 8 height 8
click at [65, 389] on div "Setting up your live class Class time is up. Click on timer to extend class Pol…" at bounding box center [335, 210] width 584 height 357
click at [30, 60] on div at bounding box center [21, 59] width 21 height 21
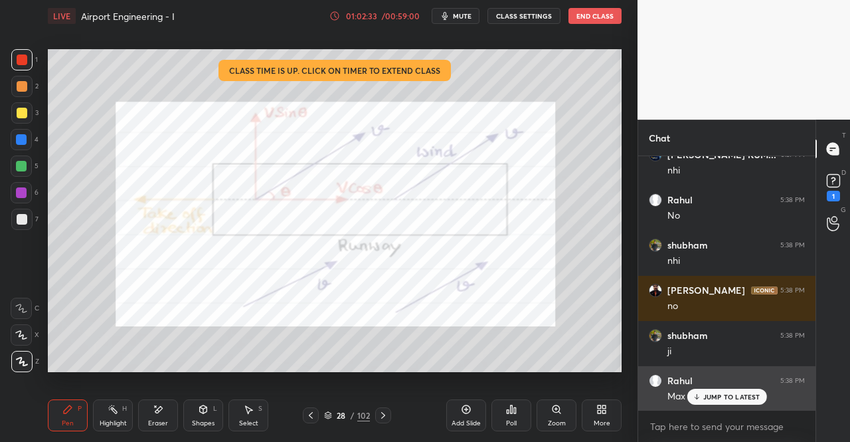
click at [723, 395] on p "JUMP TO LATEST" at bounding box center [731, 396] width 57 height 8
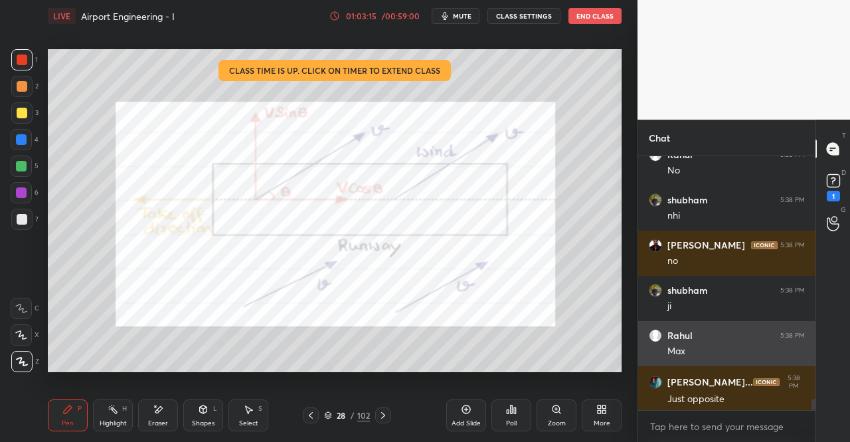
scroll to position [5487, 0]
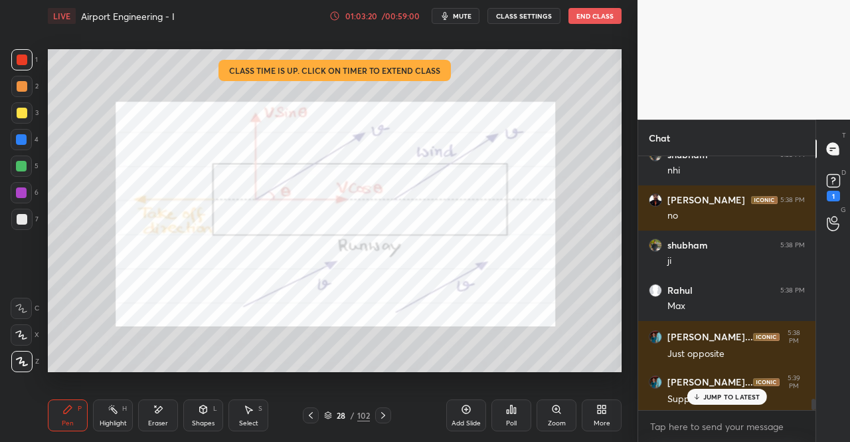
click at [731, 392] on p "JUMP TO LATEST" at bounding box center [731, 396] width 57 height 8
click at [163, 416] on div "Eraser" at bounding box center [158, 415] width 40 height 32
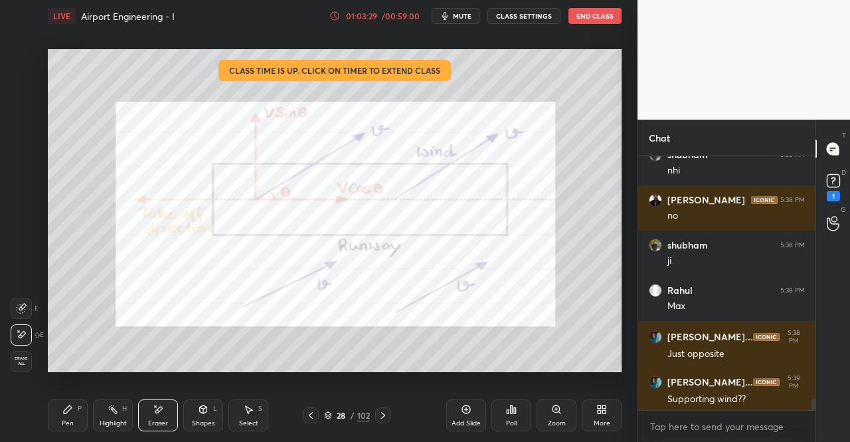
click at [57, 410] on div "Pen P" at bounding box center [68, 415] width 40 height 32
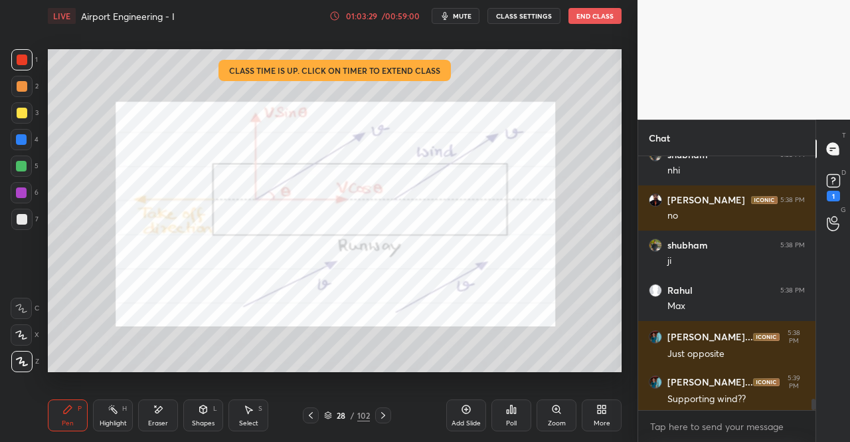
click at [70, 401] on div "Pen P" at bounding box center [68, 415] width 40 height 32
click at [167, 423] on div "Eraser" at bounding box center [158, 415] width 40 height 32
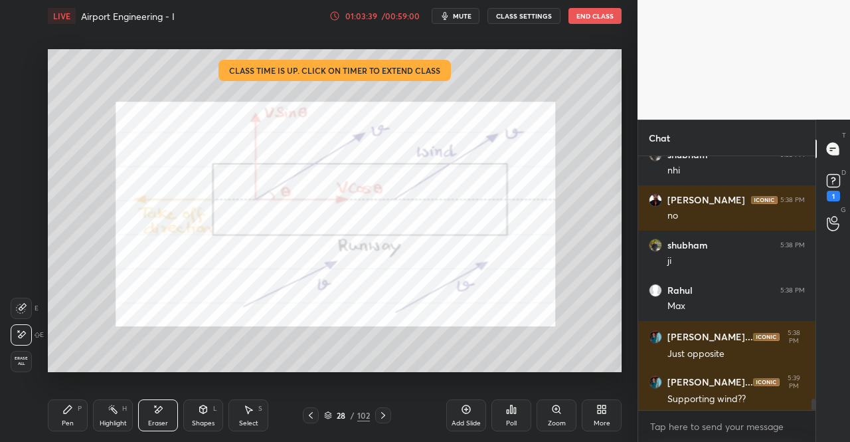
click at [42, 414] on div "1 2 3 4 5 6 7 C X Z E E Erase all H H LIVE Airport Engineering - I 01:03:39 / 0…" at bounding box center [313, 221] width 627 height 442
click at [76, 414] on div "Pen P" at bounding box center [68, 415] width 40 height 32
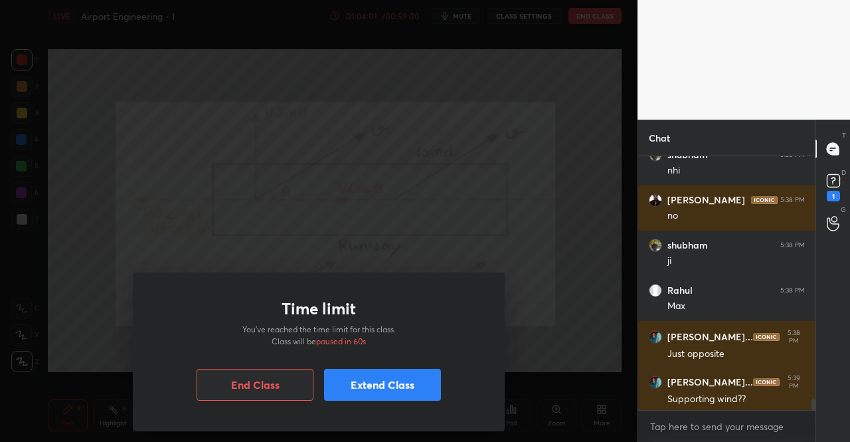
click at [248, 155] on div "Time limit You’ve reached the time limit for this class. Class will be paused i…" at bounding box center [319, 221] width 638 height 442
click at [252, 153] on div "Time limit You’ve reached the time limit for this class. Class will be paused i…" at bounding box center [319, 221] width 638 height 442
click at [360, 375] on button "Extend Class" at bounding box center [382, 385] width 117 height 32
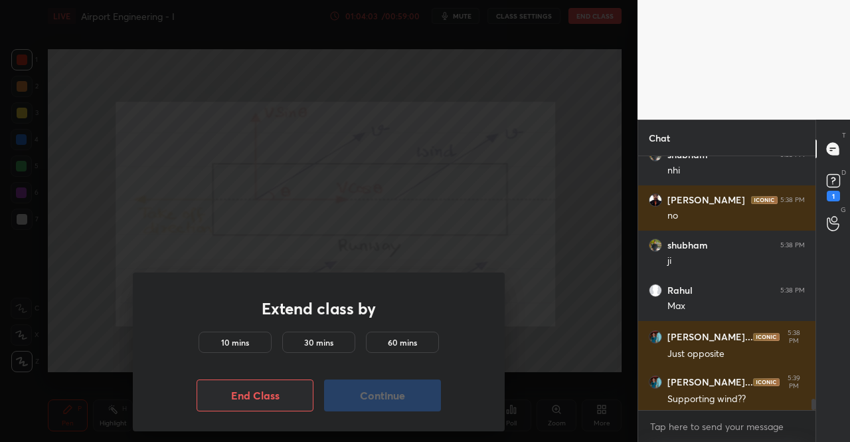
click at [224, 351] on div "10 mins" at bounding box center [235, 341] width 73 height 21
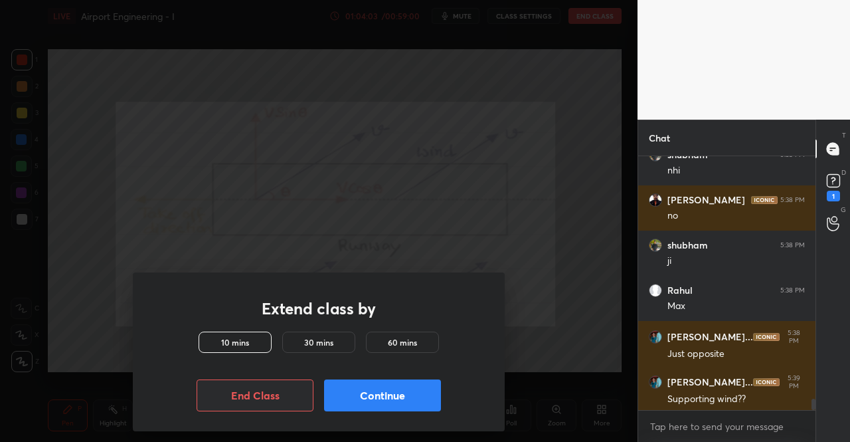
click at [371, 396] on button "Continue" at bounding box center [382, 395] width 117 height 32
click at [228, 333] on div "10 mins" at bounding box center [235, 341] width 73 height 21
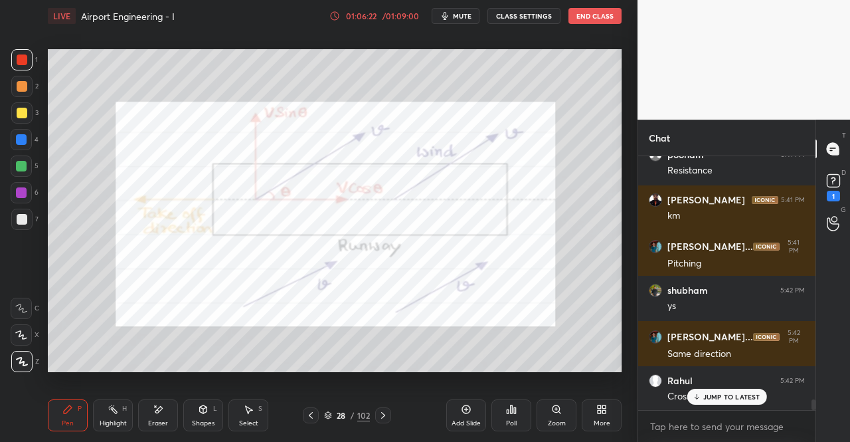
scroll to position [6029, 0]
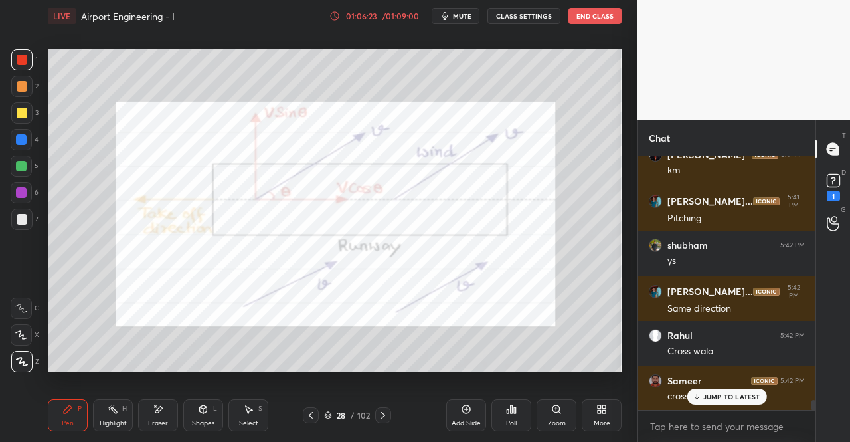
click at [385, 412] on icon at bounding box center [383, 415] width 11 height 11
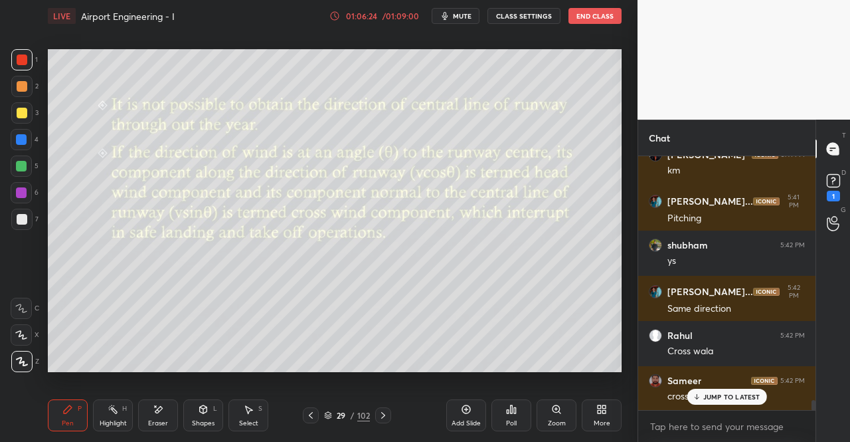
click at [387, 409] on div at bounding box center [383, 415] width 16 height 16
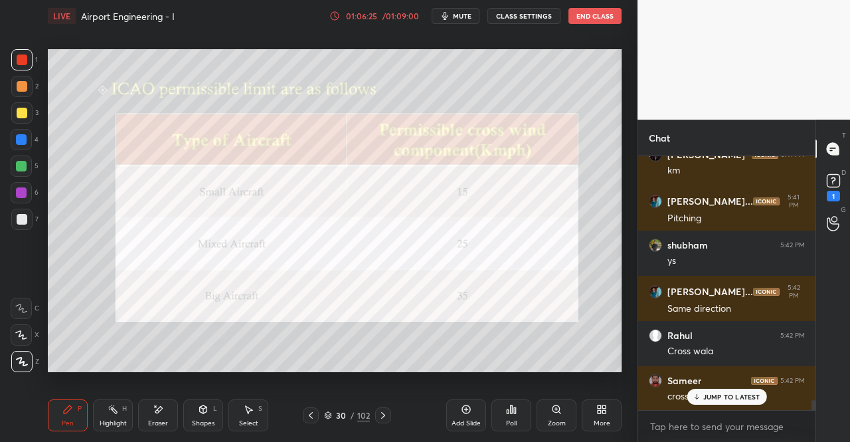
click at [54, 412] on div "Pen P" at bounding box center [68, 415] width 40 height 32
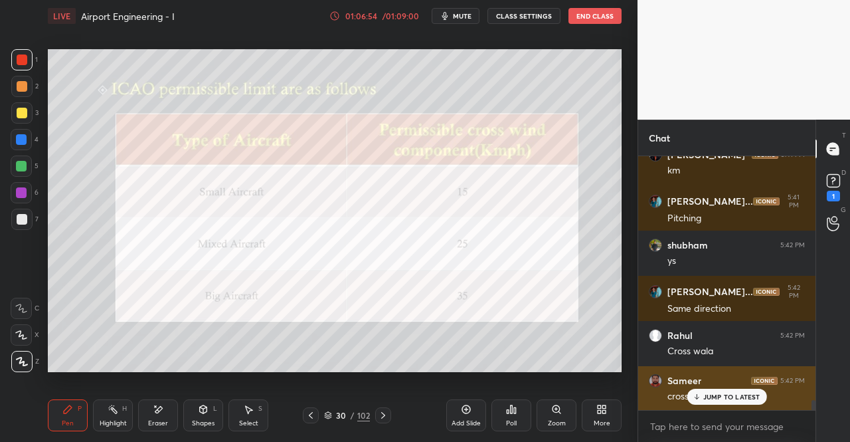
click at [715, 398] on p "JUMP TO LATEST" at bounding box center [731, 396] width 57 height 8
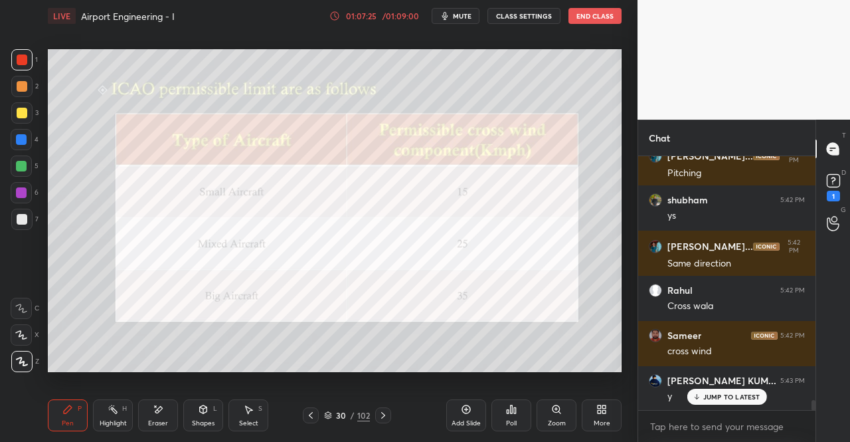
click at [56, 412] on div "Pen P" at bounding box center [68, 415] width 40 height 32
click at [68, 406] on icon at bounding box center [67, 409] width 11 height 11
click at [839, 192] on div "1" at bounding box center [833, 186] width 20 height 31
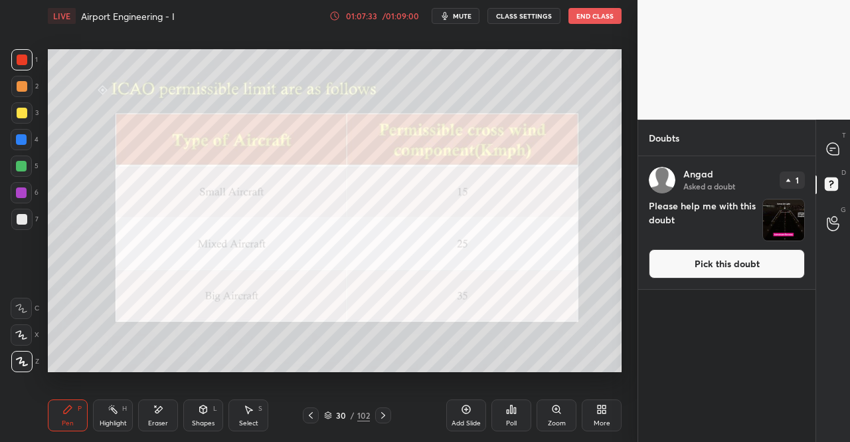
click at [780, 267] on button "Pick this doubt" at bounding box center [727, 263] width 156 height 29
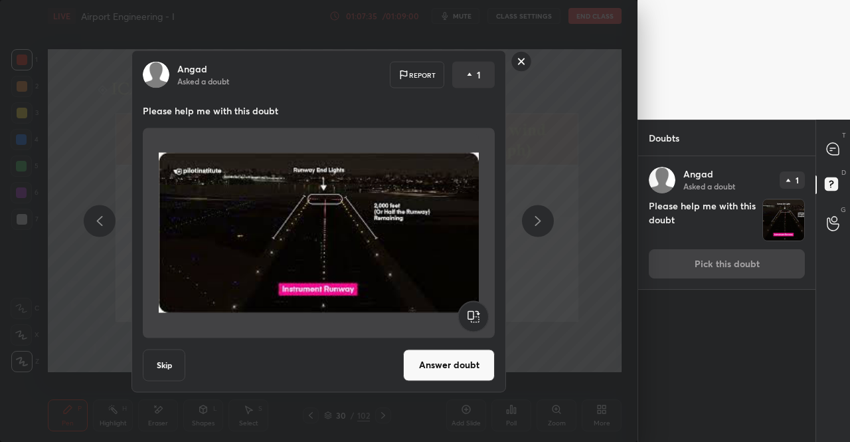
click at [523, 64] on rect at bounding box center [521, 61] width 21 height 21
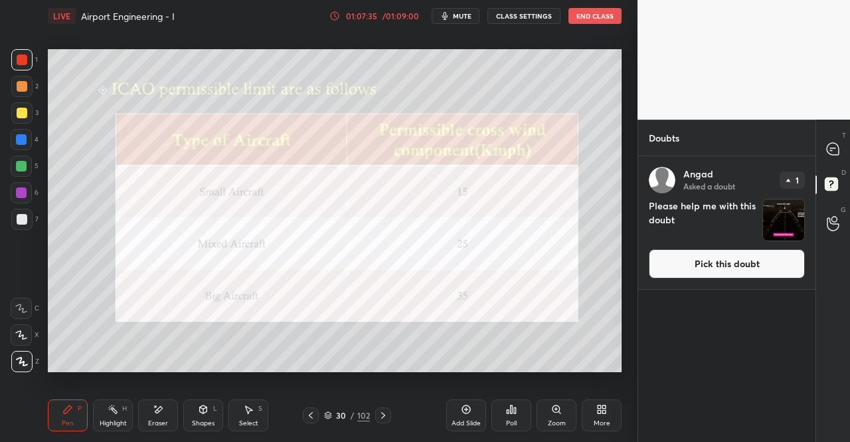
click at [838, 146] on icon at bounding box center [833, 149] width 12 height 12
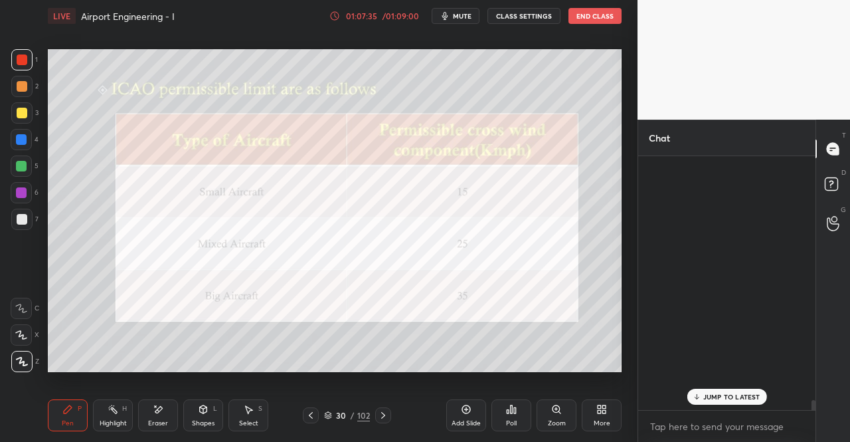
scroll to position [250, 173]
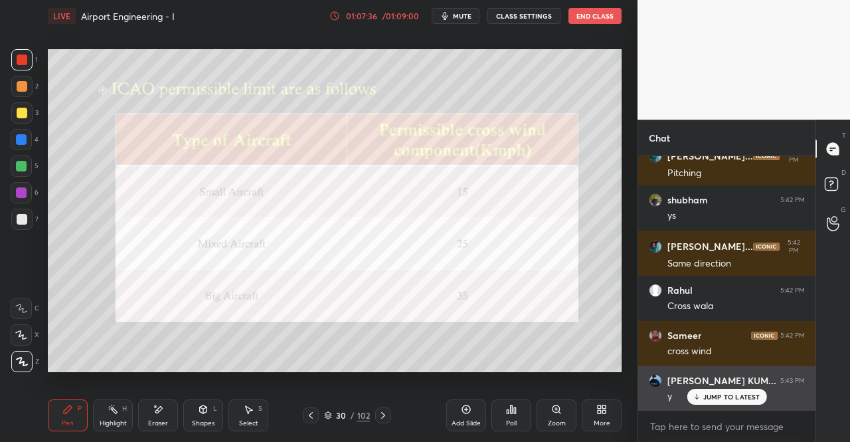
click at [736, 395] on p "JUMP TO LATEST" at bounding box center [731, 396] width 57 height 8
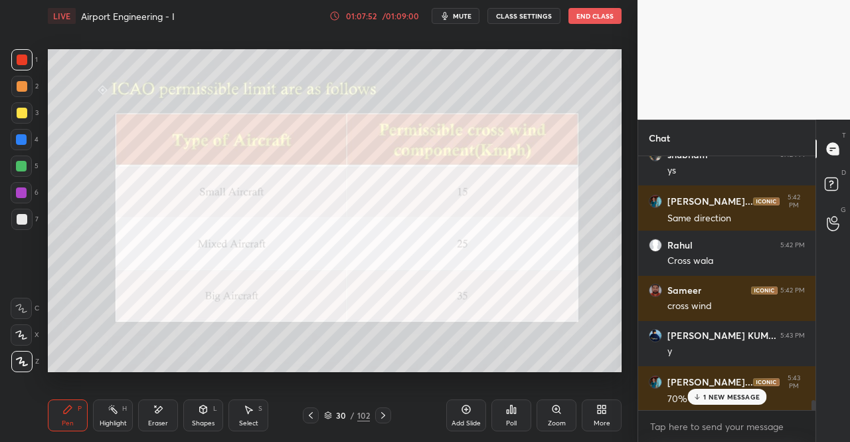
scroll to position [6433, 0]
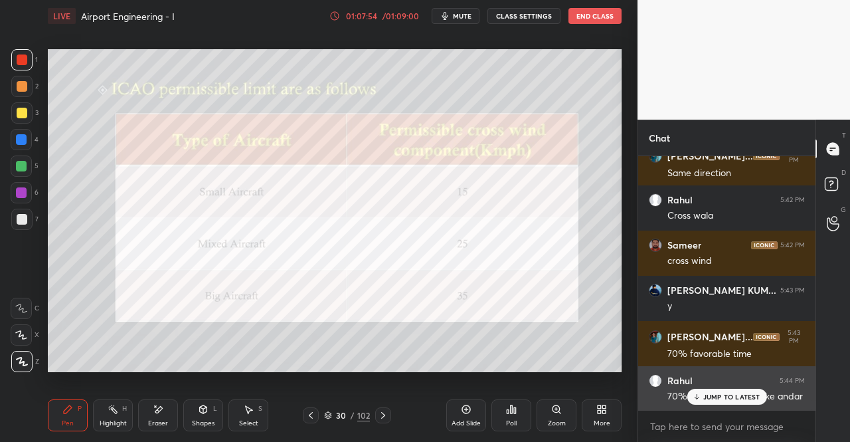
click at [701, 391] on div "JUMP TO LATEST" at bounding box center [727, 397] width 80 height 16
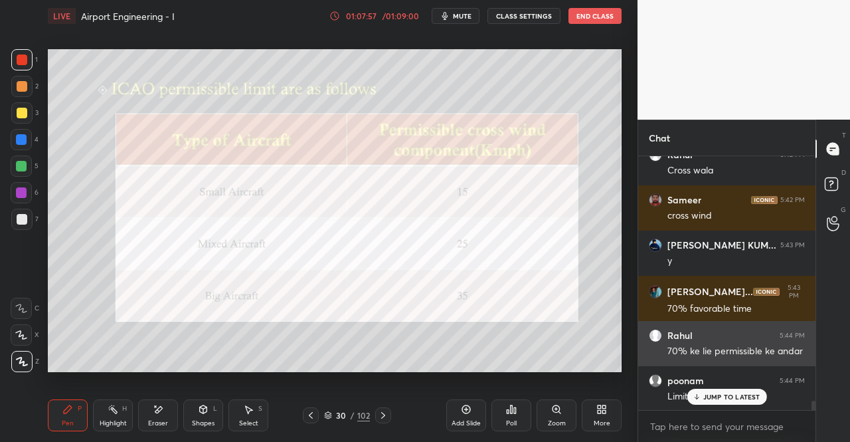
scroll to position [6523, 0]
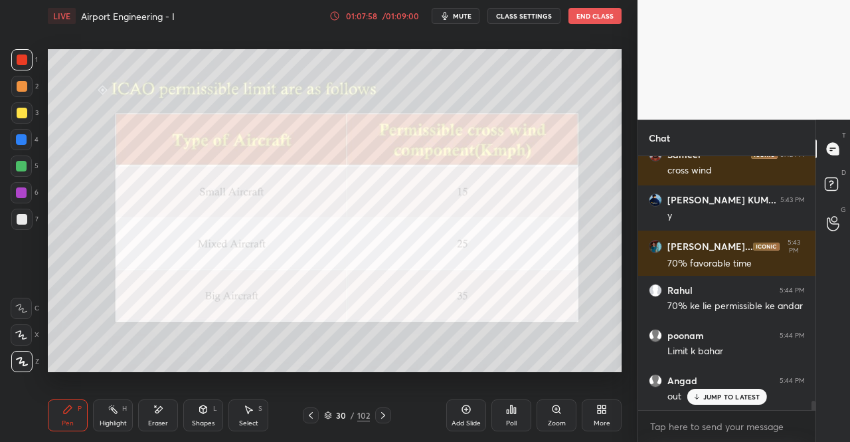
click at [381, 414] on icon at bounding box center [383, 415] width 11 height 11
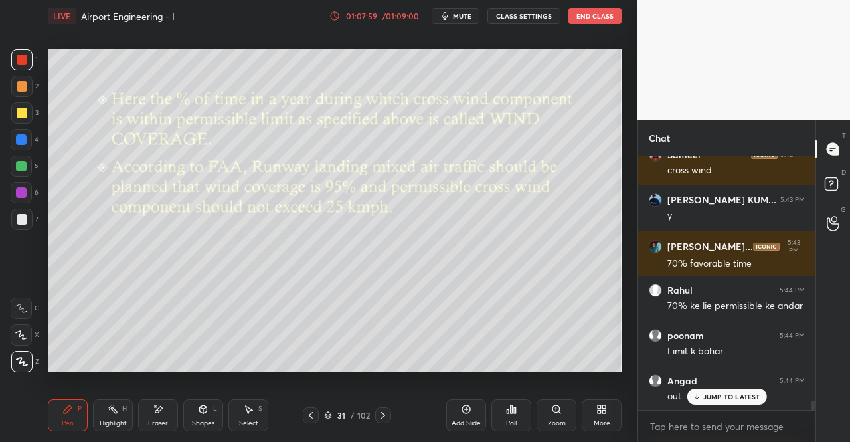
click at [72, 412] on icon at bounding box center [67, 409] width 11 height 11
click at [80, 400] on div "Pen P" at bounding box center [68, 415] width 40 height 32
click at [304, 410] on div at bounding box center [311, 415] width 16 height 16
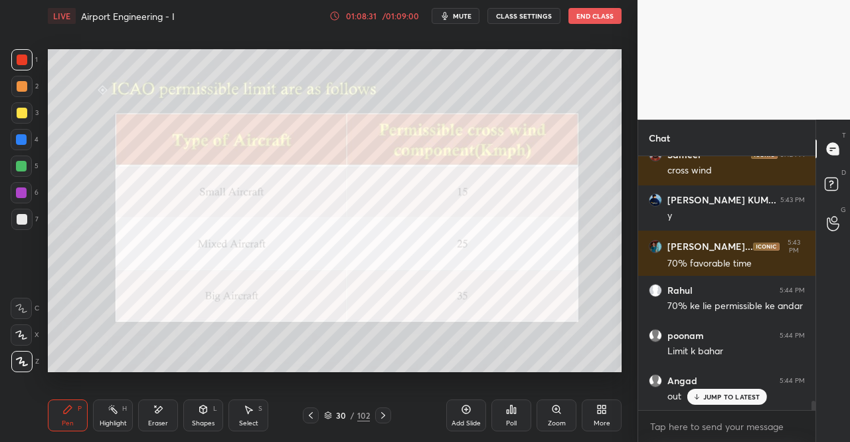
click at [385, 404] on div "Pen P Highlight H Eraser Shapes L Select S 30 / 102 Add Slide Poll Zoom More" at bounding box center [335, 415] width 574 height 53
click at [382, 408] on div at bounding box center [383, 415] width 16 height 16
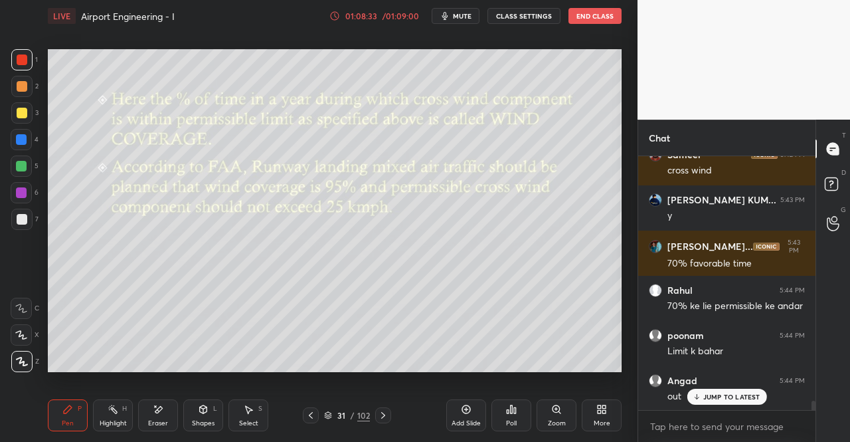
scroll to position [6568, 0]
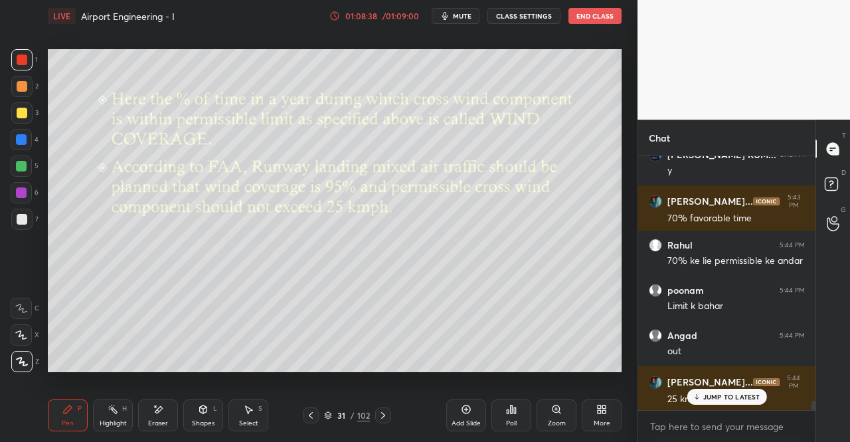
click at [464, 15] on span "mute" at bounding box center [462, 15] width 19 height 9
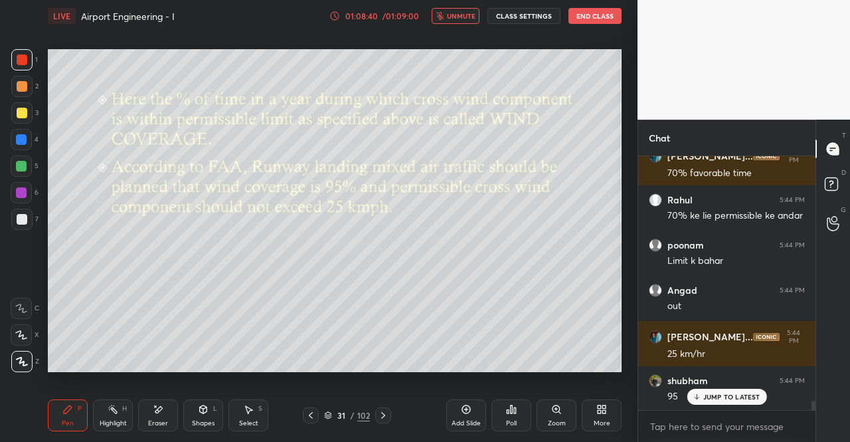
scroll to position [6658, 0]
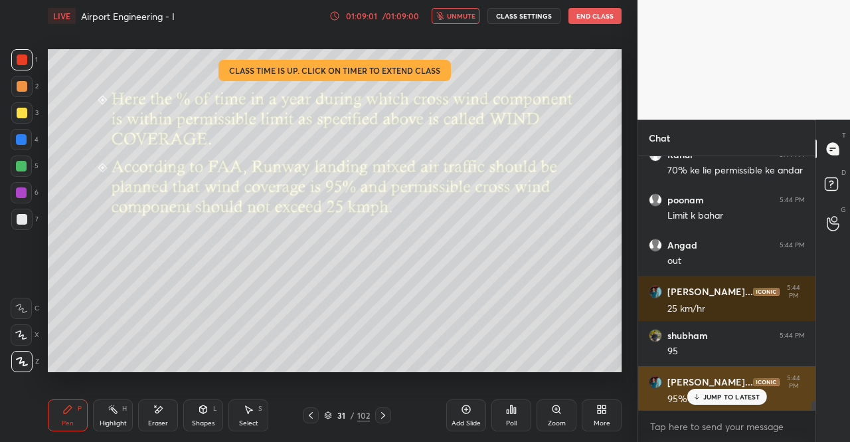
click at [708, 398] on p "JUMP TO LATEST" at bounding box center [731, 396] width 57 height 8
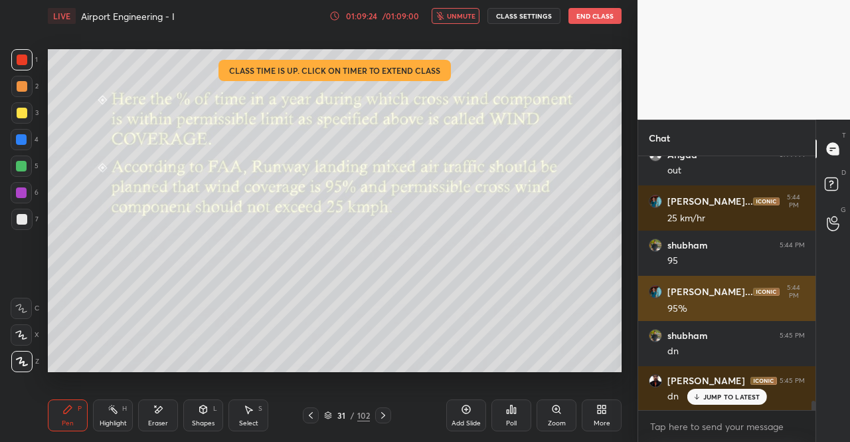
scroll to position [6794, 0]
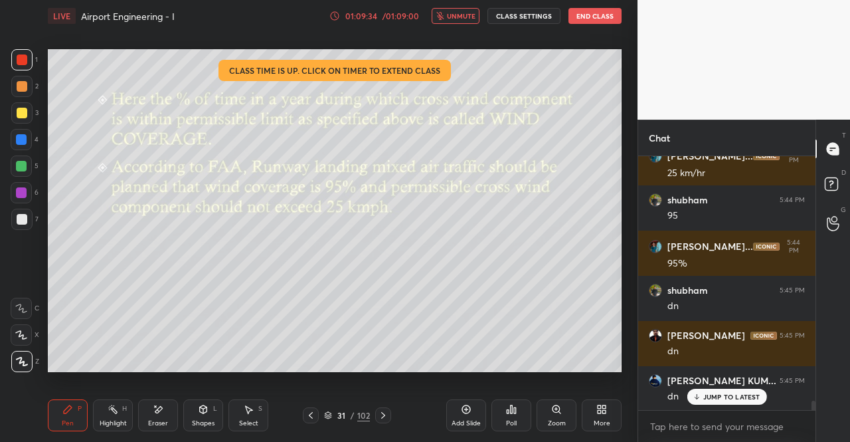
click at [464, 17] on span "unmute" at bounding box center [461, 15] width 29 height 9
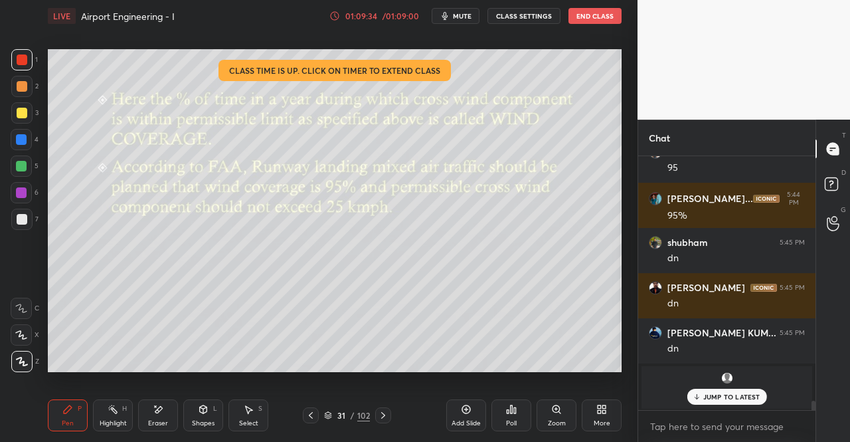
click at [706, 397] on p "JUMP TO LATEST" at bounding box center [731, 396] width 57 height 8
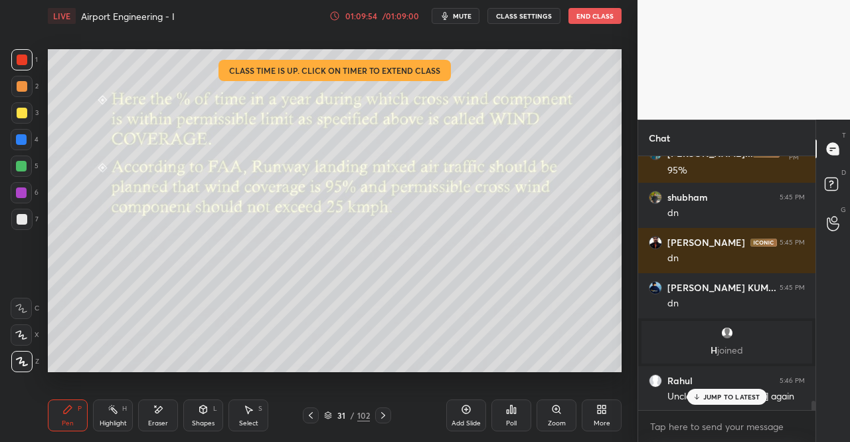
click at [145, 416] on div "Eraser" at bounding box center [158, 415] width 40 height 32
click at [156, 404] on icon at bounding box center [158, 409] width 11 height 11
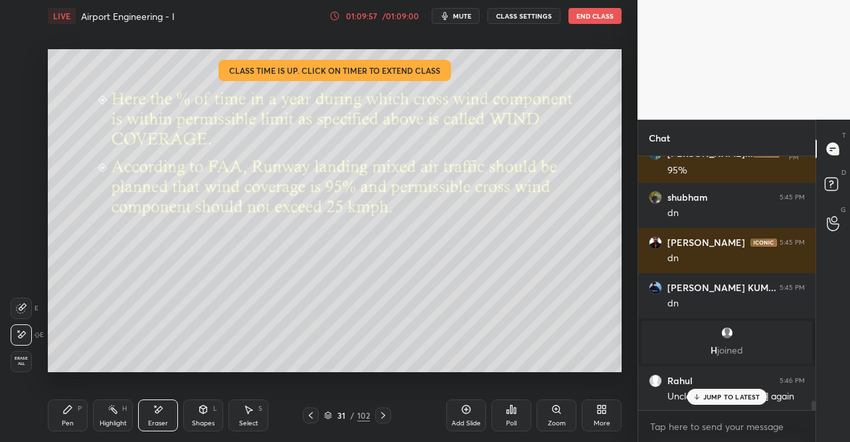
click at [709, 399] on p "JUMP TO LATEST" at bounding box center [731, 396] width 57 height 8
click at [76, 420] on div "Pen P" at bounding box center [68, 415] width 40 height 32
click at [65, 406] on icon at bounding box center [67, 409] width 11 height 11
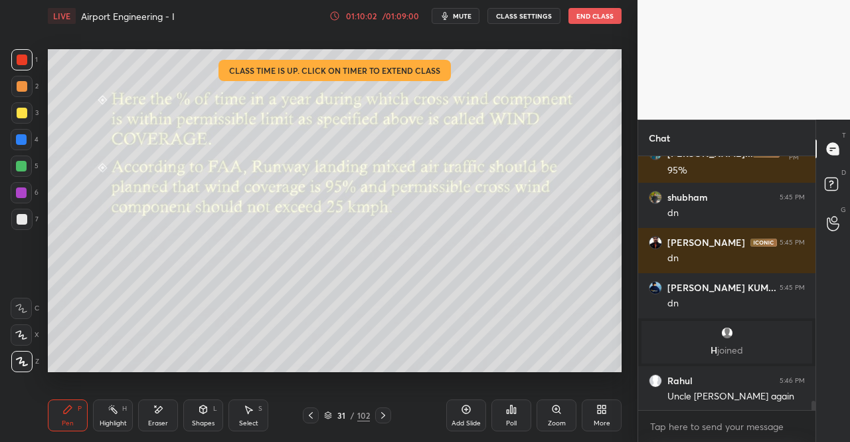
scroll to position [6900, 0]
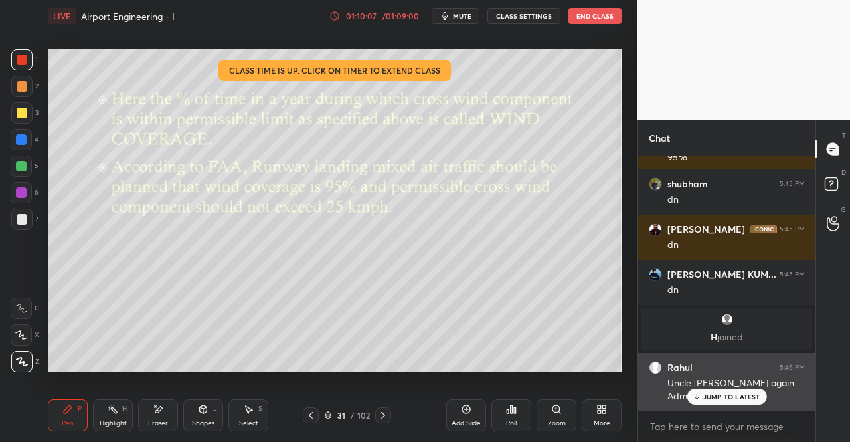
click at [716, 400] on p "JUMP TO LATEST" at bounding box center [731, 396] width 57 height 8
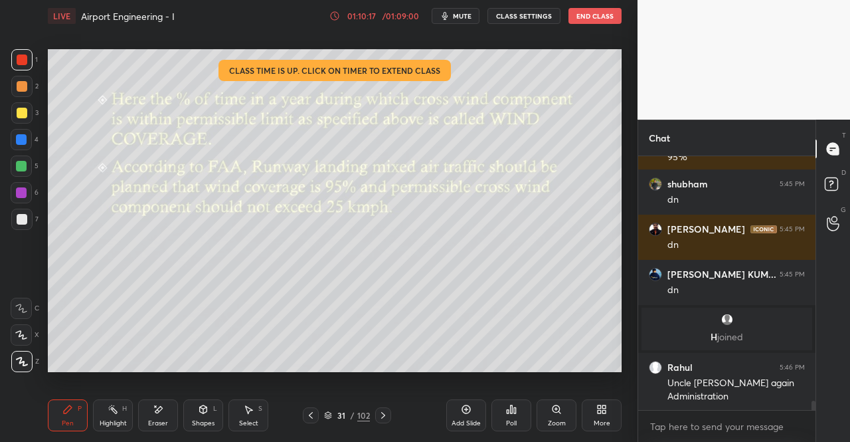
click at [448, 17] on icon "button" at bounding box center [445, 16] width 6 height 8
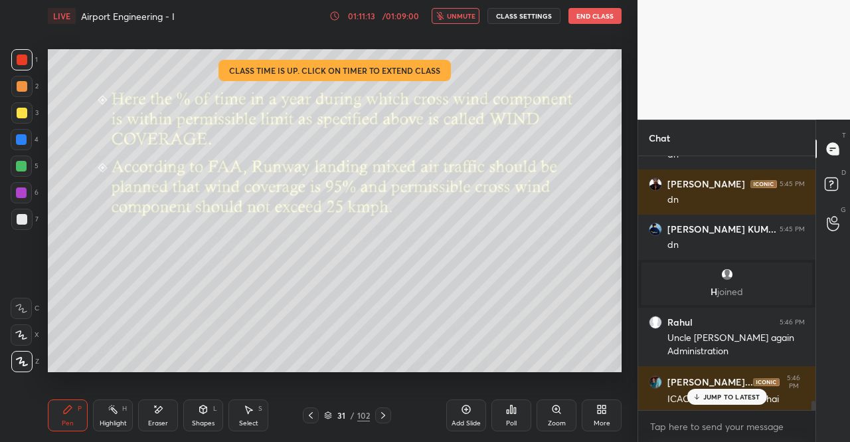
click at [472, 13] on span "unmute" at bounding box center [461, 15] width 29 height 9
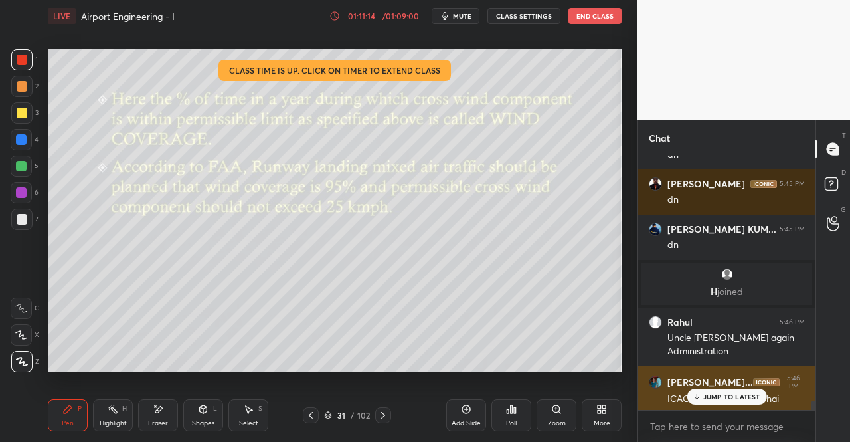
click at [713, 398] on p "JUMP TO LATEST" at bounding box center [731, 396] width 57 height 8
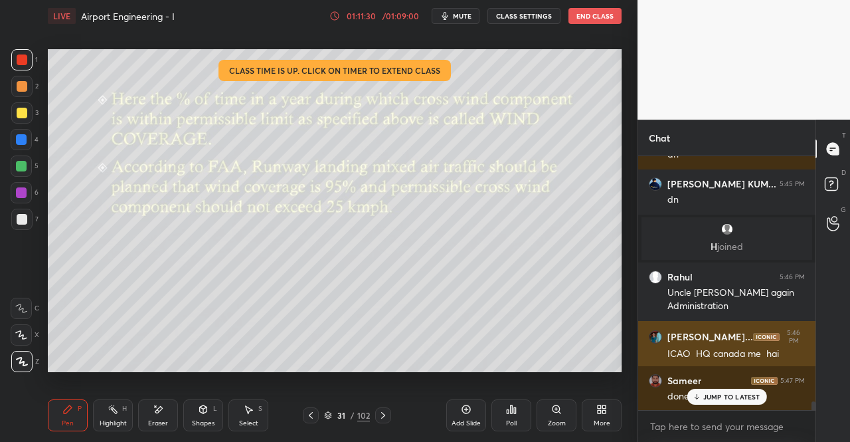
scroll to position [7036, 0]
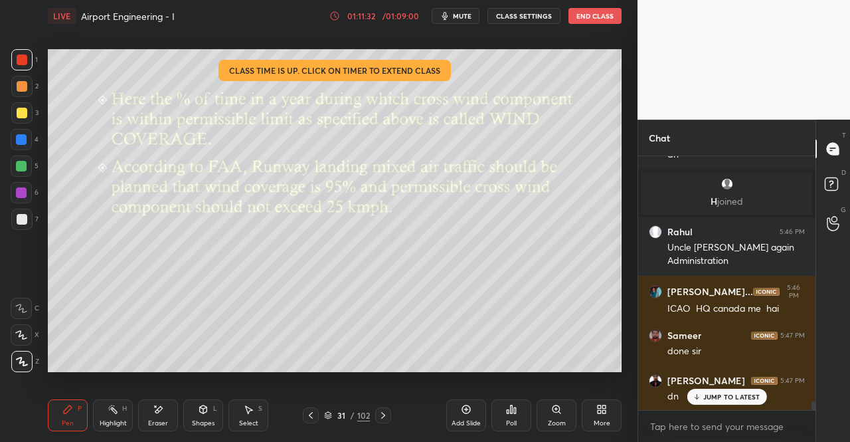
click at [725, 402] on div "JUMP TO LATEST" at bounding box center [727, 397] width 80 height 16
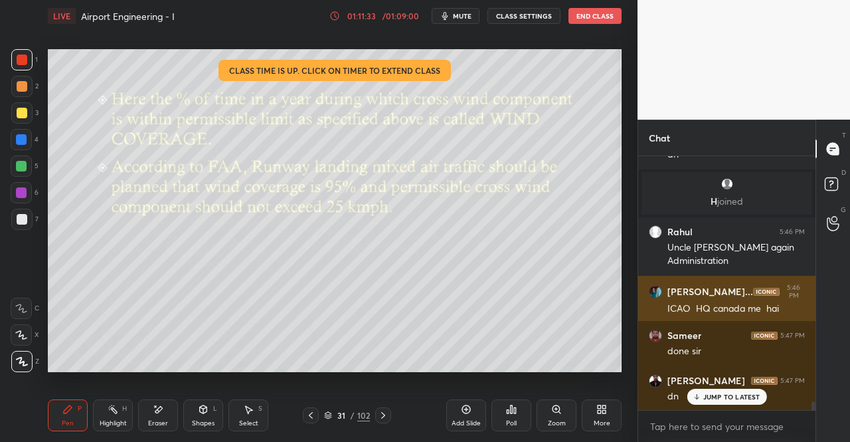
scroll to position [7081, 0]
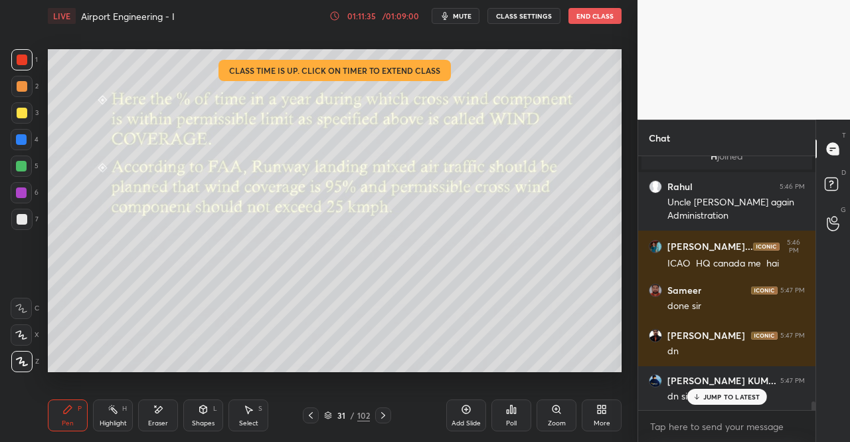
click at [319, 417] on div "31 / 102" at bounding box center [347, 415] width 88 height 16
click at [311, 416] on icon at bounding box center [310, 415] width 11 height 11
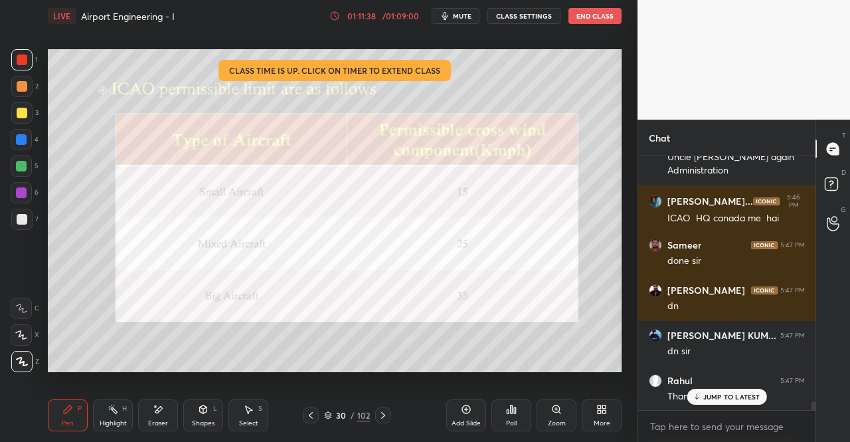
scroll to position [7171, 0]
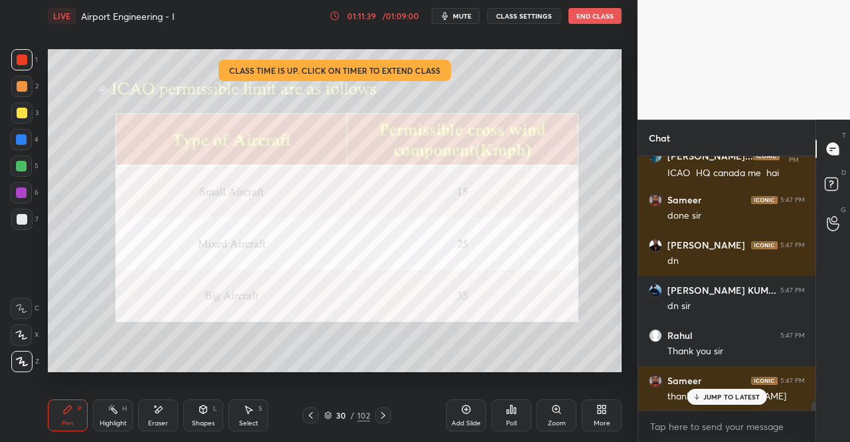
click at [746, 394] on p "JUMP TO LATEST" at bounding box center [731, 396] width 57 height 8
click at [462, 30] on div "LIVE Airport Engineering - I 01:11:42 / 01:09:00 mute CLASS SETTINGS End Class" at bounding box center [335, 16] width 574 height 32
click at [461, 21] on button "mute" at bounding box center [456, 16] width 48 height 16
click at [570, 11] on button "End Class" at bounding box center [594, 16] width 53 height 16
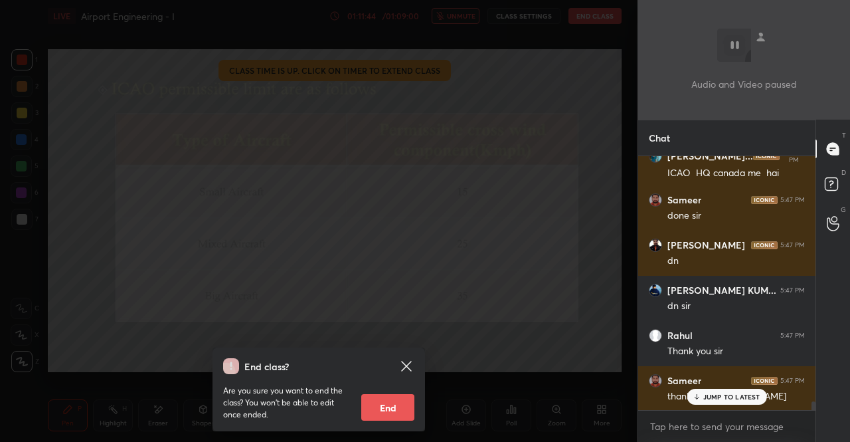
scroll to position [7216, 0]
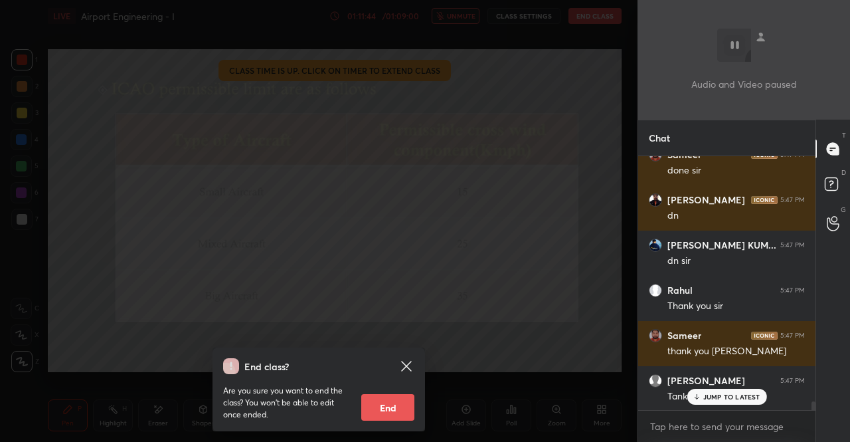
click at [398, 406] on button "End" at bounding box center [387, 407] width 53 height 27
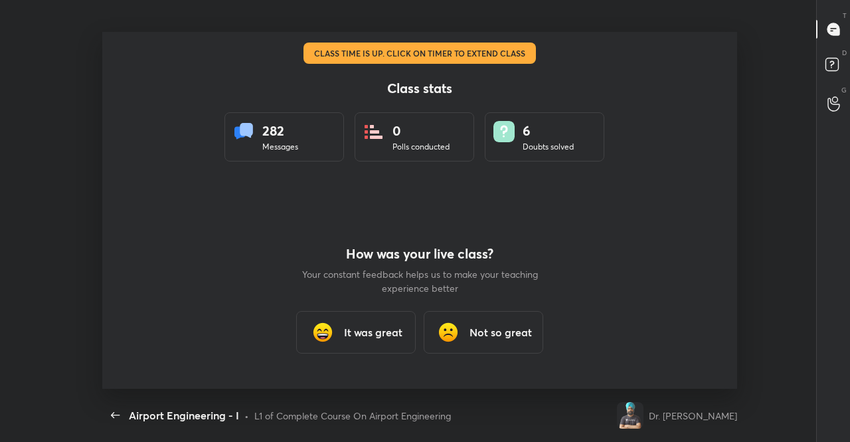
scroll to position [0, 0]
type textarea "x"
